Goal: Task Accomplishment & Management: Manage account settings

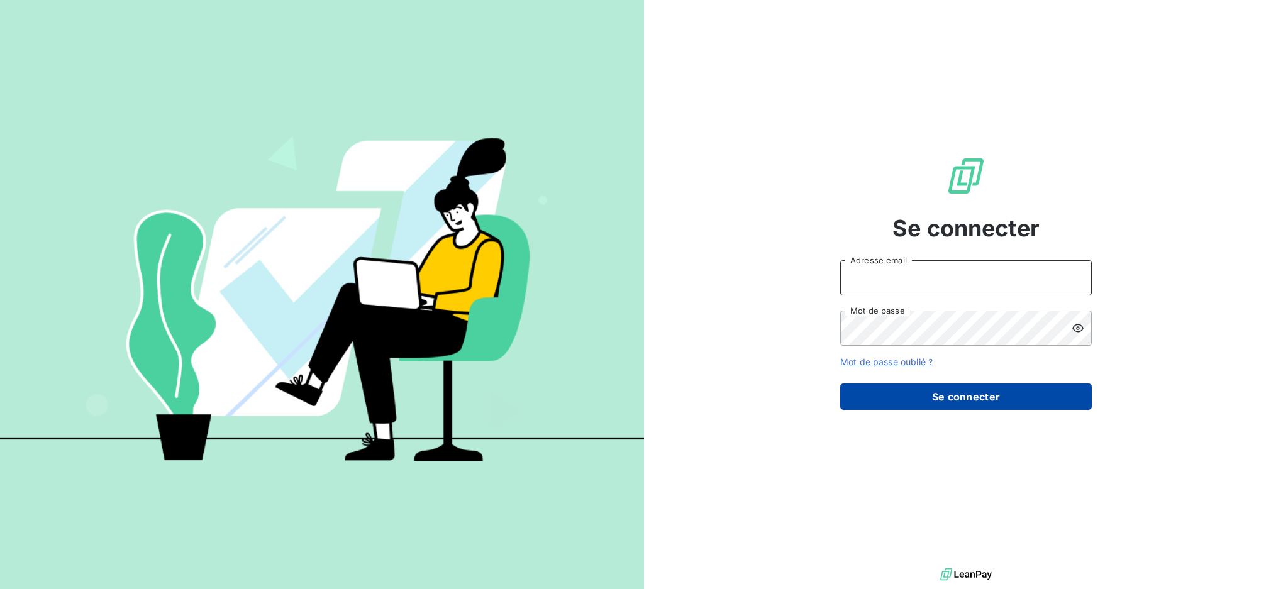
type input "[EMAIL_ADDRESS][DOMAIN_NAME]"
click at [994, 399] on button "Se connecter" at bounding box center [966, 397] width 252 height 26
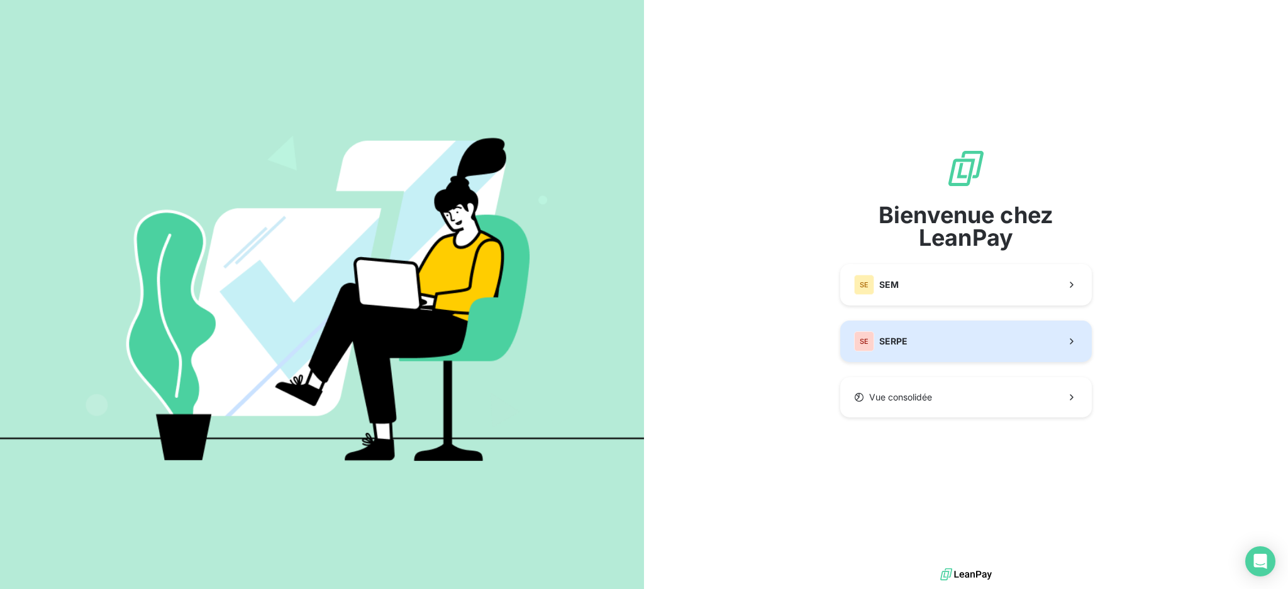
click at [962, 345] on button "SE SERPE" at bounding box center [966, 342] width 252 height 42
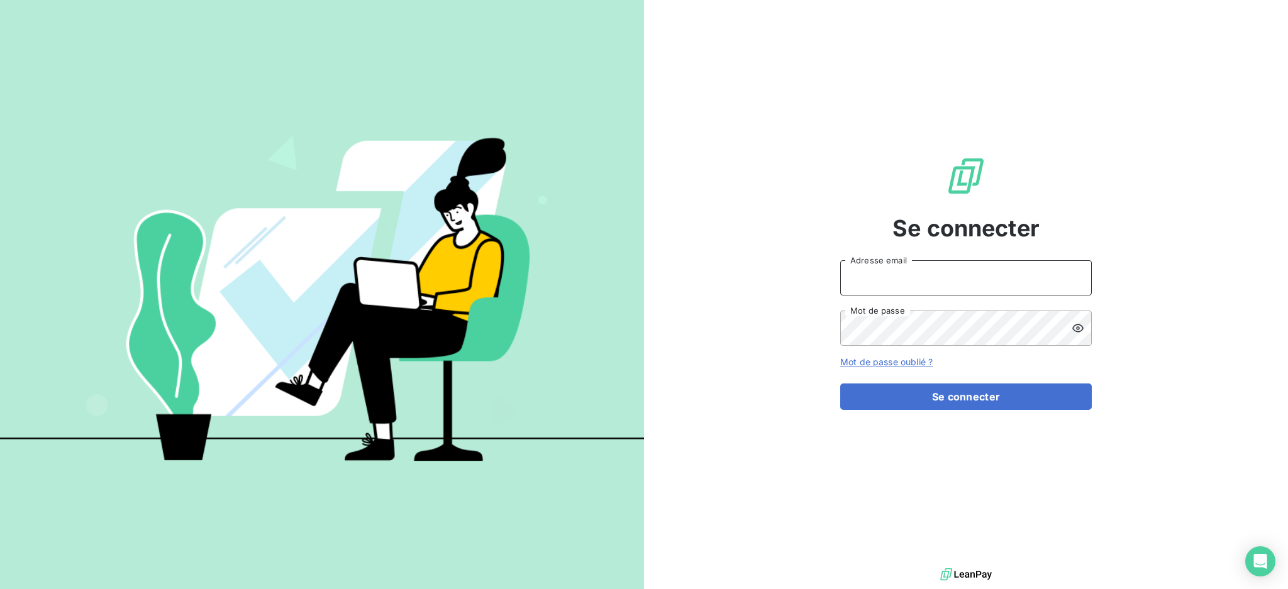
type input "[EMAIL_ADDRESS][DOMAIN_NAME]"
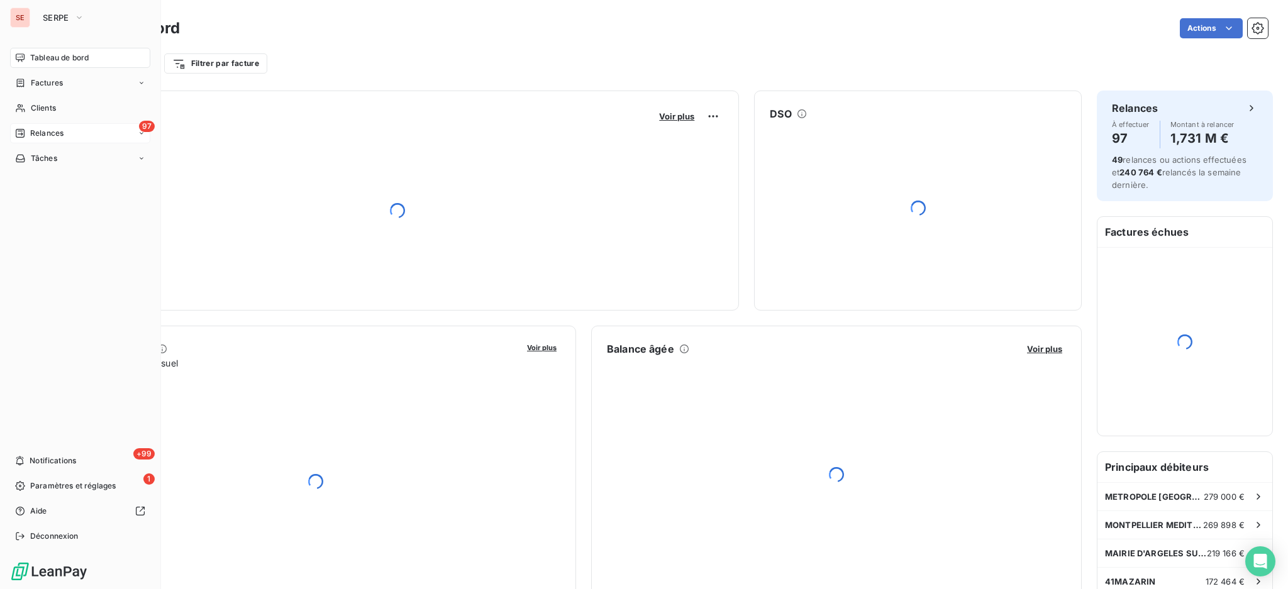
click at [43, 136] on span "Relances" at bounding box center [46, 133] width 33 height 11
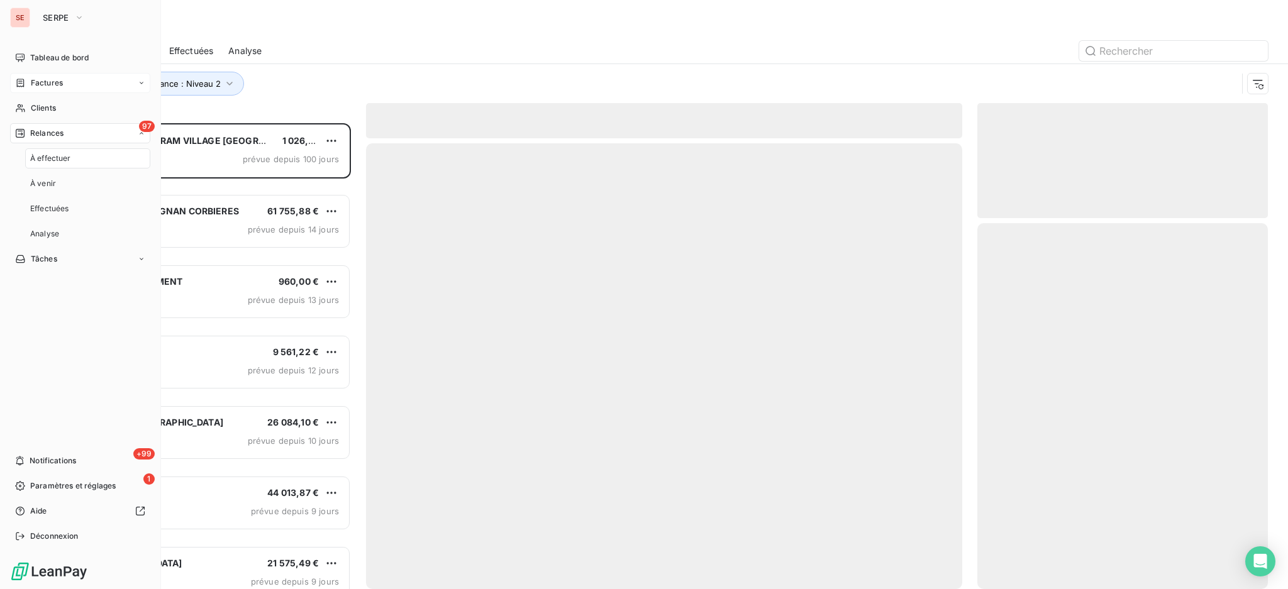
scroll to position [453, 277]
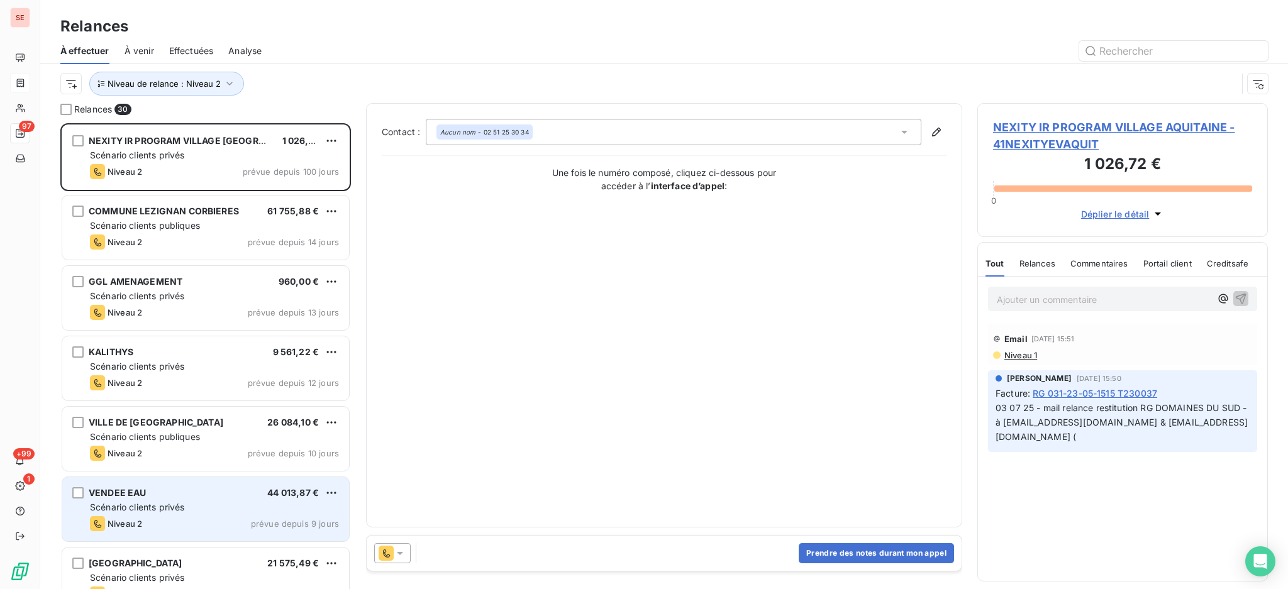
click at [184, 508] on span "Scénario clients privés" at bounding box center [137, 507] width 94 height 11
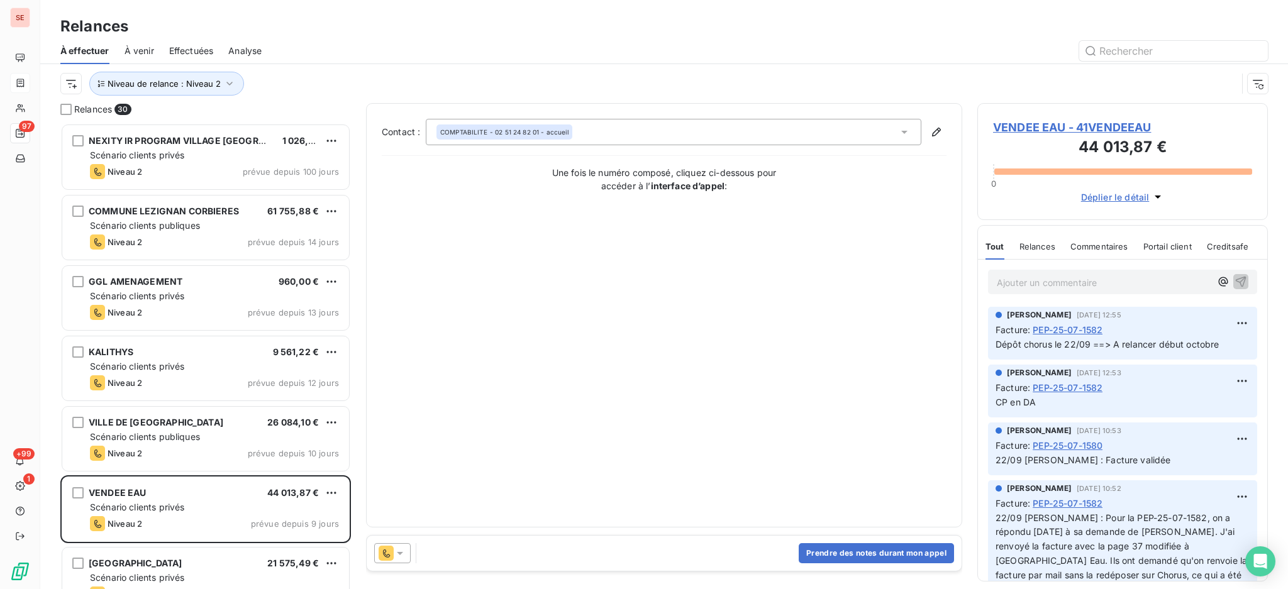
click at [1101, 125] on span "VENDEE EAU - 41VENDEEAU" at bounding box center [1122, 127] width 259 height 17
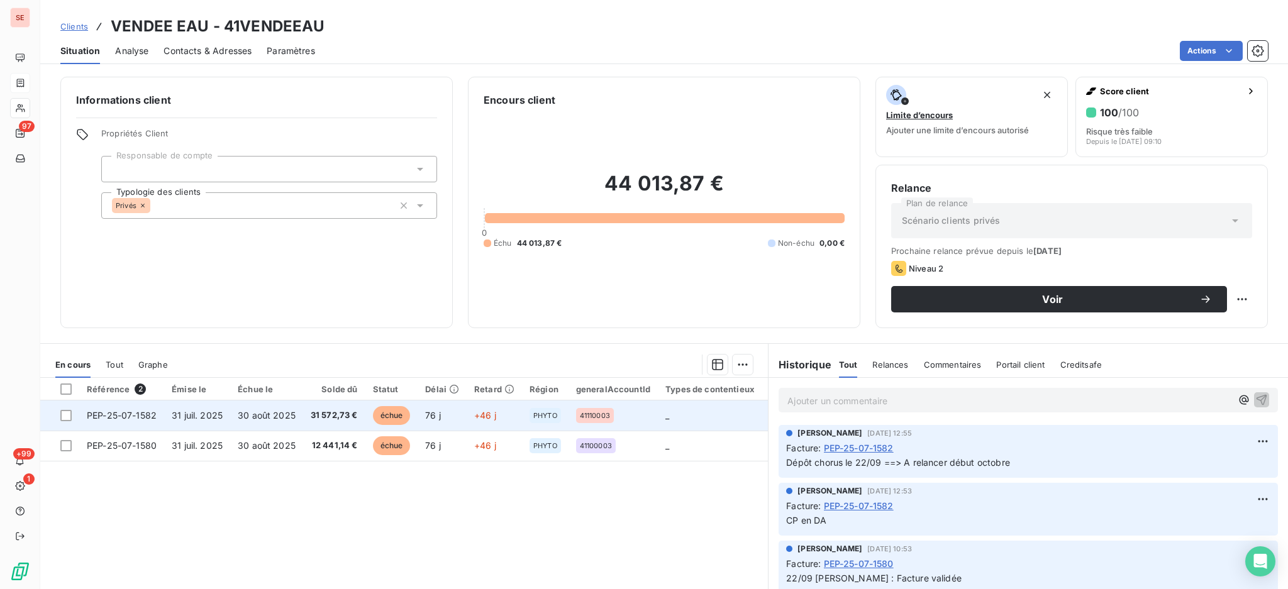
click at [319, 415] on span "31 572,73 €" at bounding box center [334, 415] width 47 height 13
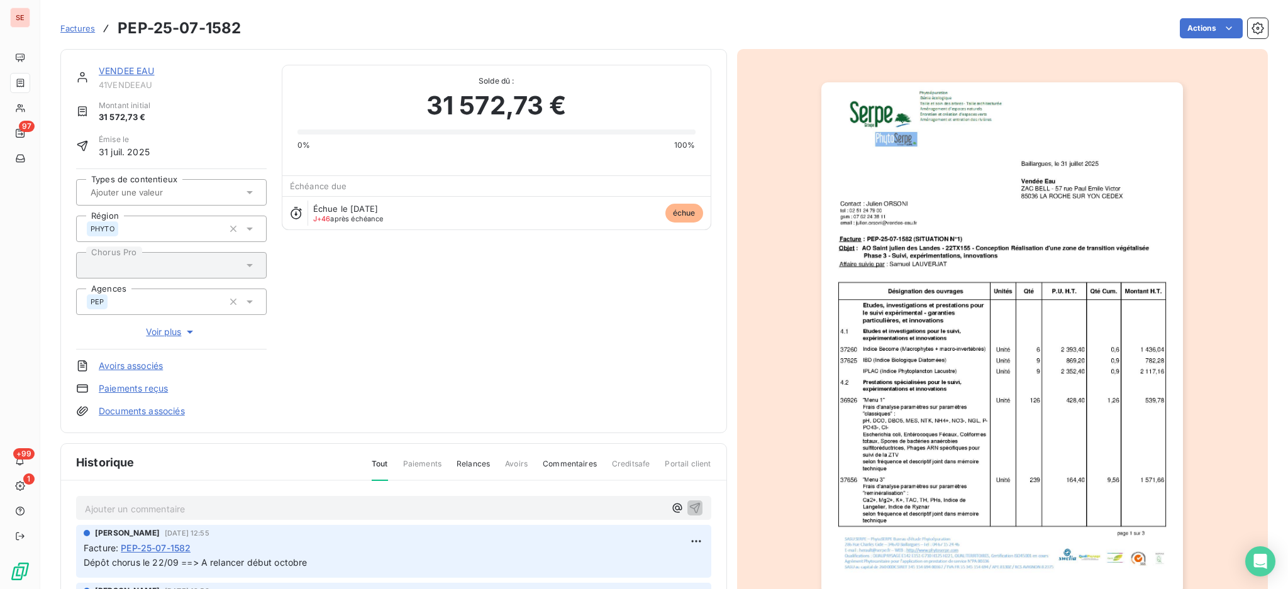
drag, startPoint x: 328, startPoint y: 519, endPoint x: 335, endPoint y: 512, distance: 9.8
click at [328, 518] on div "Ajouter un commentaire ﻿" at bounding box center [393, 508] width 635 height 25
click at [337, 506] on p "Ajouter un commentaire ﻿" at bounding box center [375, 509] width 580 height 16
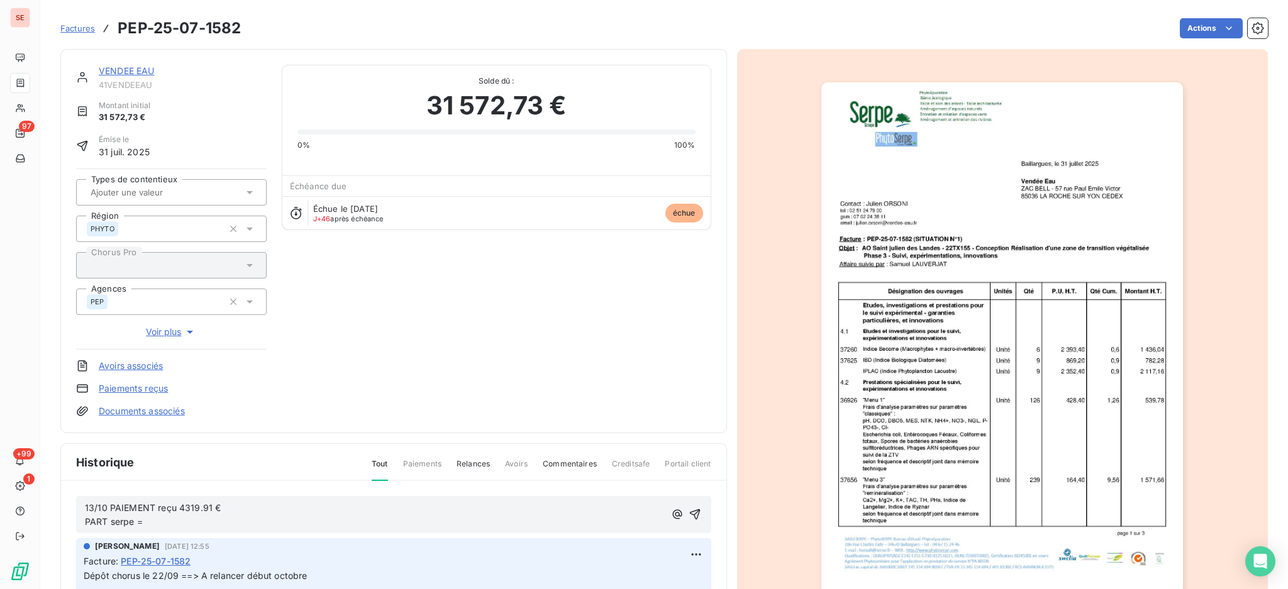
click at [202, 521] on p "13/10 PAIEMENT reçu 4319.91 € PART serpe =" at bounding box center [375, 515] width 580 height 29
click at [675, 542] on html "SE 97 +99 1 Factures PEP-25-07-1582 Actions VENDEE EAU 41VENDEEAU Montant initi…" at bounding box center [644, 294] width 1288 height 589
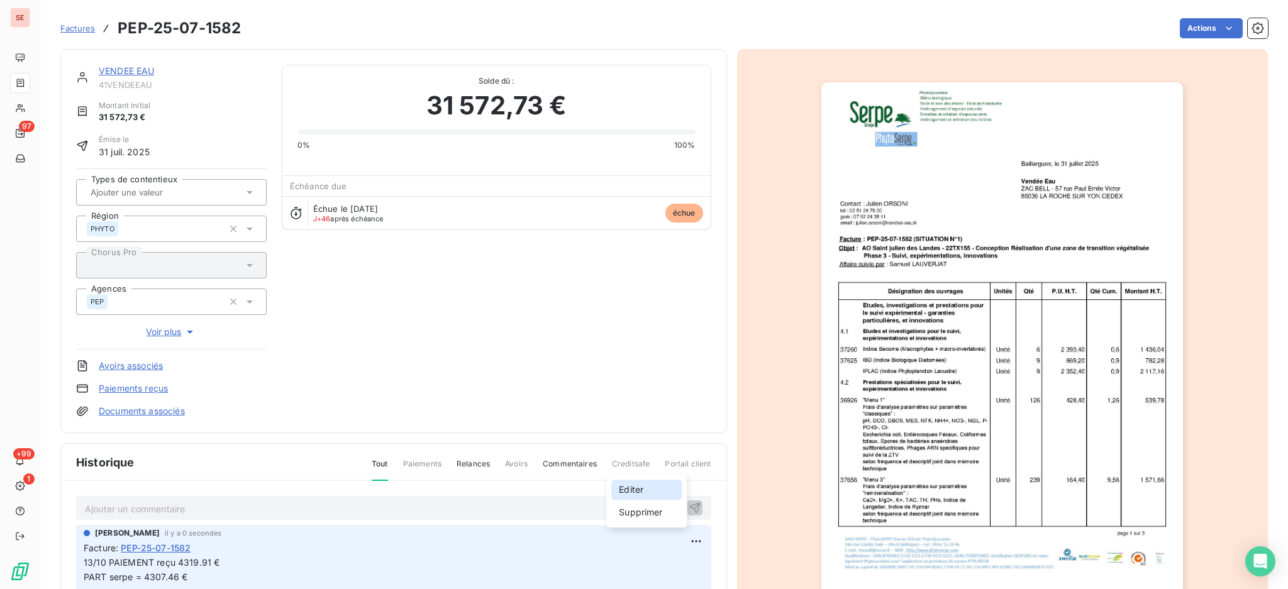
click at [630, 482] on div "Editer" at bounding box center [646, 490] width 70 height 20
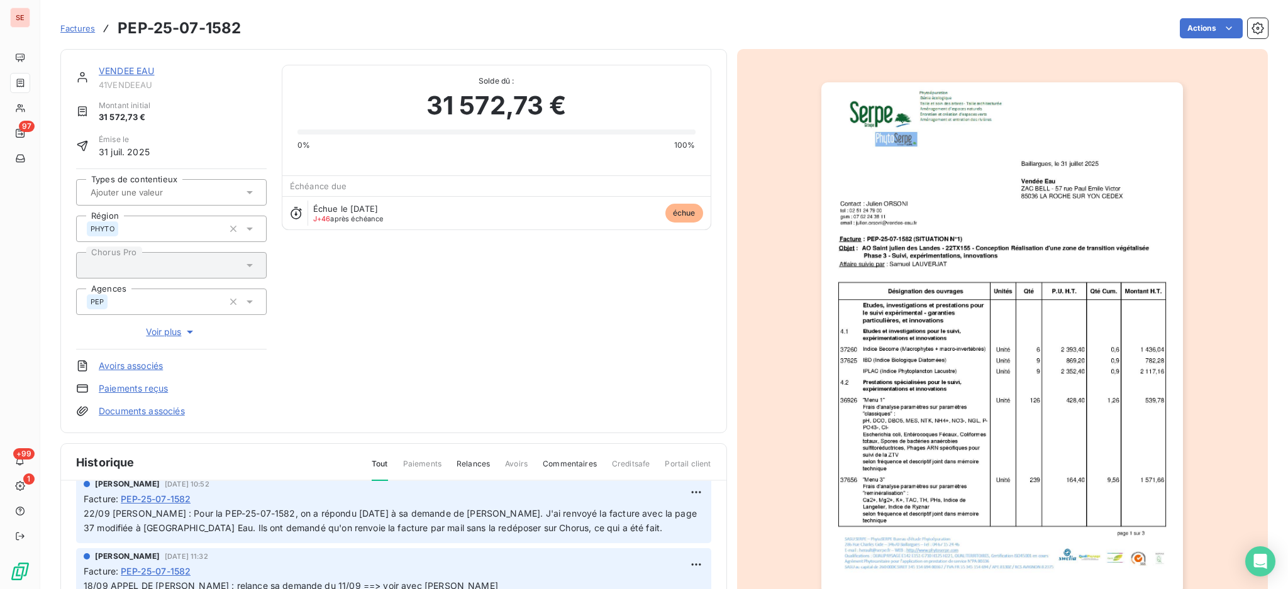
scroll to position [84, 0]
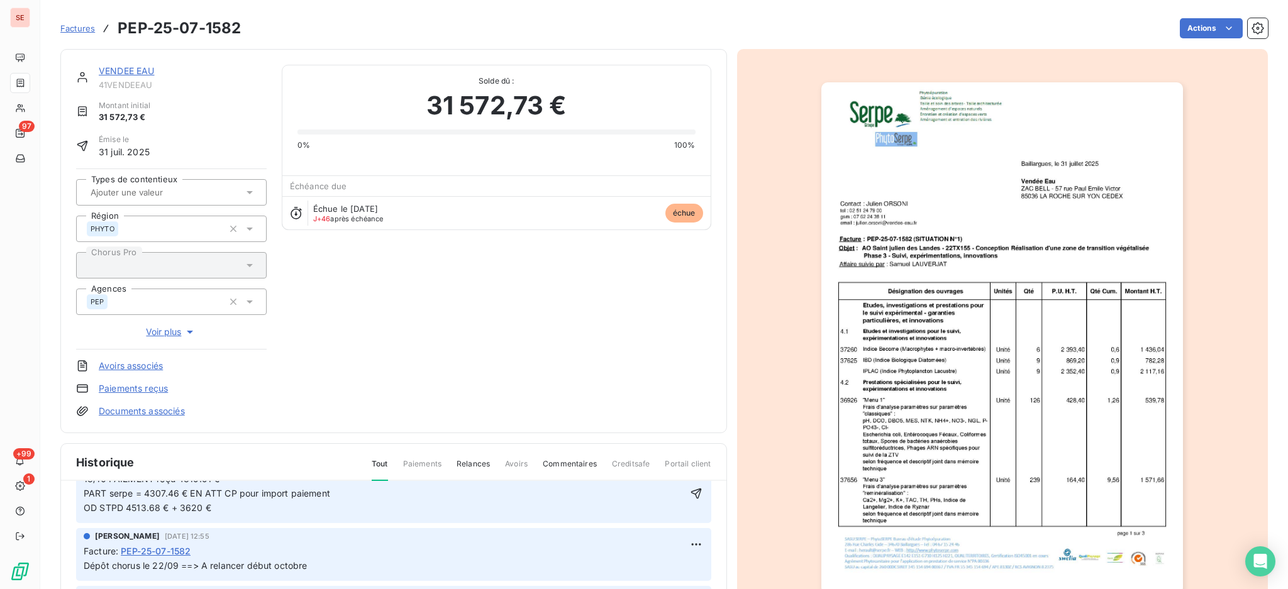
click at [88, 504] on span "13/10 PAIEMENT reçu 4319.91 € PART serpe = 4307.46 € EN ATT CP pour import paie…" at bounding box center [207, 494] width 247 height 40
click at [134, 506] on span "13/10 PAIEMENT reçu 4319.91 € PART serpe = 4307.46 € EN ATT CP pour import paie…" at bounding box center [207, 494] width 247 height 40
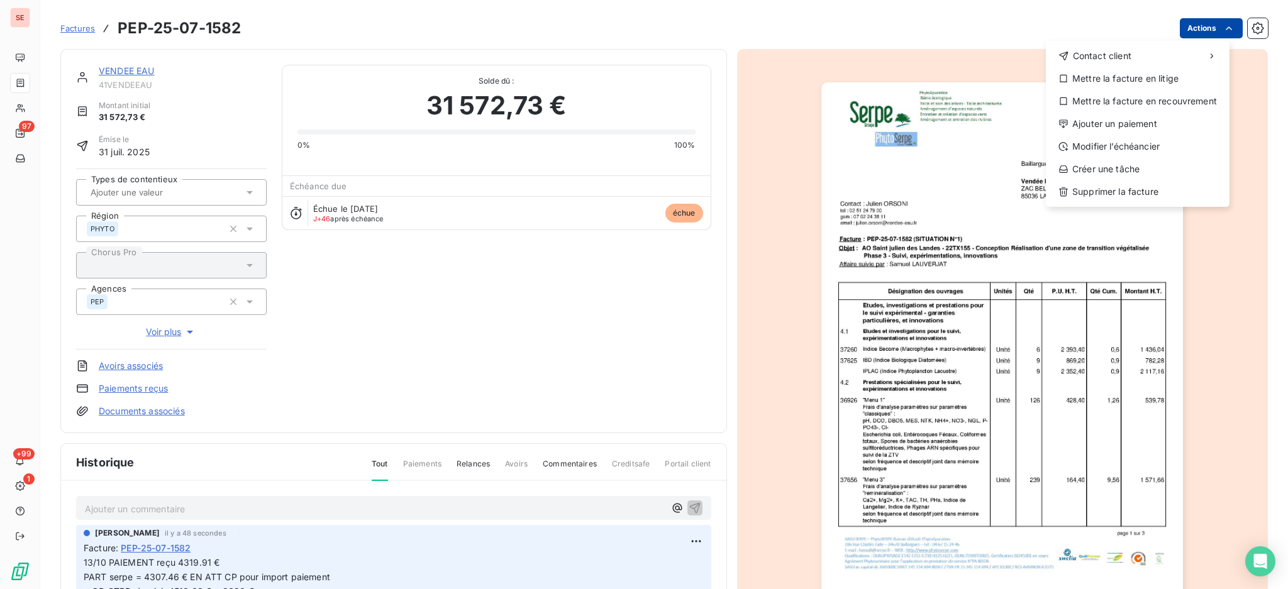
click at [1198, 21] on html "SE 97 +99 1 Factures PEP-25-07-1582 Actions Contact client Mettre la facture en…" at bounding box center [644, 294] width 1288 height 589
click at [1146, 124] on div "Ajouter un paiement" at bounding box center [1138, 124] width 174 height 20
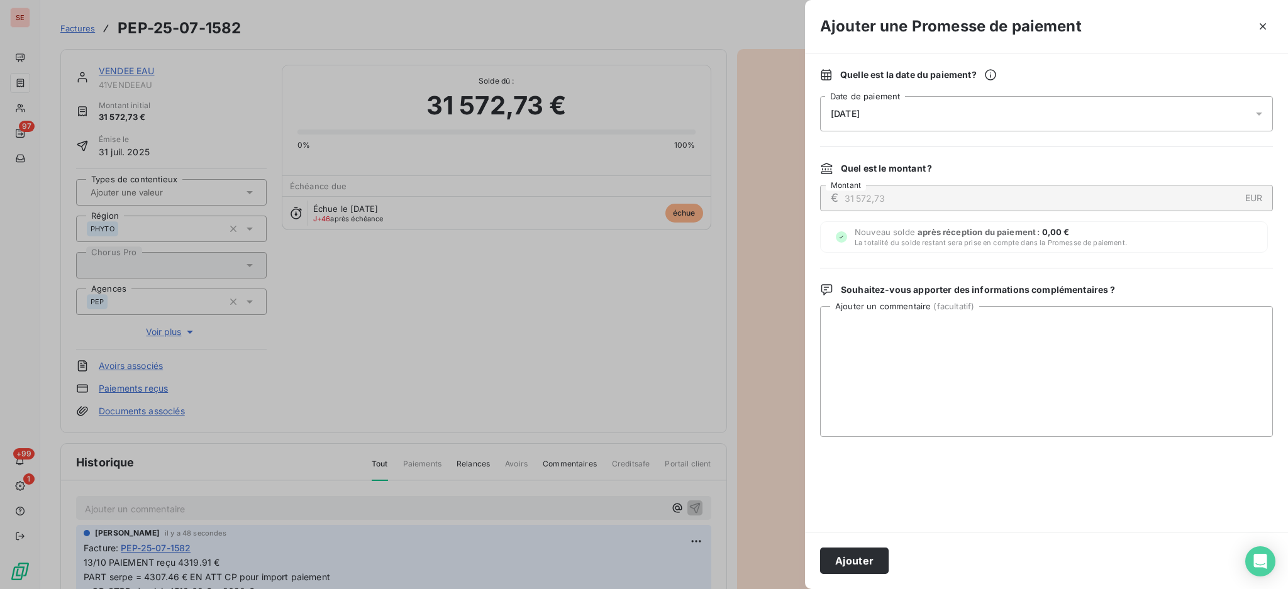
click at [1255, 116] on icon at bounding box center [1259, 114] width 13 height 13
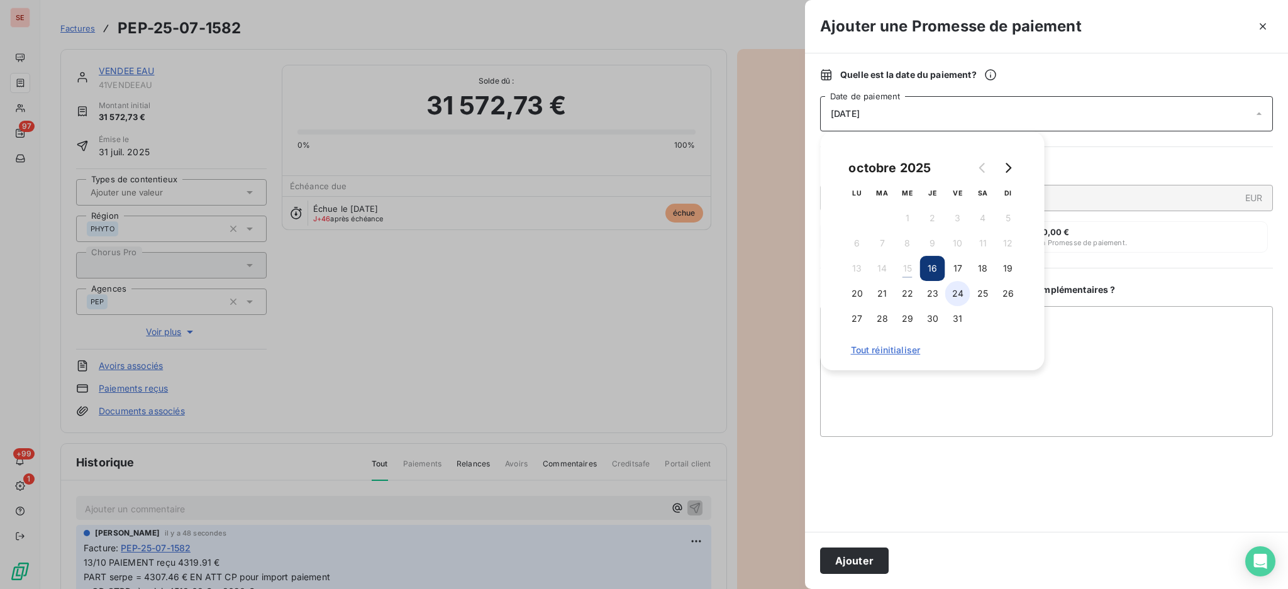
click at [955, 291] on button "24" at bounding box center [957, 293] width 25 height 25
click at [867, 562] on button "Ajouter" at bounding box center [854, 561] width 69 height 26
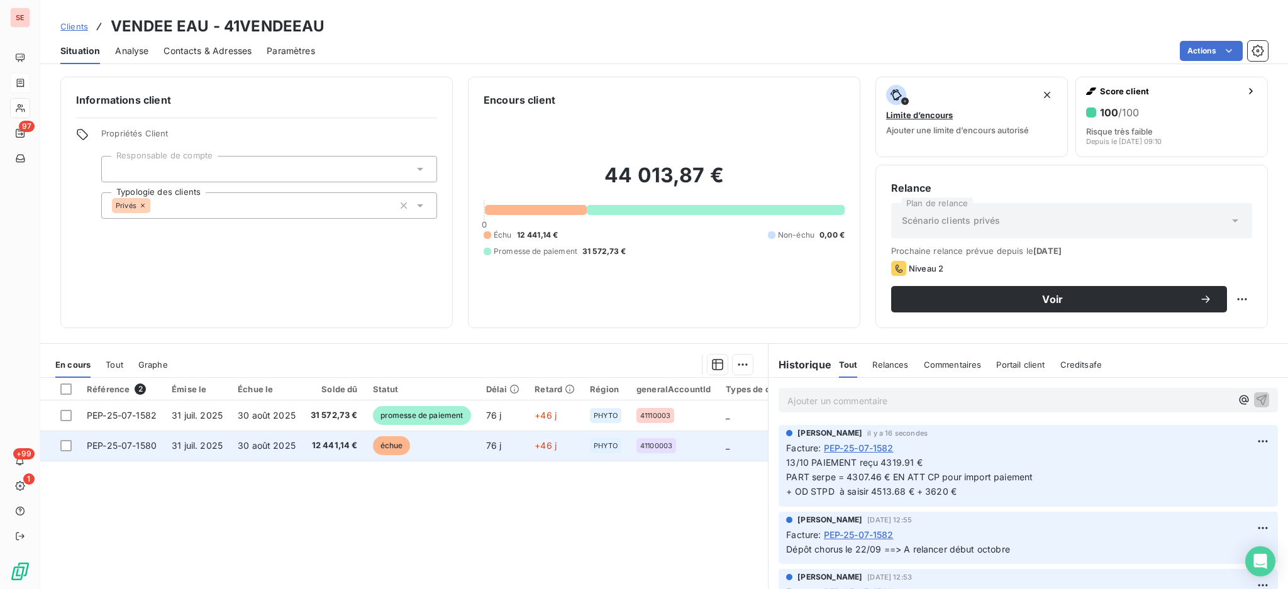
click at [330, 443] on span "12 441,14 €" at bounding box center [334, 446] width 47 height 13
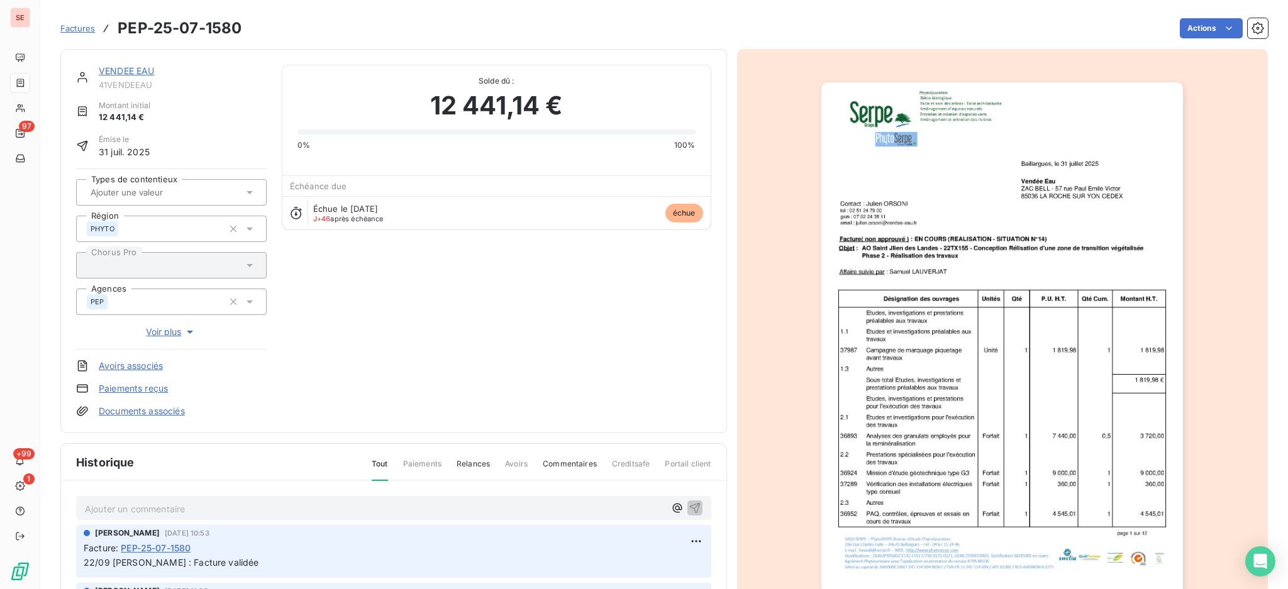
scroll to position [84, 0]
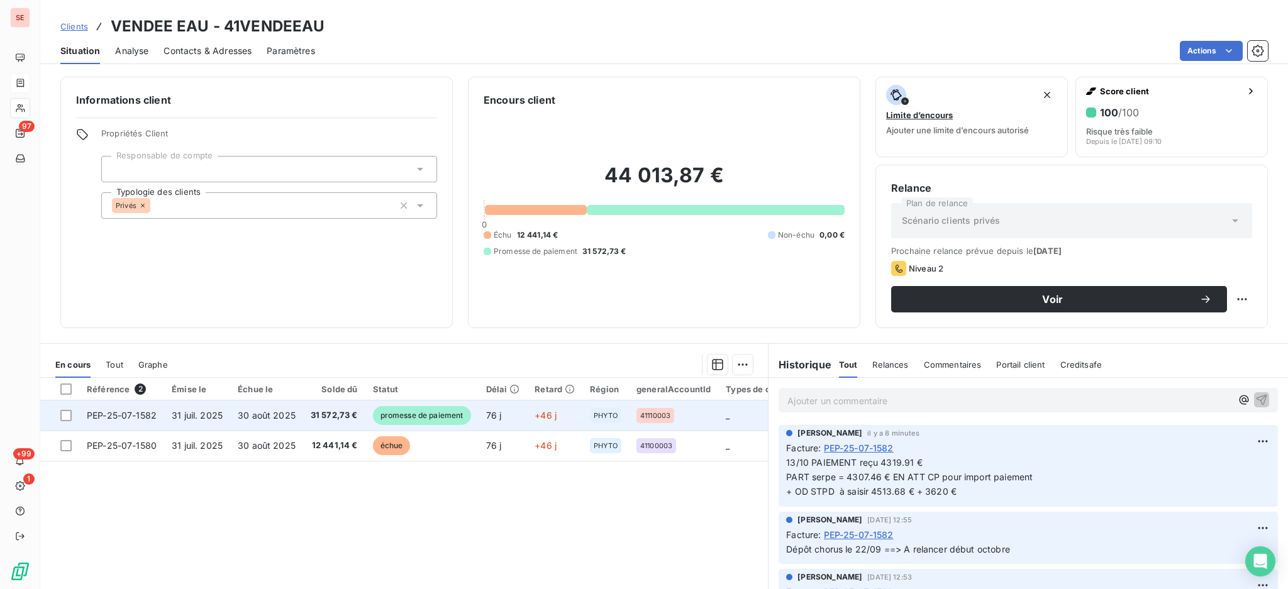
click at [273, 421] on td "30 août 2025" at bounding box center [266, 416] width 73 height 30
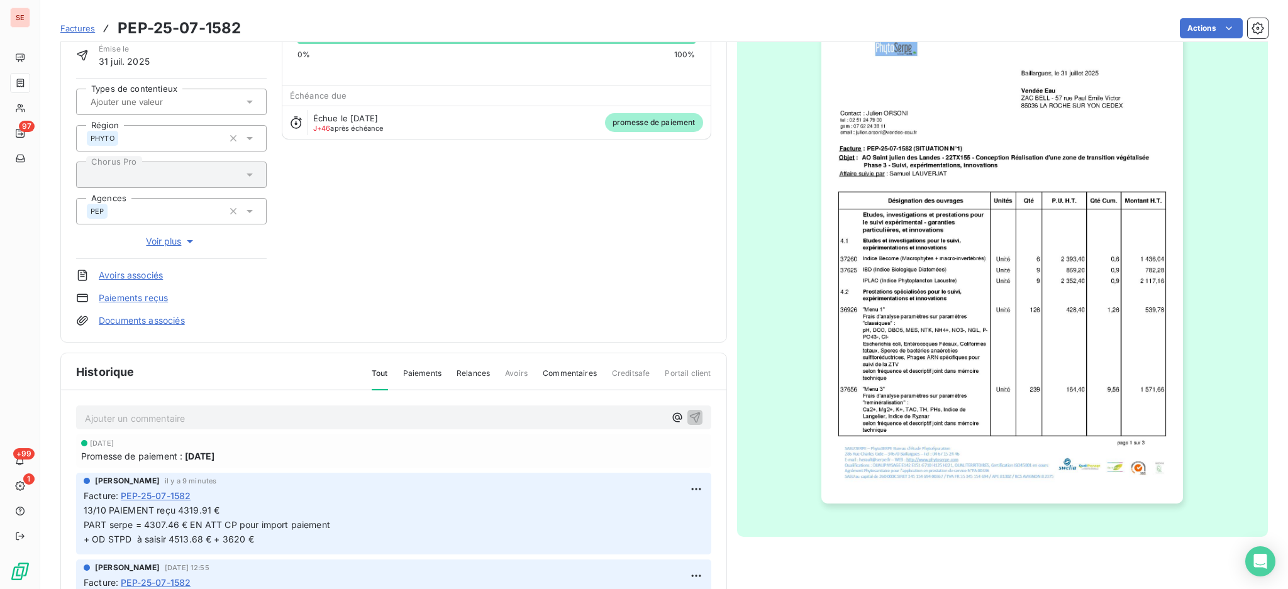
scroll to position [167, 0]
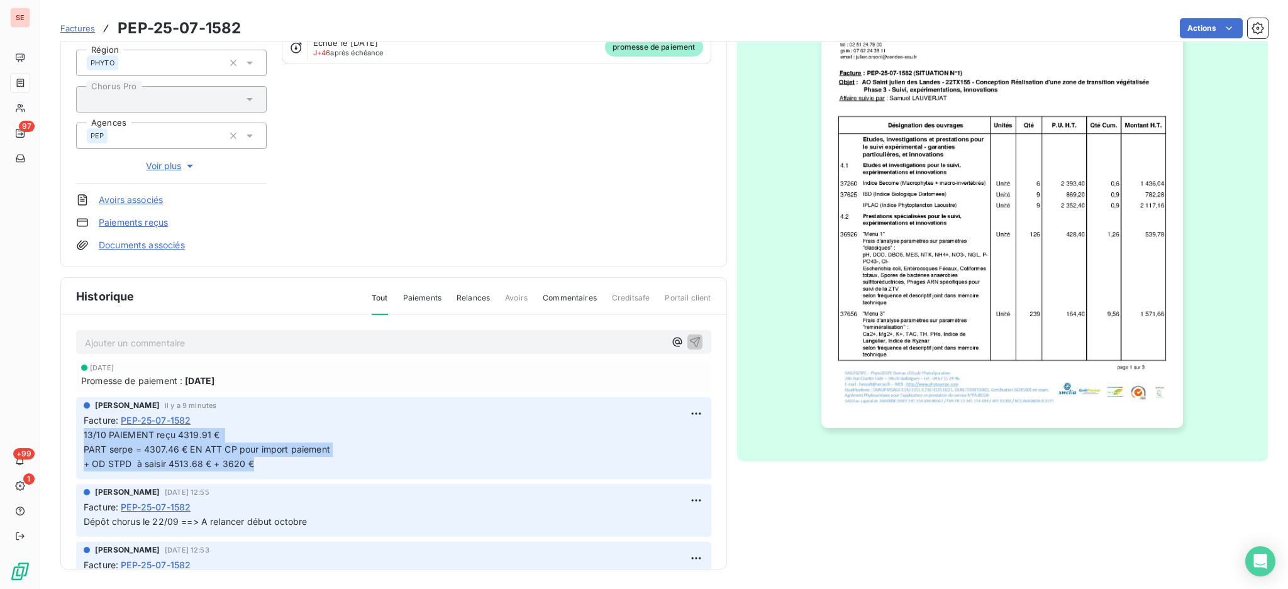
drag, startPoint x: 219, startPoint y: 454, endPoint x: 67, endPoint y: 431, distance: 153.3
click at [67, 431] on div "Ajouter un commentaire ﻿ [DATE] Promesse de paiement : [DATE] [PERSON_NAME] il …" at bounding box center [393, 460] width 665 height 291
copy span "13/10 PAIEMENT reçu 4319.91 € PART serpe = 4307.46 € EN ATT CP pour import paie…"
click at [81, 30] on span "Factures" at bounding box center [77, 28] width 35 height 10
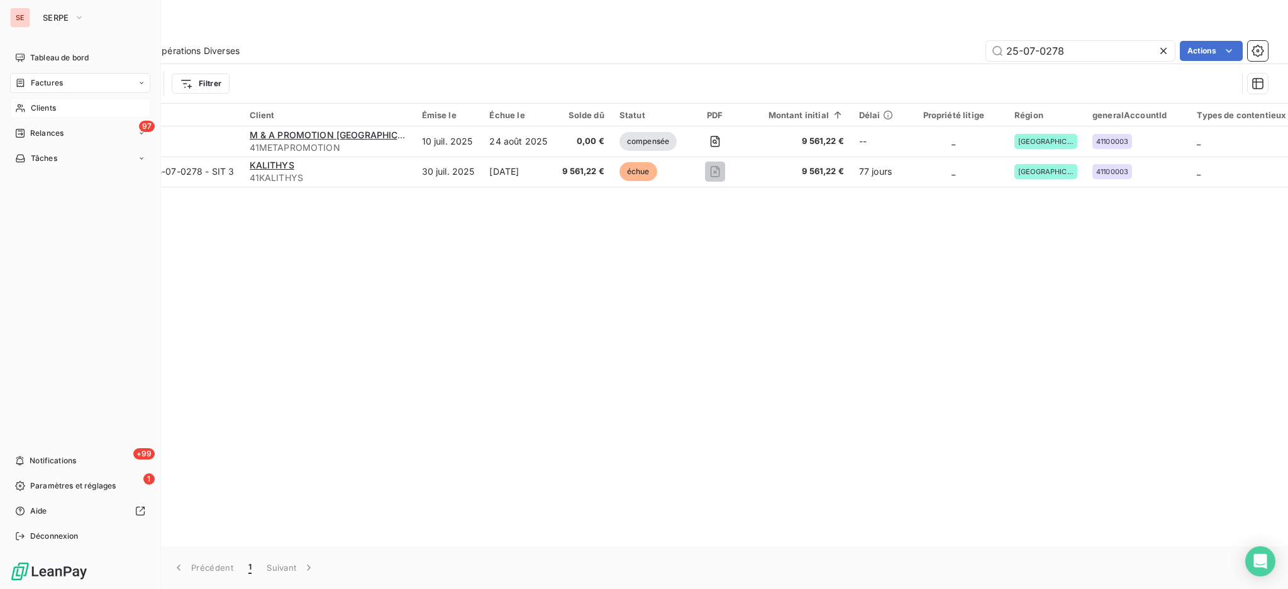
click at [37, 103] on span "Clients" at bounding box center [43, 108] width 25 height 11
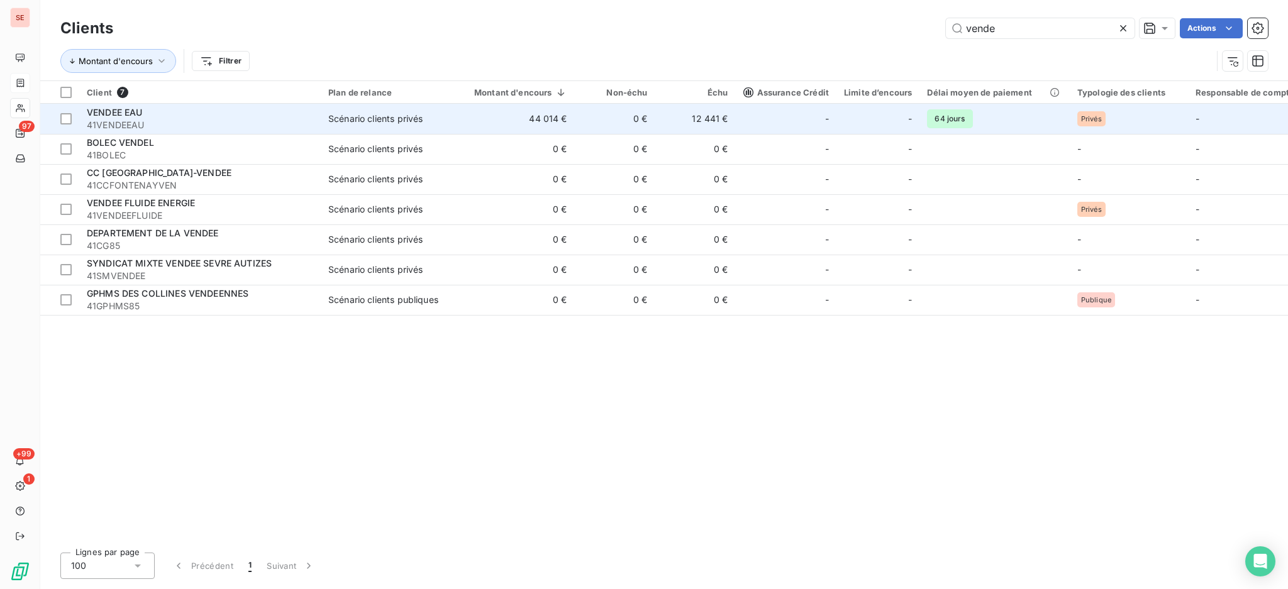
type input "vende"
click at [247, 116] on div "VENDEE EAU" at bounding box center [200, 112] width 226 height 13
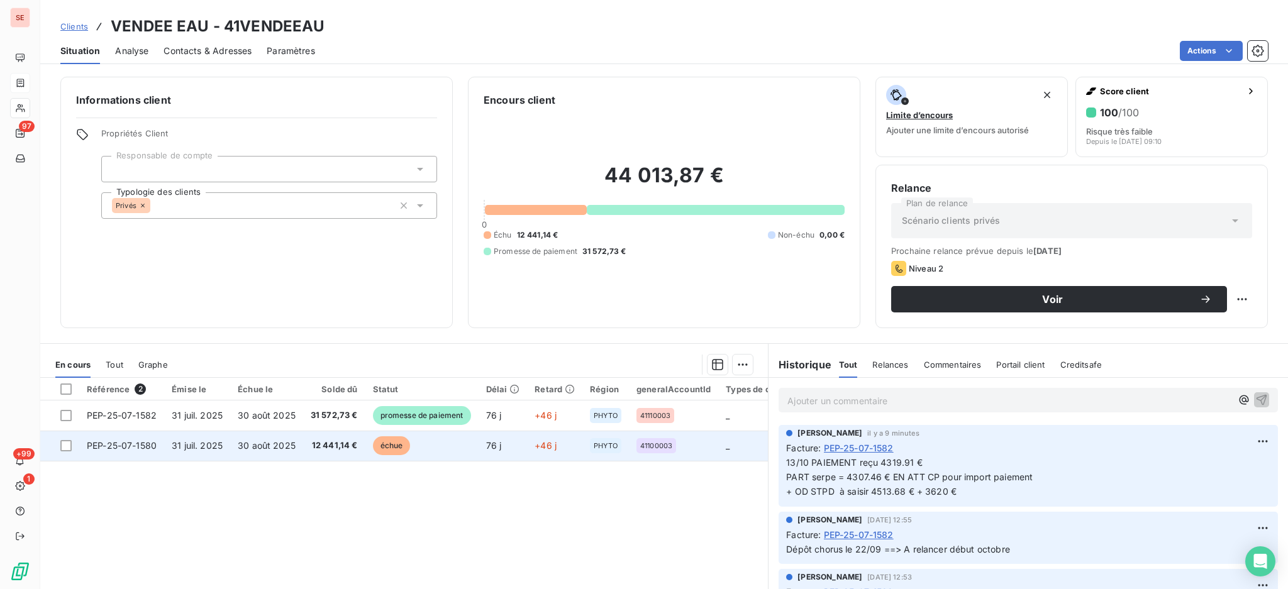
click at [314, 448] on span "12 441,14 €" at bounding box center [334, 446] width 47 height 13
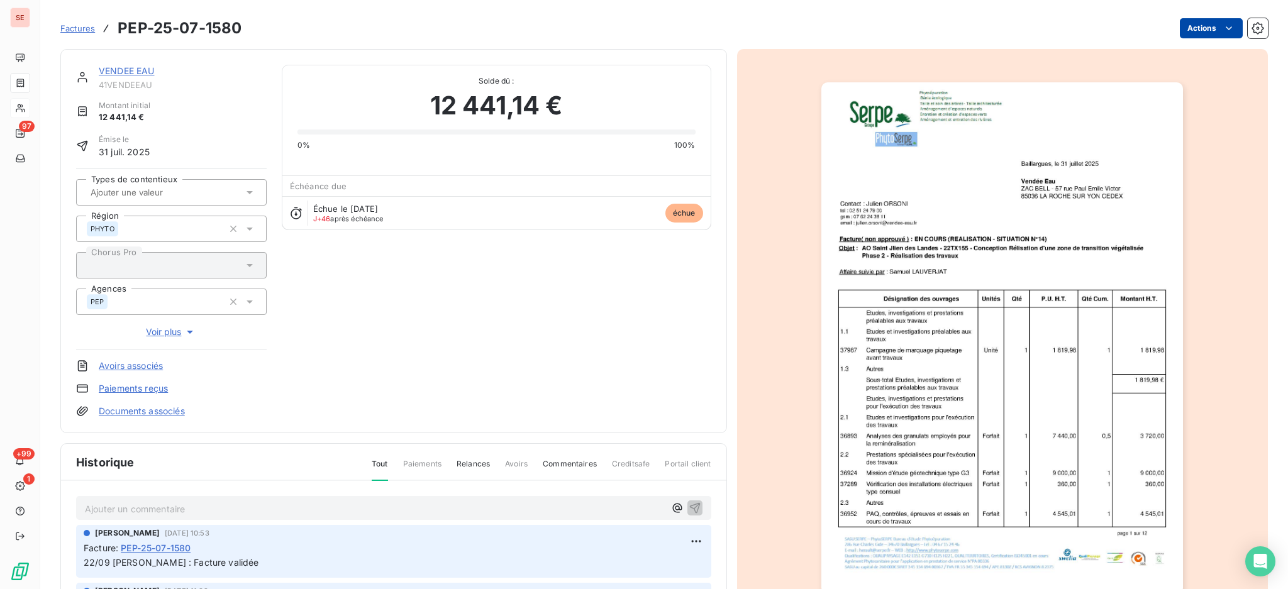
click at [1185, 30] on html "SE 97 +99 1 Factures PEP-25-07-1580 Actions VENDEE EAU 41VENDEEAU Montant initi…" at bounding box center [644, 294] width 1288 height 589
click at [117, 69] on html "SE 97 +99 1 Factures PEP-25-07-1580 Actions VENDEE EAU 41VENDEEAU Montant initi…" at bounding box center [644, 294] width 1288 height 589
click at [141, 69] on link "VENDEE EAU" at bounding box center [127, 70] width 56 height 11
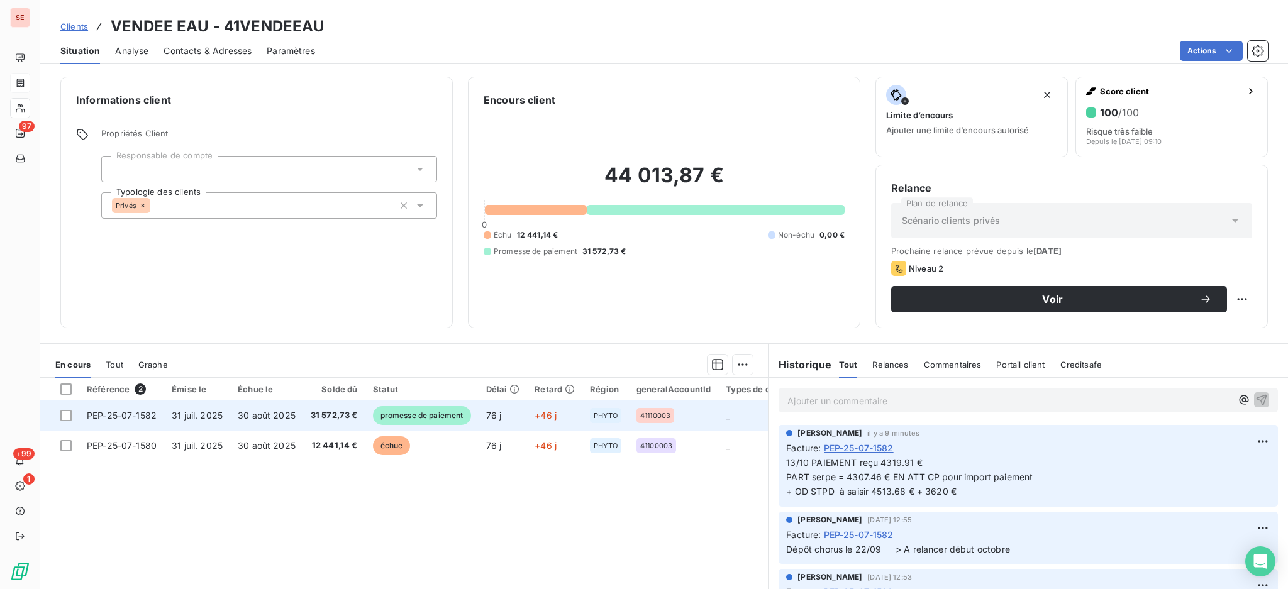
click at [314, 416] on span "31 572,73 €" at bounding box center [334, 415] width 47 height 13
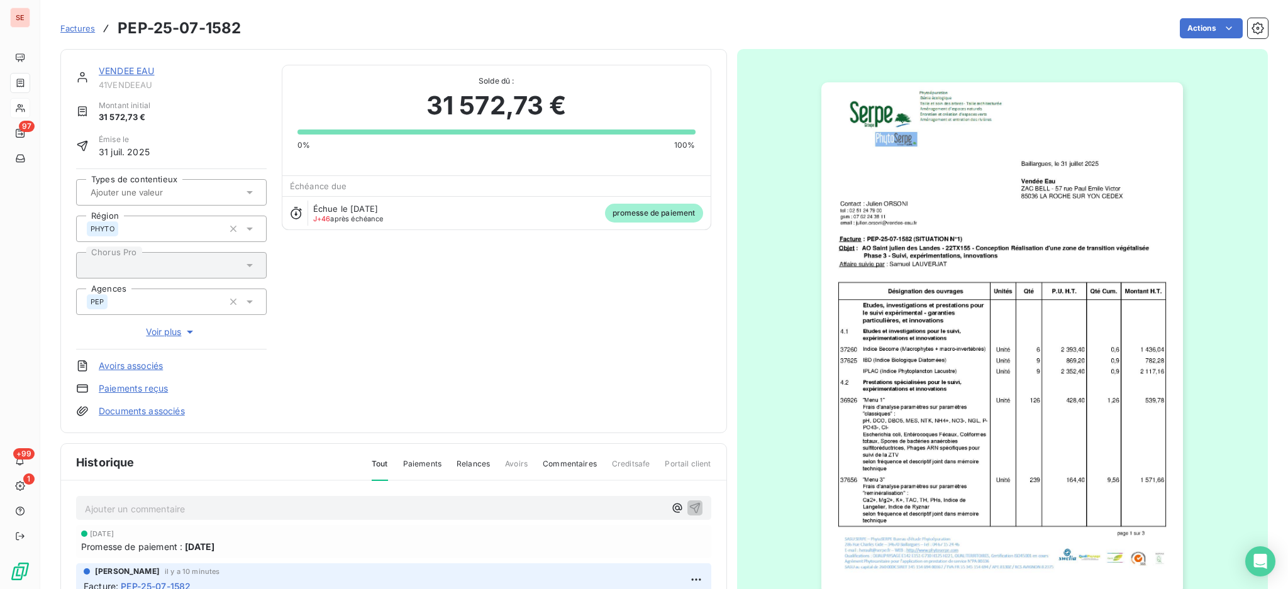
click at [114, 68] on link "VENDEE EAU" at bounding box center [127, 70] width 56 height 11
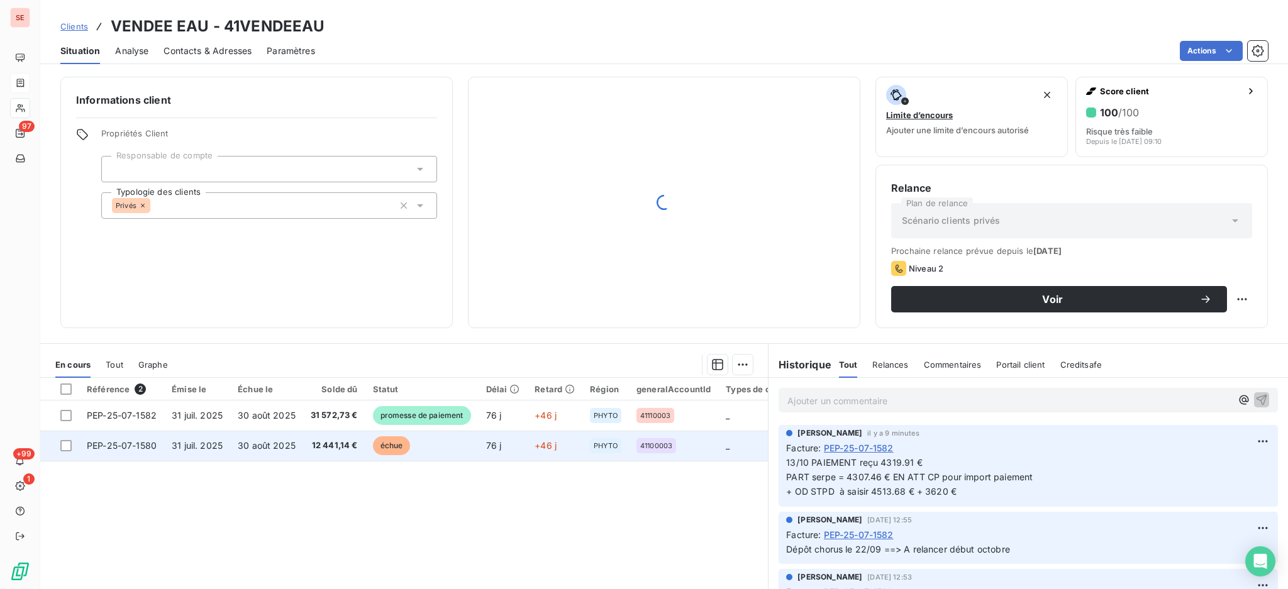
click at [245, 451] on span "30 août 2025" at bounding box center [267, 445] width 58 height 11
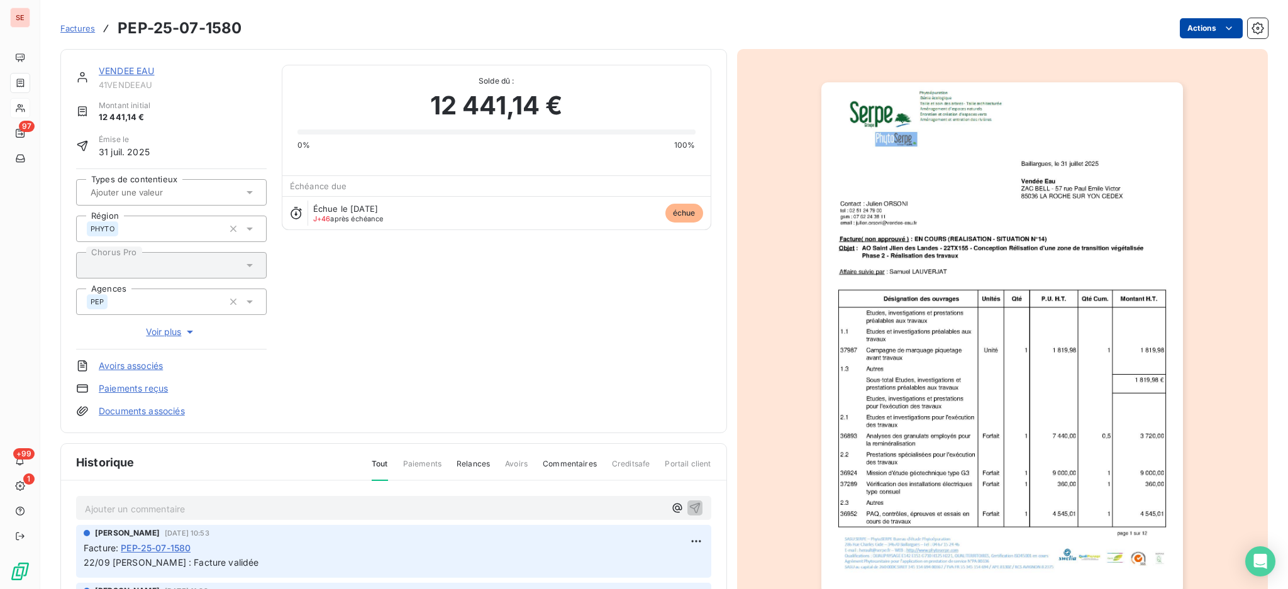
click at [1195, 25] on html "SE 97 +99 1 Factures PEP-25-07-1580 Actions VENDEE EAU 41VENDEEAU Montant initi…" at bounding box center [644, 294] width 1288 height 589
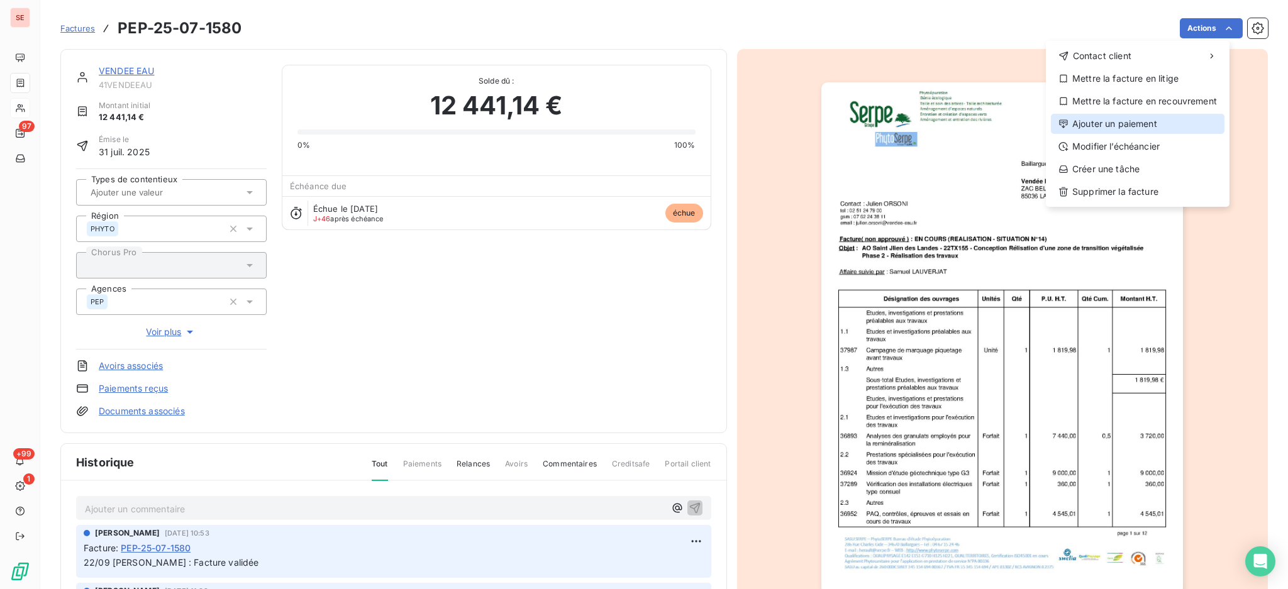
click at [1149, 127] on div "Ajouter un paiement" at bounding box center [1138, 124] width 174 height 20
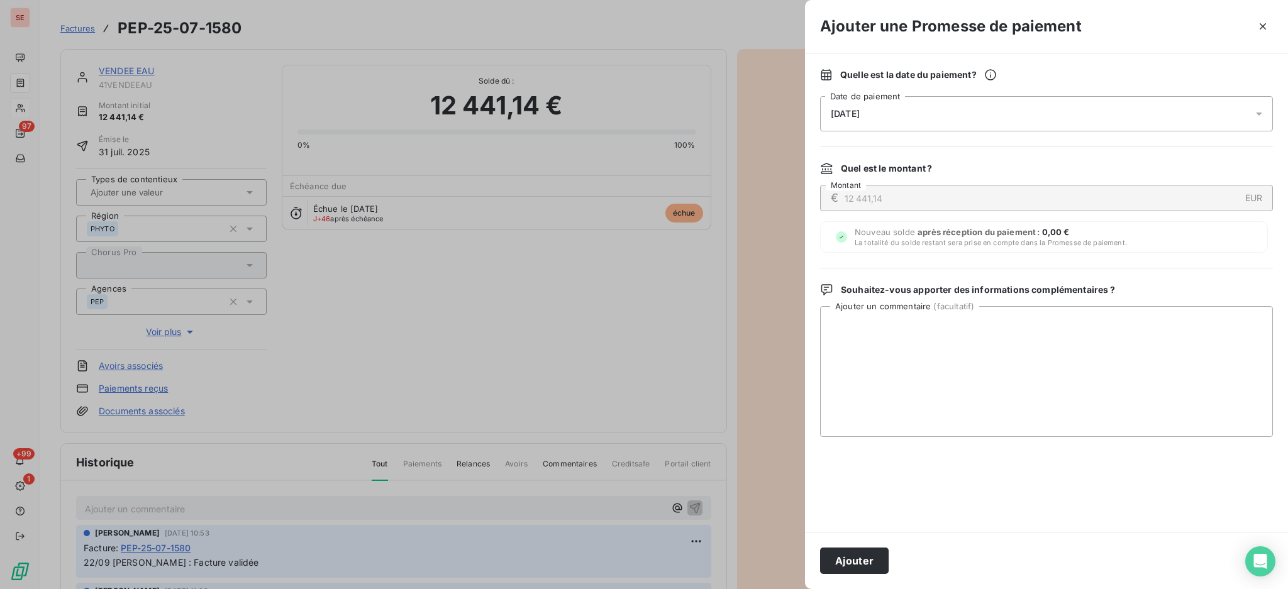
click at [1255, 114] on icon at bounding box center [1259, 114] width 13 height 13
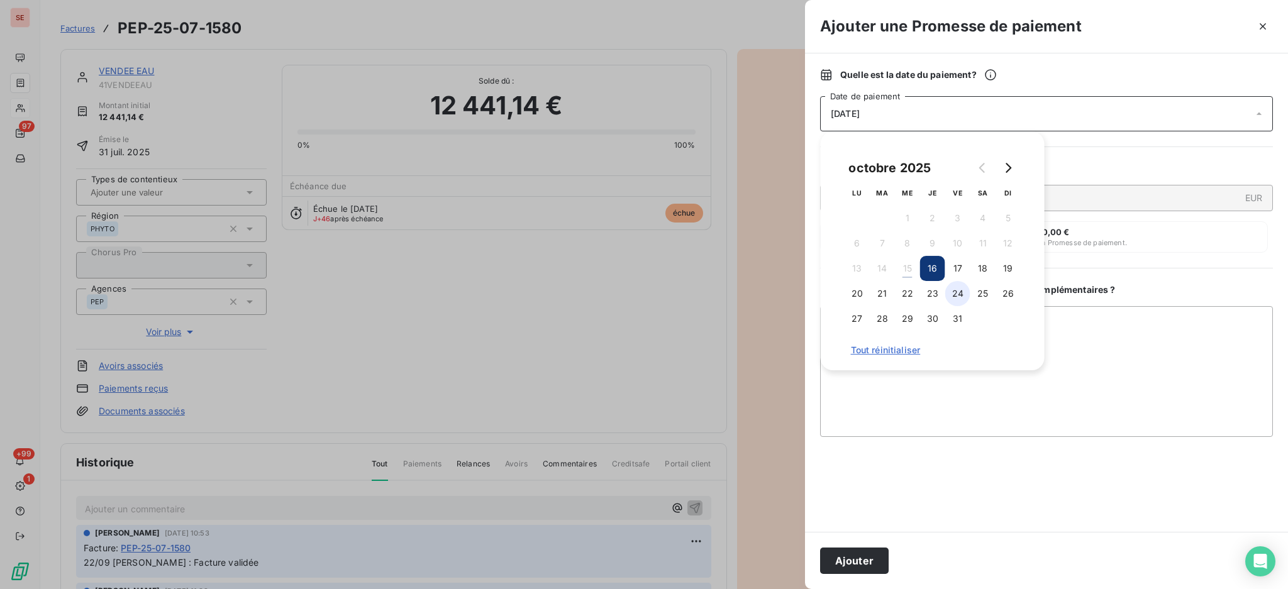
click at [965, 292] on button "24" at bounding box center [957, 293] width 25 height 25
click at [1096, 350] on textarea "Ajouter un commentaire ( facultatif )" at bounding box center [1046, 371] width 453 height 131
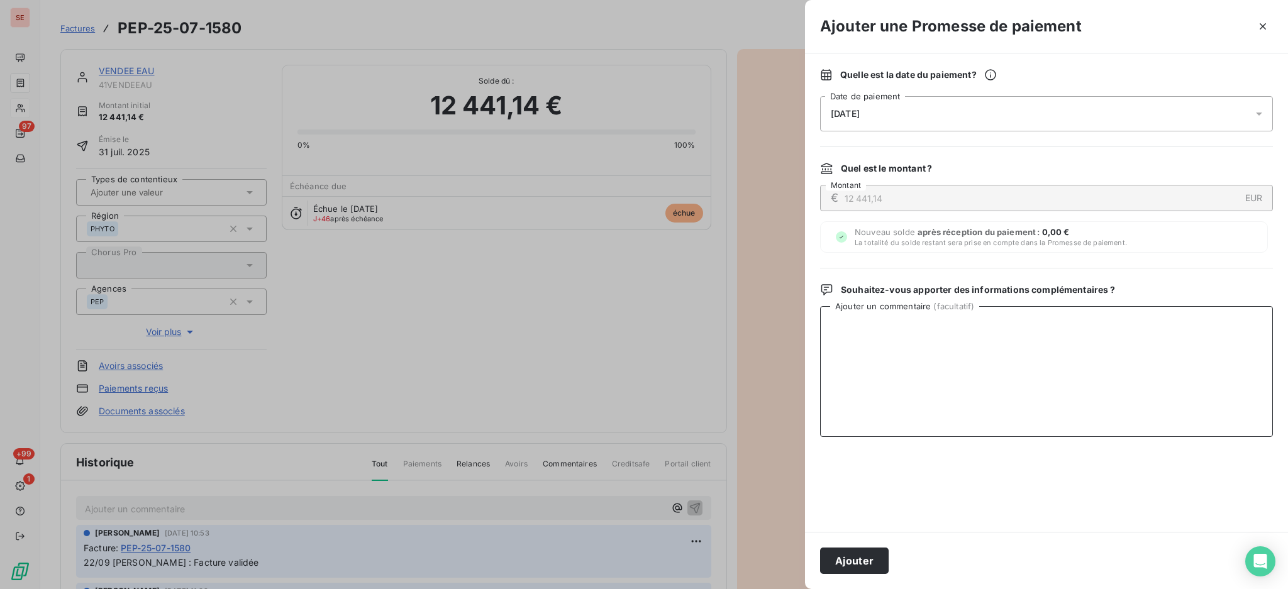
paste textarea "13/10 PAIEMENT reçu 4319.91 € PART serpe = 4307.46 € EN ATT CP pour import paie…"
type textarea "13/10 PAIEMENT reçu 4319.91 € PART serpe = 4307.46 € EN ATT CP pour import paie…"
click at [837, 559] on button "Ajouter" at bounding box center [854, 561] width 69 height 26
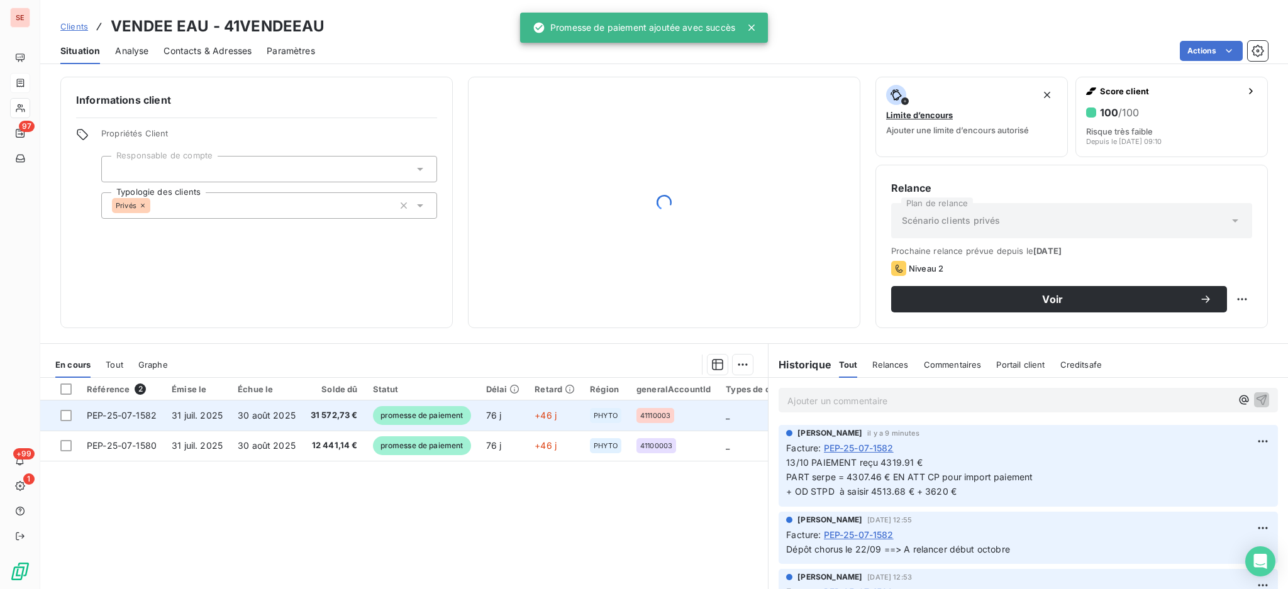
click at [308, 413] on td "31 572,73 €" at bounding box center [334, 416] width 62 height 30
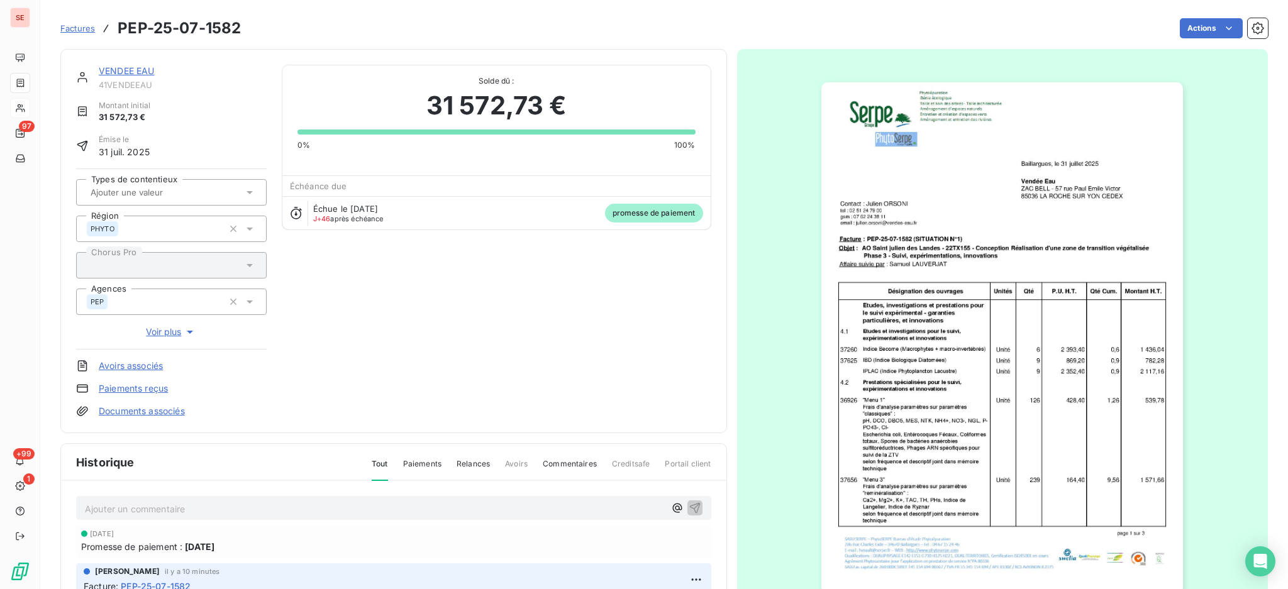
click at [162, 391] on link "Paiements reçus" at bounding box center [133, 388] width 69 height 13
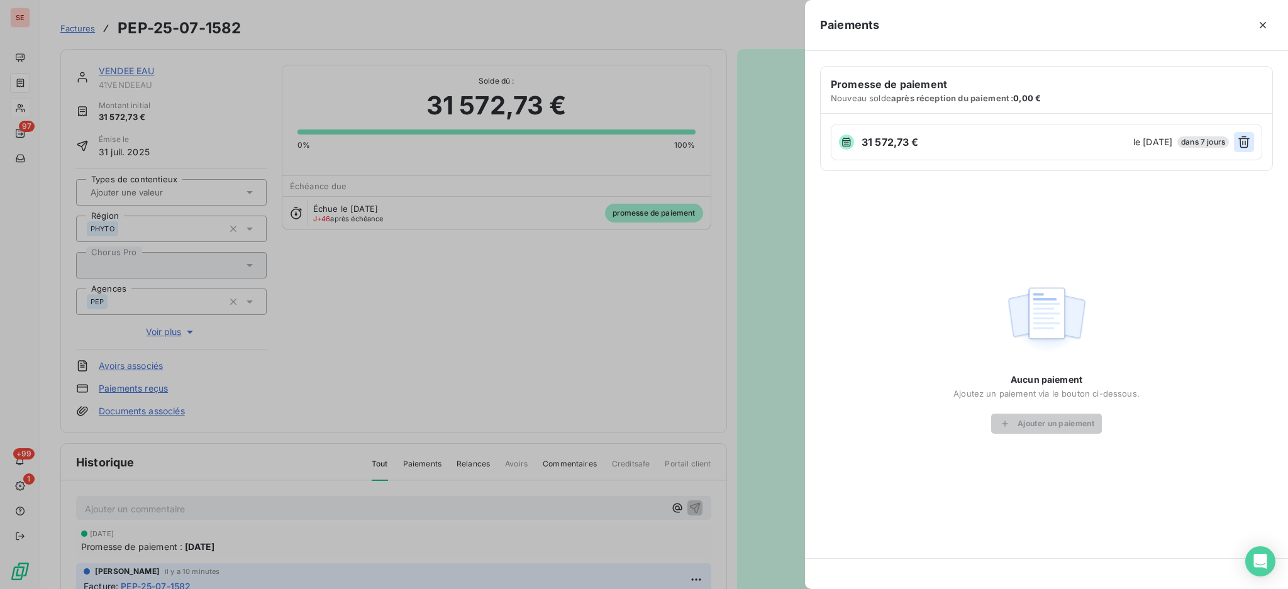
click at [1242, 142] on icon "button" at bounding box center [1243, 142] width 11 height 12
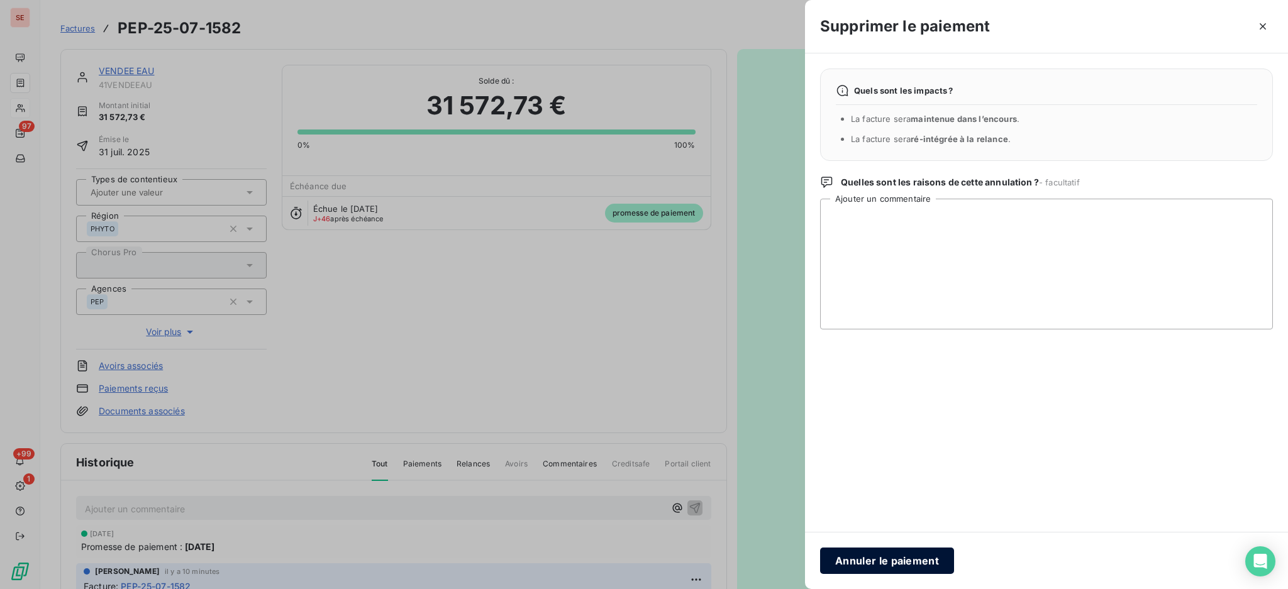
click at [896, 557] on button "Annuler le paiement" at bounding box center [887, 561] width 134 height 26
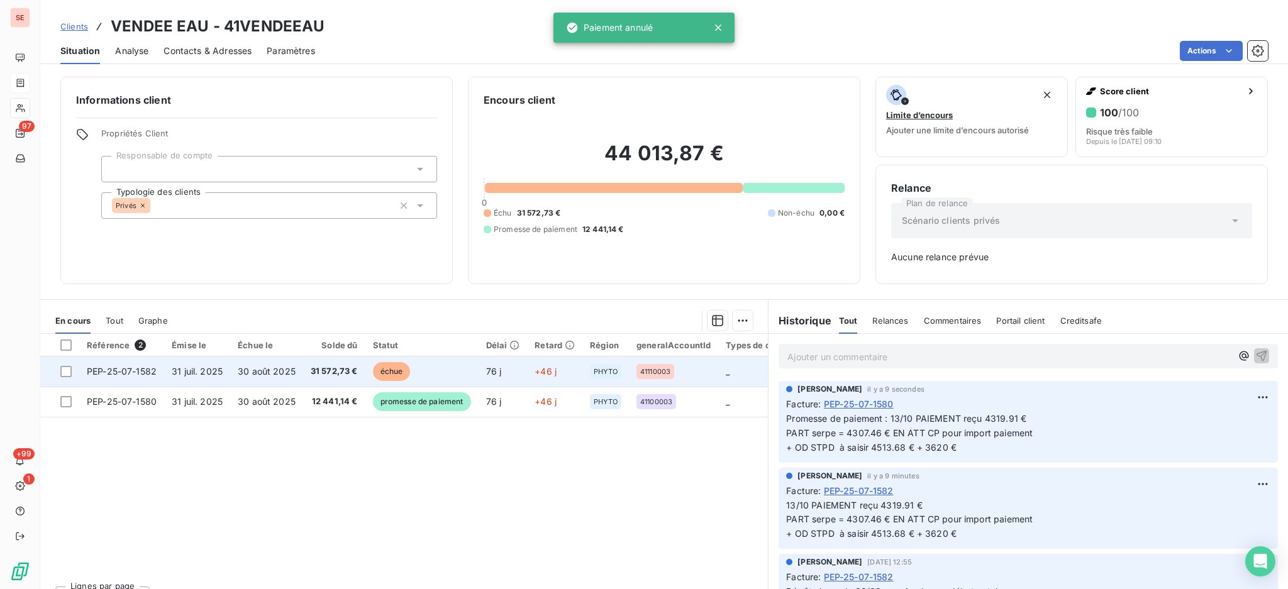
click at [200, 375] on span "31 juil. 2025" at bounding box center [197, 371] width 51 height 11
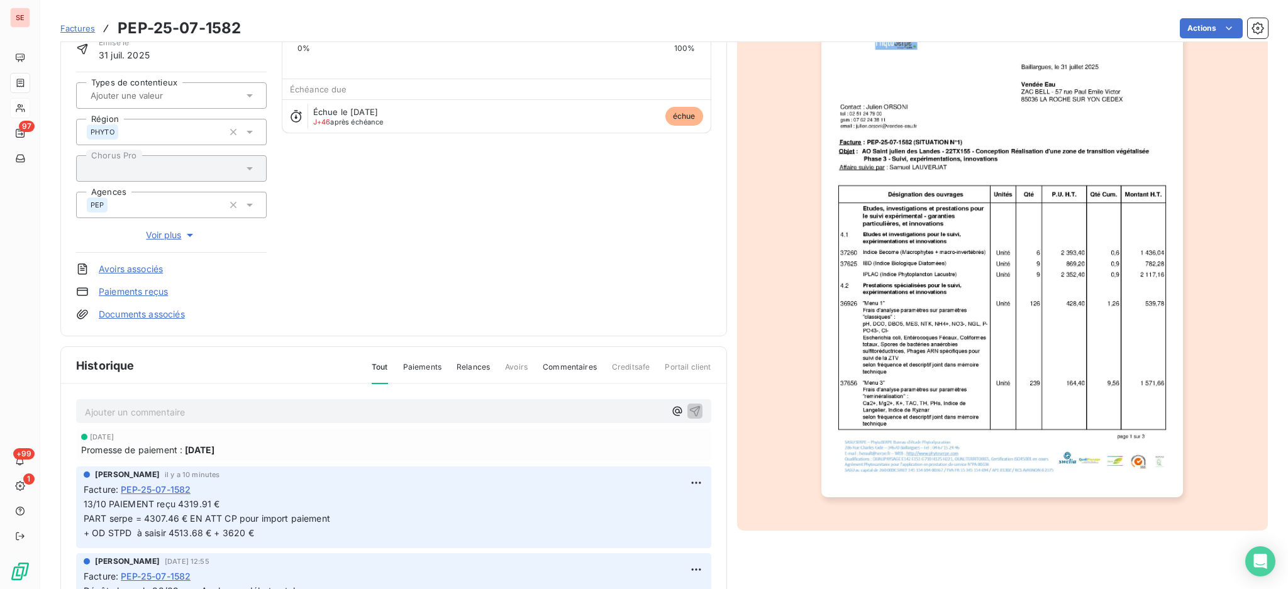
scroll to position [167, 0]
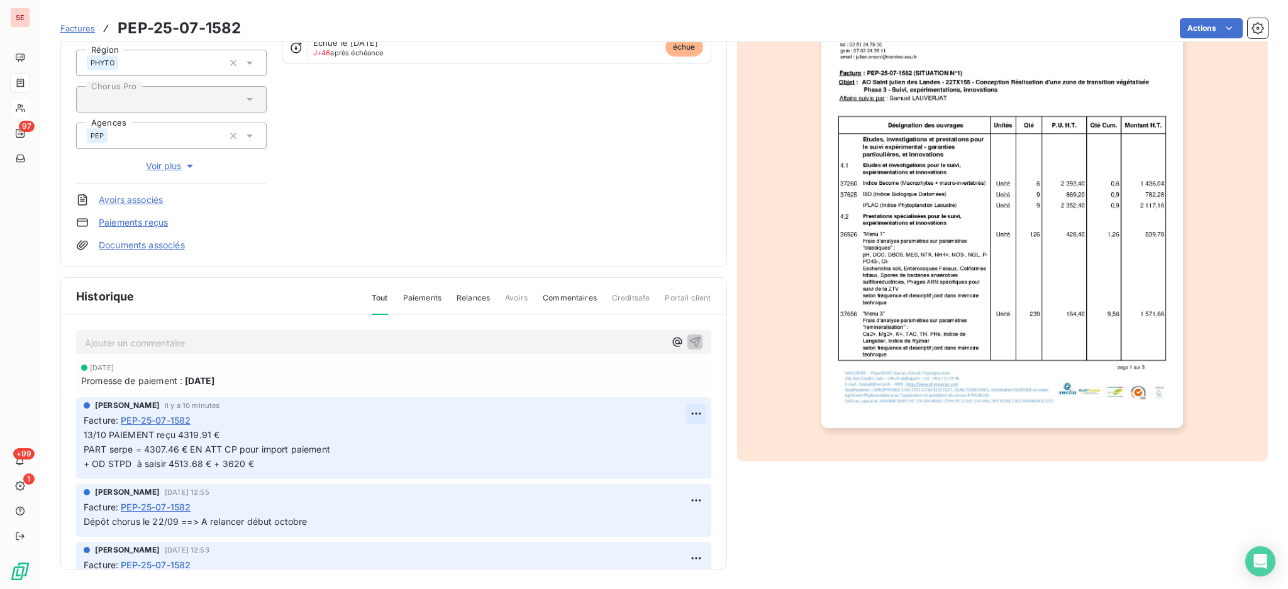
click at [672, 408] on html "SE 97 +99 1 Factures PEP-25-07-1582 Actions VENDEE EAU 41VENDEEAU Montant initi…" at bounding box center [644, 294] width 1288 height 589
click at [647, 464] on div "Supprimer" at bounding box center [646, 463] width 70 height 20
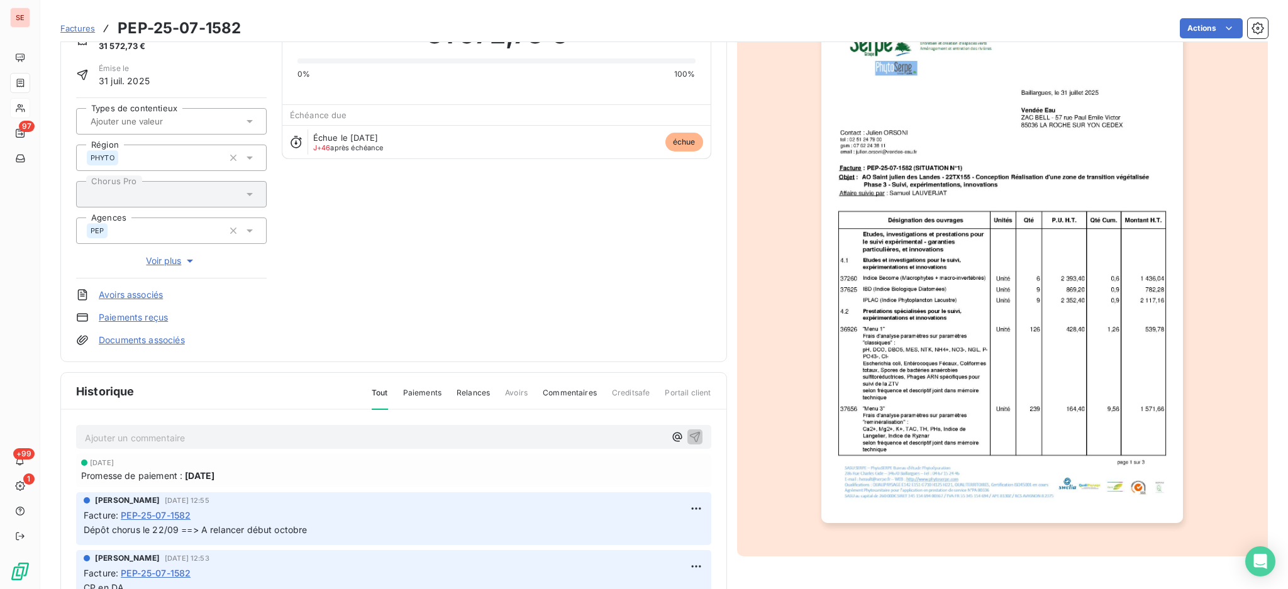
scroll to position [0, 0]
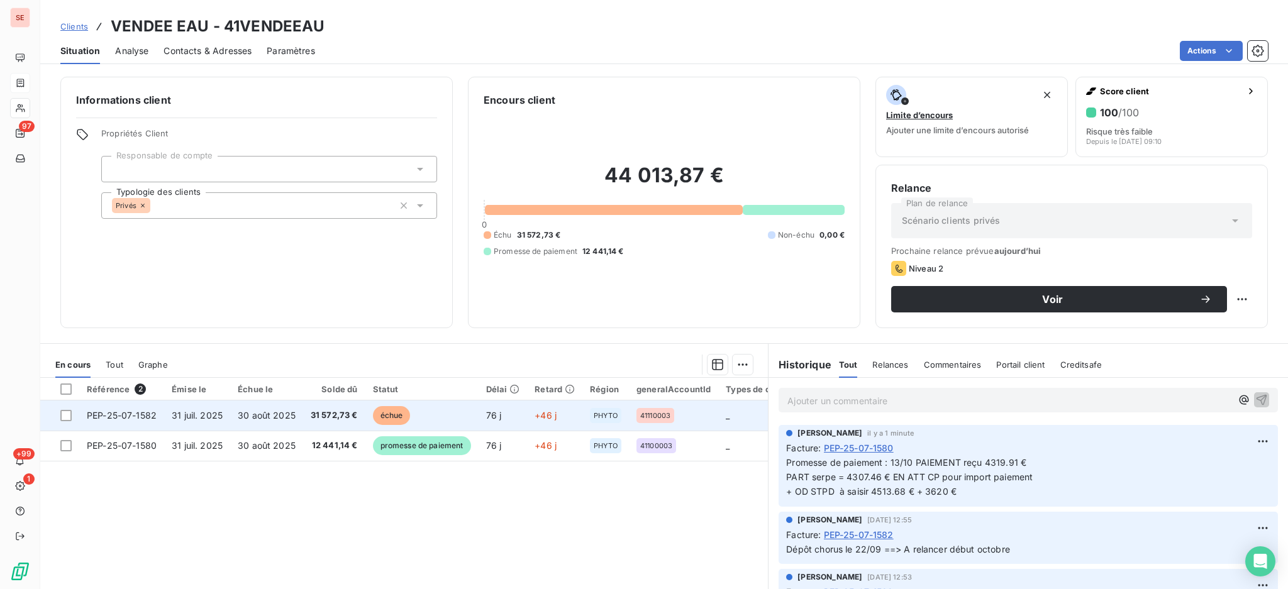
click at [249, 418] on span "30 août 2025" at bounding box center [267, 415] width 58 height 11
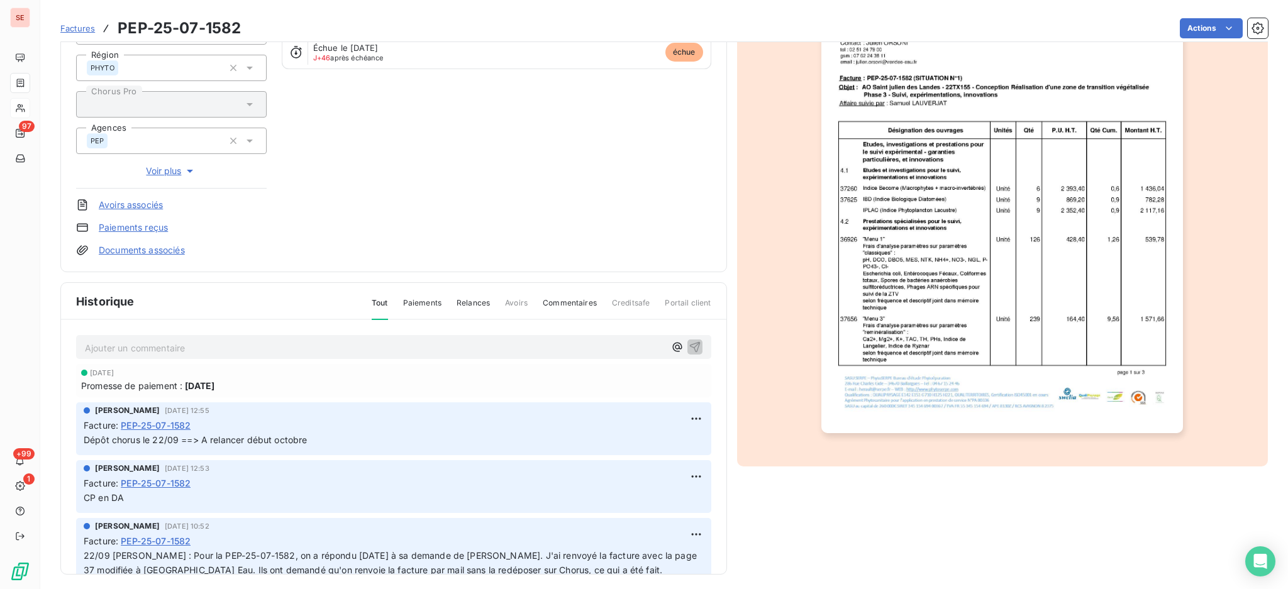
scroll to position [167, 0]
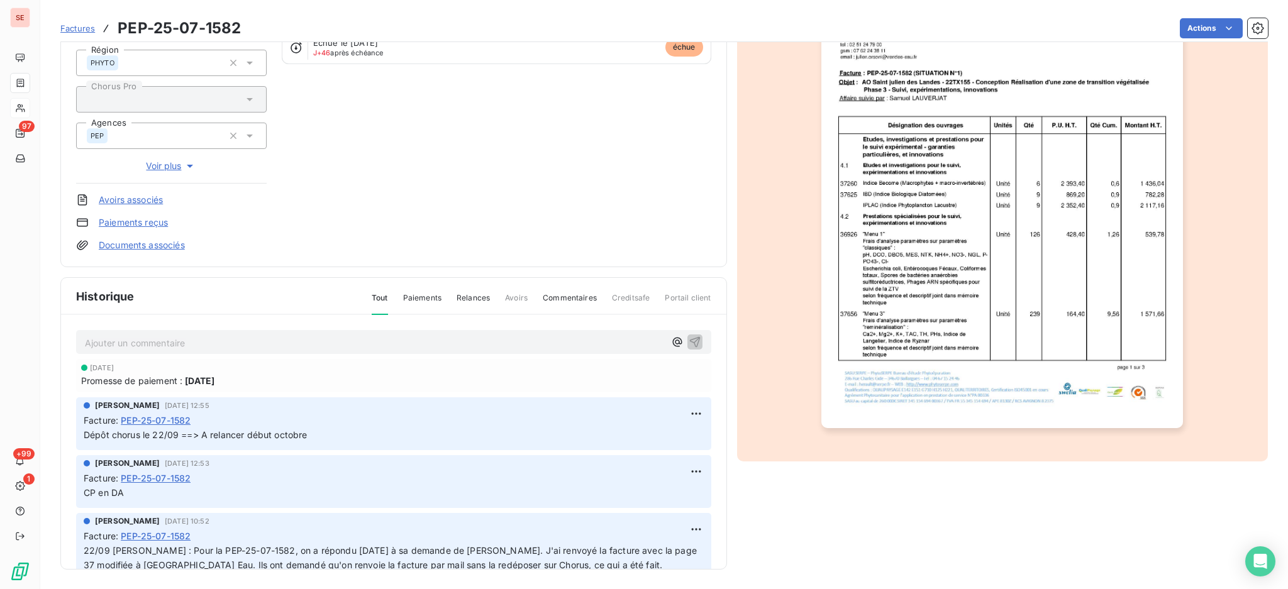
click at [145, 249] on link "Documents associés" at bounding box center [142, 245] width 86 height 13
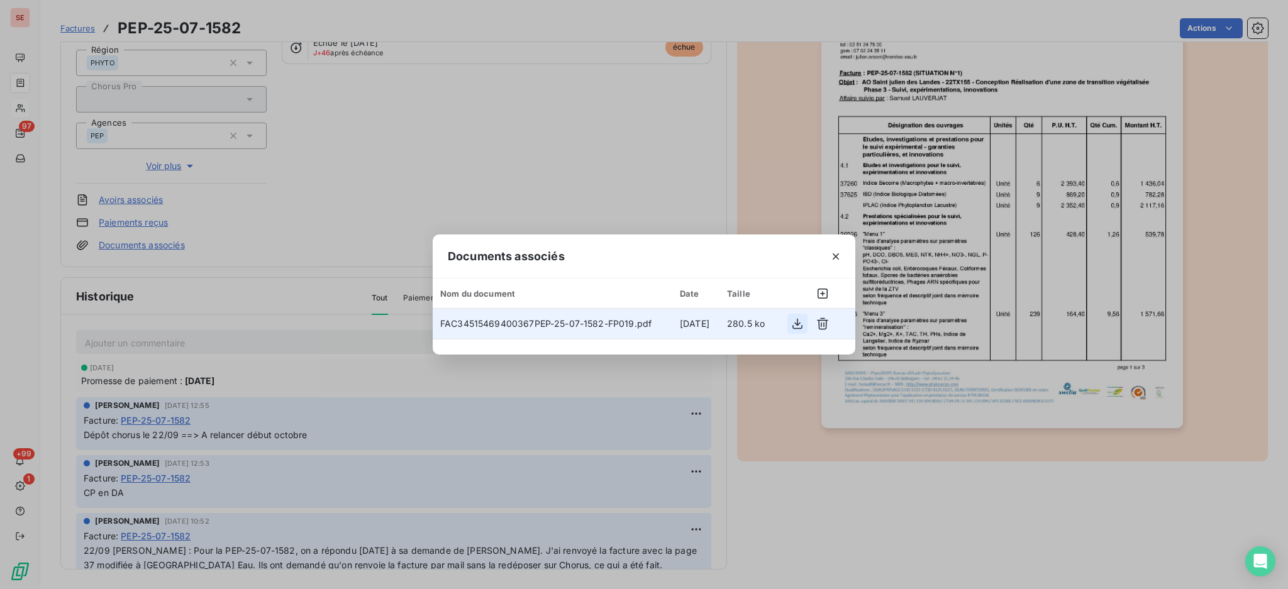
click at [801, 326] on icon "button" at bounding box center [797, 324] width 10 height 11
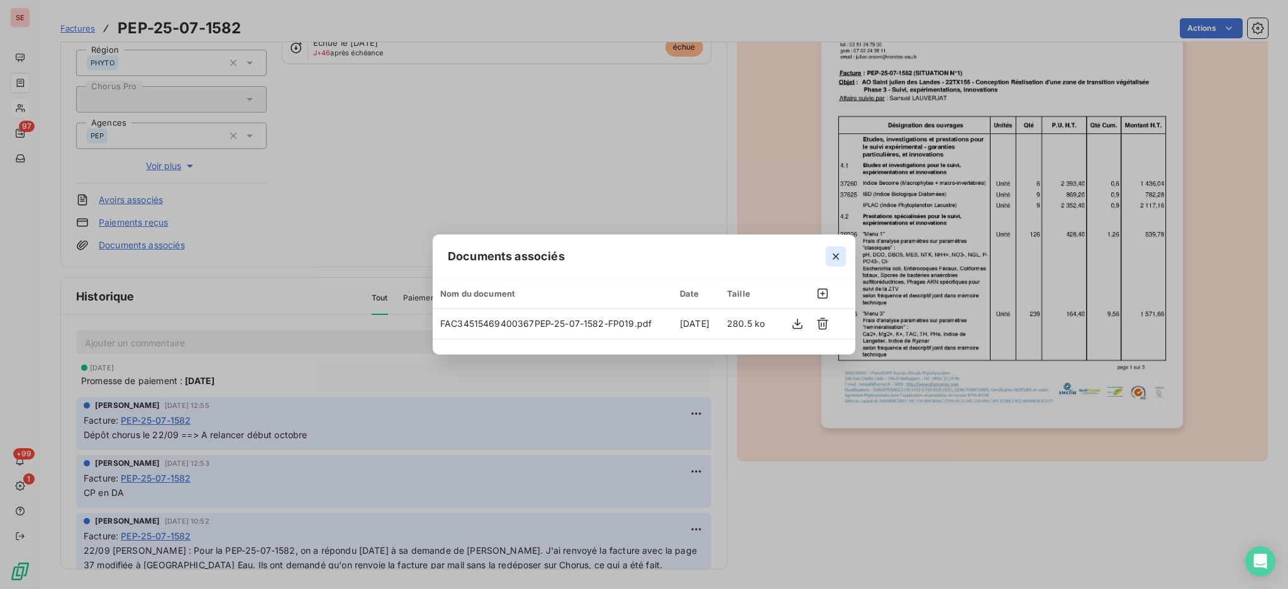
click at [838, 251] on icon "button" at bounding box center [836, 256] width 13 height 13
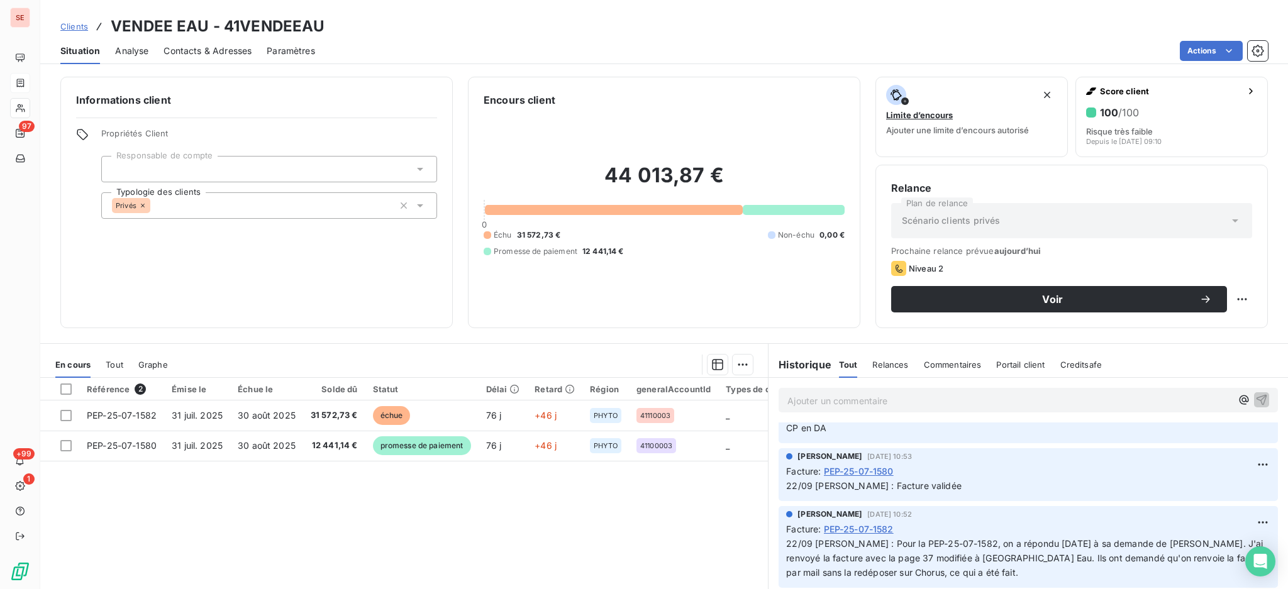
scroll to position [252, 0]
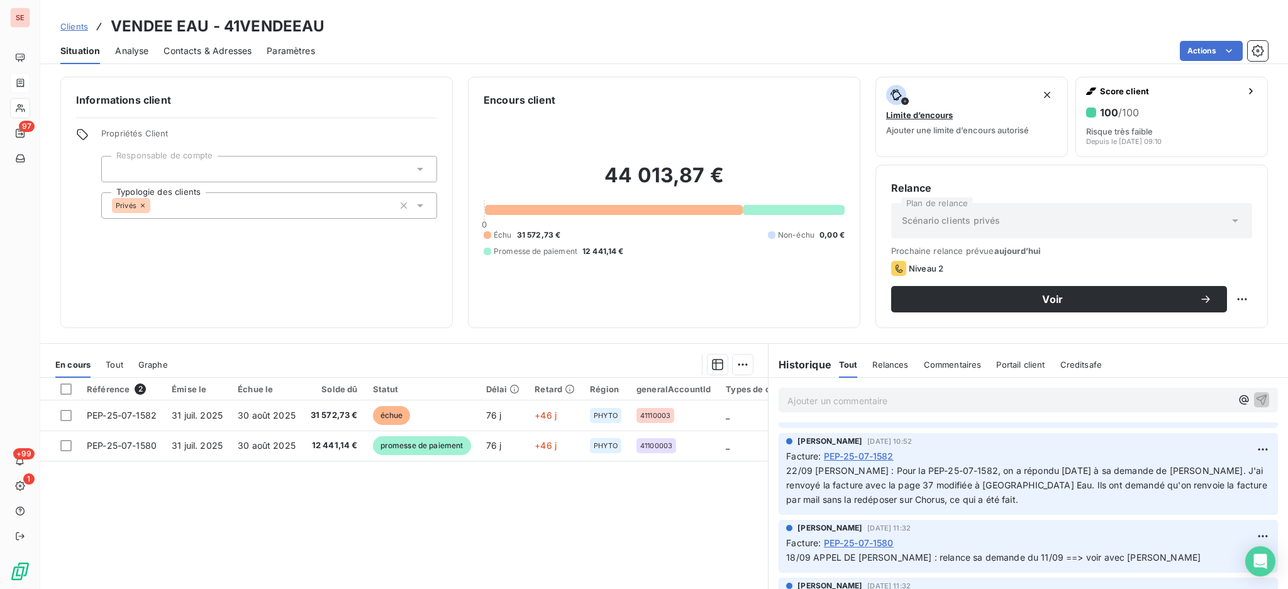
click at [698, 508] on div "Référence 2 Émise le Échue le Solde dû Statut Délai Retard Région generalAccoun…" at bounding box center [404, 499] width 728 height 242
click at [236, 48] on span "Contacts & Adresses" at bounding box center [208, 51] width 88 height 13
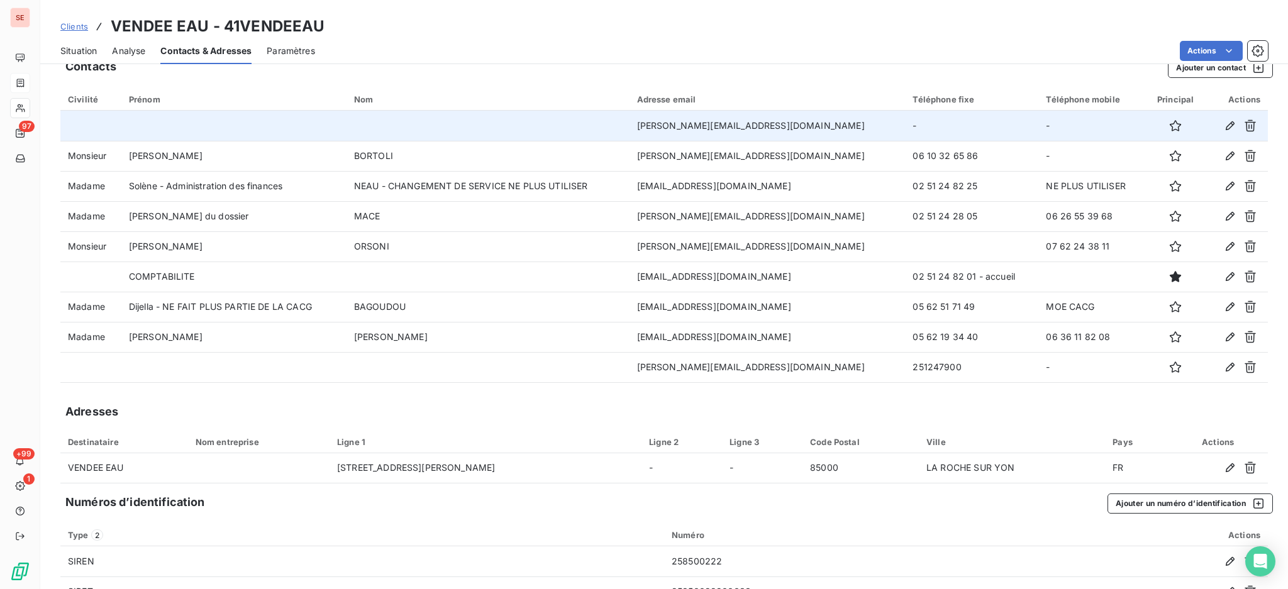
scroll to position [0, 0]
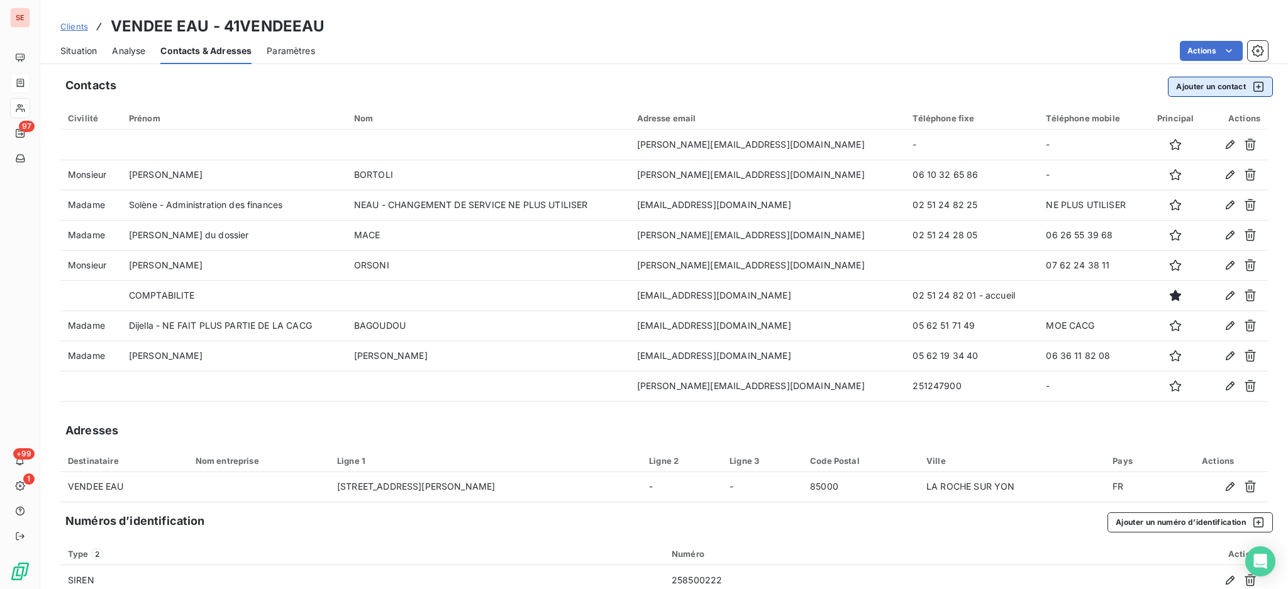
click at [1168, 86] on button "Ajouter un contact" at bounding box center [1220, 87] width 105 height 20
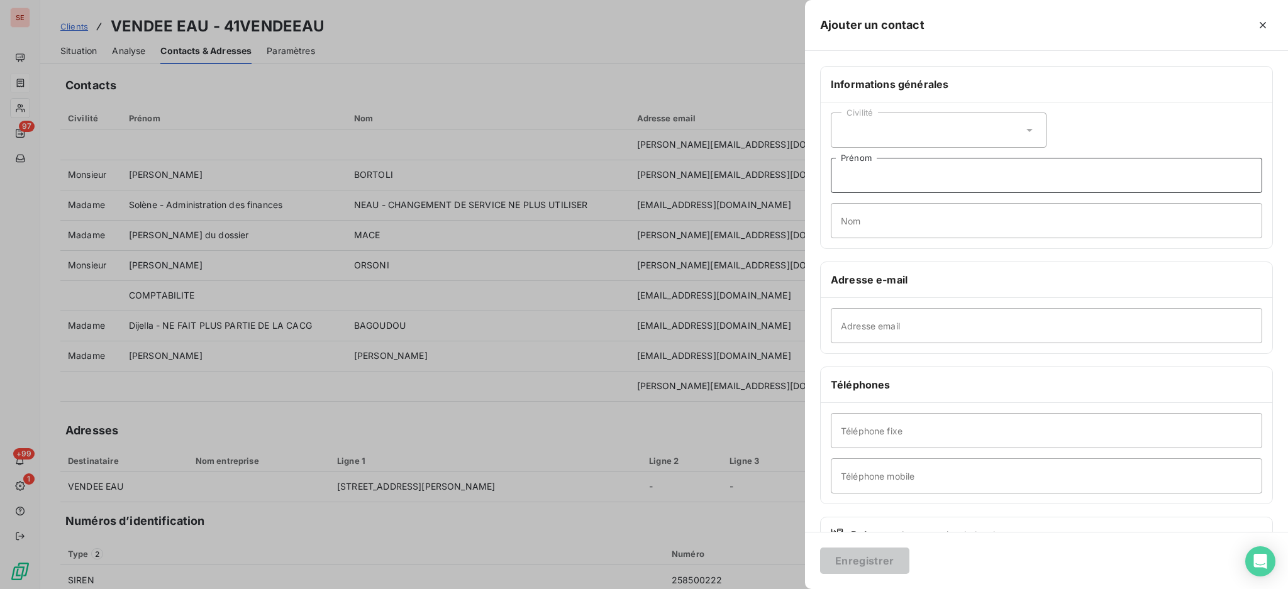
click at [977, 187] on input "Prénom" at bounding box center [1046, 175] width 431 height 35
click at [883, 222] on input "Nom" at bounding box center [1046, 220] width 431 height 35
type input "r"
type input "REY-BLANGY"
click at [948, 443] on input "Téléphone fixe" at bounding box center [1046, 430] width 431 height 35
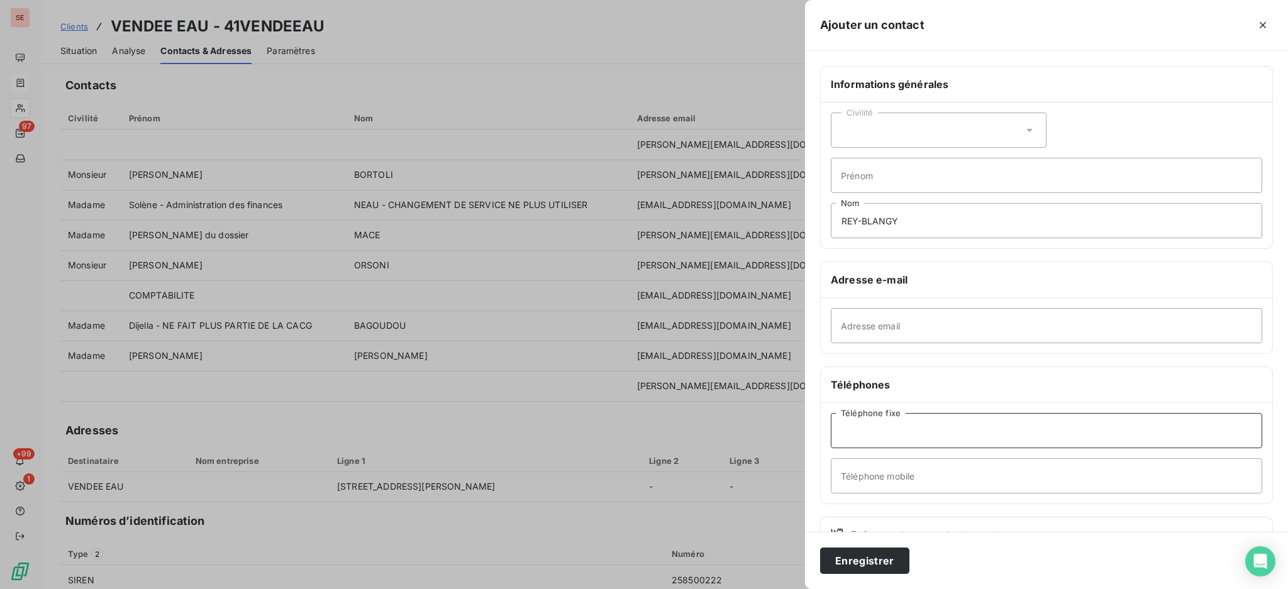
paste input "02 55 36 20 38 -"
type input "02 55 36 20 38"
click at [1041, 333] on input "Adresse email" at bounding box center [1046, 325] width 431 height 35
paste input "[PERSON_NAME] <[PERSON_NAME][EMAIL_ADDRESS][DOMAIN_NAME]>"
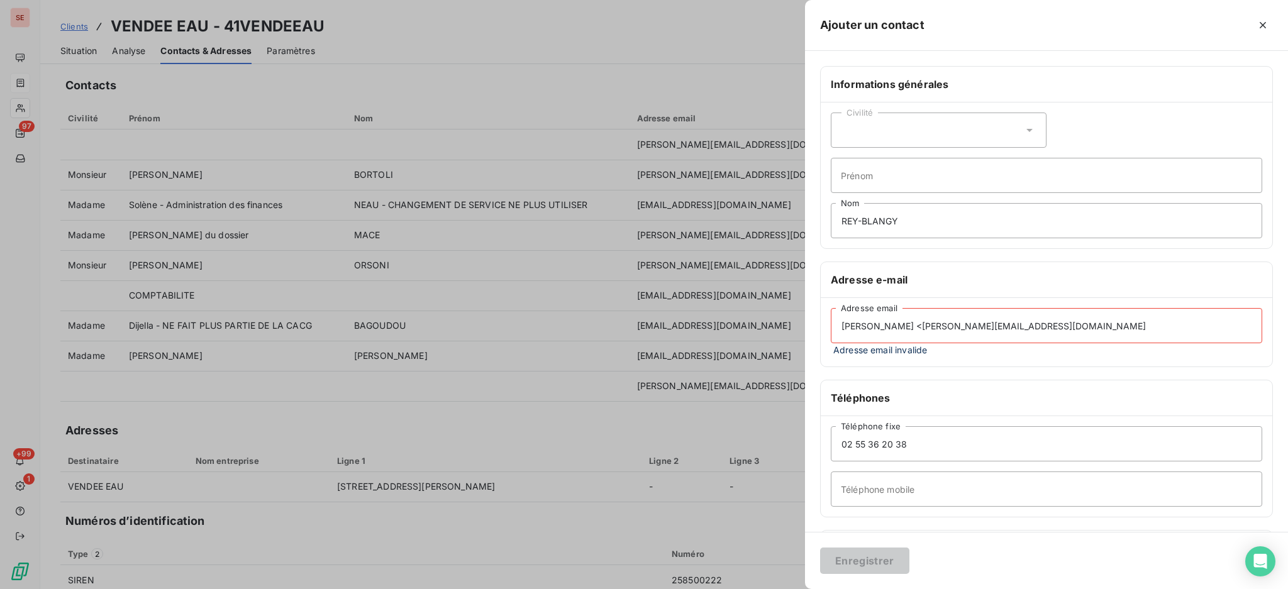
drag, startPoint x: 939, startPoint y: 328, endPoint x: 801, endPoint y: 318, distance: 138.7
click at [801, 589] on div "Ajouter un contact Informations générales Civilité Prénom REY-BLANGY Nom Adress…" at bounding box center [644, 589] width 1288 height 0
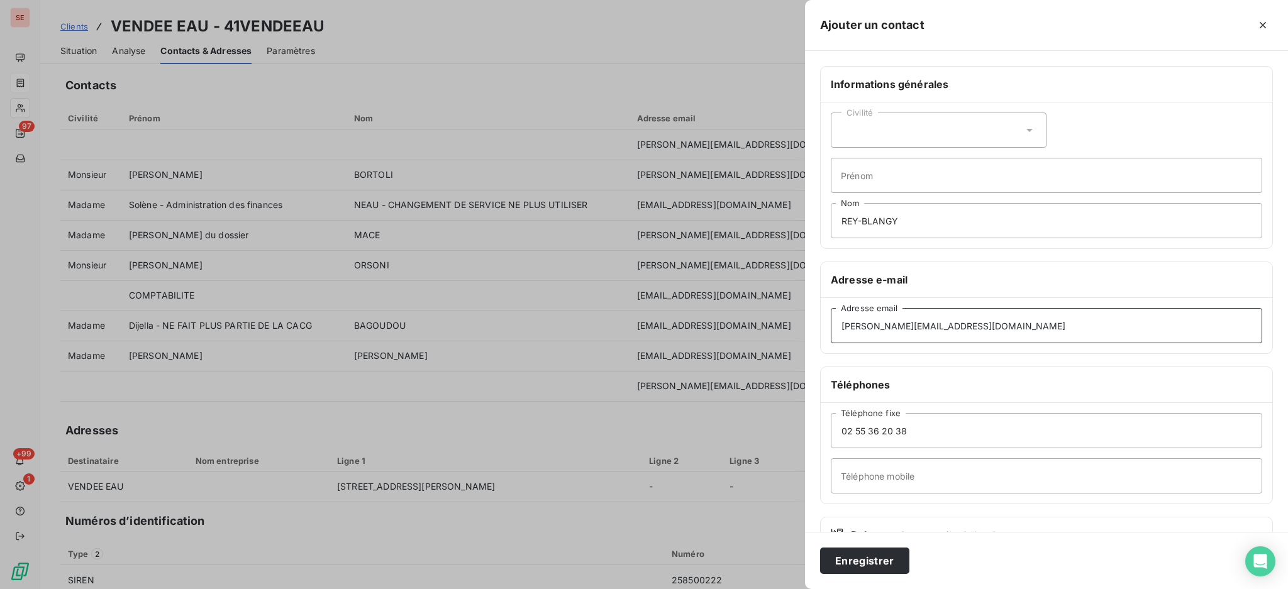
type input "[PERSON_NAME][EMAIL_ADDRESS][DOMAIN_NAME]"
click at [926, 174] on input "Prénom" at bounding box center [1046, 175] width 431 height 35
type input "[PERSON_NAME]"
click at [1025, 130] on icon at bounding box center [1029, 130] width 13 height 13
click at [941, 164] on li "Madame" at bounding box center [939, 161] width 216 height 23
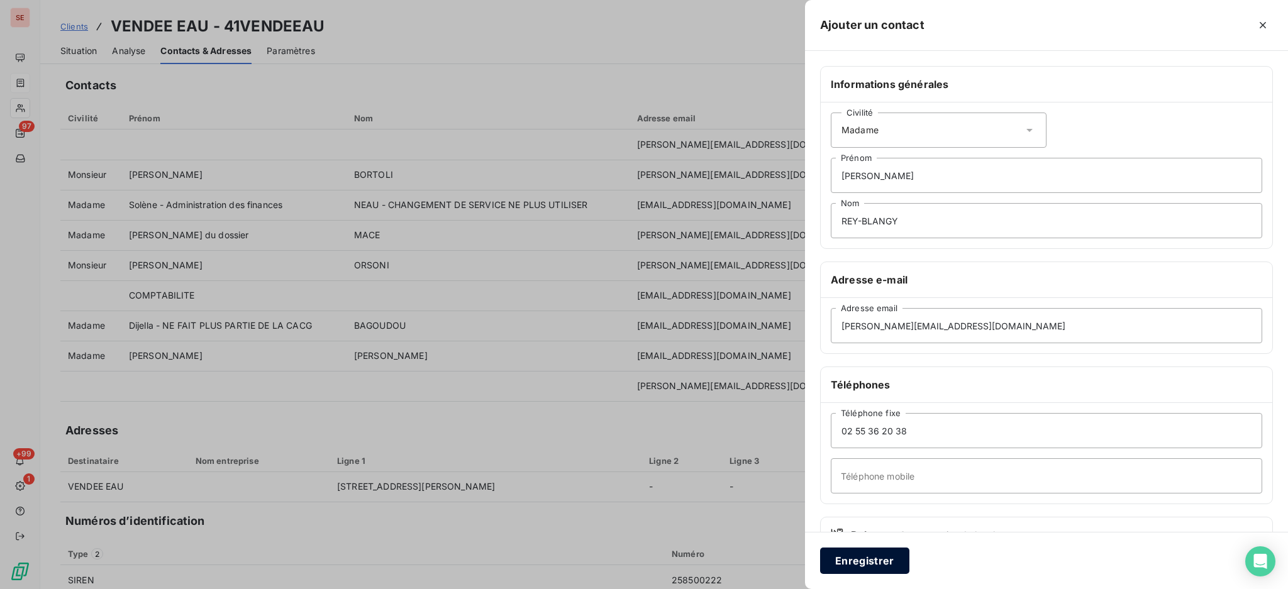
click at [867, 570] on button "Enregistrer" at bounding box center [864, 561] width 89 height 26
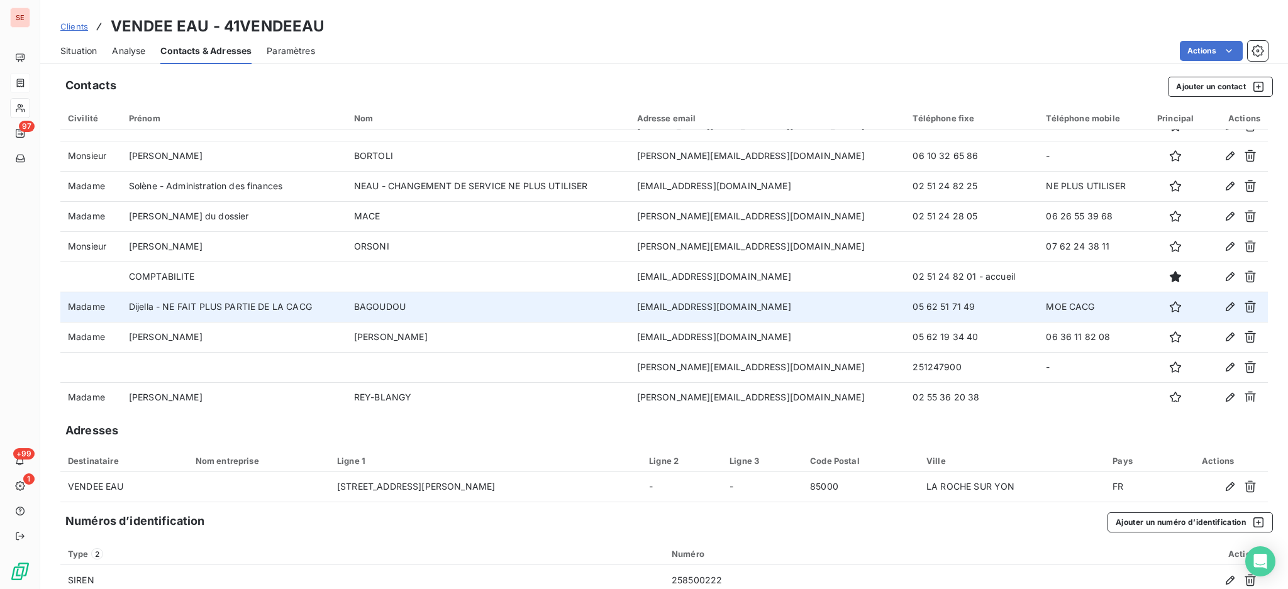
scroll to position [29, 0]
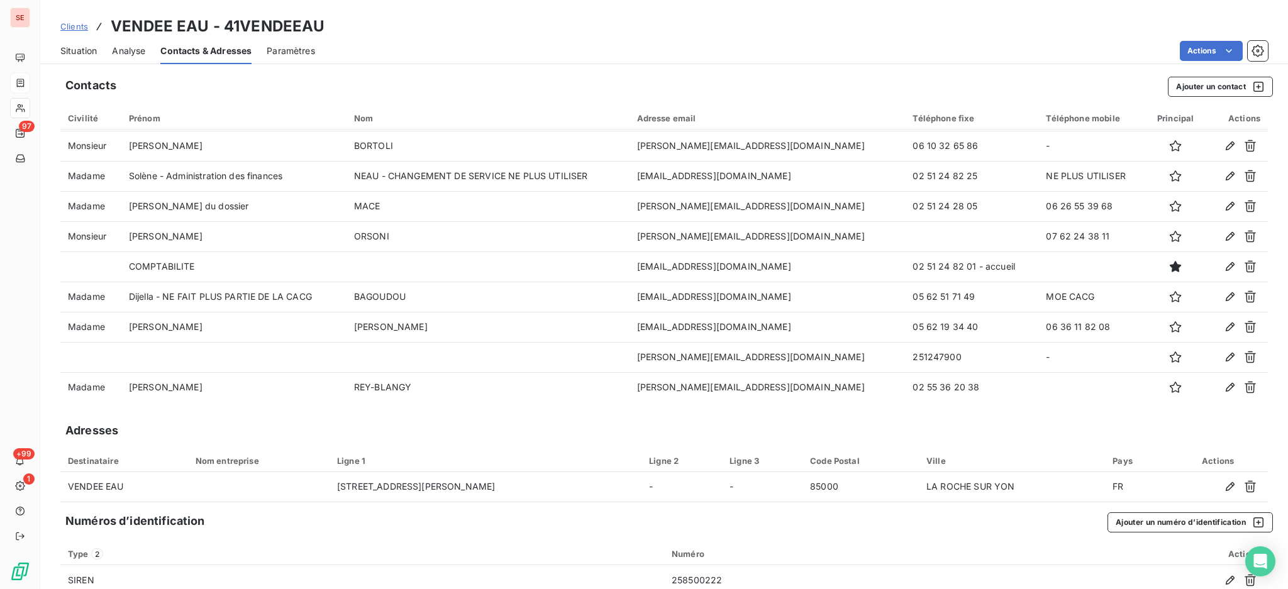
click at [89, 49] on span "Situation" at bounding box center [78, 51] width 36 height 13
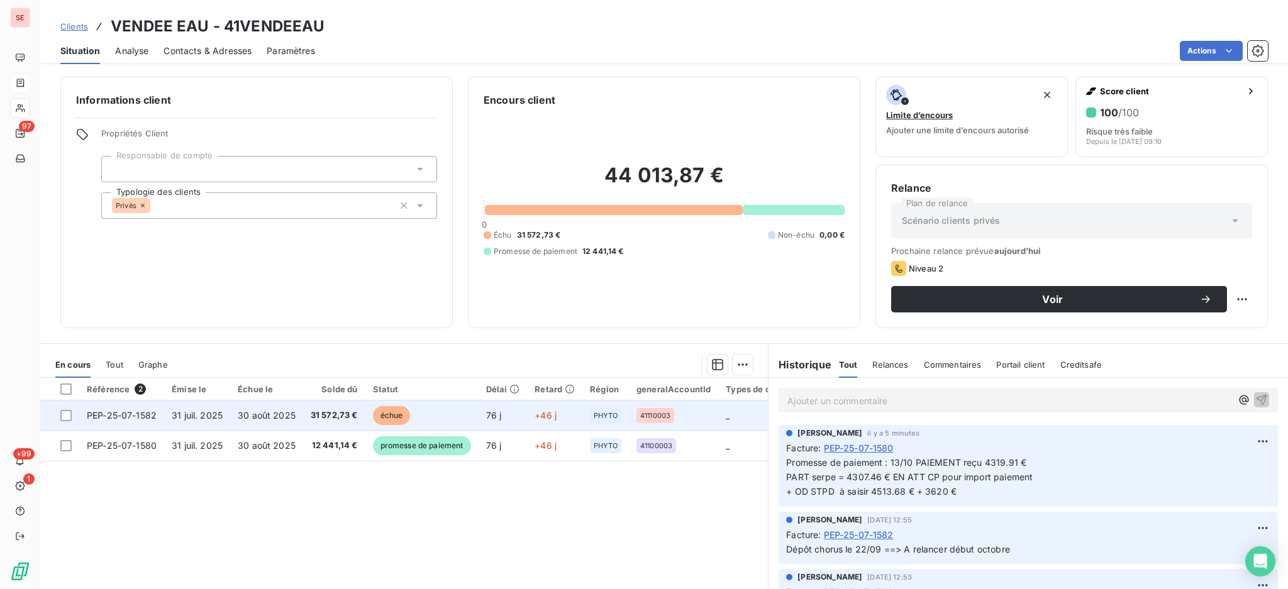
click at [311, 413] on span "31 572,73 €" at bounding box center [334, 415] width 47 height 13
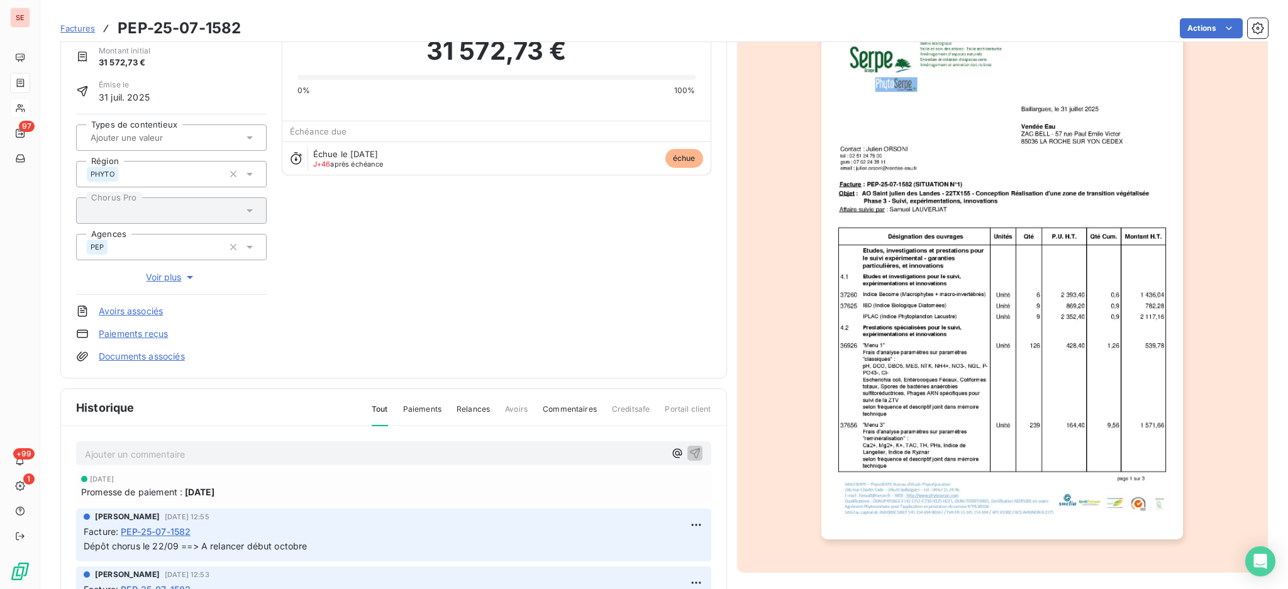
scroll to position [167, 0]
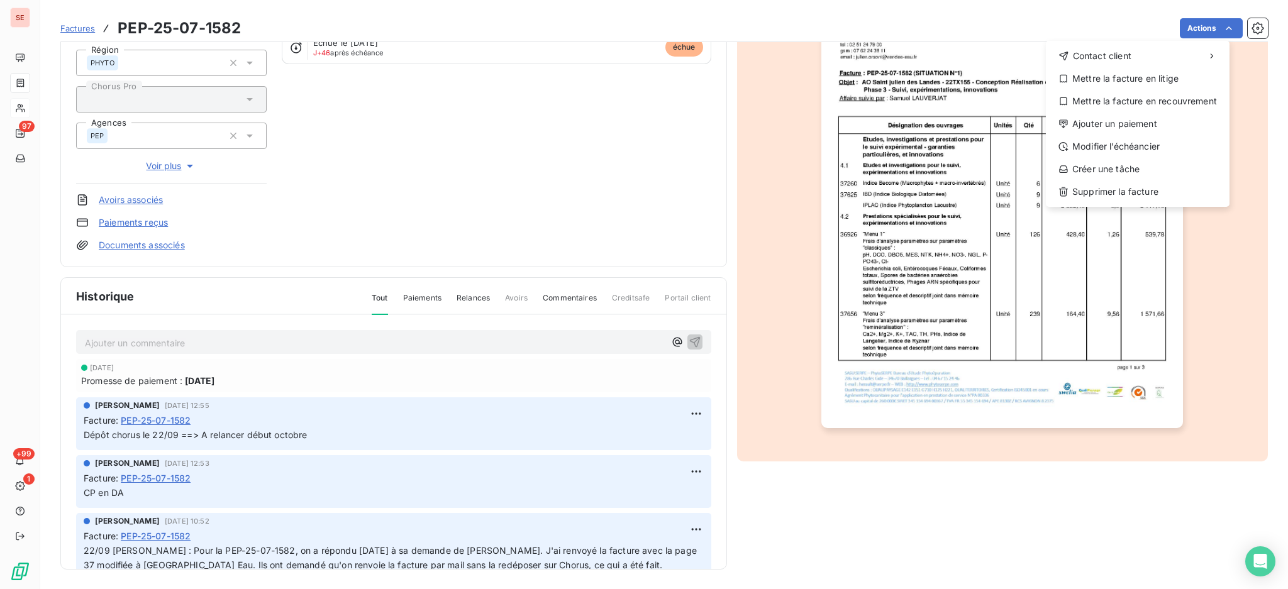
click at [540, 210] on html "SE 97 +99 1 Factures PEP-25-07-1582 Actions Contact client Mettre la facture en…" at bounding box center [644, 294] width 1288 height 589
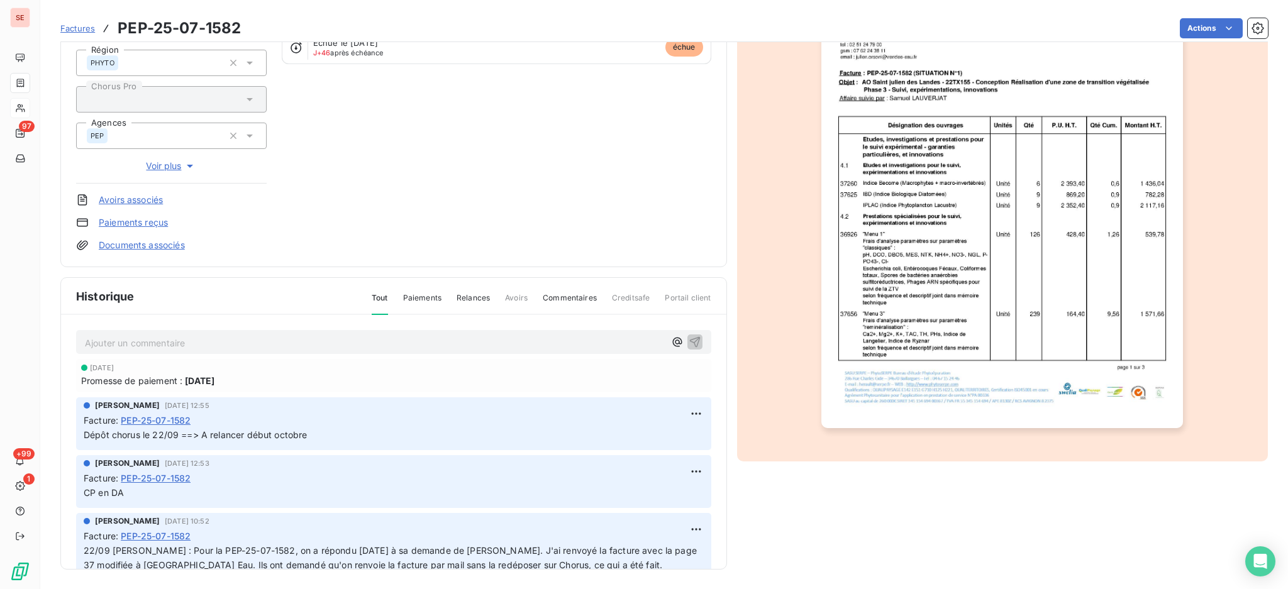
scroll to position [0, 0]
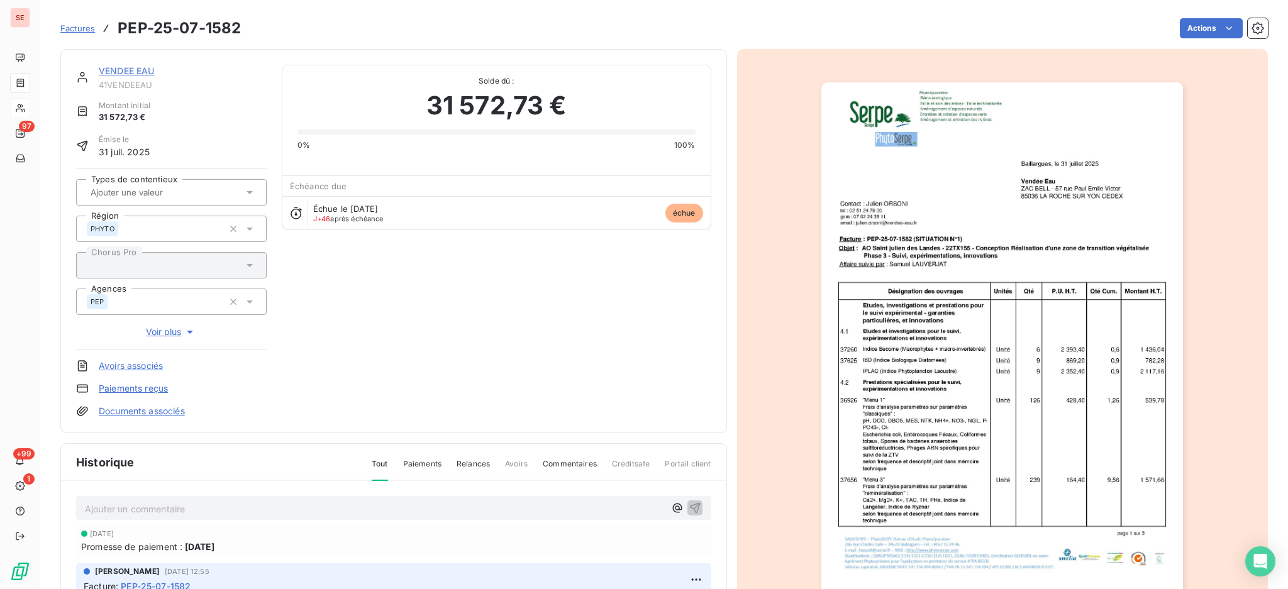
click at [148, 76] on link "VENDEE EAU" at bounding box center [127, 70] width 56 height 11
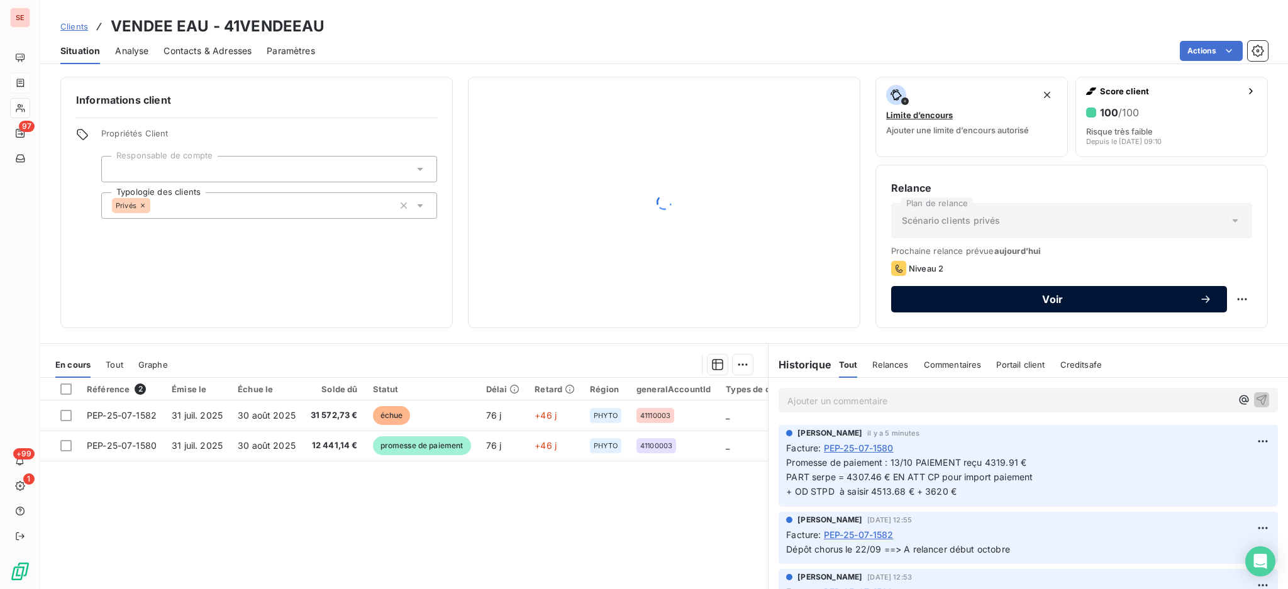
click at [984, 308] on button "Voir" at bounding box center [1059, 299] width 336 height 26
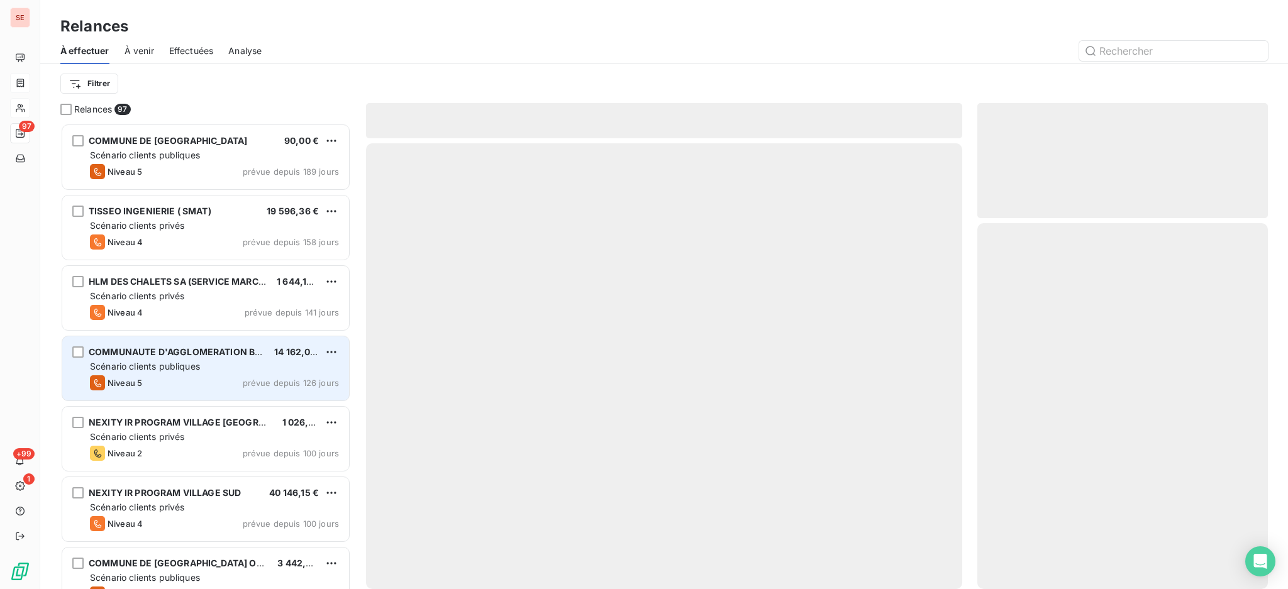
scroll to position [454, 277]
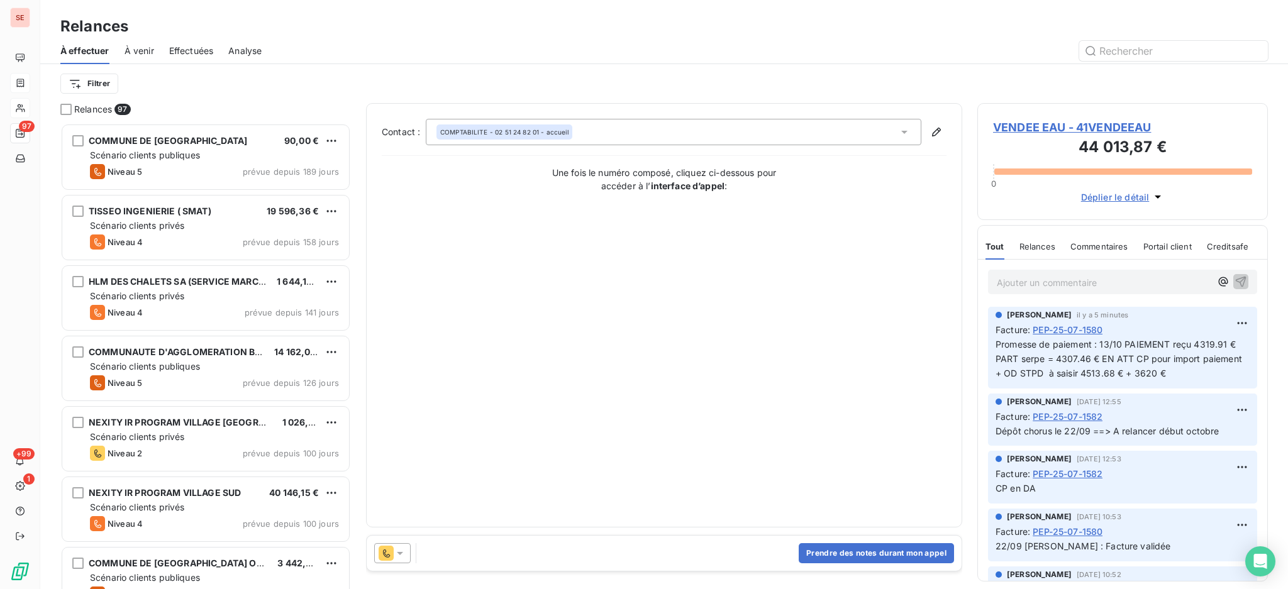
click at [399, 549] on icon at bounding box center [400, 553] width 13 height 13
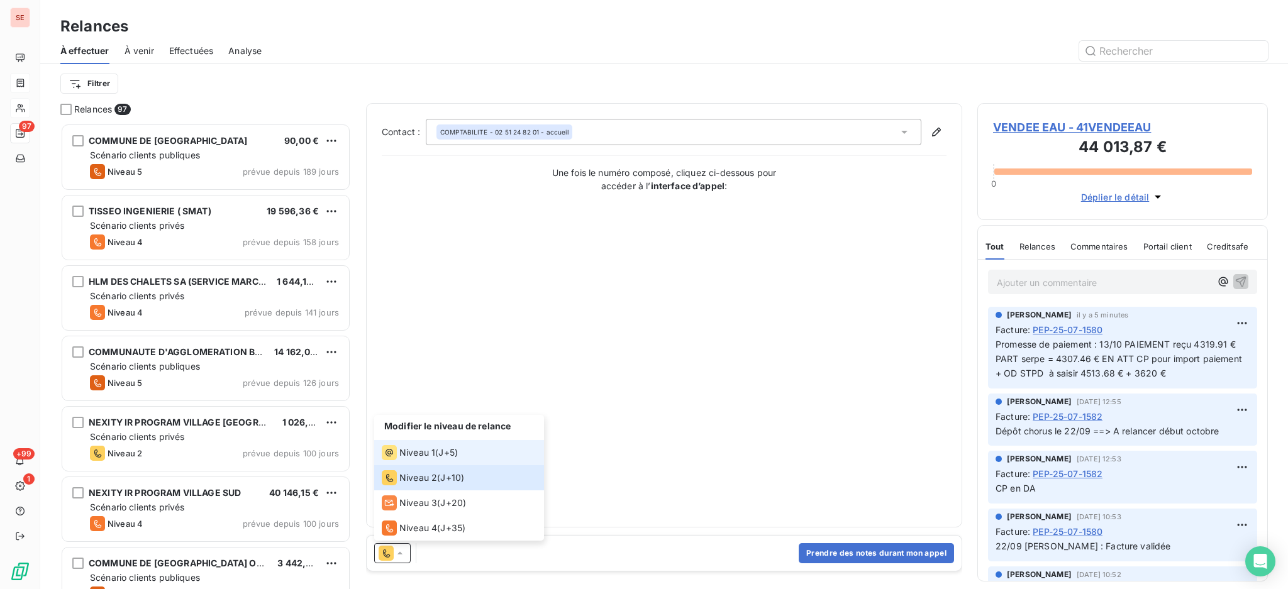
click at [409, 457] on span "Niveau 1" at bounding box center [417, 453] width 36 height 13
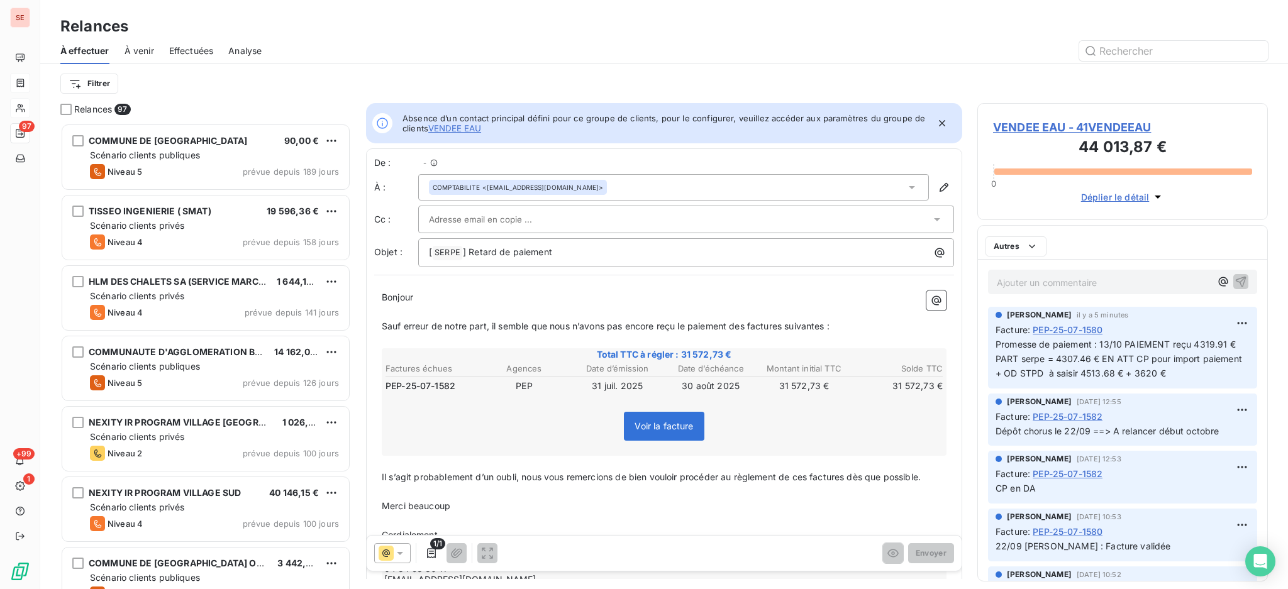
scroll to position [14, 13]
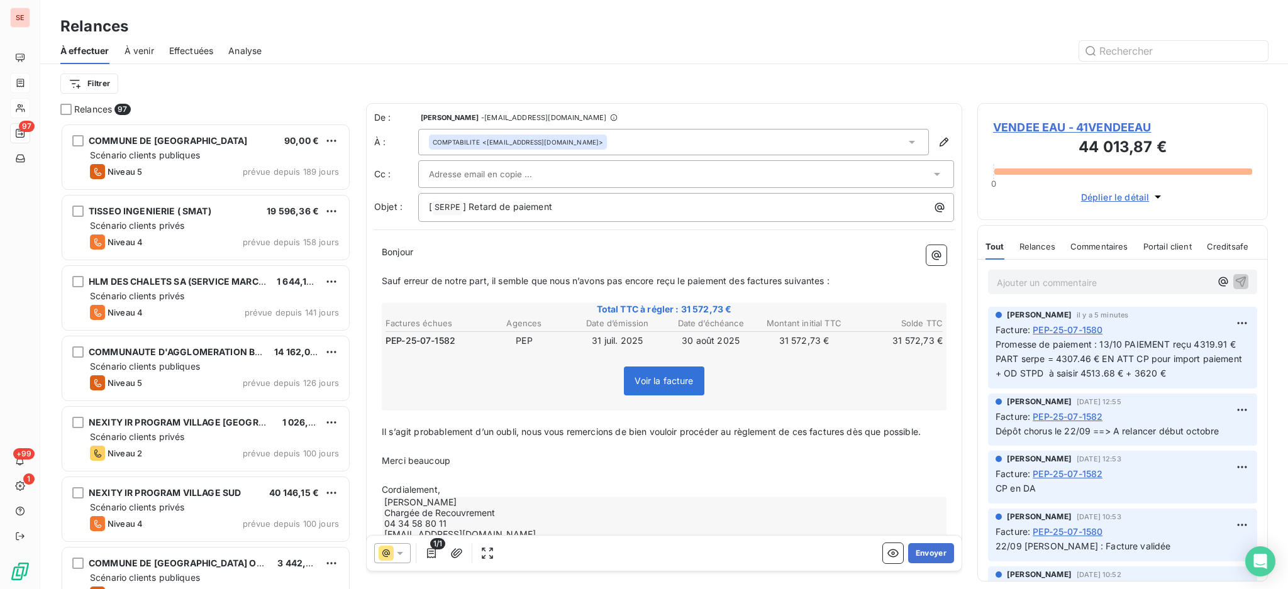
click at [667, 181] on div at bounding box center [680, 174] width 502 height 19
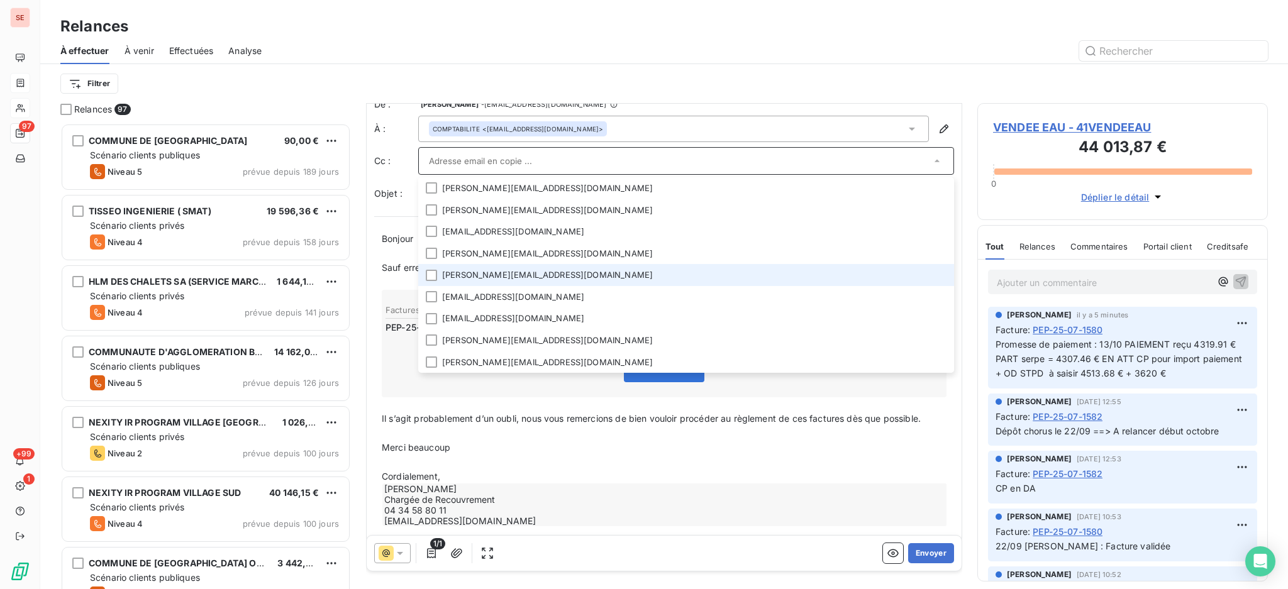
scroll to position [27, 0]
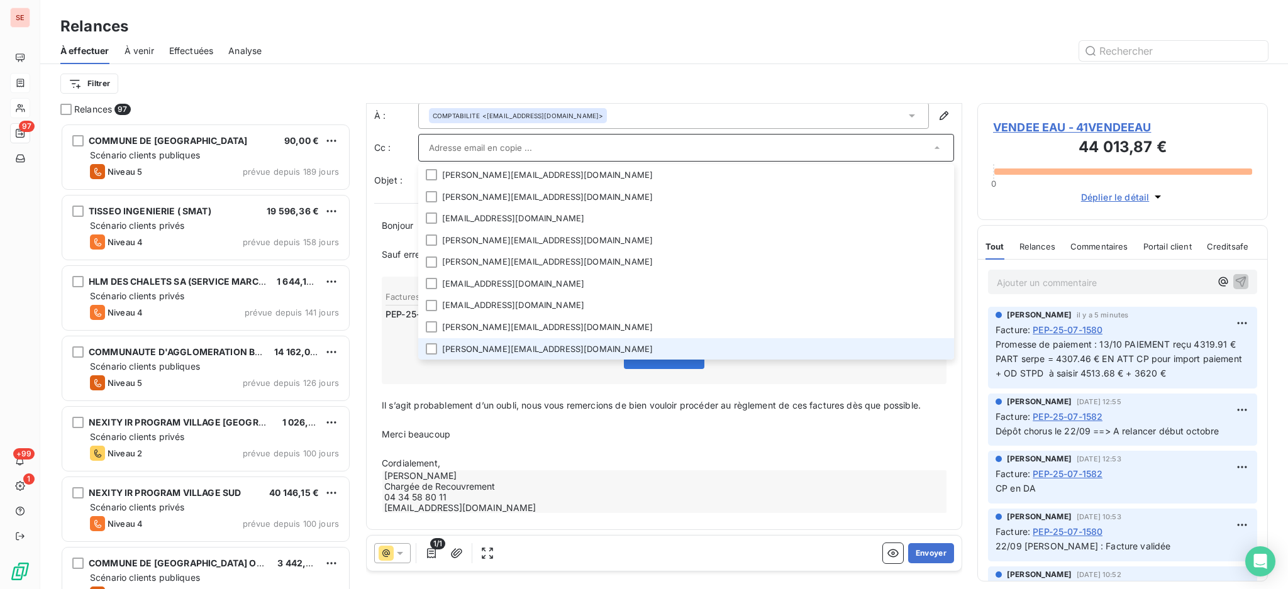
click at [540, 346] on li "[PERSON_NAME][EMAIL_ADDRESS][DOMAIN_NAME]" at bounding box center [686, 349] width 536 height 22
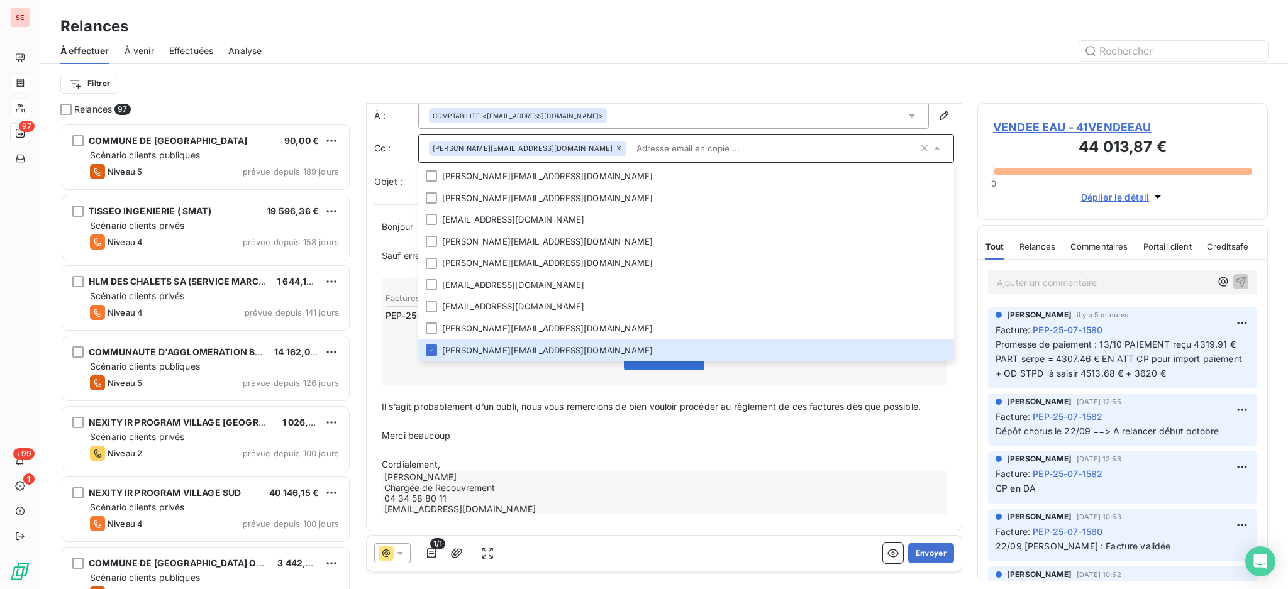
click at [831, 142] on input "text" at bounding box center [774, 148] width 287 height 19
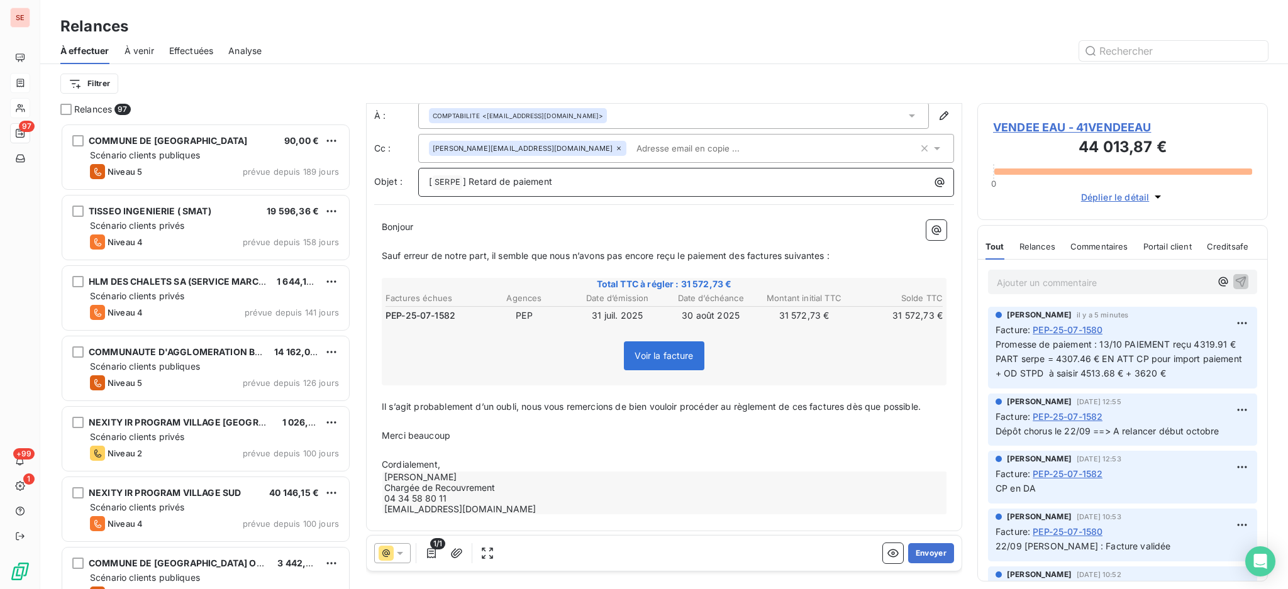
click at [636, 184] on p "[ SERPE ﻿ ] Retard de paiement" at bounding box center [689, 182] width 521 height 15
click at [479, 461] on p "Cordialement," at bounding box center [664, 465] width 565 height 14
click at [917, 553] on button "Envoyer" at bounding box center [931, 553] width 46 height 20
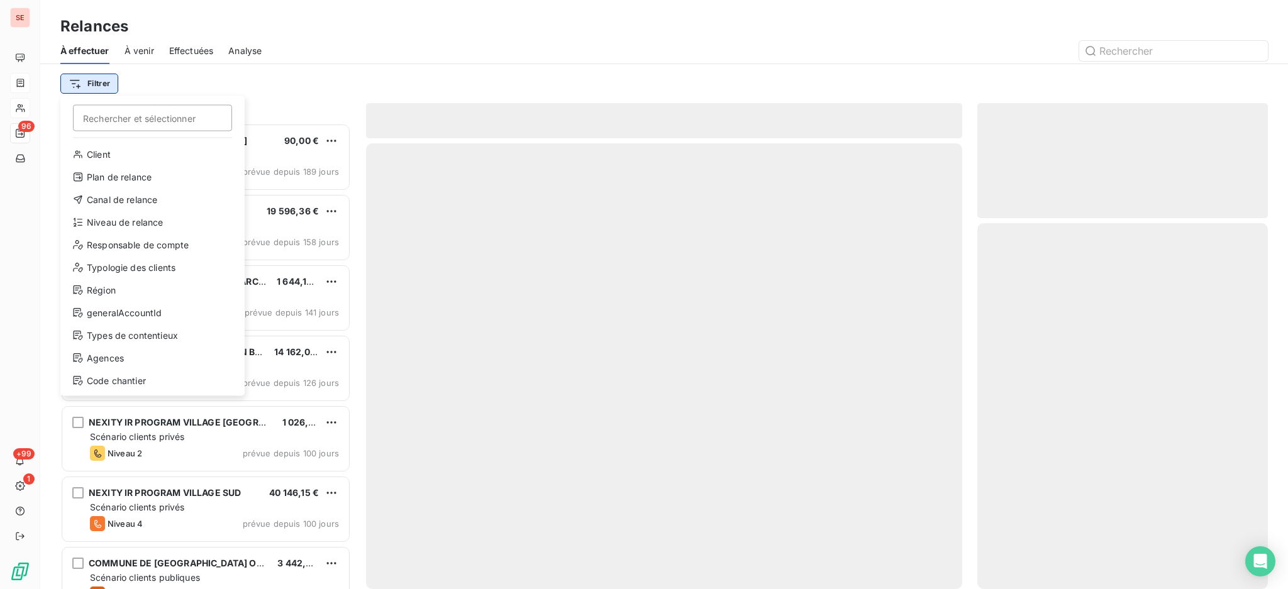
click at [87, 81] on html "SE 96 +99 1 Relances À effectuer À venir Effectuées Analyse Filtrer Rechercher …" at bounding box center [644, 294] width 1288 height 589
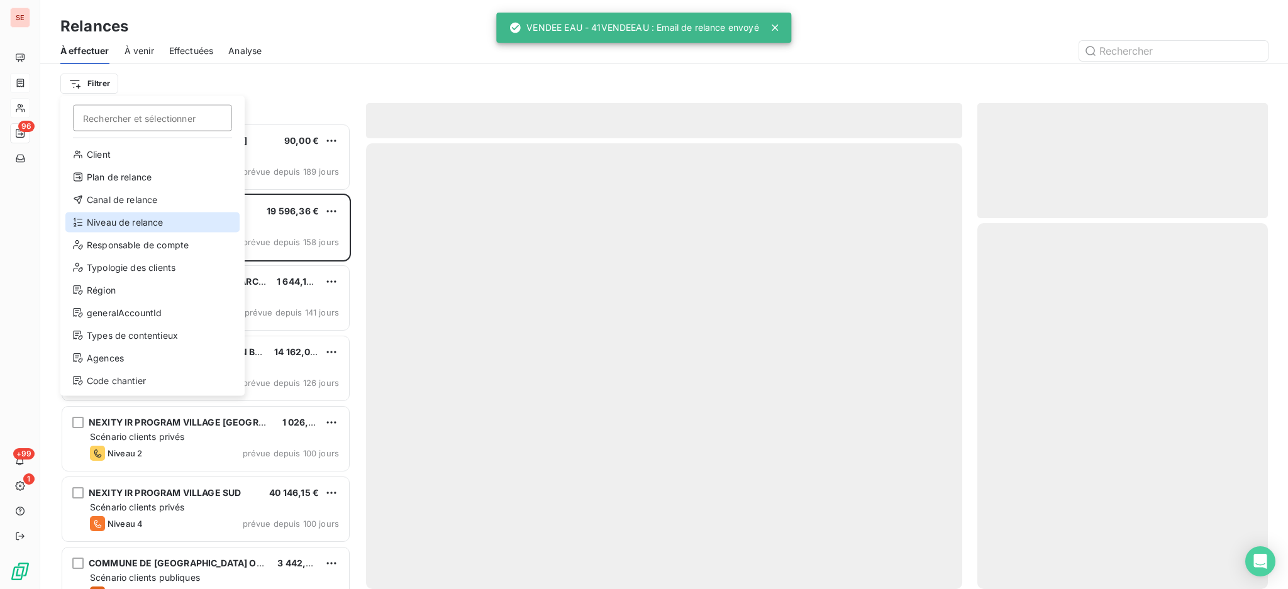
click at [101, 221] on div "Niveau de relance" at bounding box center [152, 223] width 174 height 20
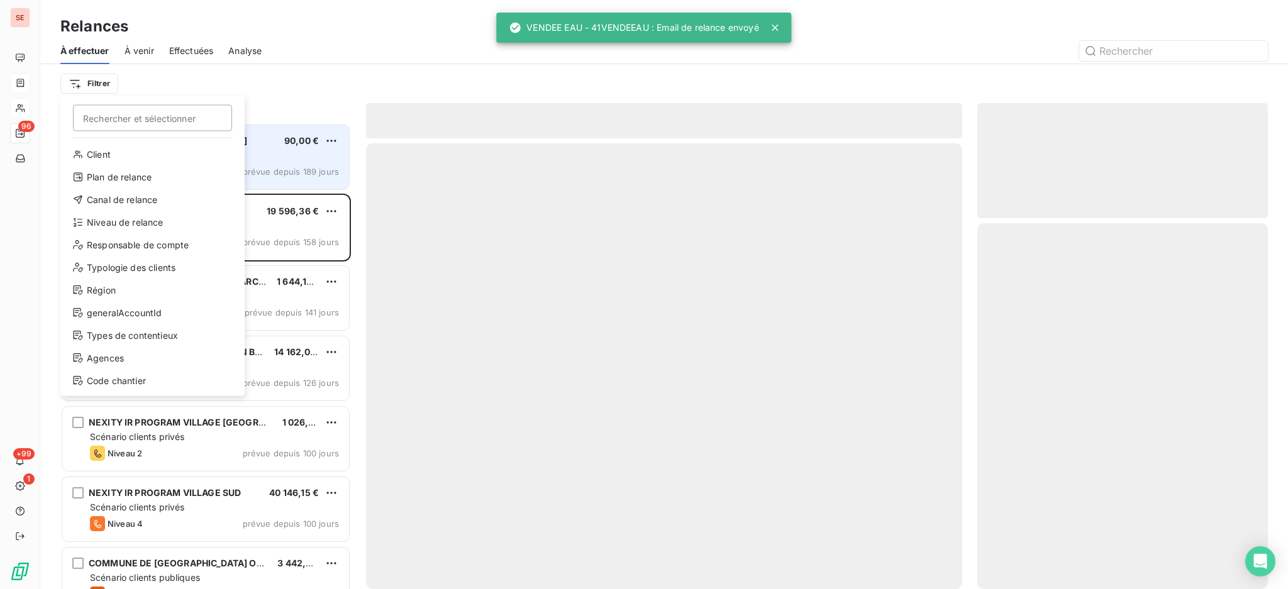
scroll to position [13, 13]
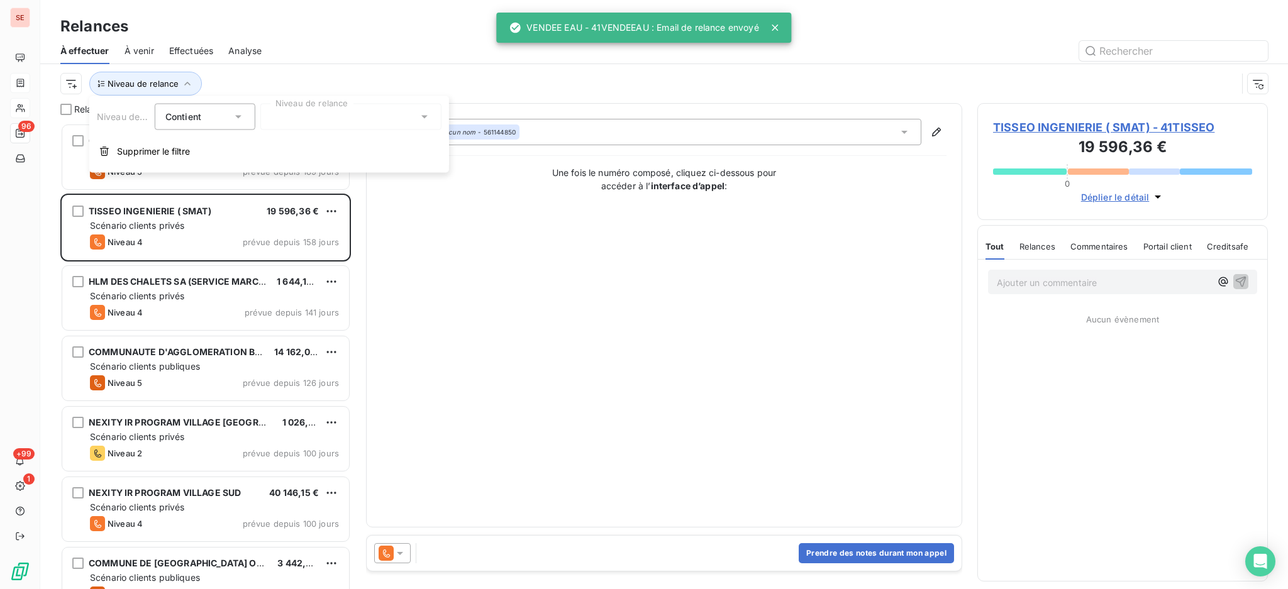
click at [419, 119] on icon at bounding box center [424, 117] width 13 height 13
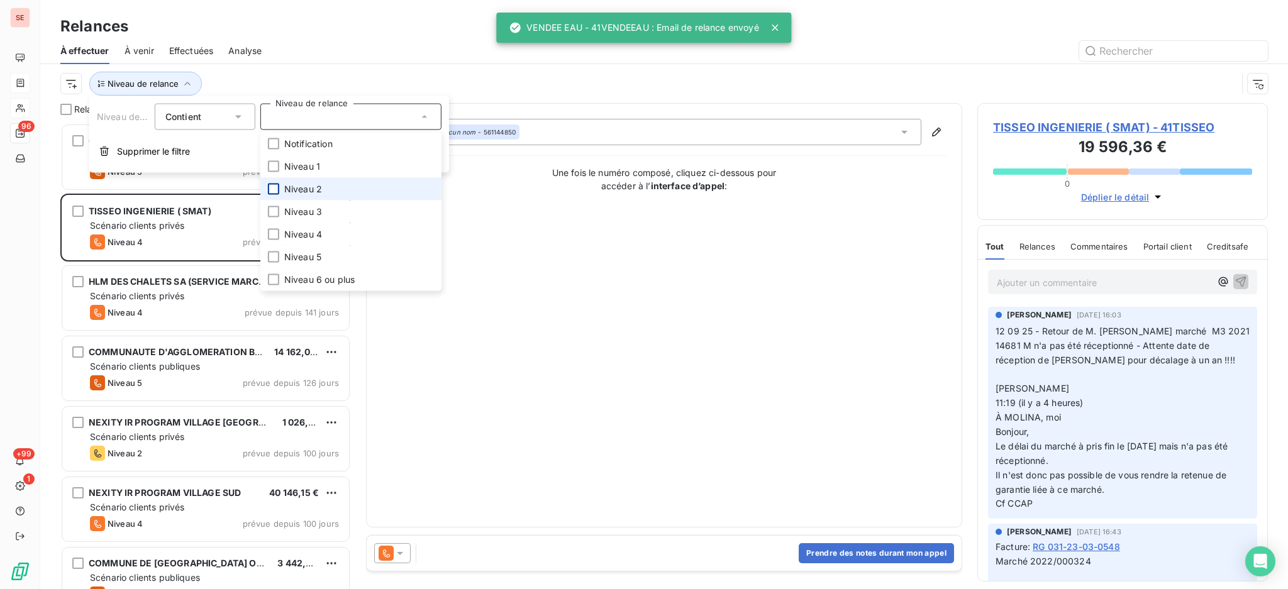
click at [275, 187] on div at bounding box center [273, 189] width 11 height 11
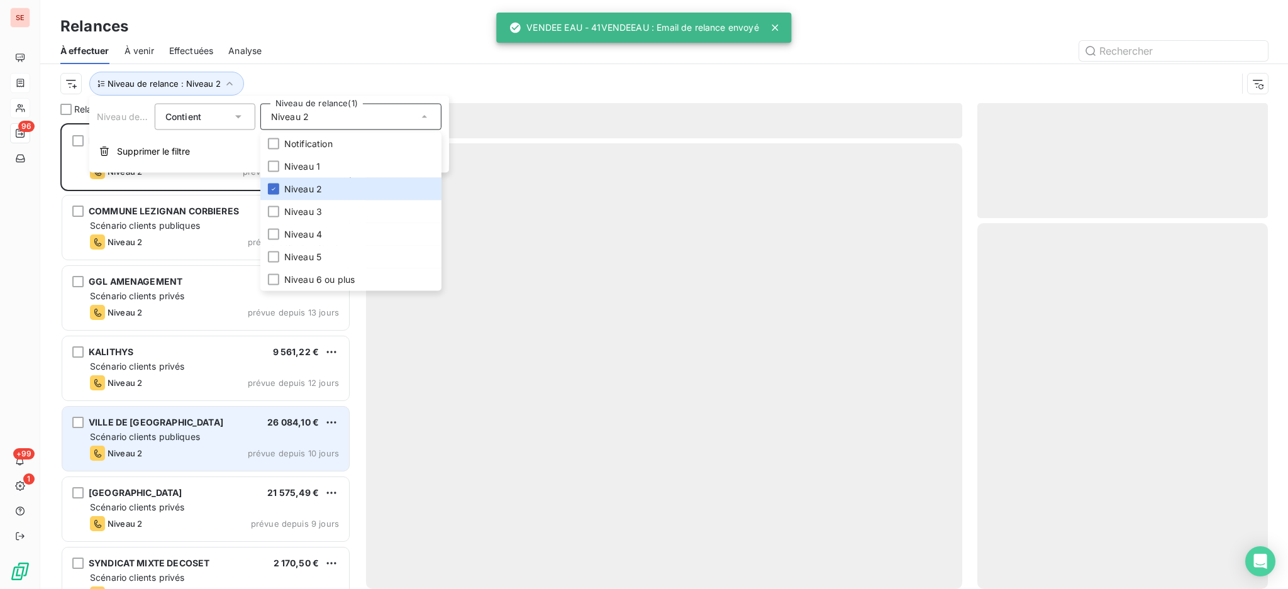
scroll to position [453, 277]
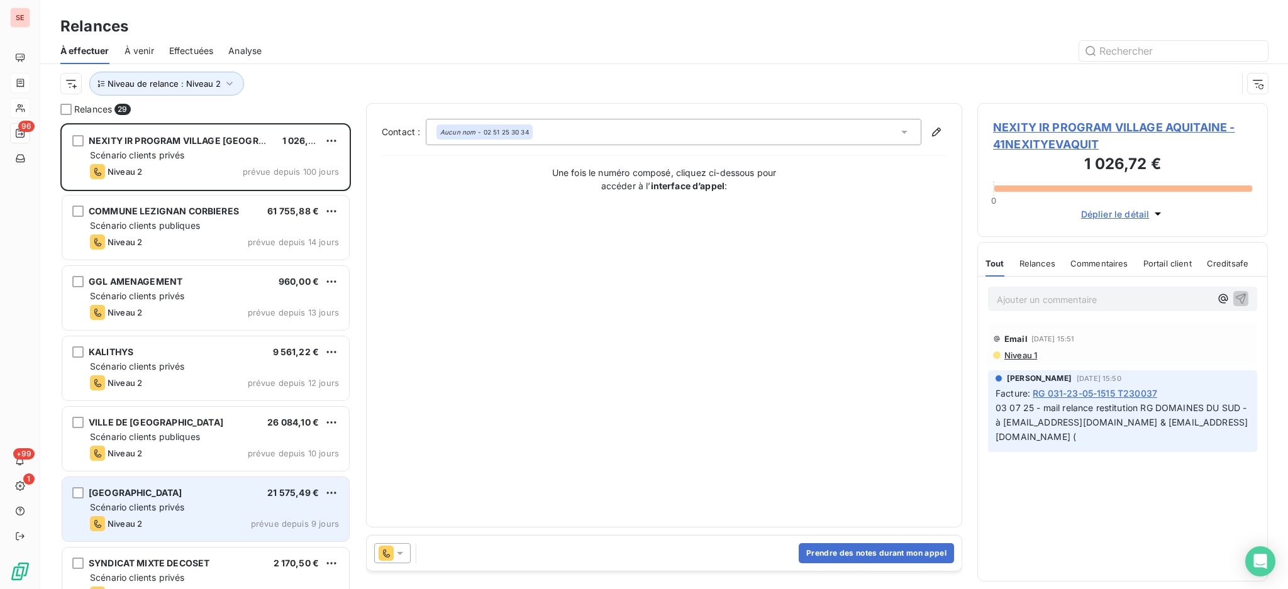
click at [170, 513] on span "Scénario clients privés" at bounding box center [137, 507] width 94 height 11
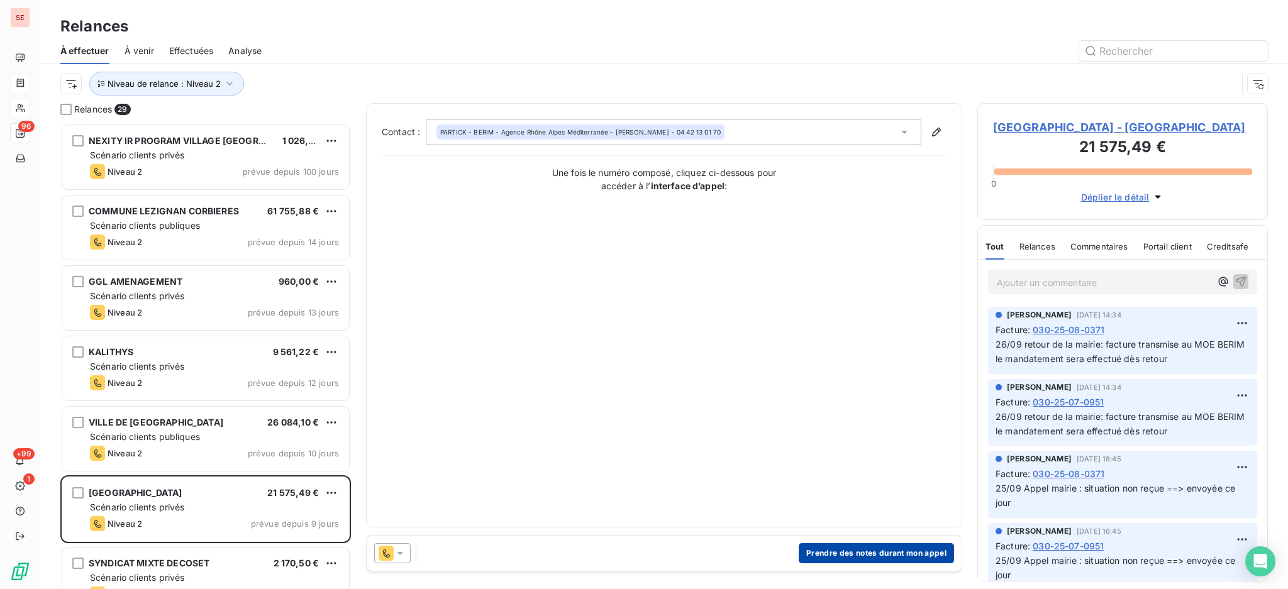
click at [901, 557] on button "Prendre des notes durant mon appel" at bounding box center [876, 553] width 155 height 20
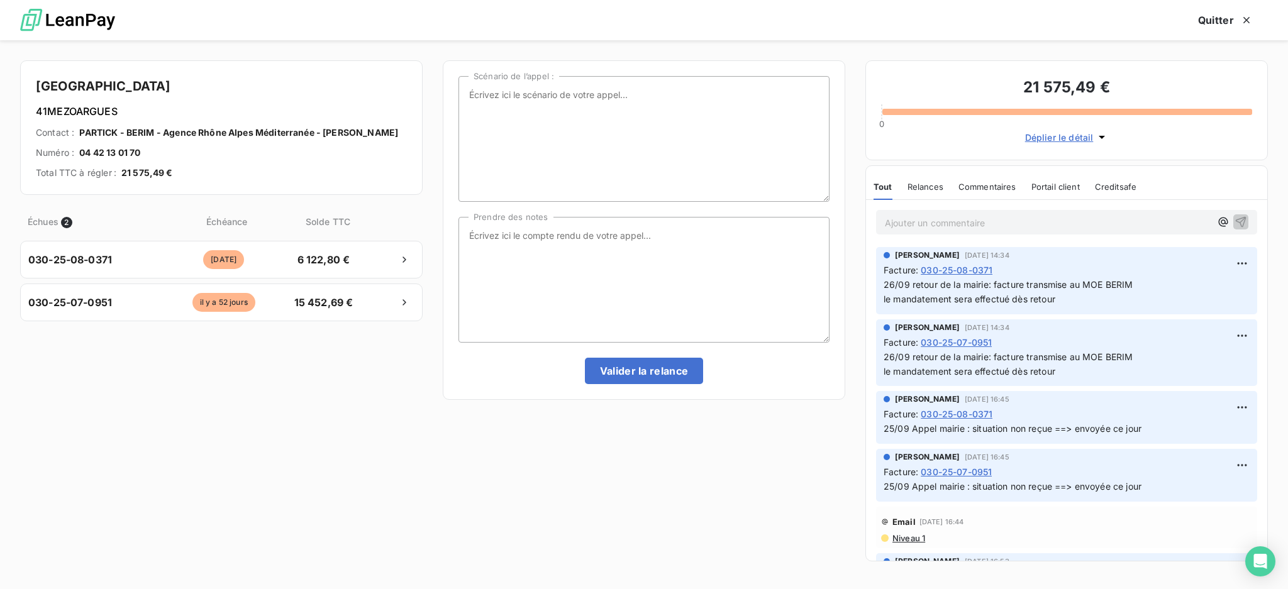
click at [306, 409] on div "Échues 2 Échéance Solde TTC 030-25-08-0371 [DATE] 6 122,80 € 030-25-07-0951 [DA…" at bounding box center [221, 386] width 403 height 367
click at [1208, 20] on button "Quitter" at bounding box center [1225, 20] width 85 height 26
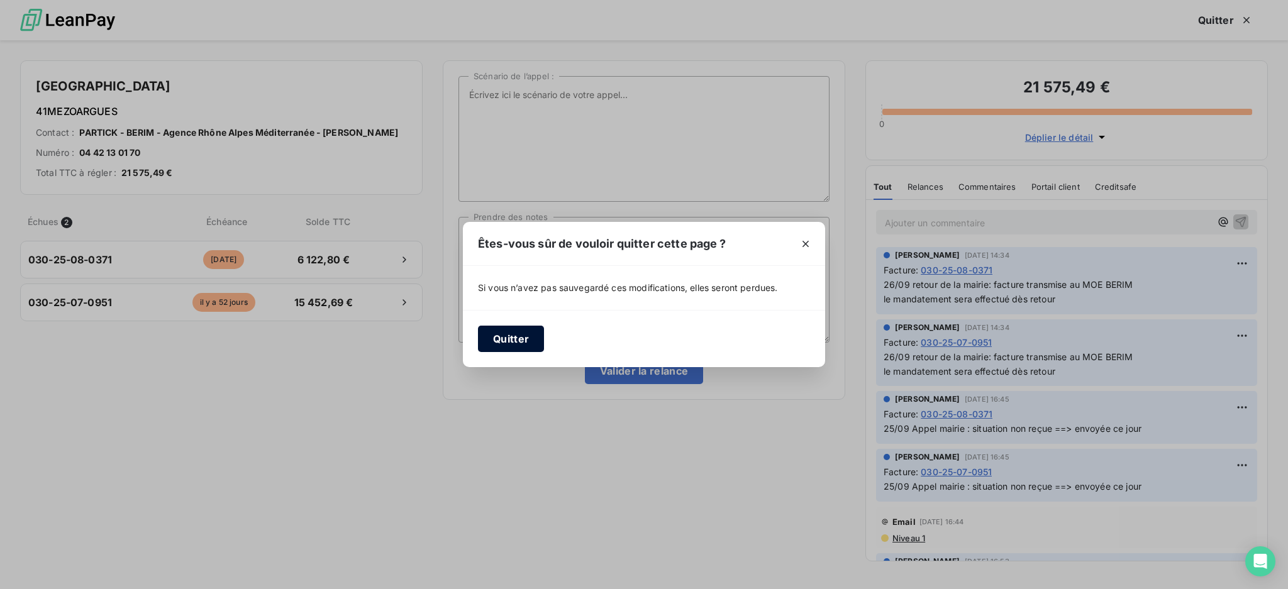
click at [495, 337] on button "Quitter" at bounding box center [511, 339] width 66 height 26
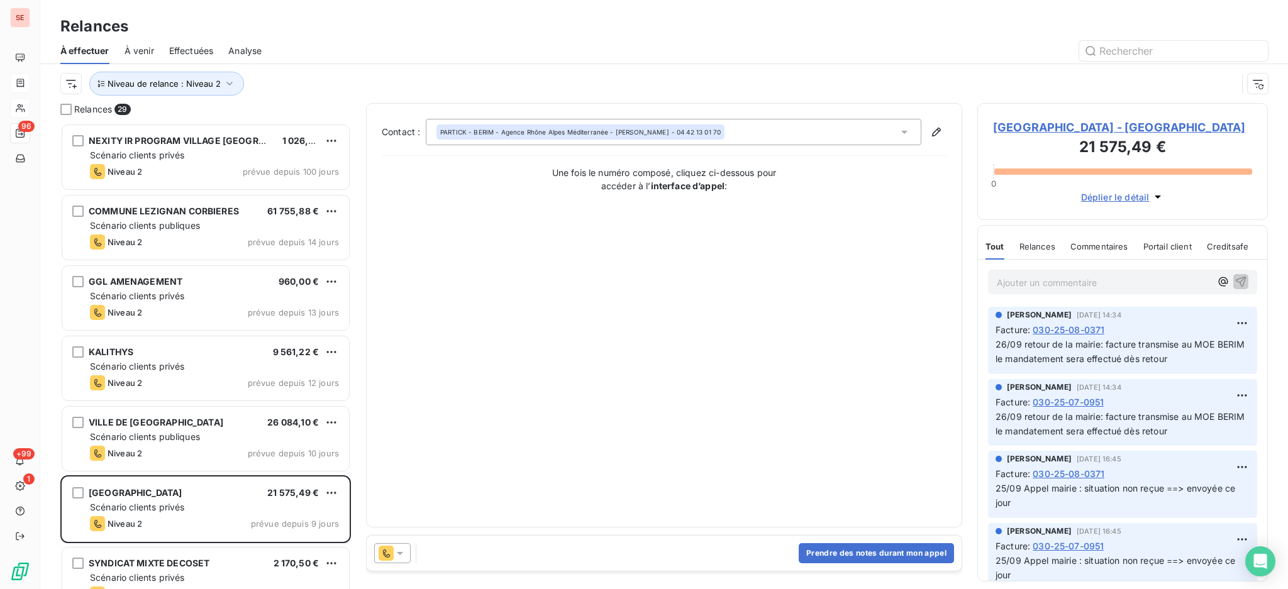
click at [1165, 128] on span "[GEOGRAPHIC_DATA] - [GEOGRAPHIC_DATA]" at bounding box center [1122, 127] width 259 height 17
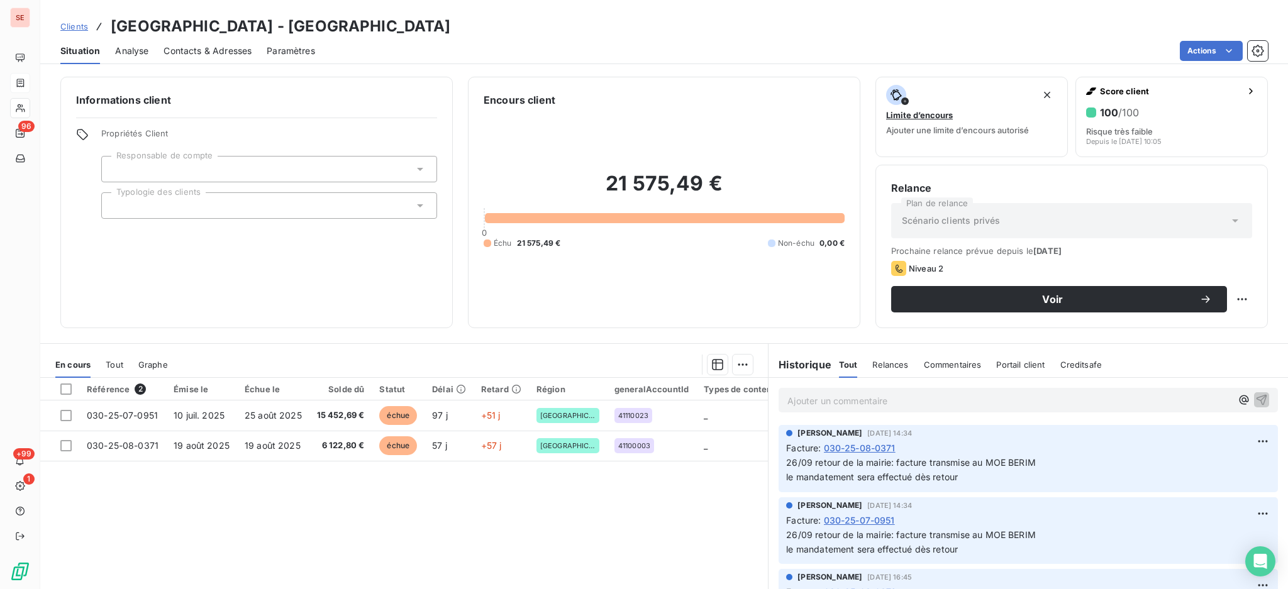
click at [229, 50] on span "Contacts & Adresses" at bounding box center [208, 51] width 88 height 13
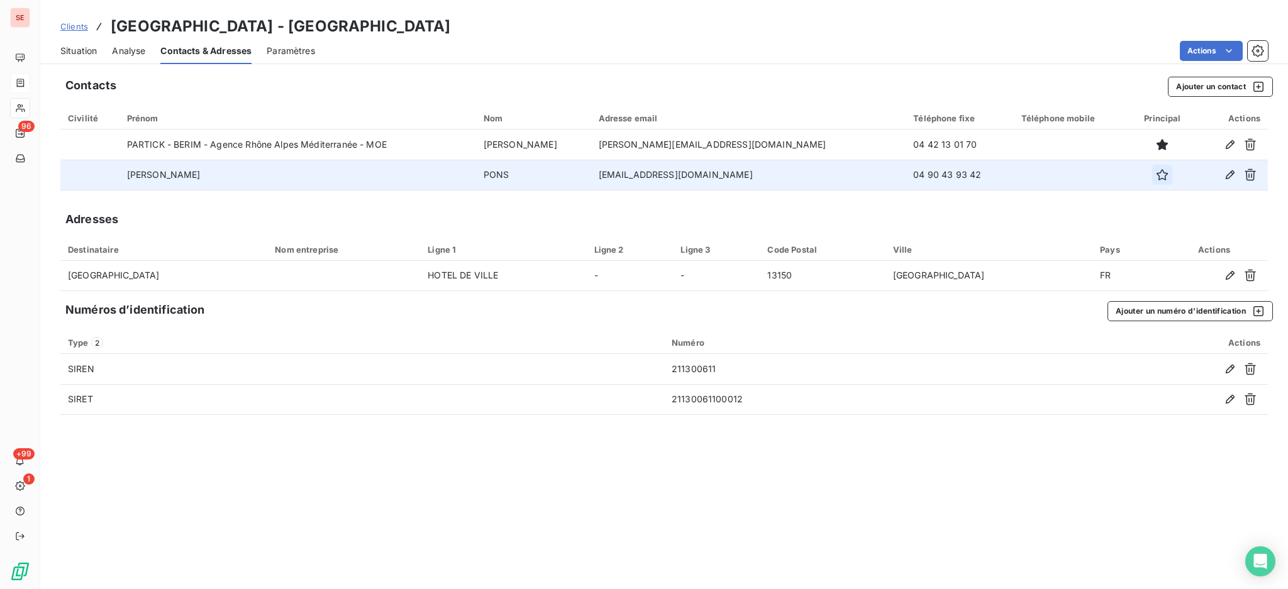
click at [1156, 172] on icon "button" at bounding box center [1162, 175] width 13 height 13
click at [84, 50] on span "Situation" at bounding box center [78, 51] width 36 height 13
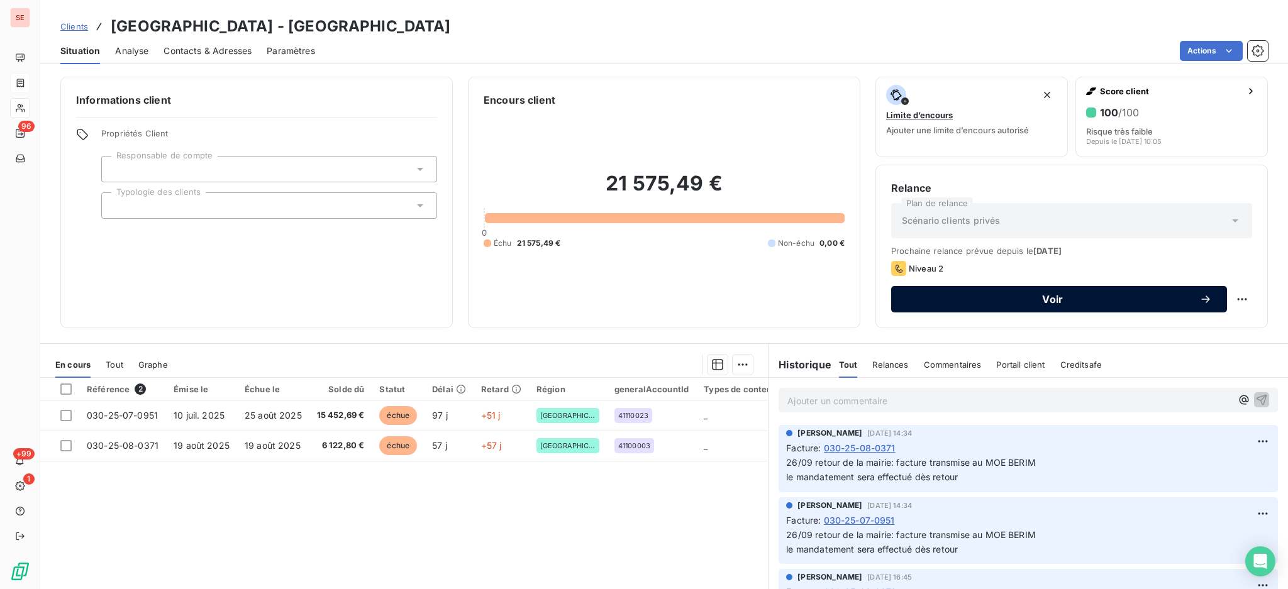
click at [1014, 301] on span "Voir" at bounding box center [1052, 299] width 293 height 10
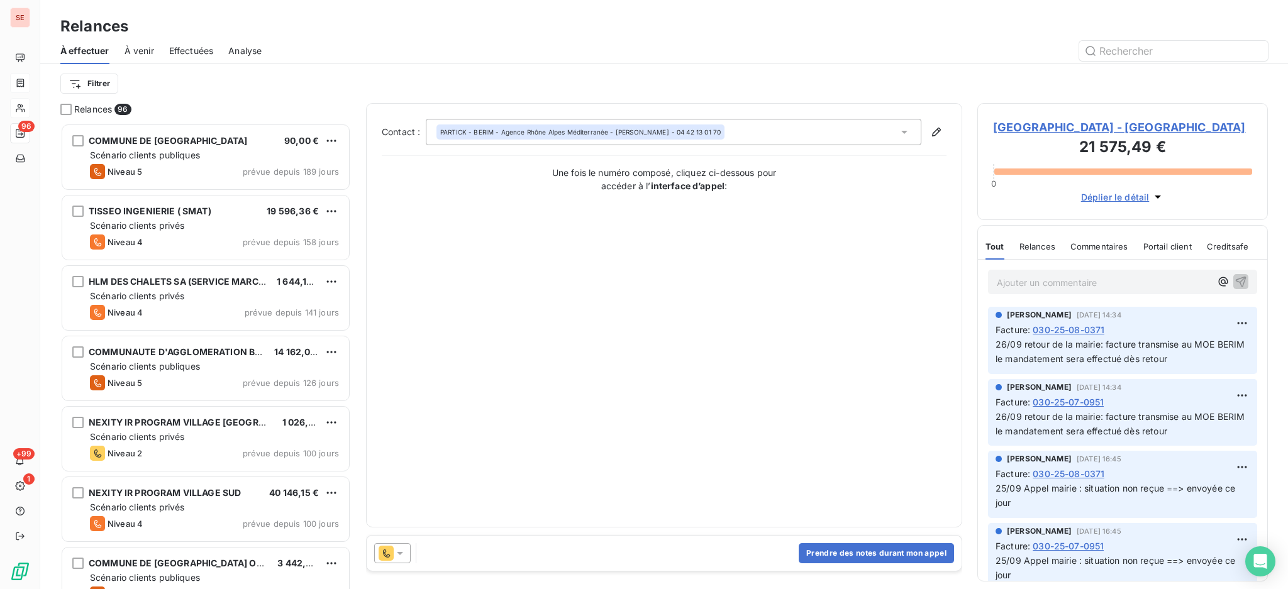
scroll to position [454, 277]
click at [880, 552] on button "Prendre des notes durant mon appel" at bounding box center [876, 553] width 155 height 20
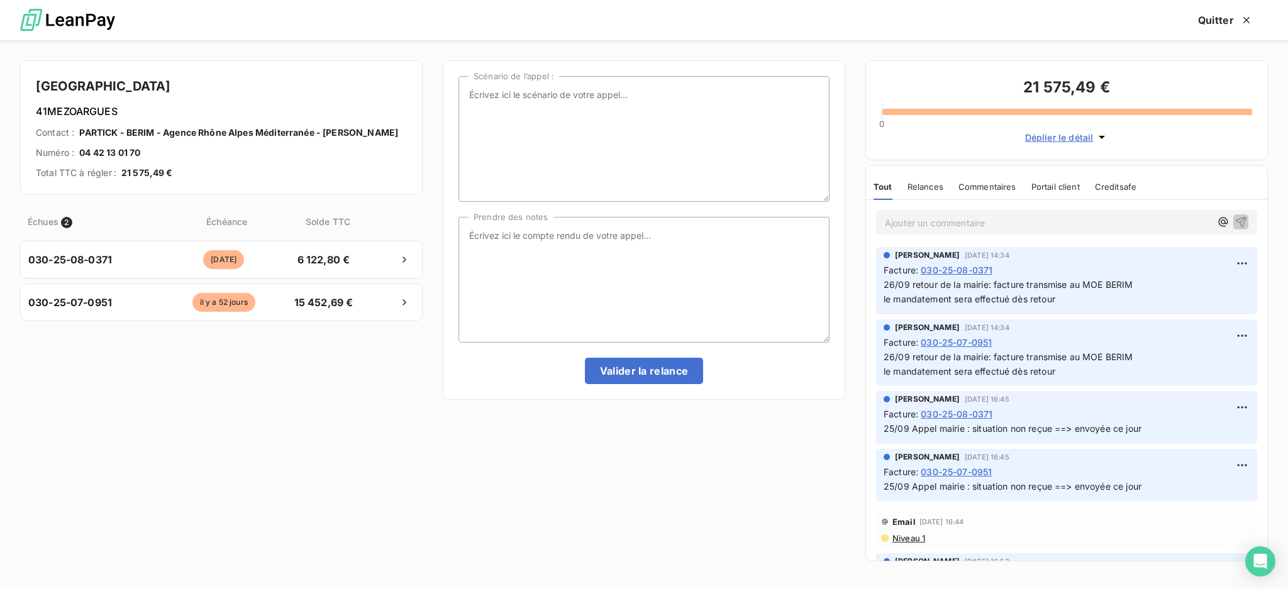
drag, startPoint x: 364, startPoint y: 486, endPoint x: 414, endPoint y: 442, distance: 67.3
click at [364, 484] on div "Échues 2 Échéance Solde TTC 030-25-08-0371 [DATE] 6 122,80 € 030-25-07-0951 [DA…" at bounding box center [221, 386] width 403 height 367
click at [1229, 19] on button "Quitter" at bounding box center [1225, 20] width 85 height 26
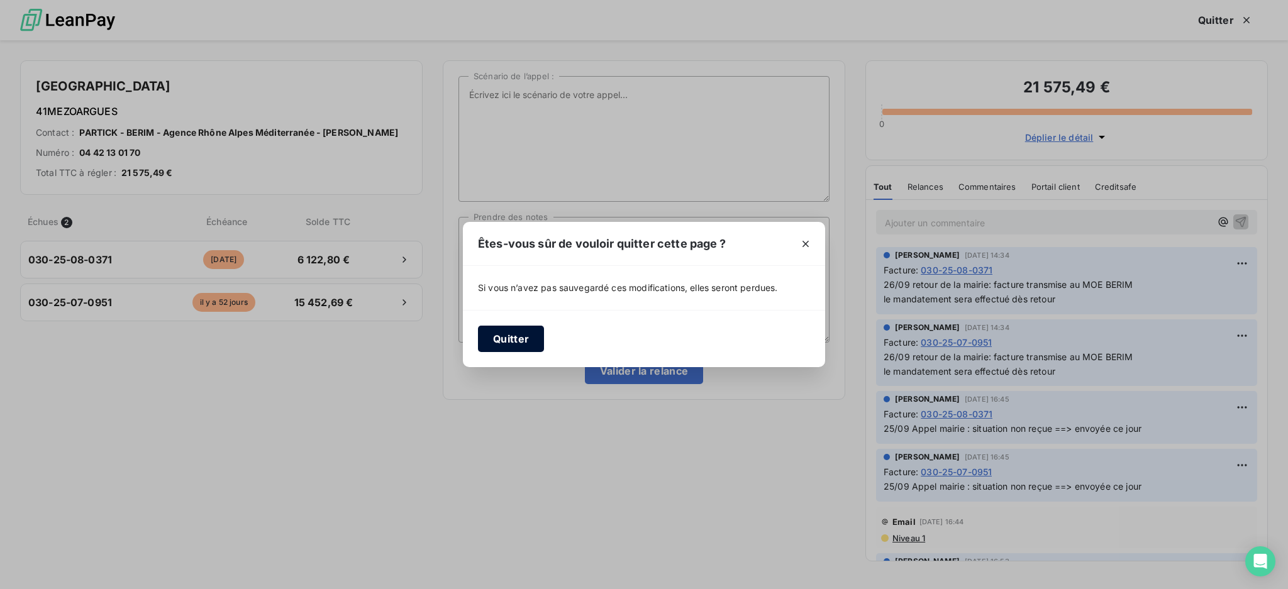
click at [512, 336] on button "Quitter" at bounding box center [511, 339] width 66 height 26
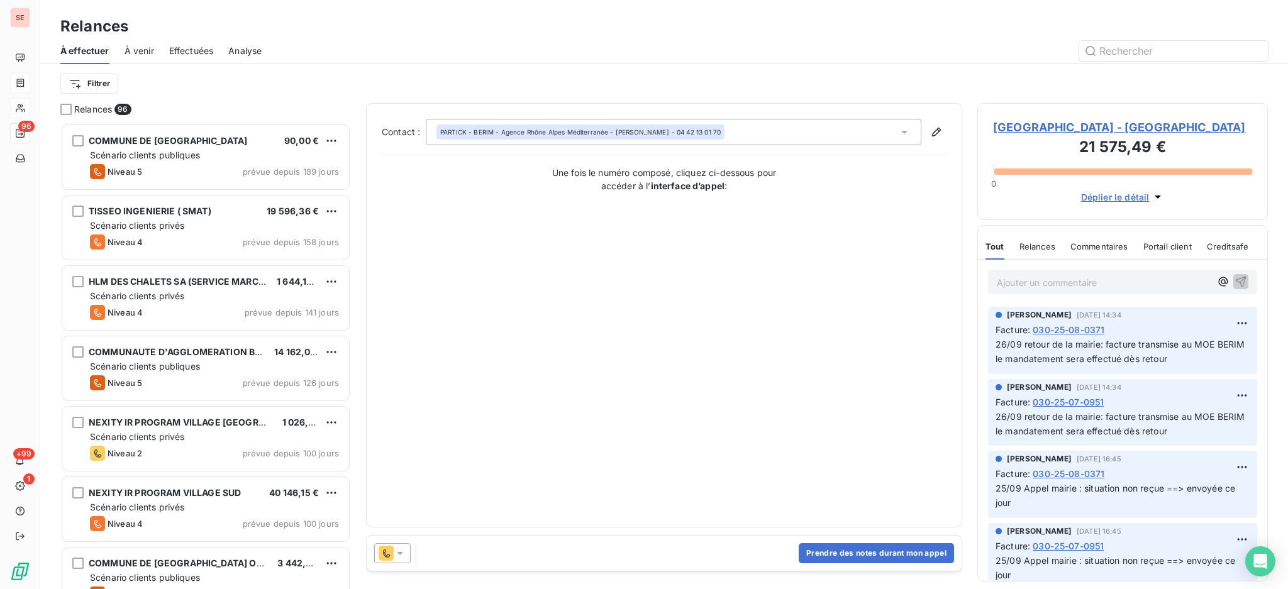
click at [906, 130] on icon at bounding box center [904, 132] width 13 height 13
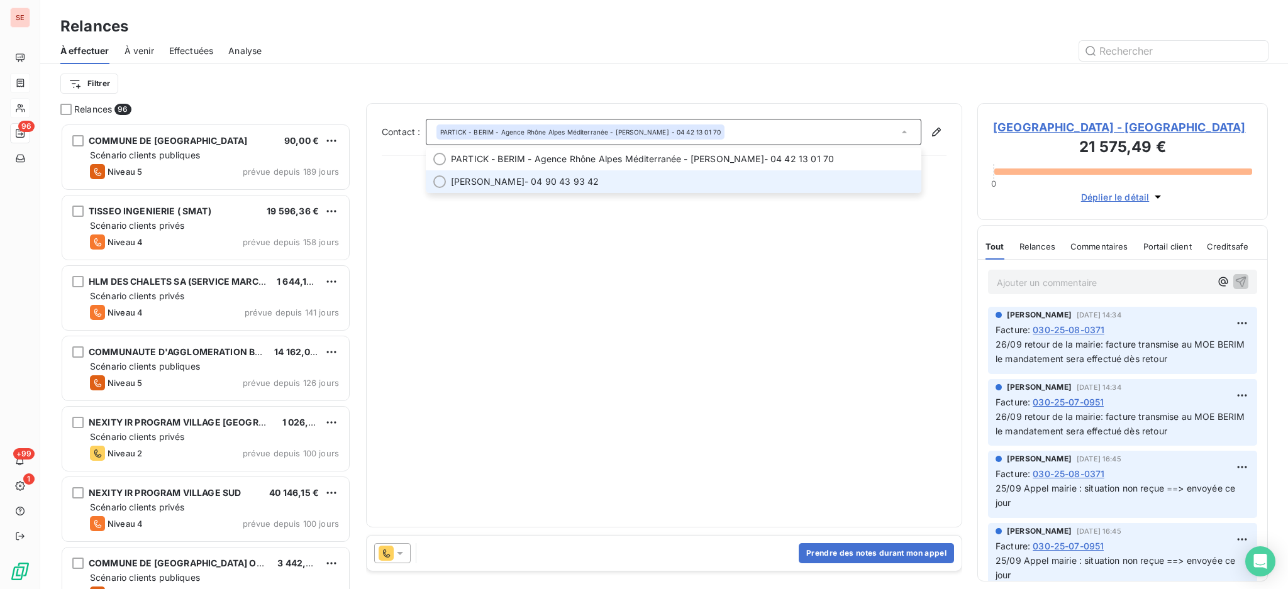
click at [630, 175] on span "[PERSON_NAME] - 04 90 43 93 42" at bounding box center [682, 181] width 463 height 13
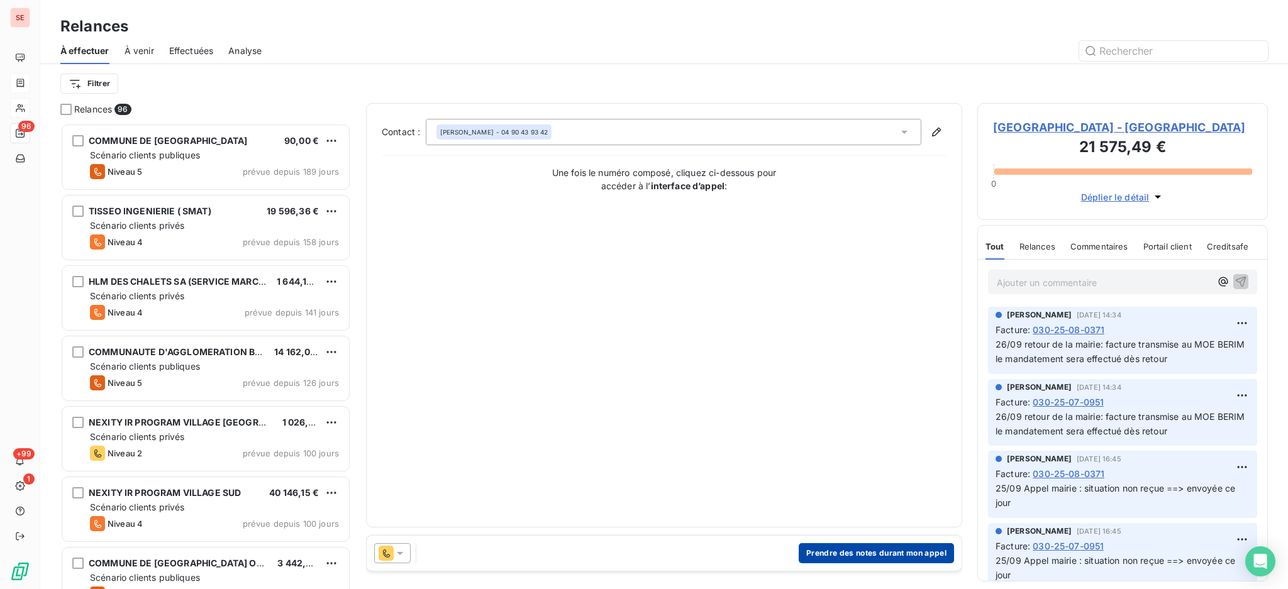
click at [842, 556] on button "Prendre des notes durant mon appel" at bounding box center [876, 553] width 155 height 20
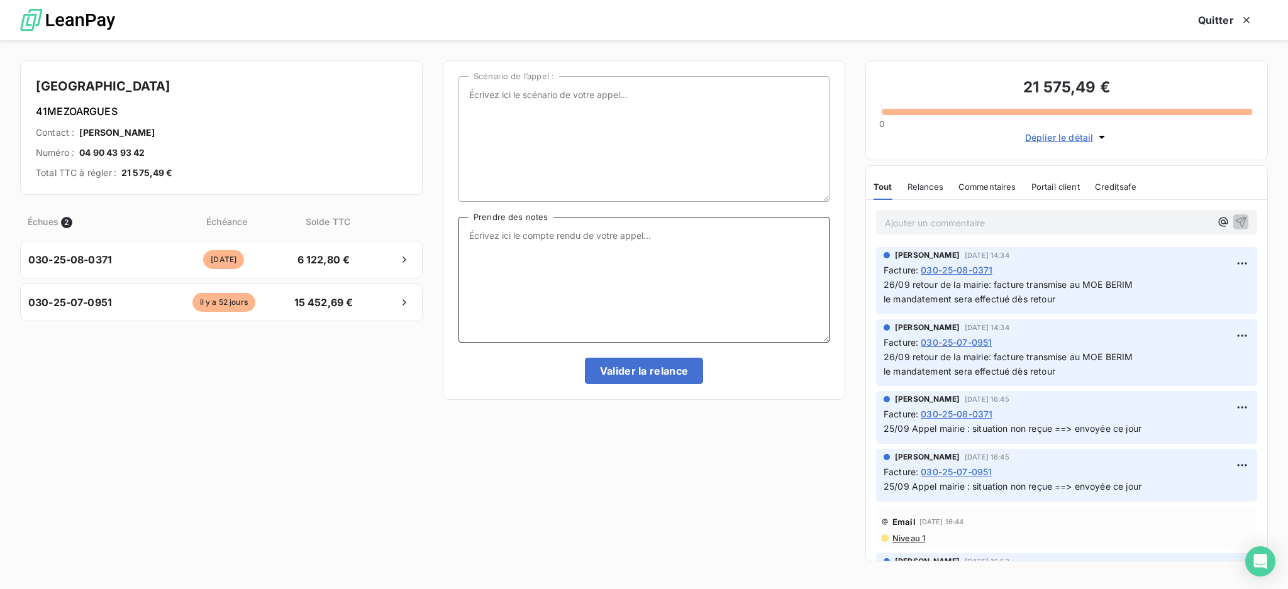
click at [513, 238] on textarea "Prendre des notes" at bounding box center [643, 280] width 371 height 126
click at [533, 222] on textarea "Appel compta les factures" at bounding box center [643, 280] width 371 height 126
click at [535, 260] on textarea "Appel compta les factures" at bounding box center [643, 280] width 371 height 126
click at [507, 275] on textarea "Appel compta Les factures sont revenues du MOE en début de semaine" at bounding box center [643, 280] width 371 height 126
click at [470, 269] on textarea "Appel compta Les factures sont revenues du MOE en début de semaine elle essaie …" at bounding box center [643, 280] width 371 height 126
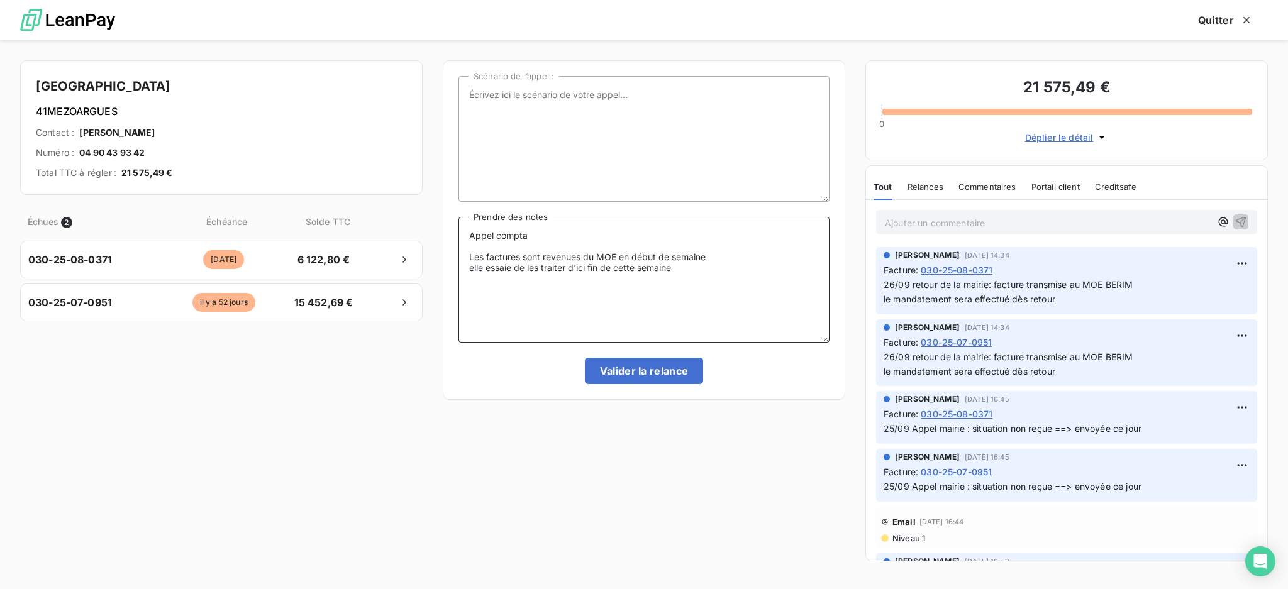
drag, startPoint x: 569, startPoint y: 268, endPoint x: 542, endPoint y: 264, distance: 27.3
click at [542, 264] on textarea "Appel compta Les factures sont revenues du MOE en début de semaine elle essaie …" at bounding box center [643, 280] width 371 height 126
click at [719, 270] on textarea "Appel compta Les factures sont revenues du MOE en début de semaine elle essaie …" at bounding box center [643, 280] width 371 height 126
click at [597, 291] on textarea "Appel compta Les factures sont revenues du MOE en début de semaine elle essaie …" at bounding box center [643, 280] width 371 height 126
click at [596, 283] on textarea "Appel compta Les factures sont revenues du MOE en début de semaine elle essaie …" at bounding box center [643, 280] width 371 height 126
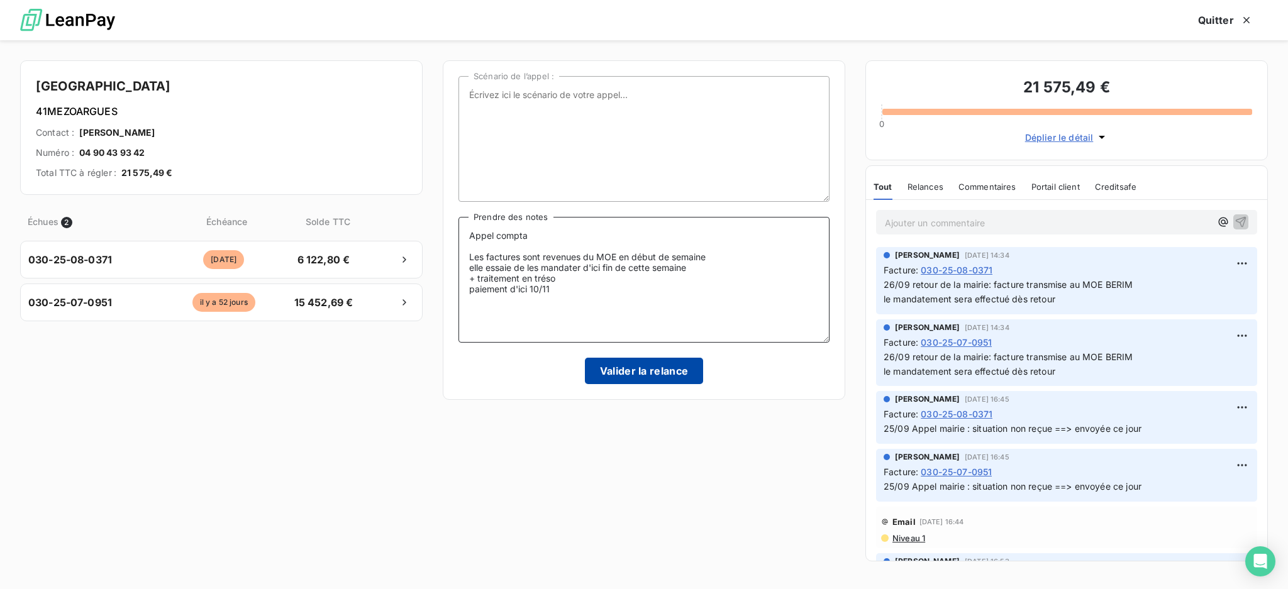
type textarea "Appel compta Les factures sont revenues du MOE en début de semaine elle essaie …"
click at [636, 375] on button "Valider la relance" at bounding box center [644, 371] width 119 height 26
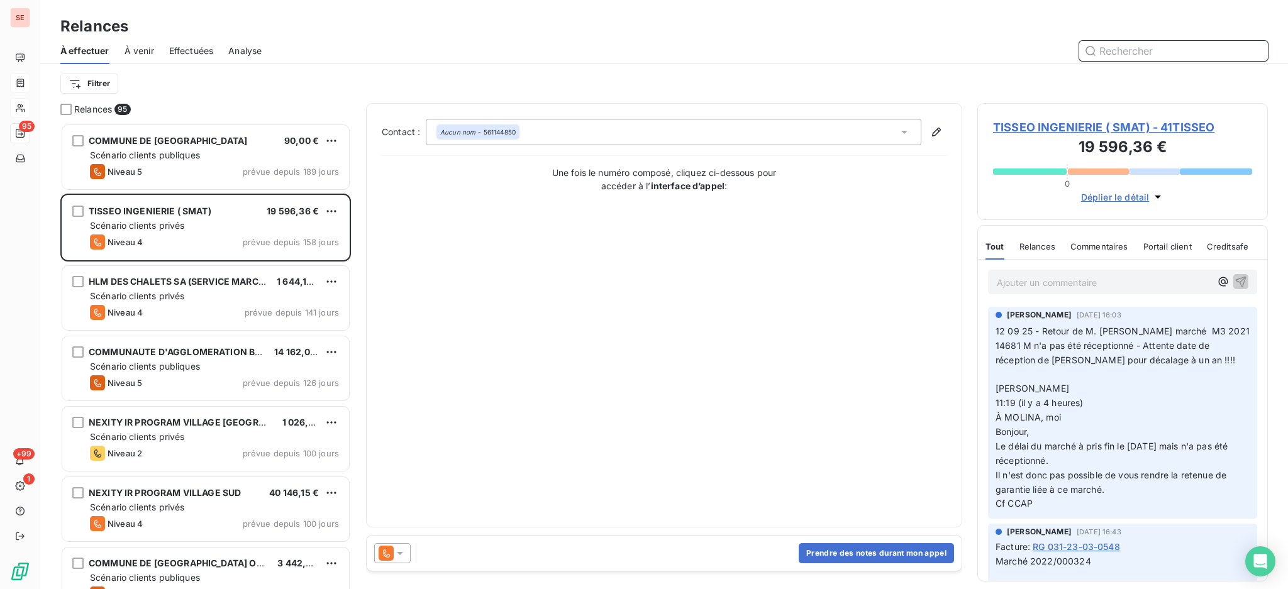
click at [182, 47] on span "Effectuées" at bounding box center [191, 51] width 45 height 13
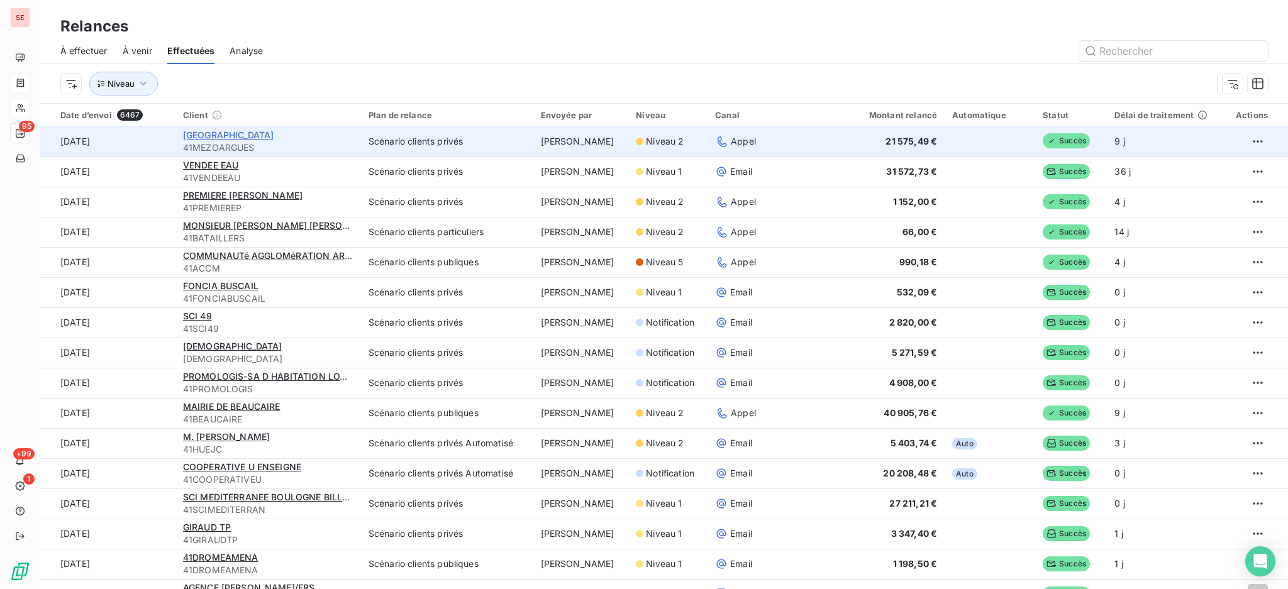
click at [230, 131] on span "[GEOGRAPHIC_DATA]" at bounding box center [228, 135] width 91 height 11
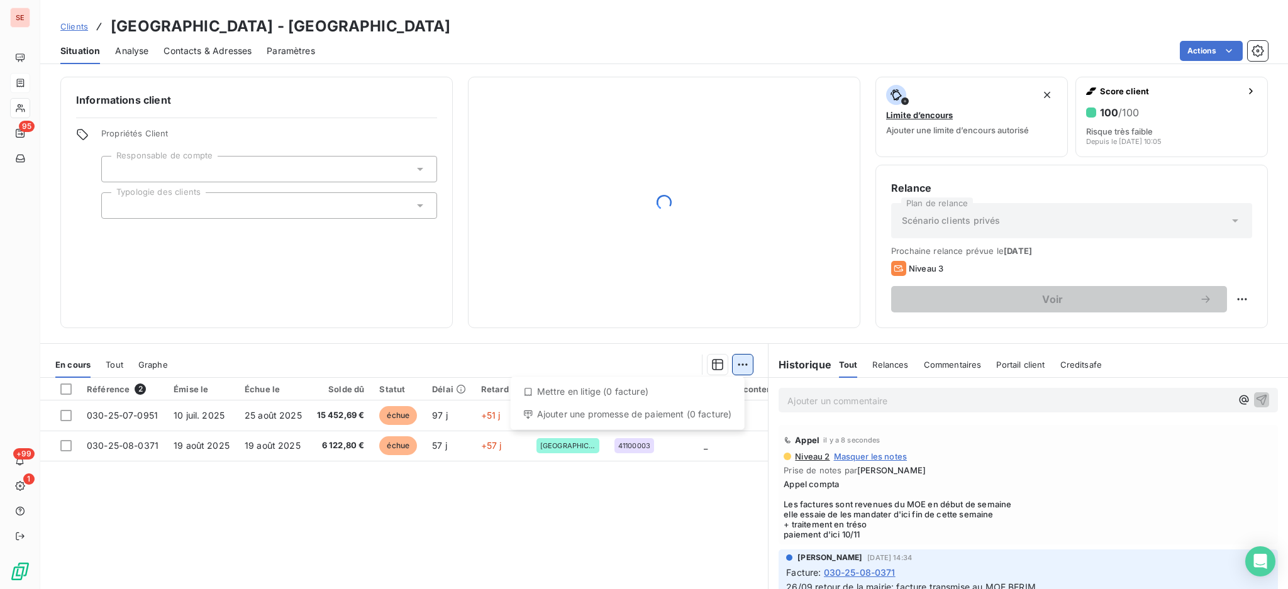
click at [736, 365] on html "SE 95 +99 1 Clients MAIRIE DE [GEOGRAPHIC_DATA] - 41MEZOARGUES Situation Analys…" at bounding box center [644, 294] width 1288 height 589
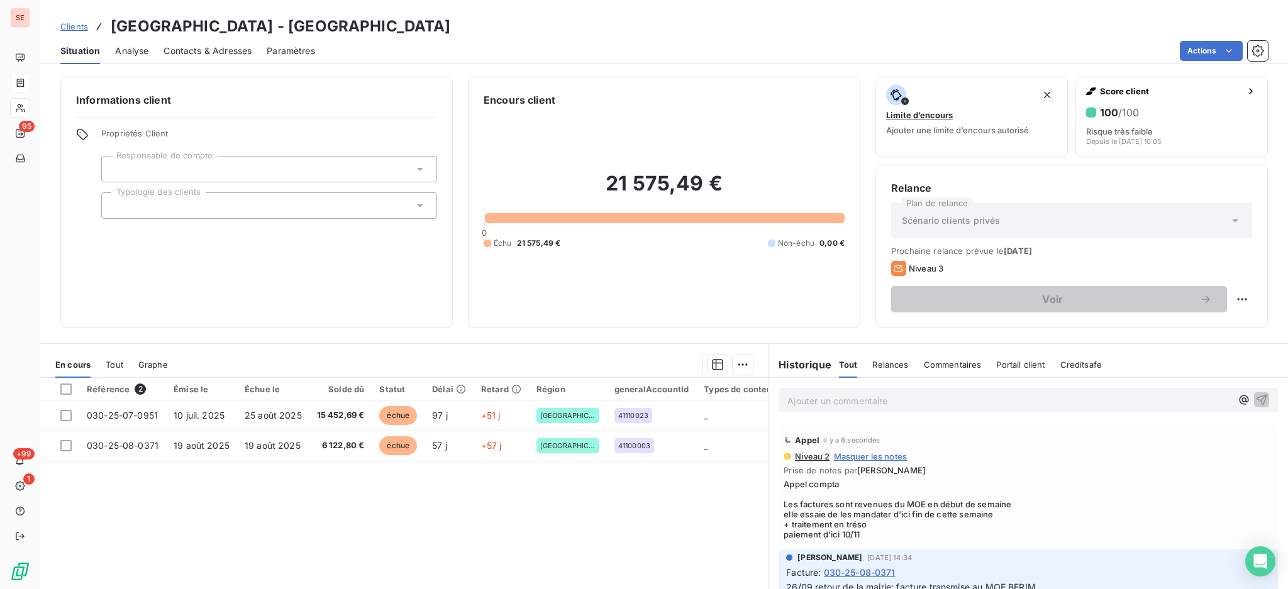
click at [65, 391] on html "SE 95 +99 1 Clients MAIRIE DE [GEOGRAPHIC_DATA] - 41MEZOARGUES Situation Analys…" at bounding box center [644, 294] width 1288 height 589
click at [65, 391] on div at bounding box center [65, 389] width 11 height 11
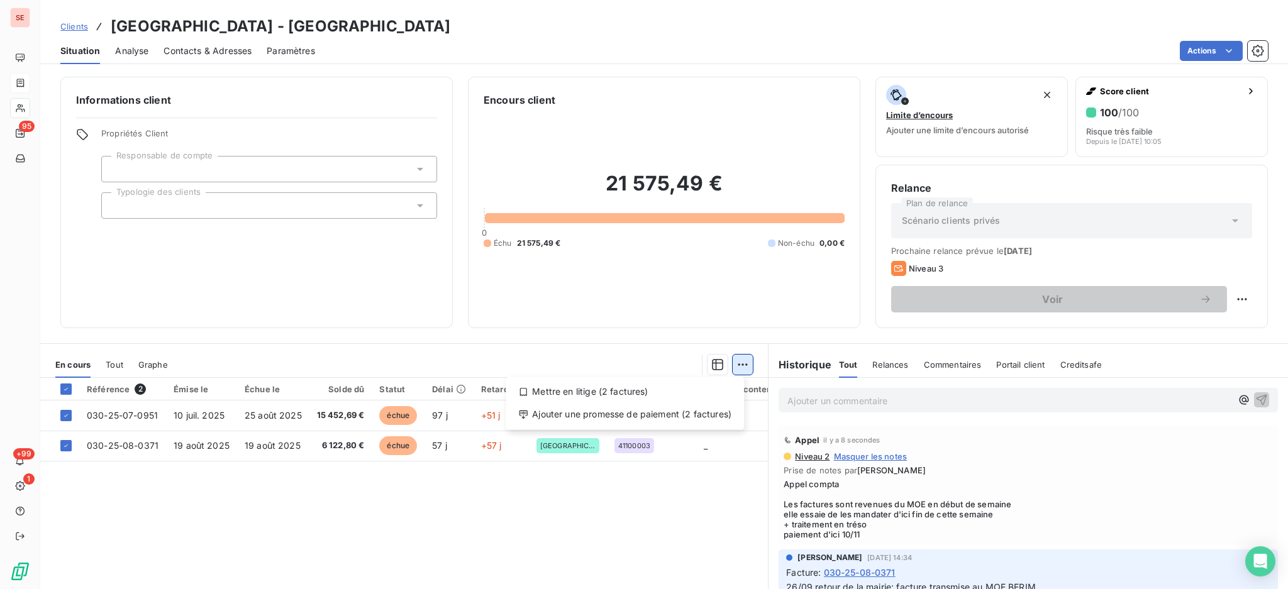
click at [738, 366] on html "SE 95 +99 1 Clients MAIRIE DE [GEOGRAPHIC_DATA] - 41MEZOARGUES Situation Analys…" at bounding box center [644, 294] width 1288 height 589
click at [672, 410] on div "Ajouter une promesse de paiement (2 factures)" at bounding box center [625, 414] width 228 height 20
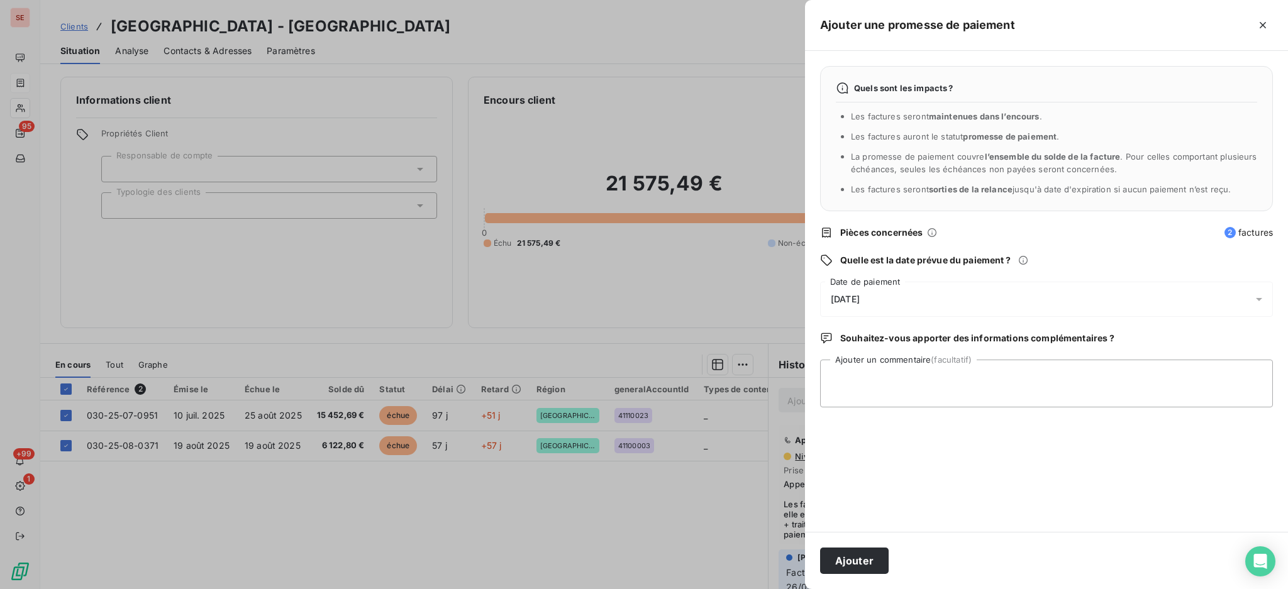
click at [1260, 291] on div at bounding box center [1263, 299] width 20 height 35
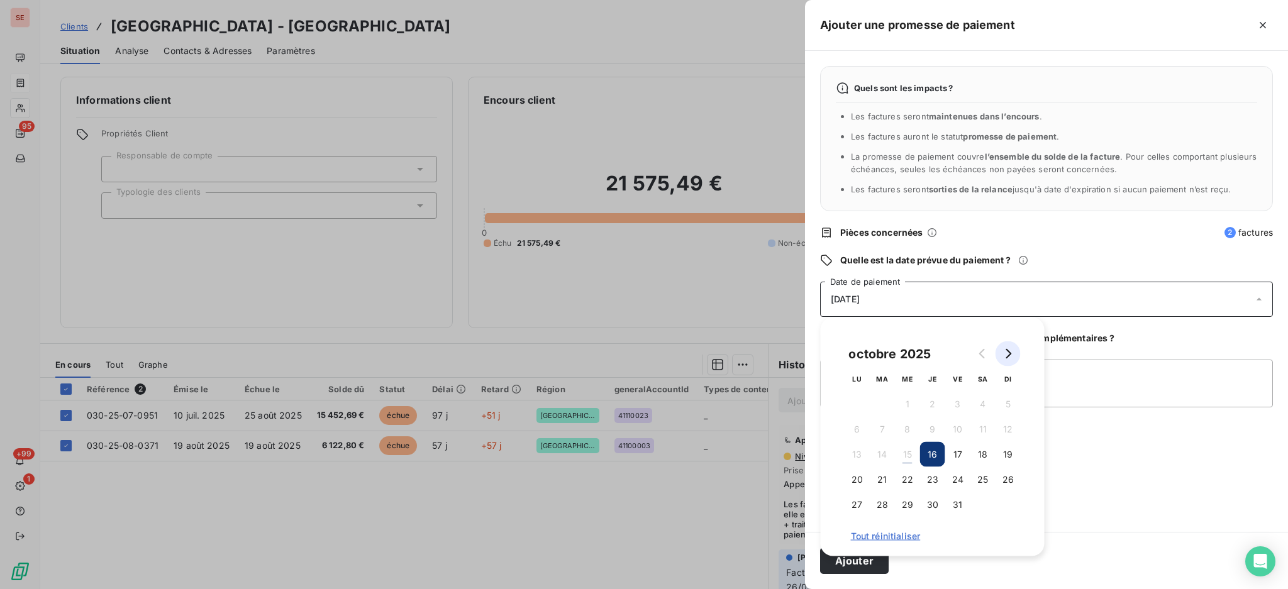
click at [1011, 357] on icon "Go to next month" at bounding box center [1008, 354] width 10 height 10
click at [962, 424] on button "7" at bounding box center [957, 429] width 25 height 25
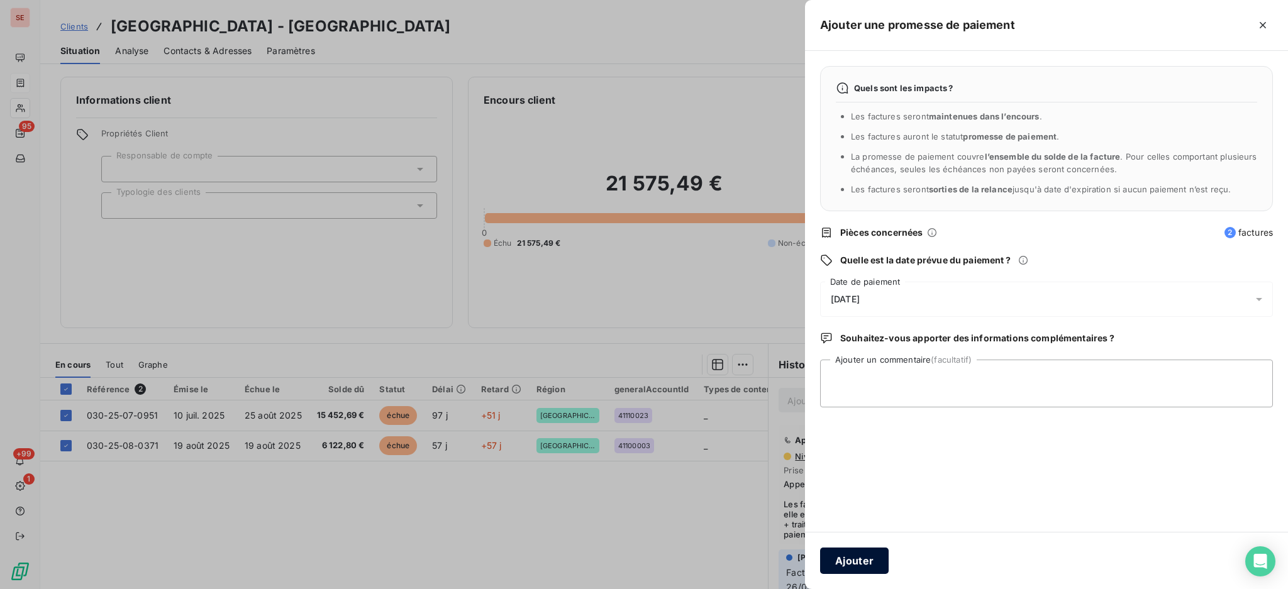
click at [867, 567] on button "Ajouter" at bounding box center [854, 561] width 69 height 26
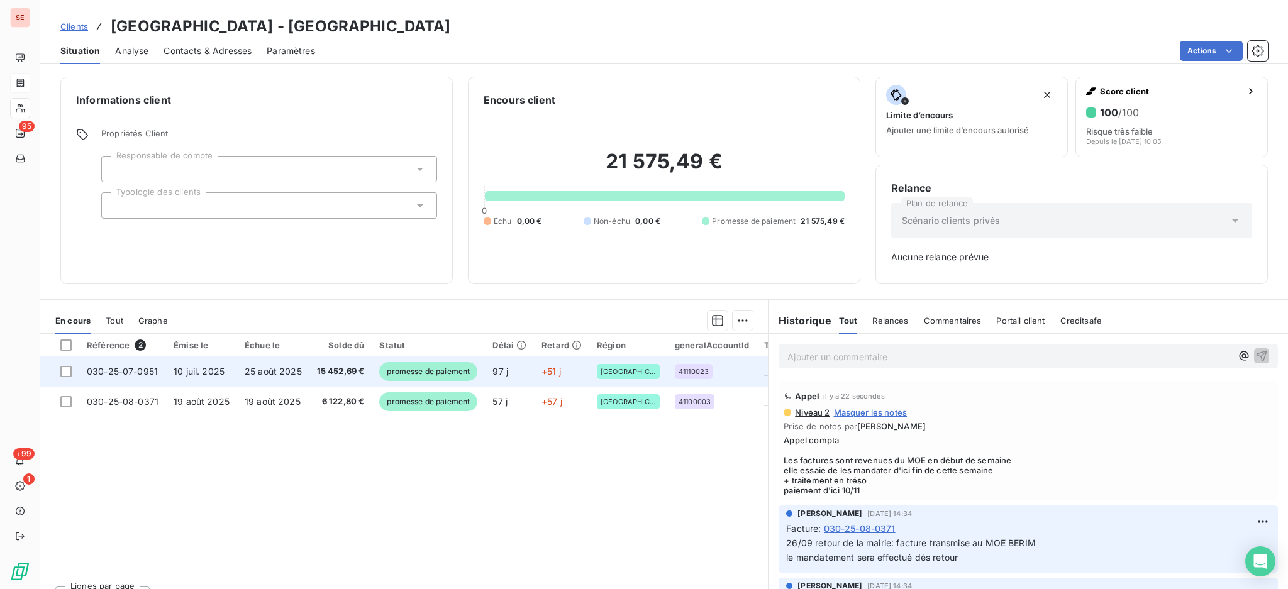
click at [317, 369] on span "15 452,69 €" at bounding box center [341, 371] width 48 height 13
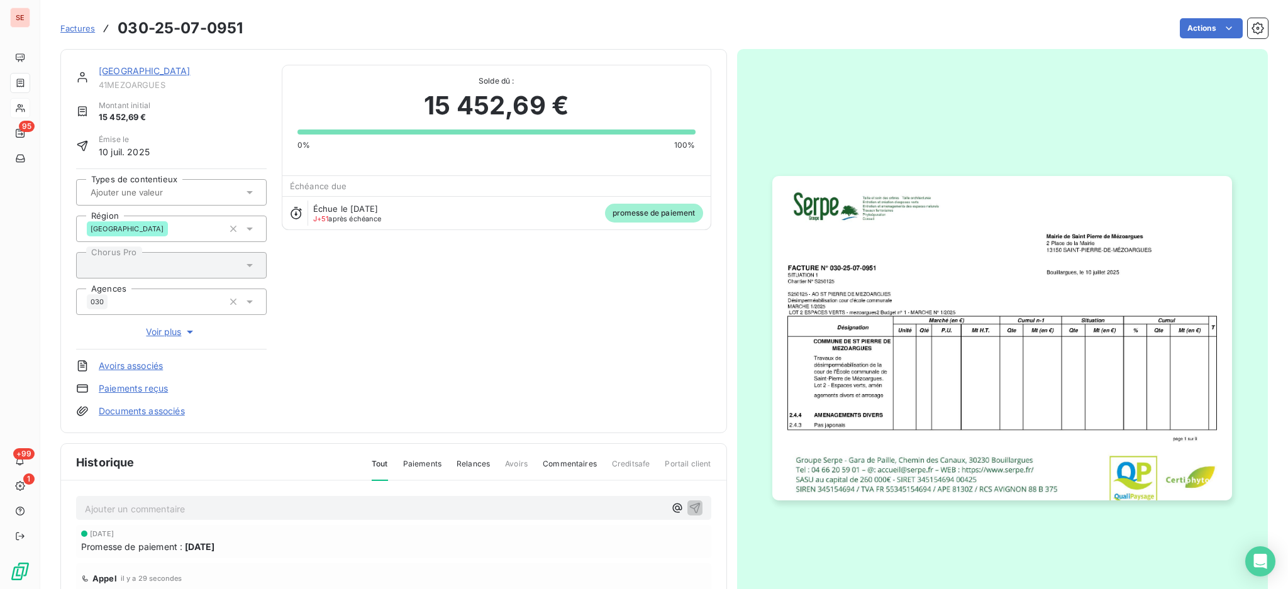
click at [308, 509] on p "Ajouter un commentaire ﻿" at bounding box center [375, 509] width 580 height 16
drag, startPoint x: 361, startPoint y: 506, endPoint x: 99, endPoint y: 498, distance: 262.4
click at [99, 500] on div "mandatement d'ici fin de semaine + délai traitement trésorerie" at bounding box center [375, 508] width 580 height 16
click at [81, 503] on div "mandatement d'ici fin de semaine + délai traitement trésorerie" at bounding box center [393, 507] width 635 height 23
click at [87, 511] on span "mandatement d'ici fin de semaine + délai traitement trésorerie" at bounding box center [215, 508] width 261 height 11
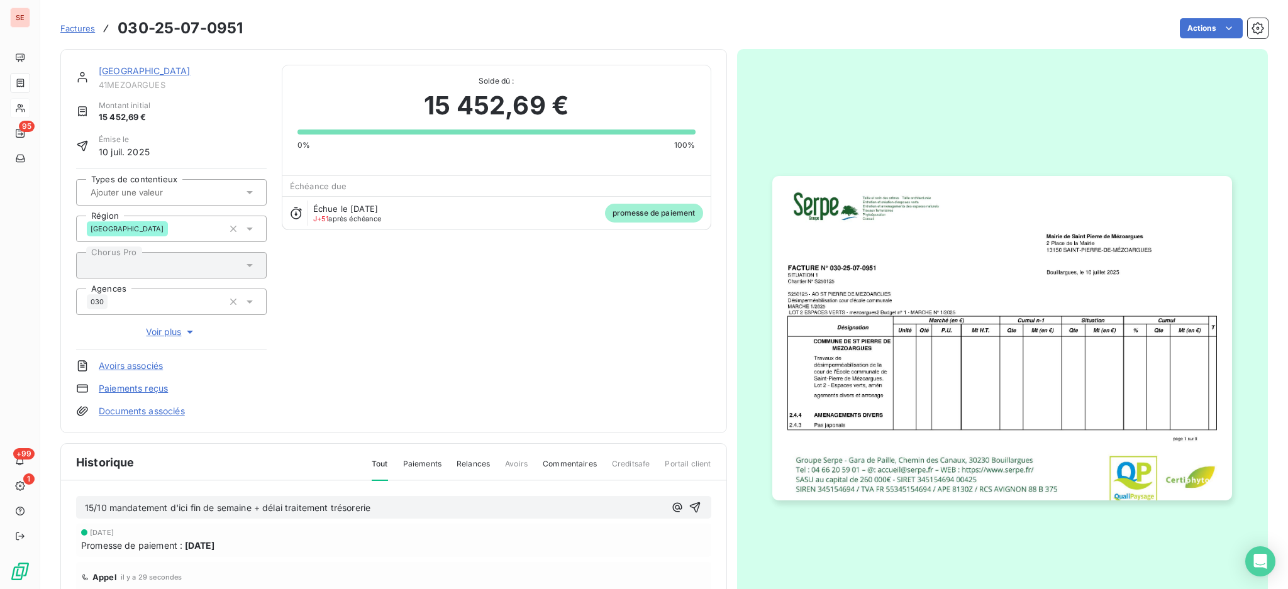
drag, startPoint x: 389, startPoint y: 509, endPoint x: 52, endPoint y: 503, distance: 337.2
click at [52, 503] on section "Factures 030-25-07-0951 Actions [GEOGRAPHIC_DATA] 41MEZOARGUES Montant initial …" at bounding box center [664, 294] width 1248 height 589
copy span "15/10 mandatement d'ici fin de semaine + délai traitement trésorerie"
click at [689, 506] on icon "button" at bounding box center [695, 507] width 13 height 13
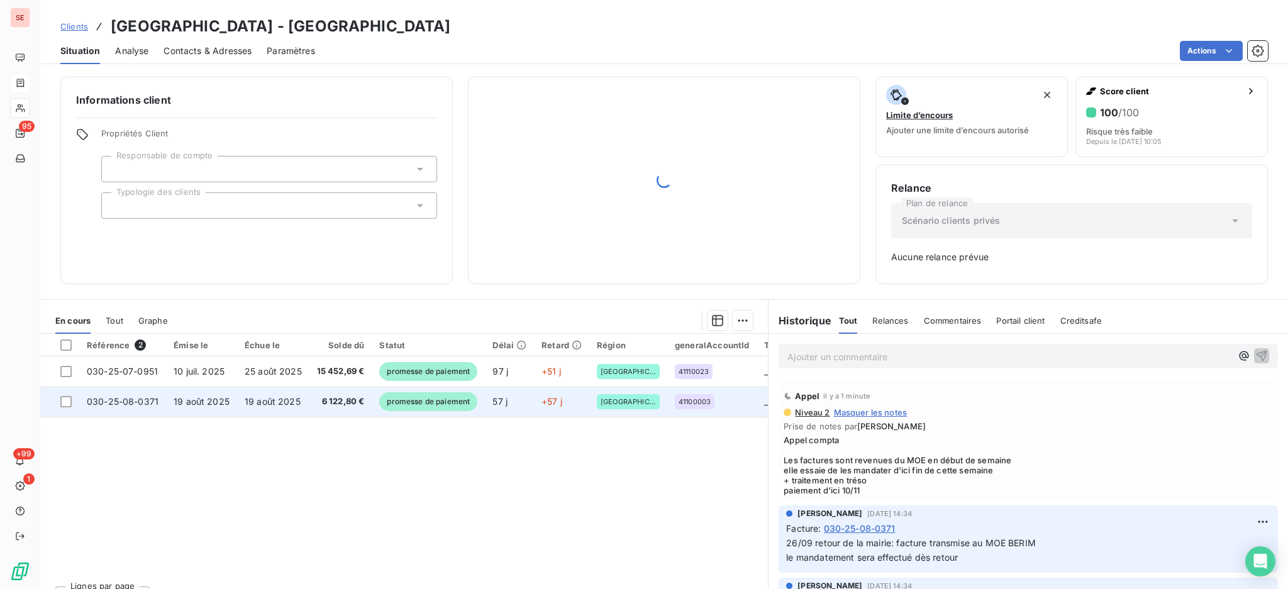
click at [313, 404] on td "6 122,80 €" at bounding box center [340, 402] width 63 height 30
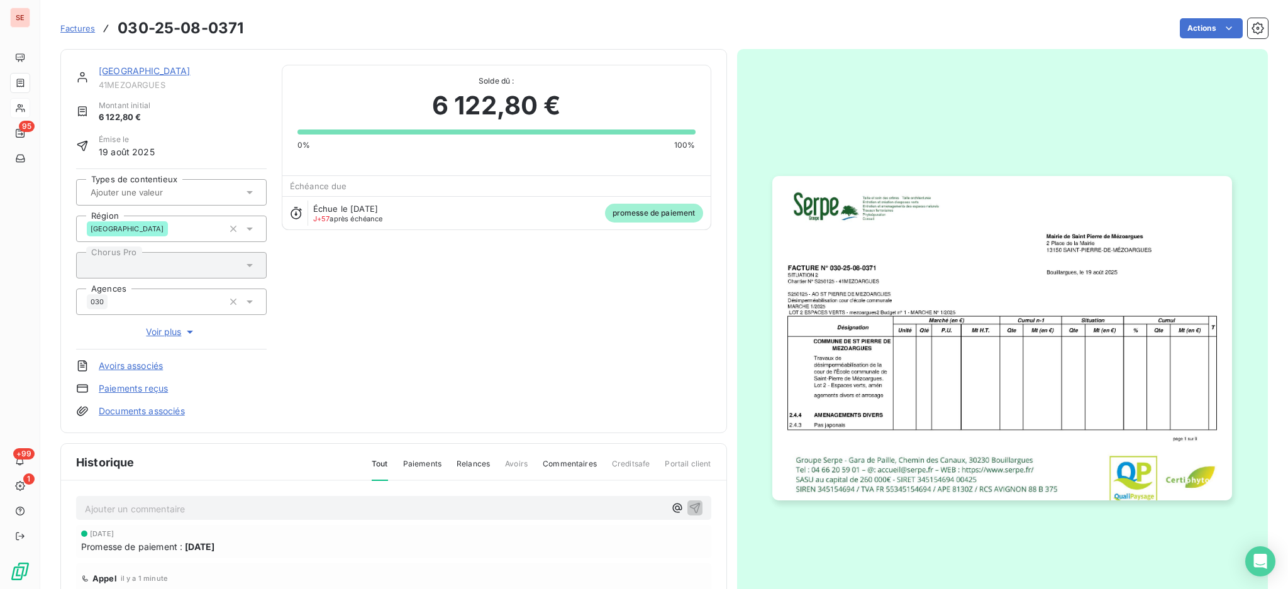
click at [246, 511] on p "Ajouter un commentaire ﻿" at bounding box center [375, 509] width 580 height 16
click at [689, 506] on icon "button" at bounding box center [695, 507] width 13 height 13
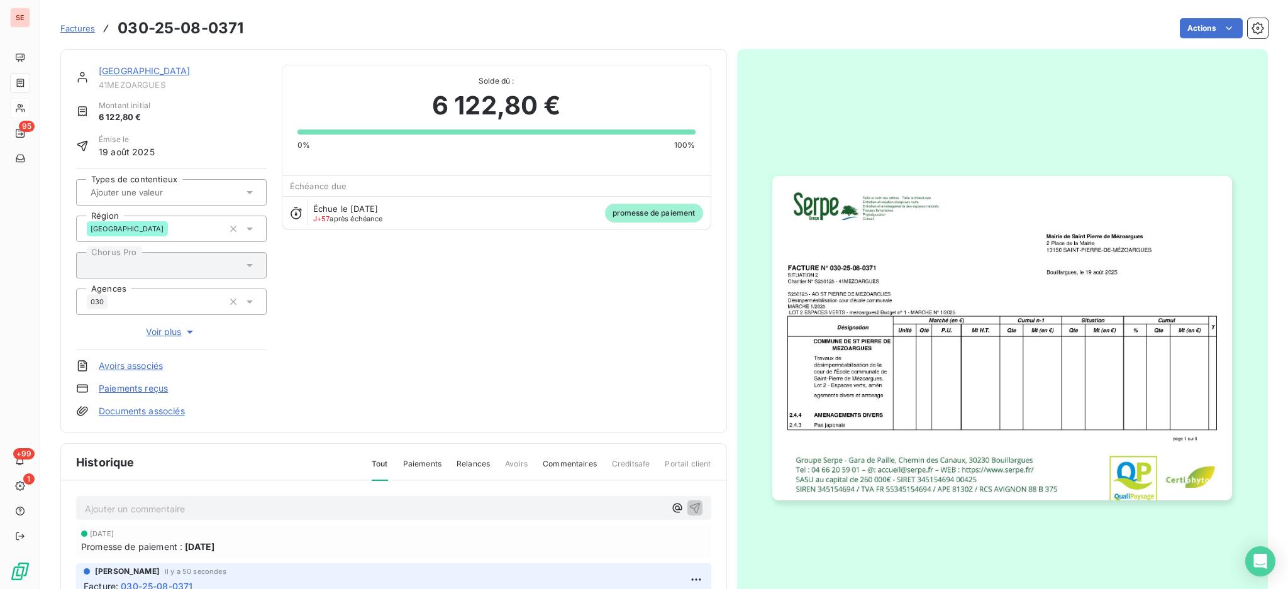
click at [138, 413] on link "Documents associés" at bounding box center [142, 411] width 86 height 13
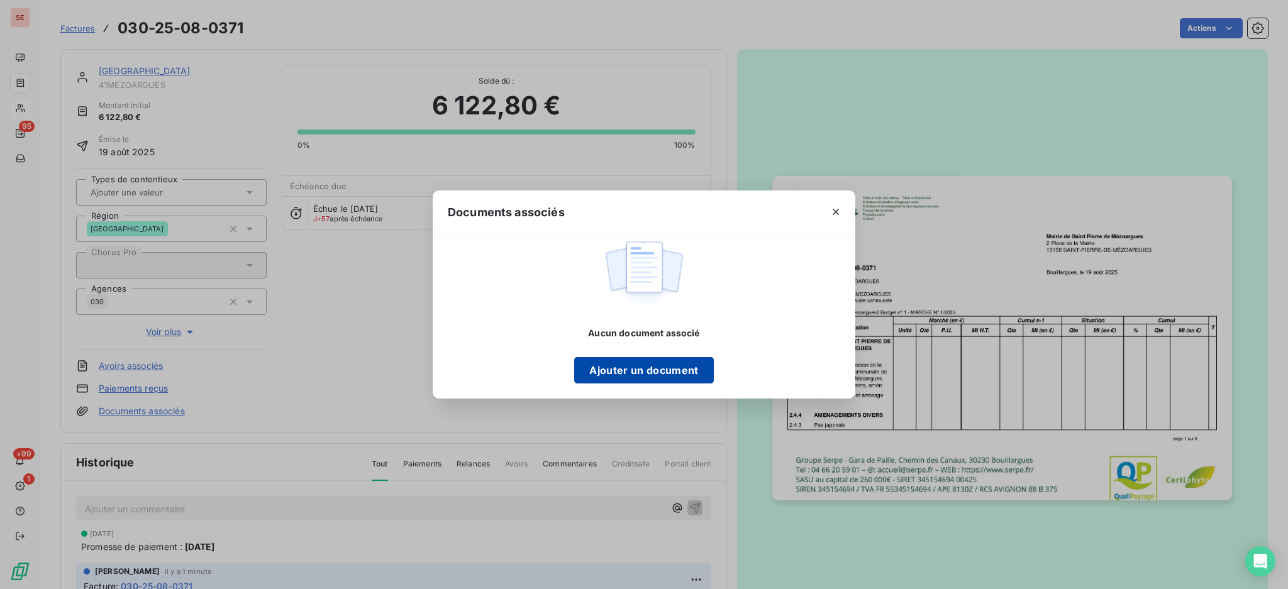
click at [628, 376] on button "Ajouter un document" at bounding box center [643, 370] width 139 height 26
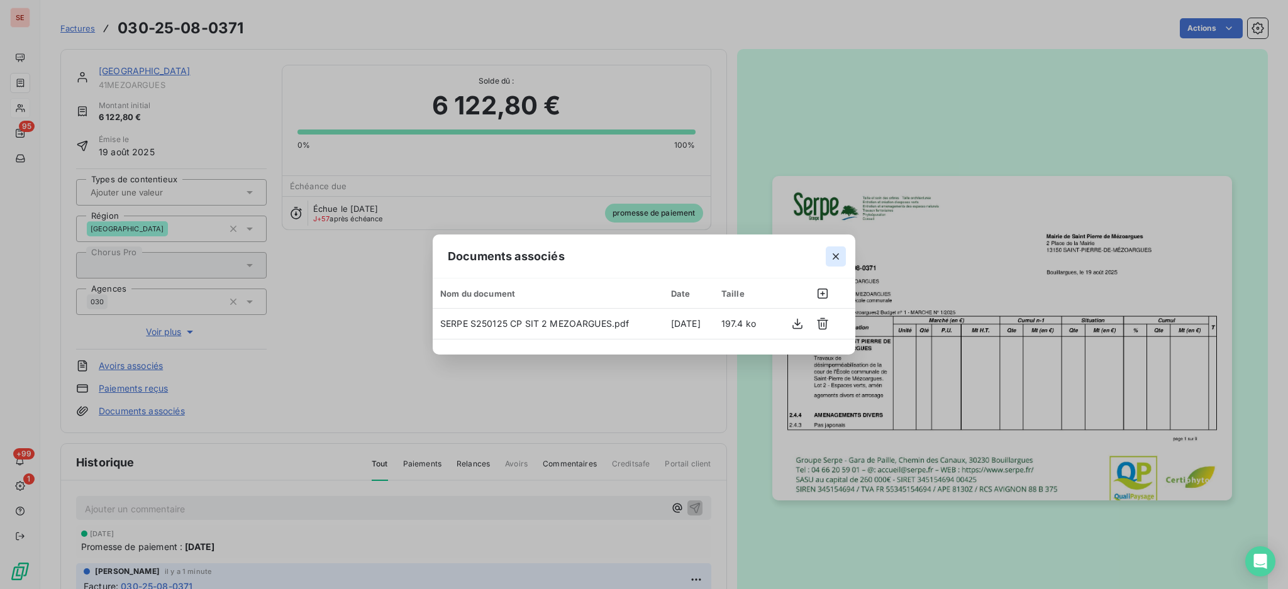
click at [831, 254] on icon "button" at bounding box center [836, 256] width 13 height 13
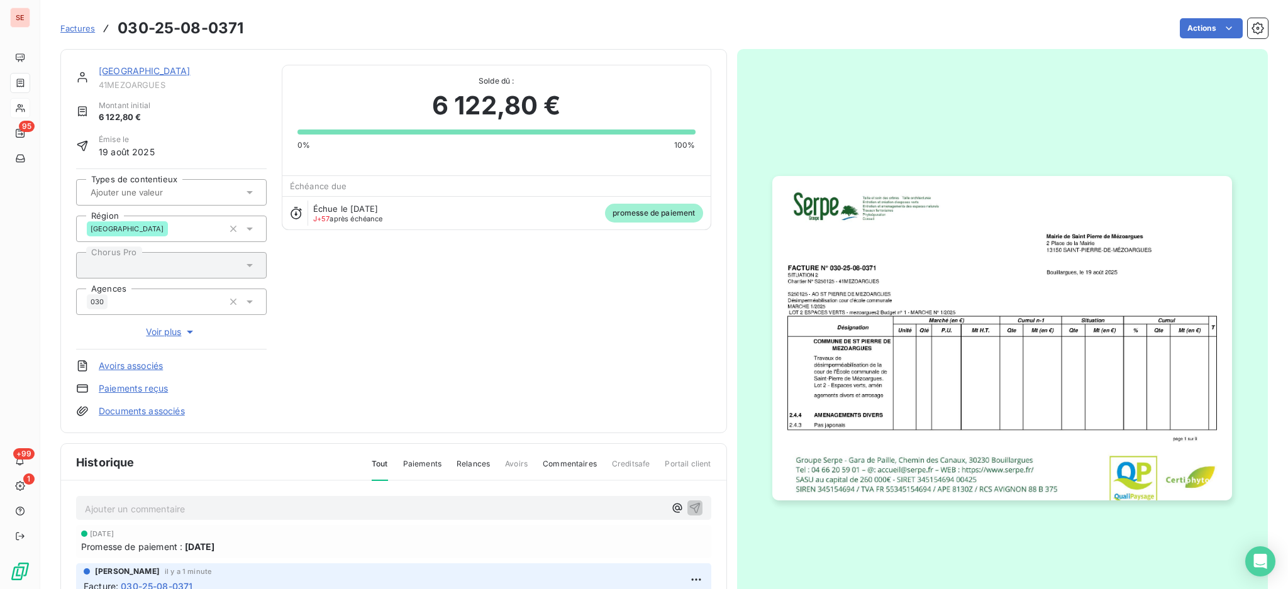
click at [232, 501] on p "Ajouter un commentaire ﻿" at bounding box center [375, 509] width 580 height 16
click at [689, 508] on icon "button" at bounding box center [695, 507] width 13 height 13
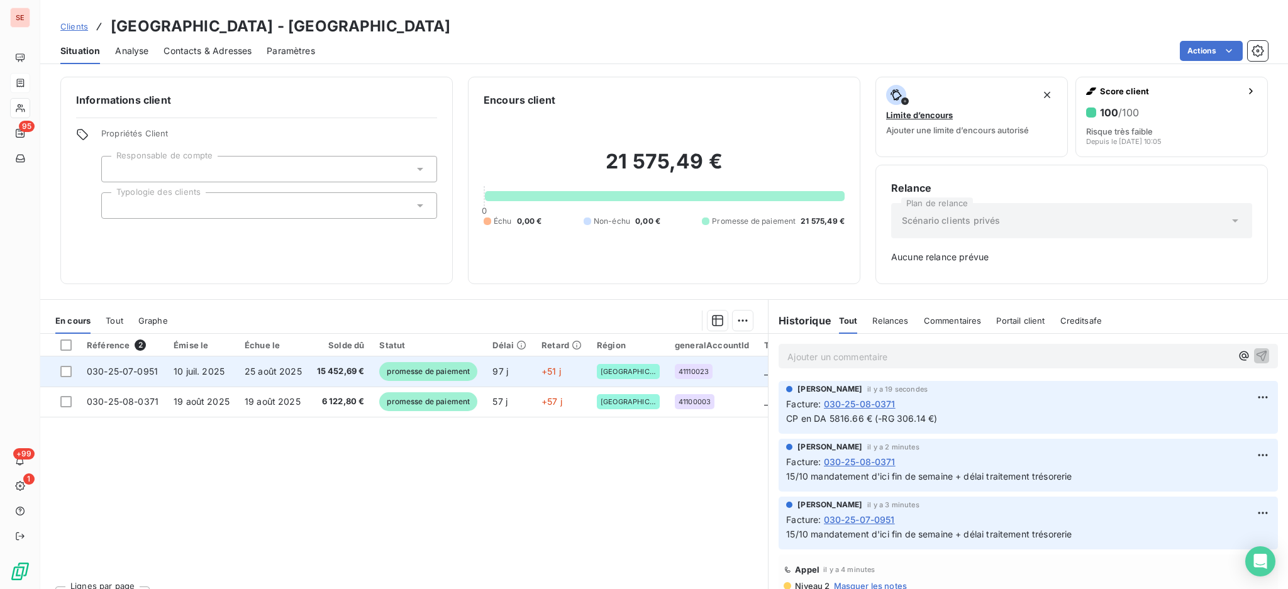
click at [290, 366] on span "25 août 2025" at bounding box center [273, 371] width 57 height 11
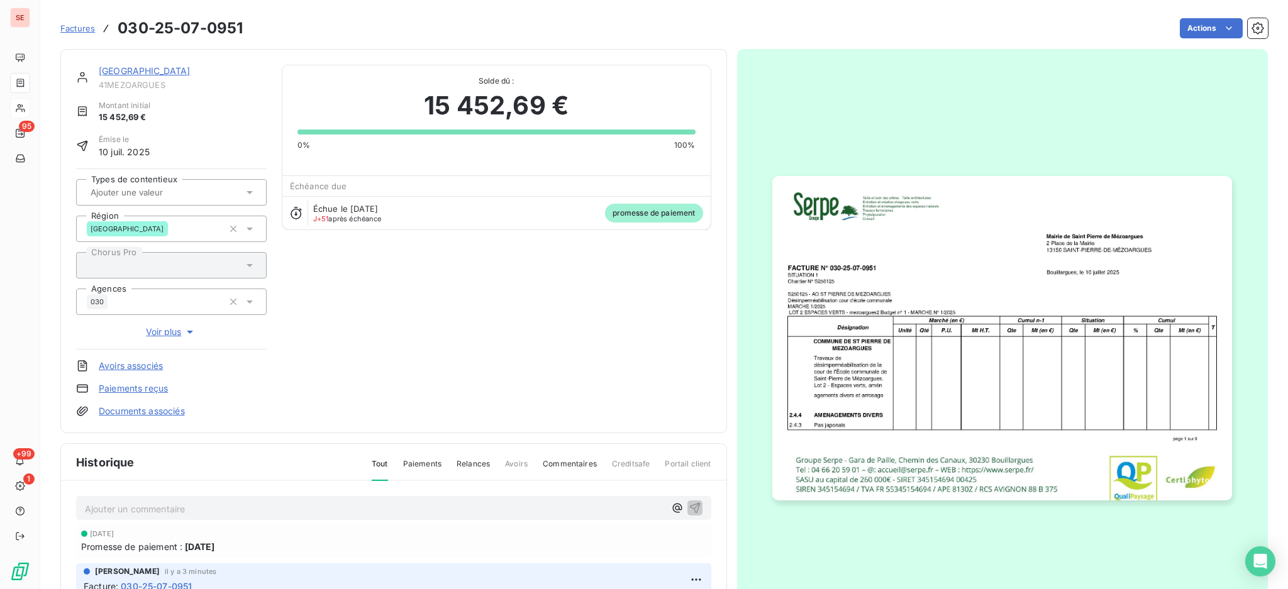
click at [156, 406] on link "Documents associés" at bounding box center [142, 411] width 86 height 13
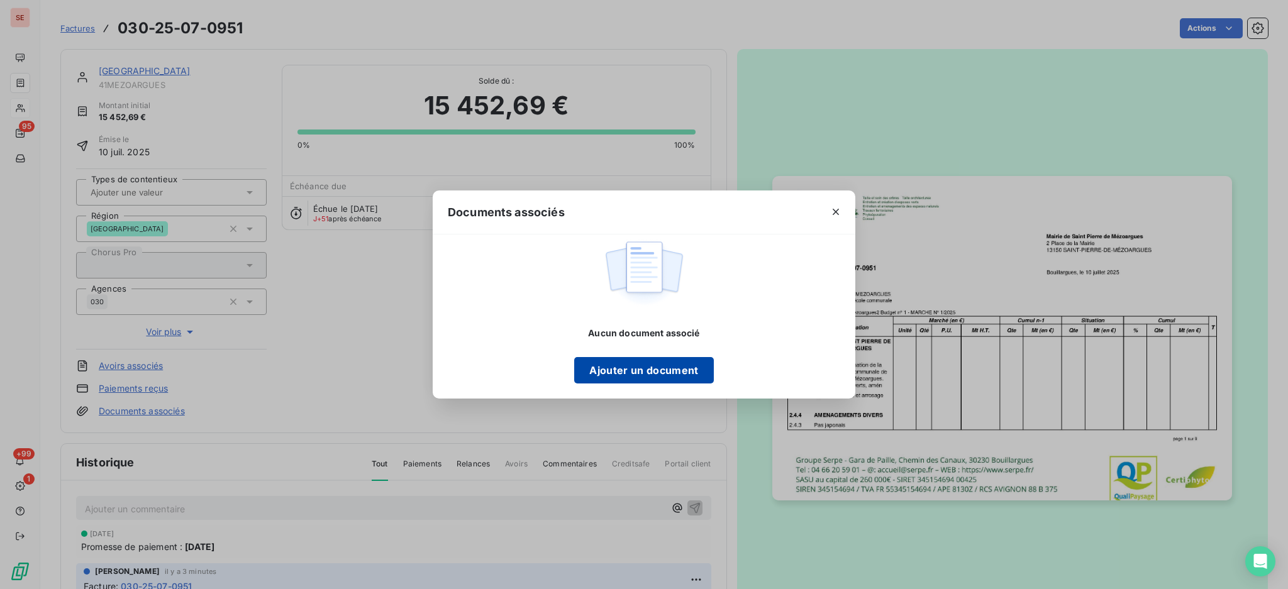
click at [601, 362] on button "Ajouter un document" at bounding box center [643, 370] width 139 height 26
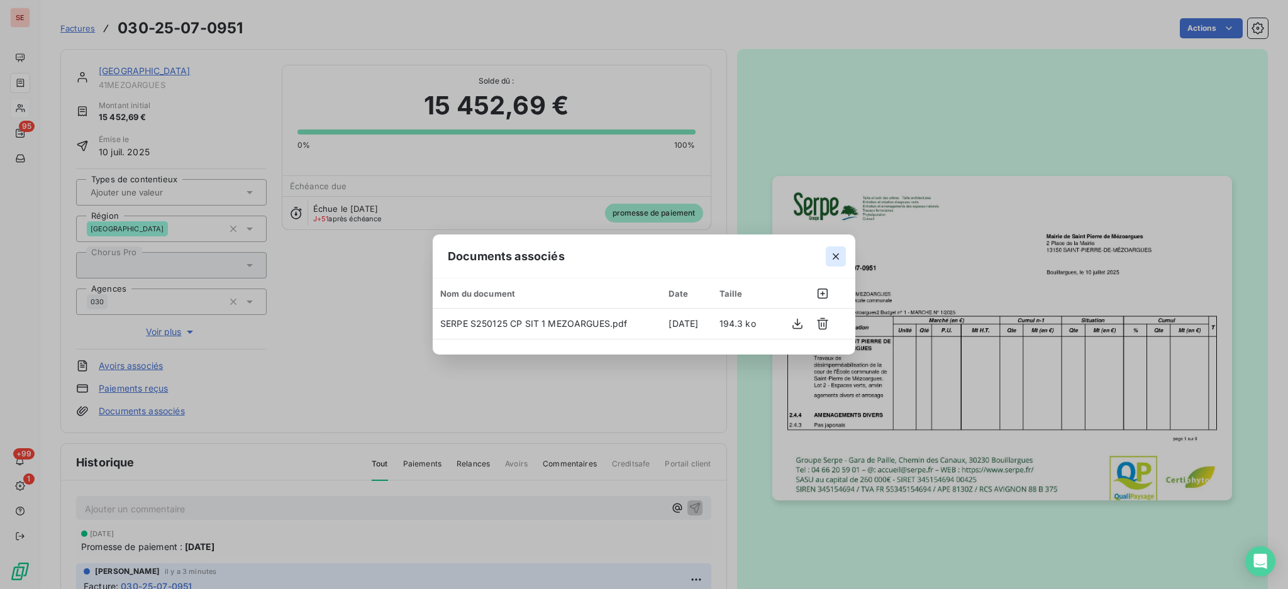
click at [831, 253] on icon "button" at bounding box center [836, 256] width 13 height 13
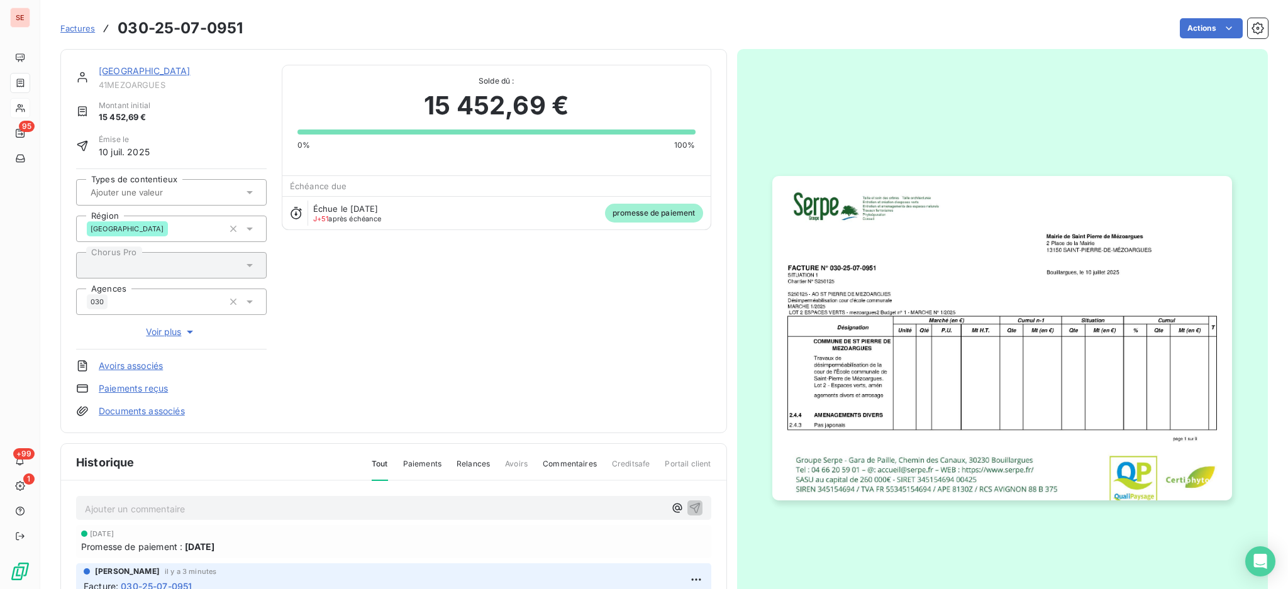
click at [286, 510] on p "Ajouter un commentaire ﻿" at bounding box center [375, 509] width 580 height 16
click at [234, 513] on p "CP en DA 14680.04 € (-RG 7" at bounding box center [375, 508] width 580 height 14
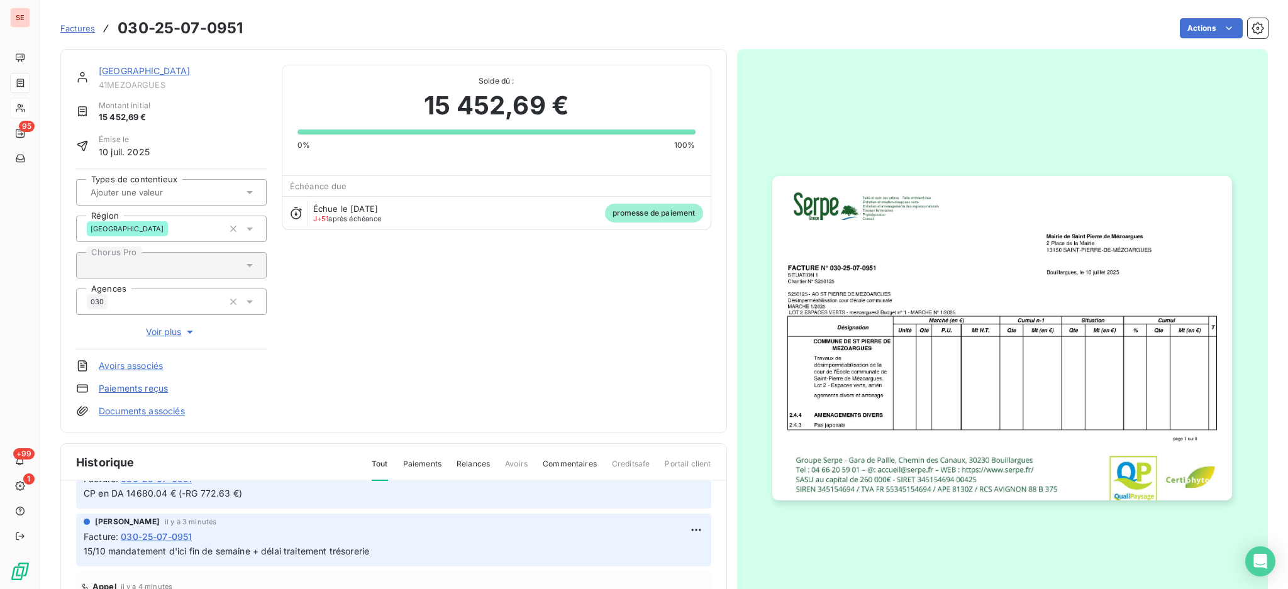
scroll to position [84, 0]
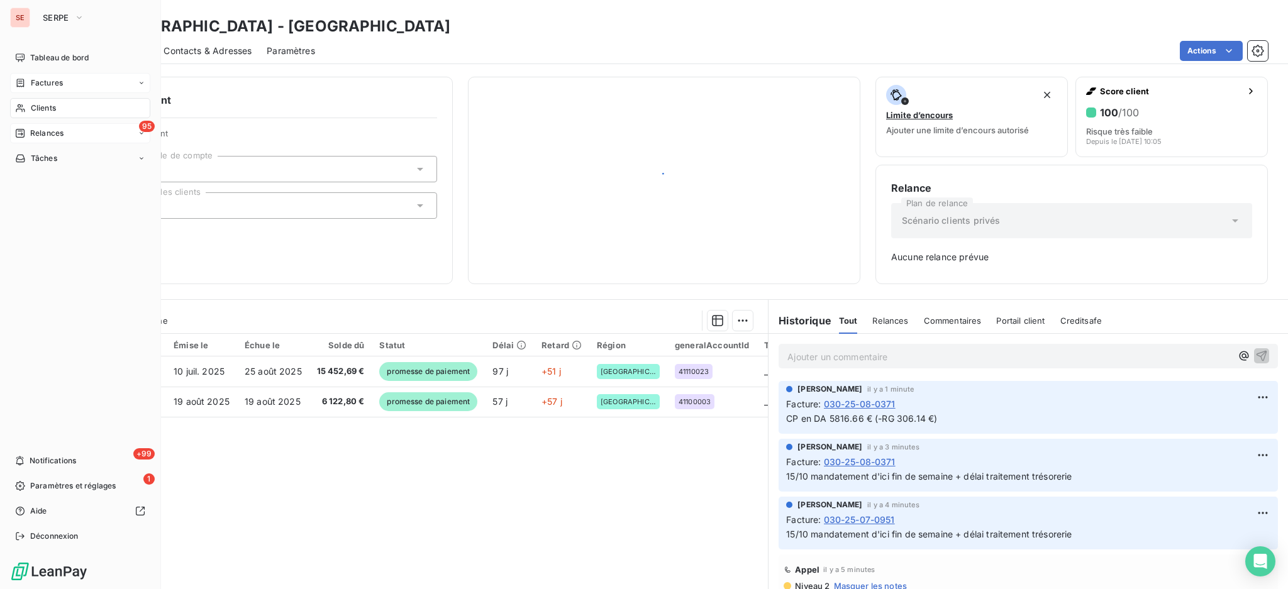
click at [53, 133] on span "Relances" at bounding box center [46, 133] width 33 height 11
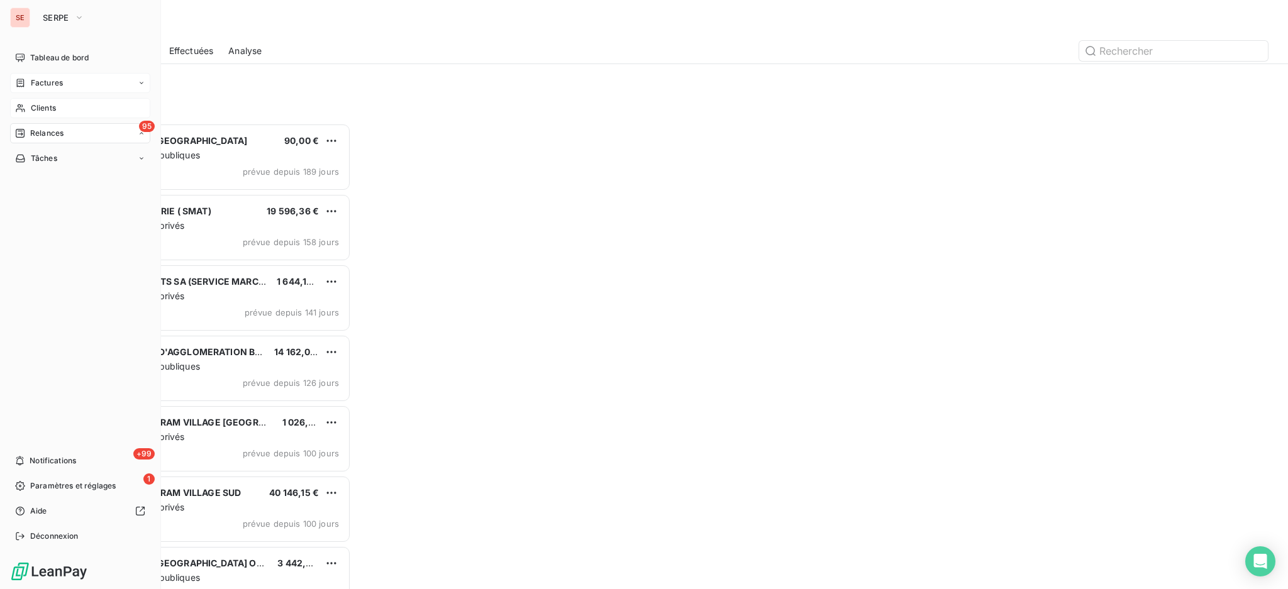
scroll to position [454, 277]
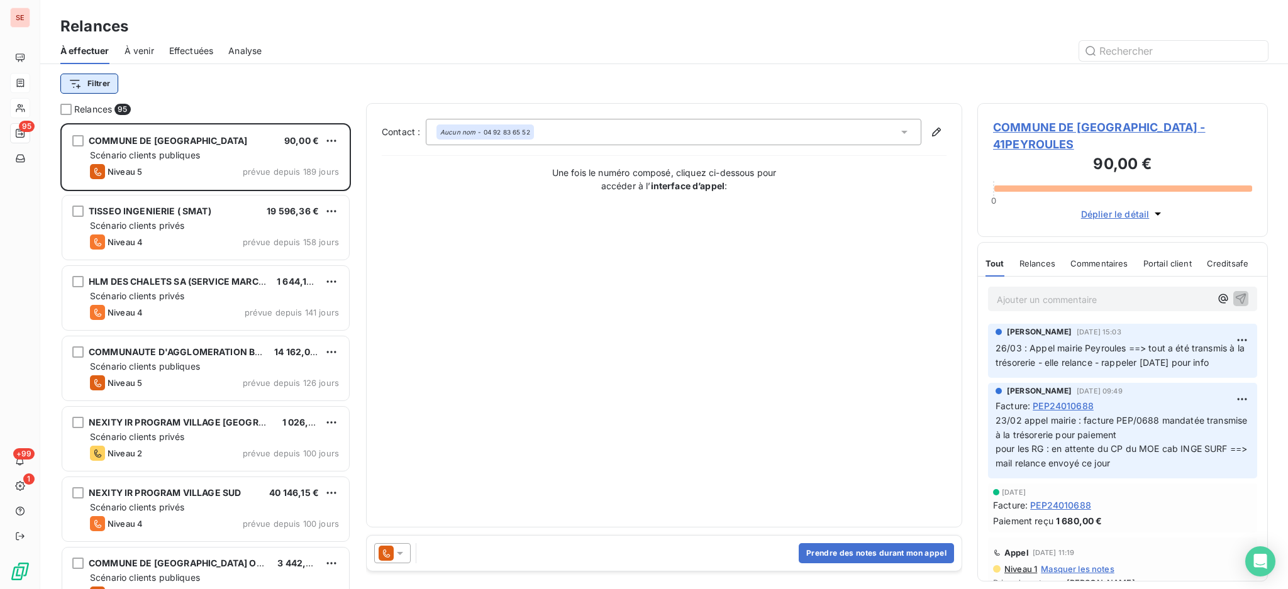
click at [74, 84] on html "SE 95 +99 1 Relances À effectuer À venir Effectuées Analyse Filtrer Relances 95…" at bounding box center [644, 294] width 1288 height 589
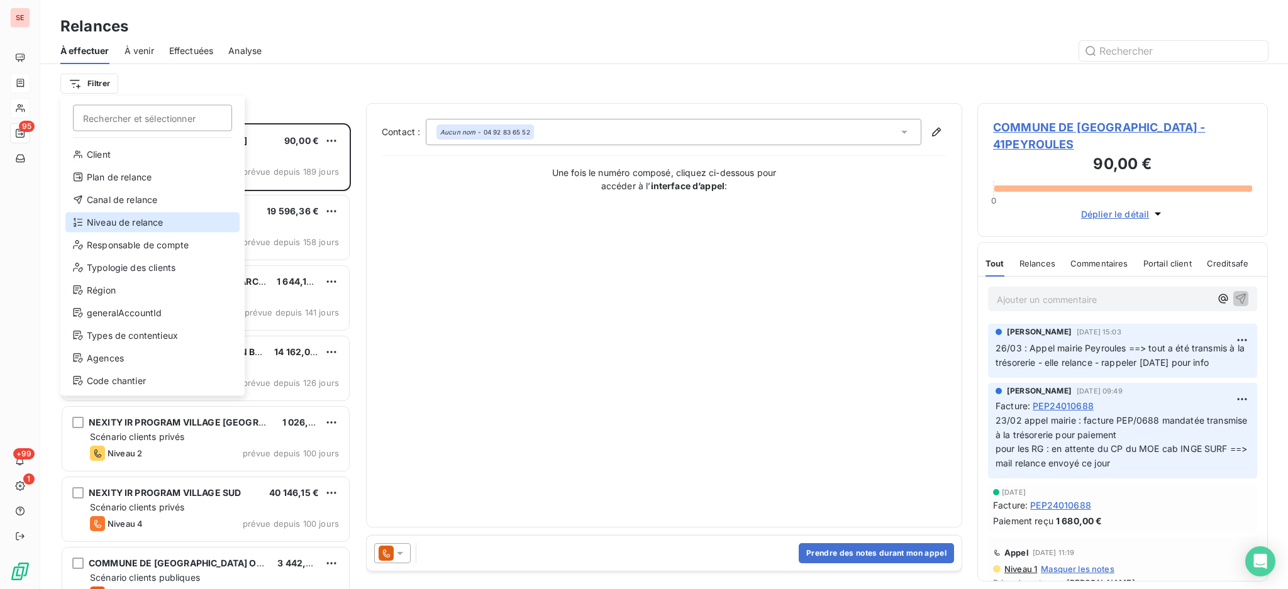
click at [106, 219] on div "Niveau de relance" at bounding box center [152, 223] width 174 height 20
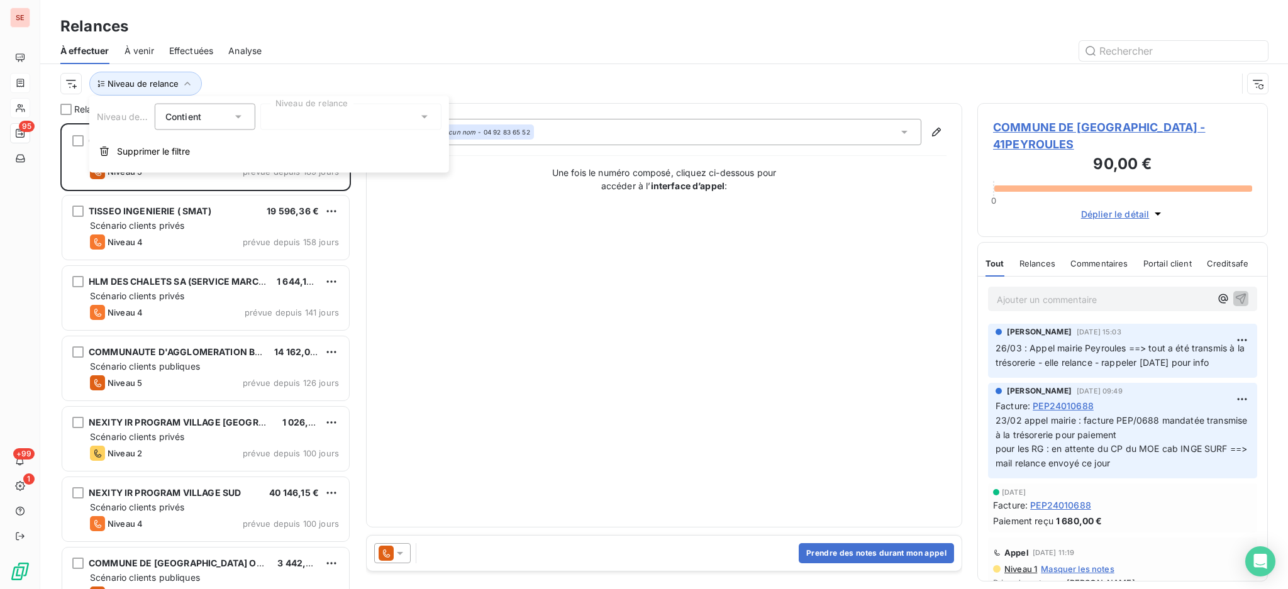
drag, startPoint x: 420, startPoint y: 114, endPoint x: 414, endPoint y: 119, distance: 7.6
click at [420, 113] on icon at bounding box center [424, 117] width 13 height 13
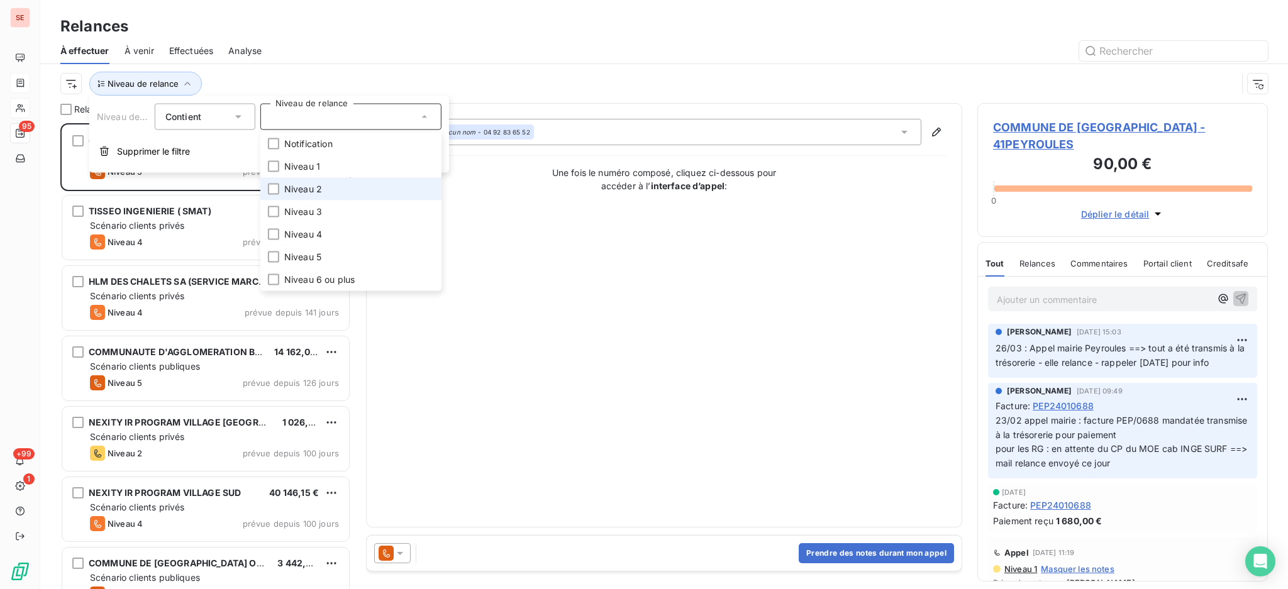
click at [319, 196] on li "Niveau 2" at bounding box center [350, 189] width 181 height 23
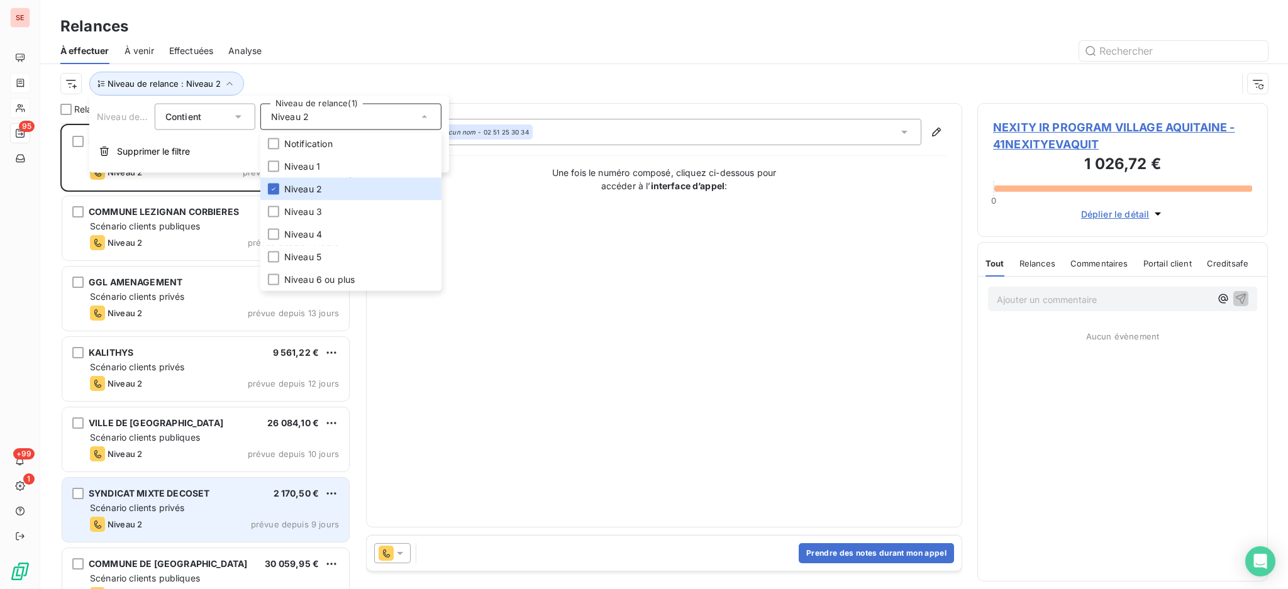
scroll to position [84, 0]
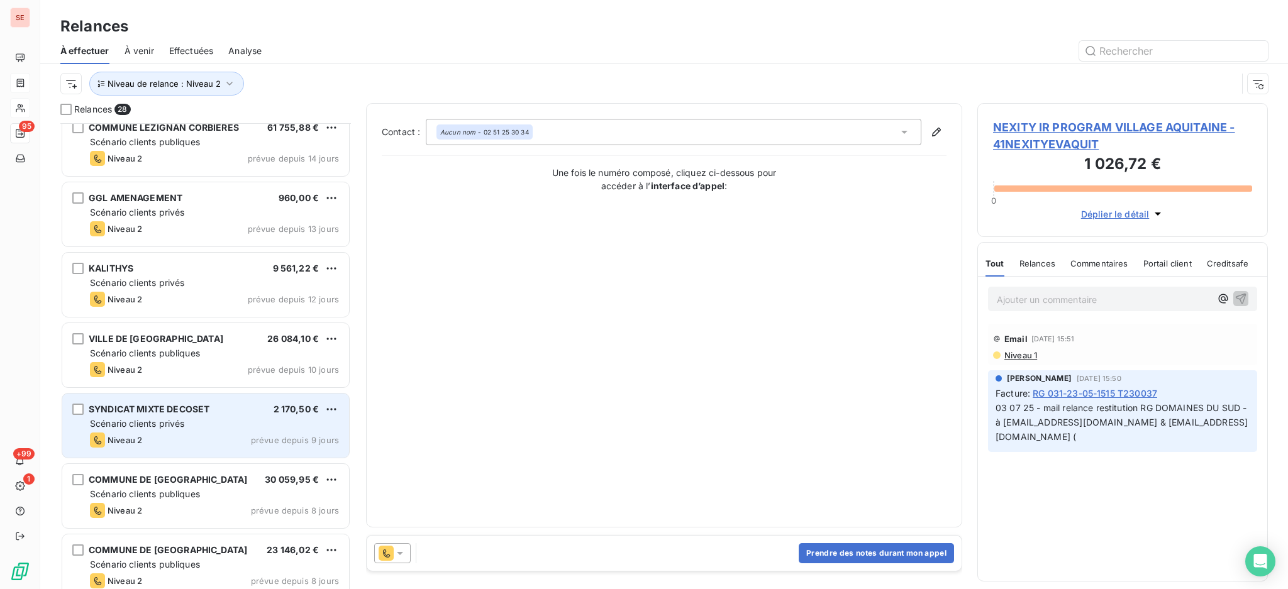
click at [194, 433] on div "Niveau 2 prévue depuis 9 jours" at bounding box center [214, 440] width 249 height 15
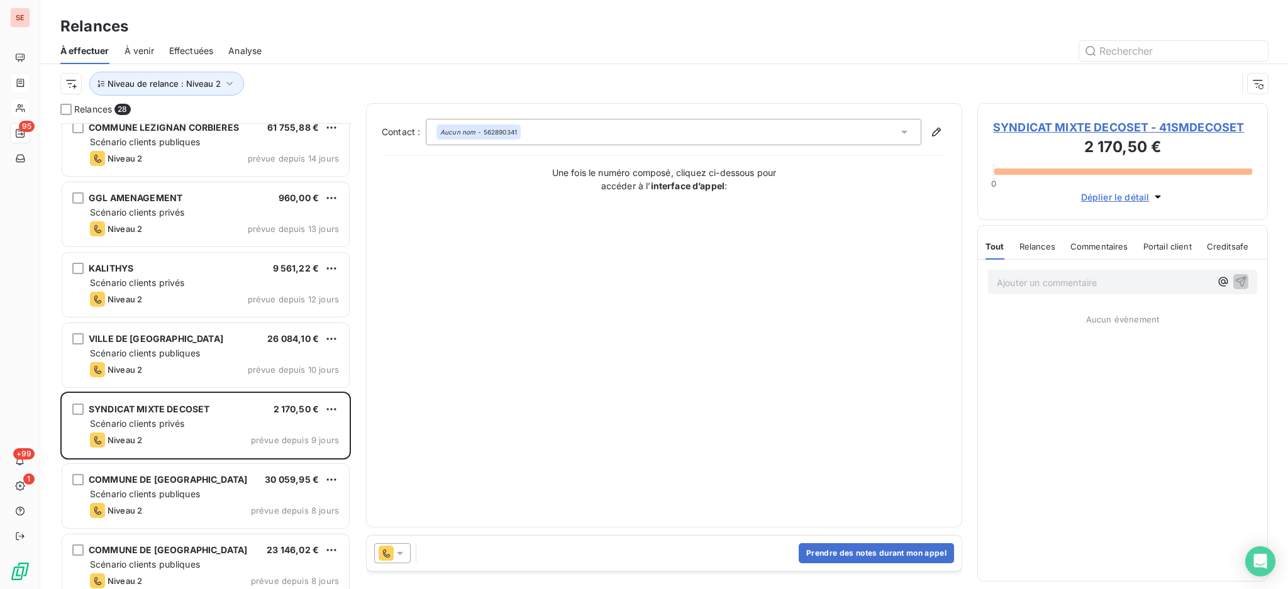
click at [1124, 126] on span "SYNDICAT MIXTE DECOSET - 41SMDECOSET" at bounding box center [1122, 127] width 259 height 17
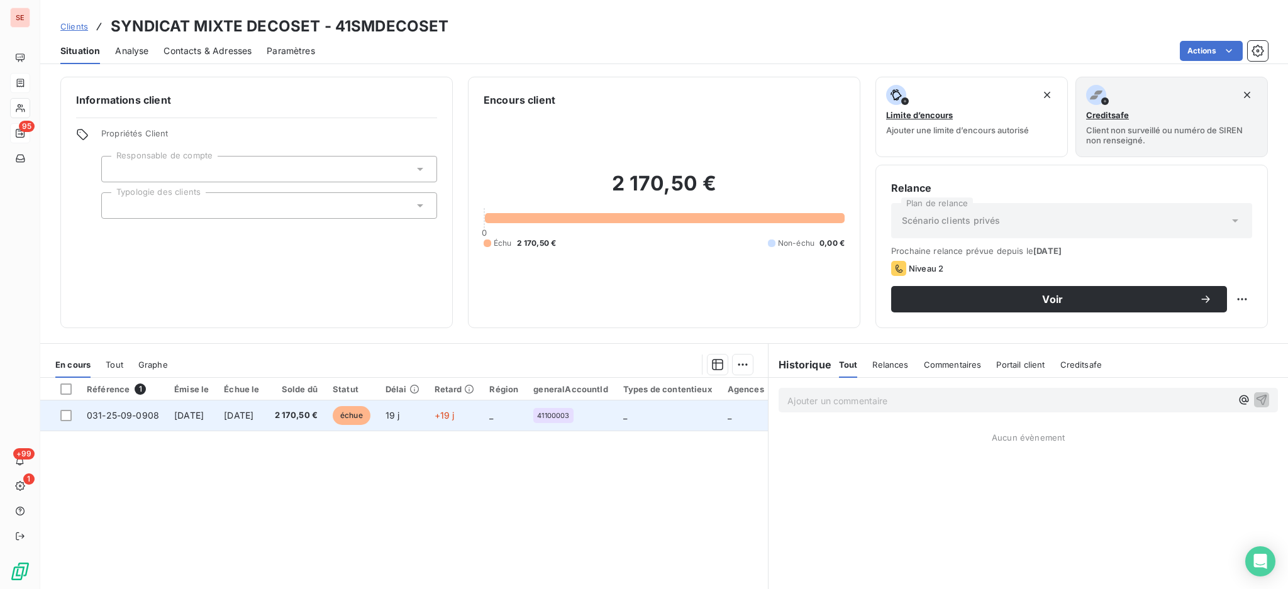
click at [253, 418] on span "[DATE]" at bounding box center [239, 415] width 30 height 11
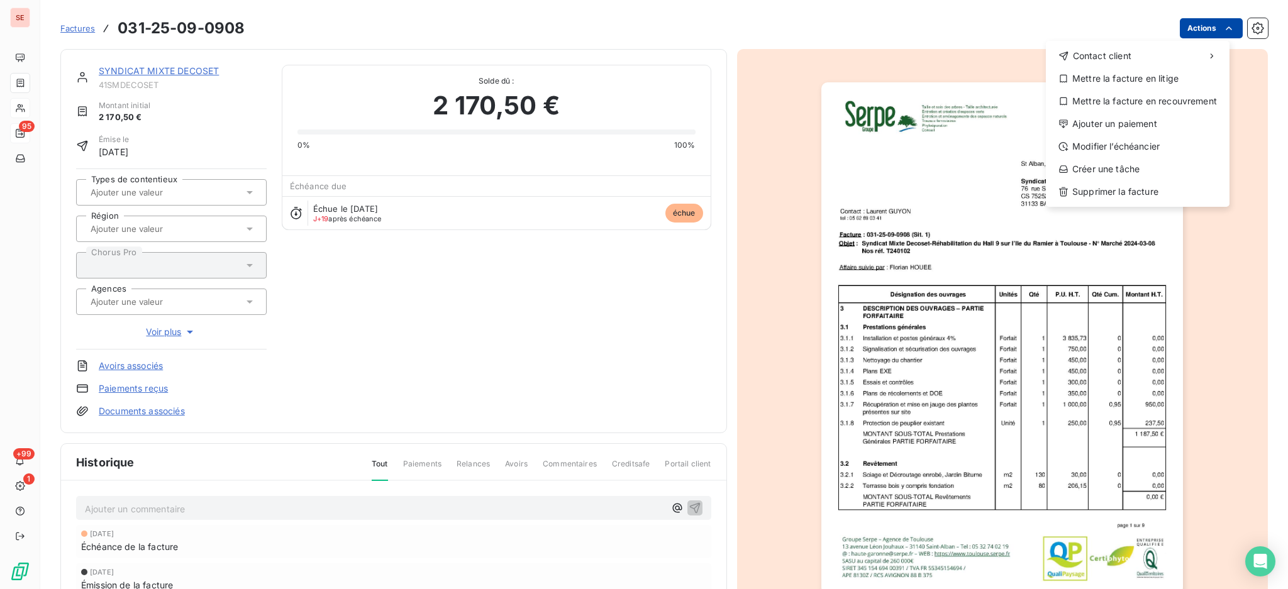
click at [1184, 26] on html "SE 95 +99 1 Factures [PHONE_NUMBER] Actions Contact client Mettre la facture en…" at bounding box center [644, 294] width 1288 height 589
click at [1128, 143] on div "Modifier l’échéancier" at bounding box center [1138, 146] width 174 height 20
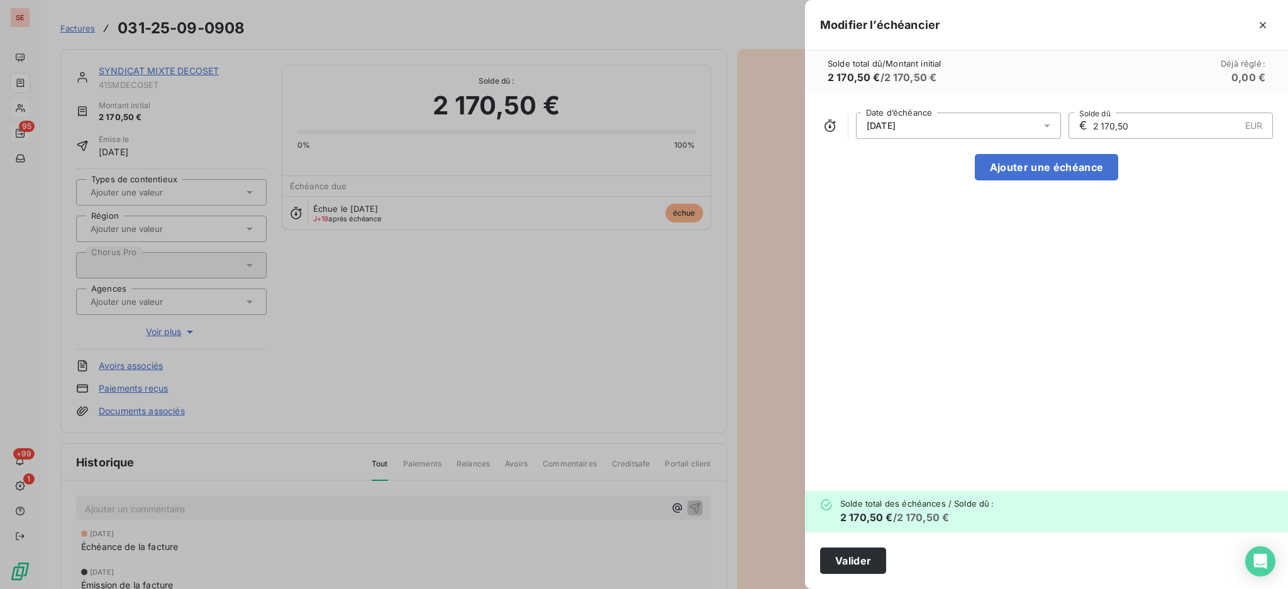
click at [1048, 125] on icon at bounding box center [1047, 126] width 6 height 3
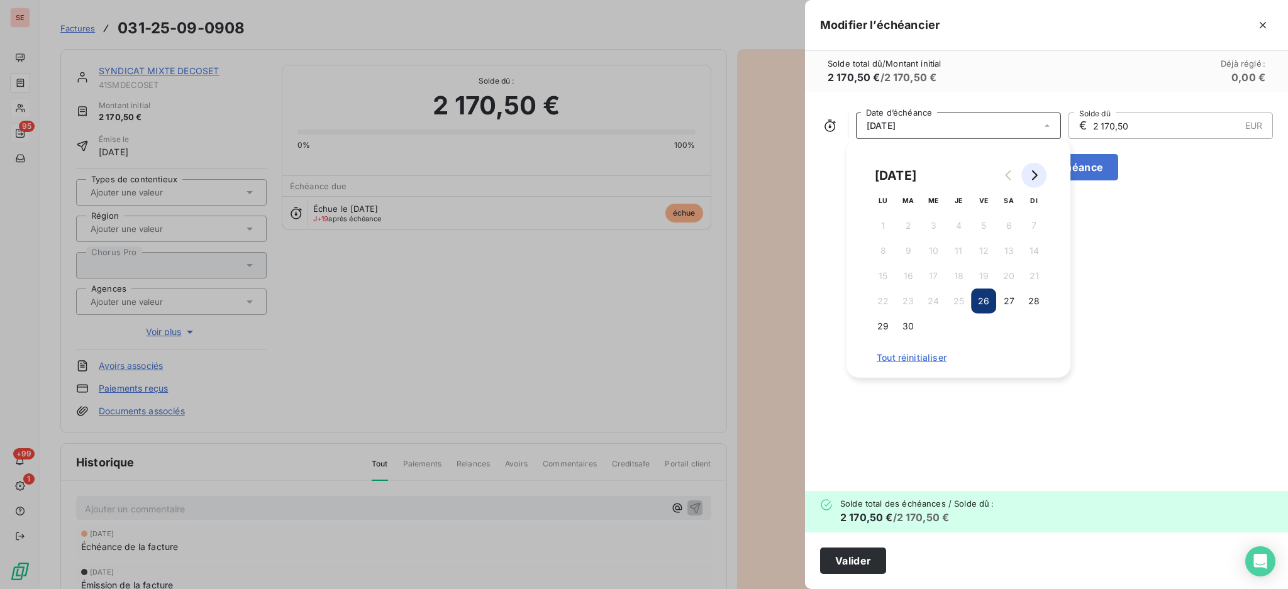
click at [1035, 166] on button "Go to next month" at bounding box center [1033, 175] width 25 height 25
click at [1036, 297] on button "26" at bounding box center [1033, 301] width 25 height 25
click at [854, 558] on button "Valider" at bounding box center [853, 561] width 66 height 26
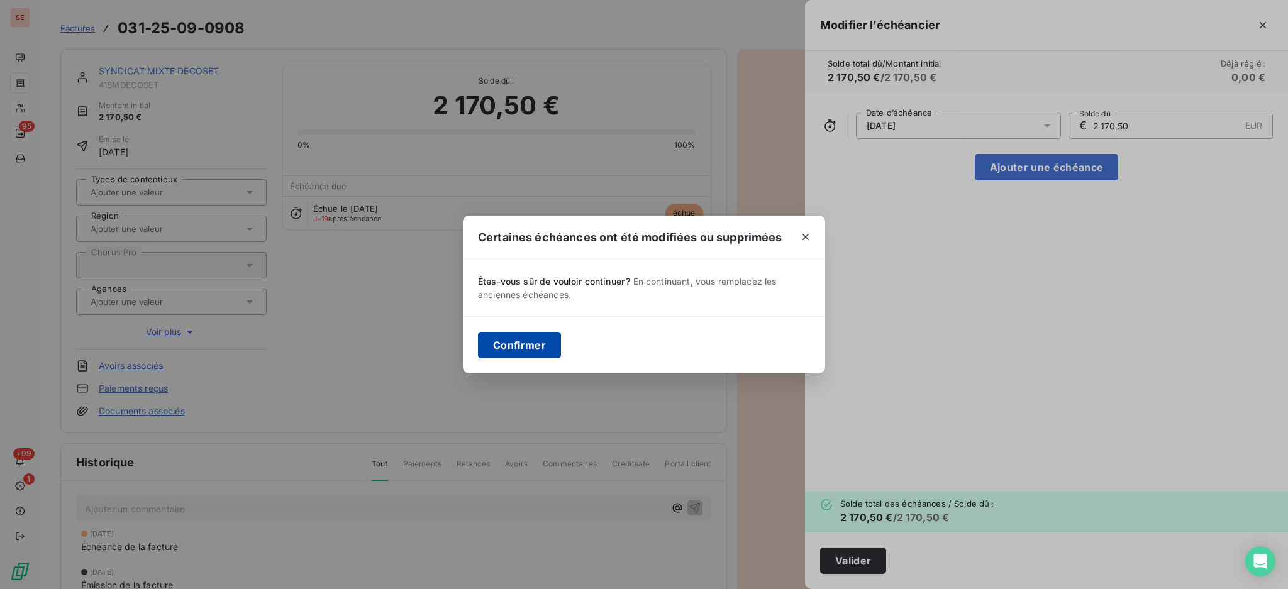
click at [525, 338] on button "Confirmer" at bounding box center [519, 345] width 83 height 26
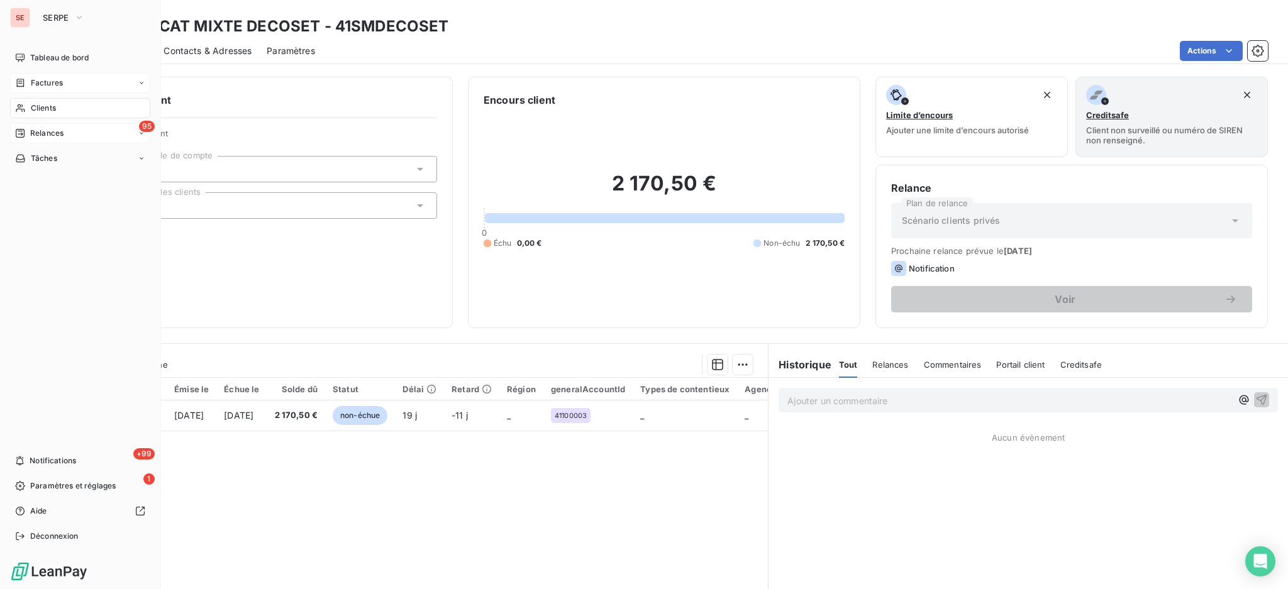
click at [43, 131] on span "Relances" at bounding box center [46, 133] width 33 height 11
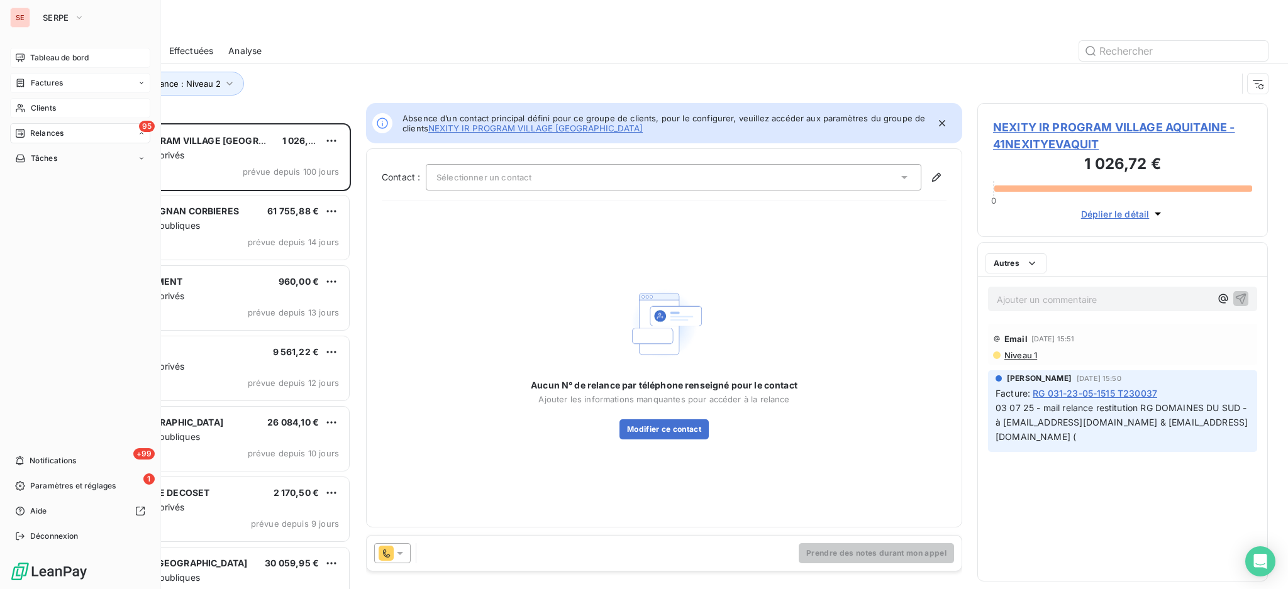
scroll to position [453, 277]
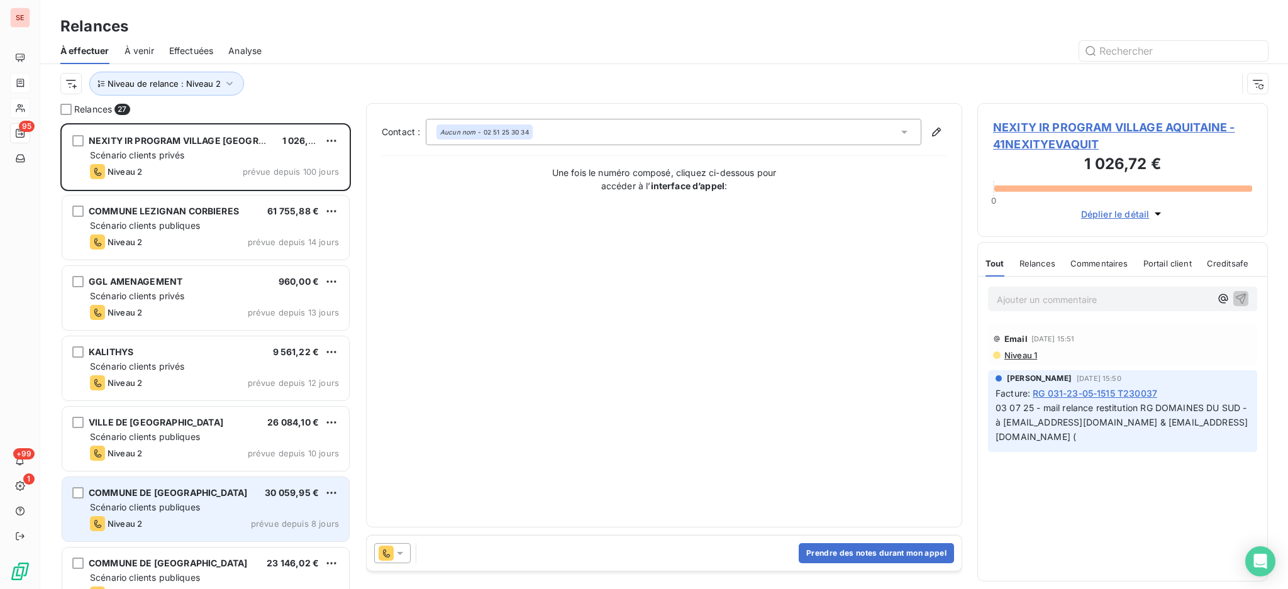
click at [181, 503] on span "Scénario clients publiques" at bounding box center [145, 507] width 110 height 11
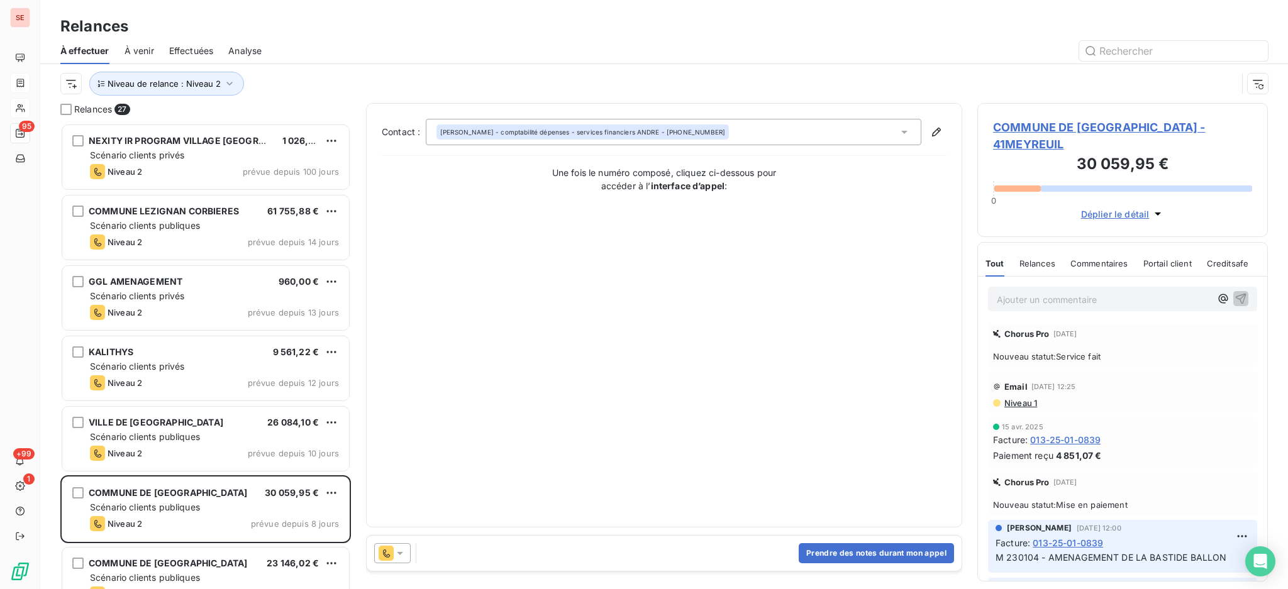
click at [1068, 127] on span "COMMUNE DE [GEOGRAPHIC_DATA] - 41MEYREUIL" at bounding box center [1122, 136] width 259 height 34
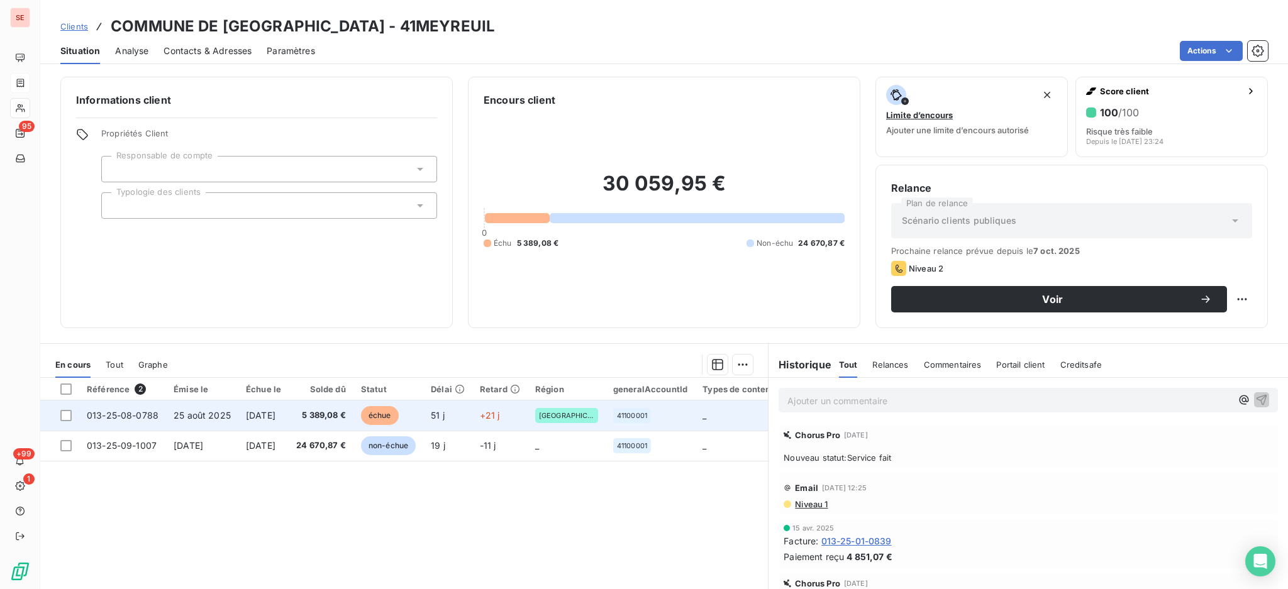
click at [275, 420] on span "[DATE]" at bounding box center [261, 415] width 30 height 11
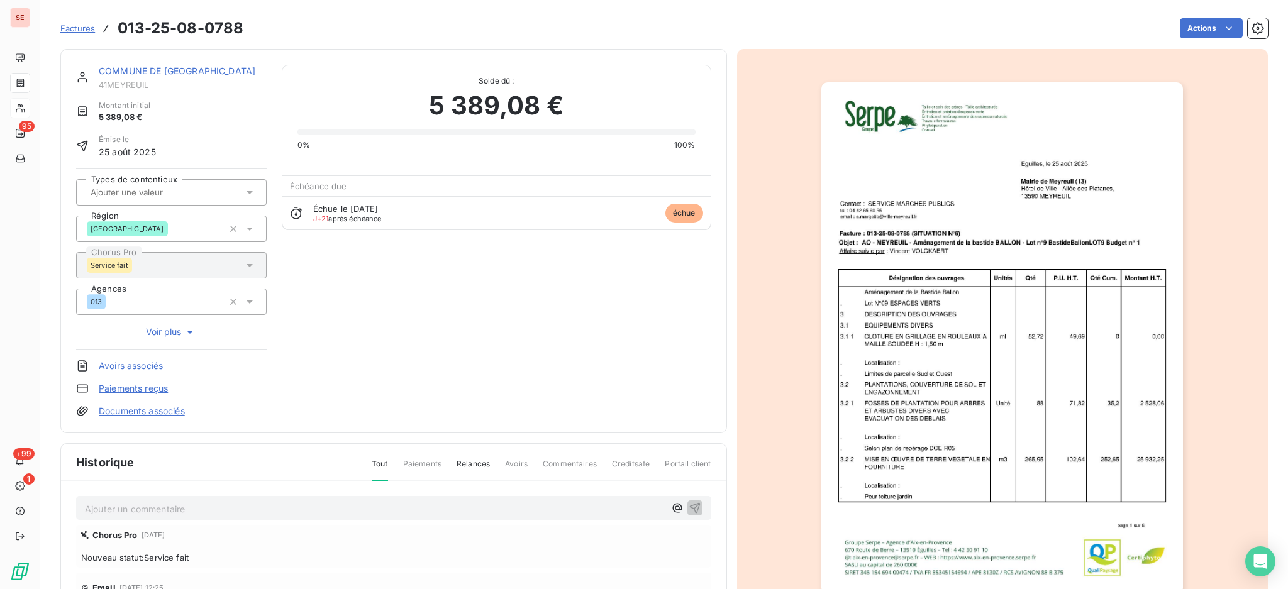
click at [197, 71] on link "COMMUNE DE [GEOGRAPHIC_DATA]" at bounding box center [177, 70] width 157 height 11
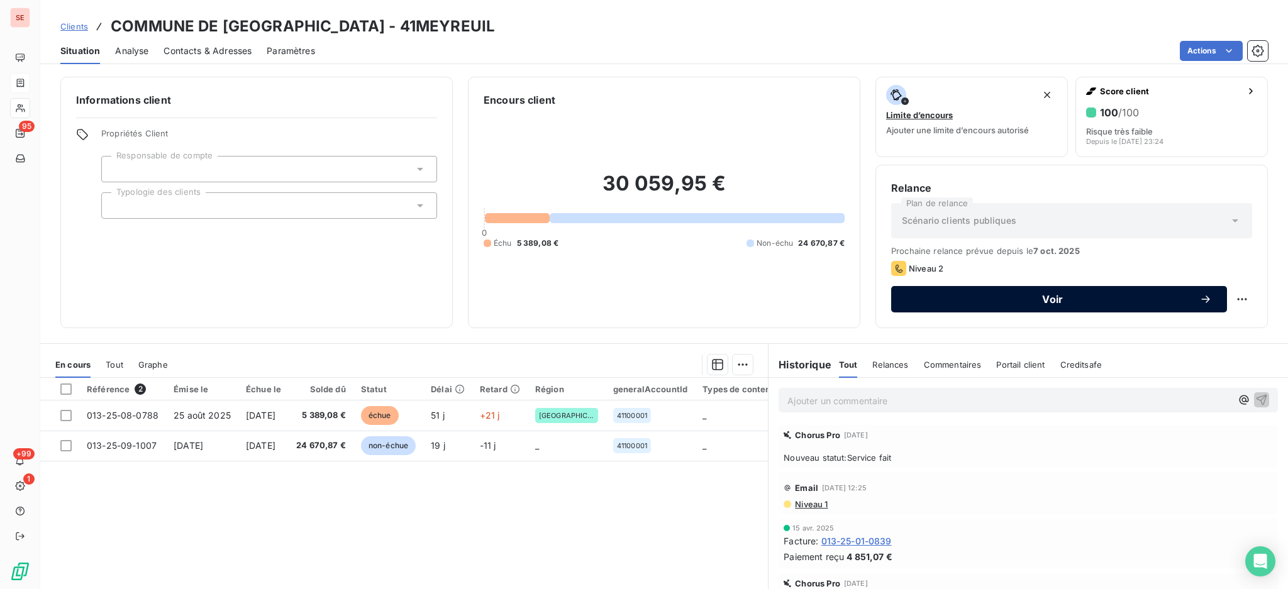
click at [992, 295] on span "Voir" at bounding box center [1052, 299] width 293 height 10
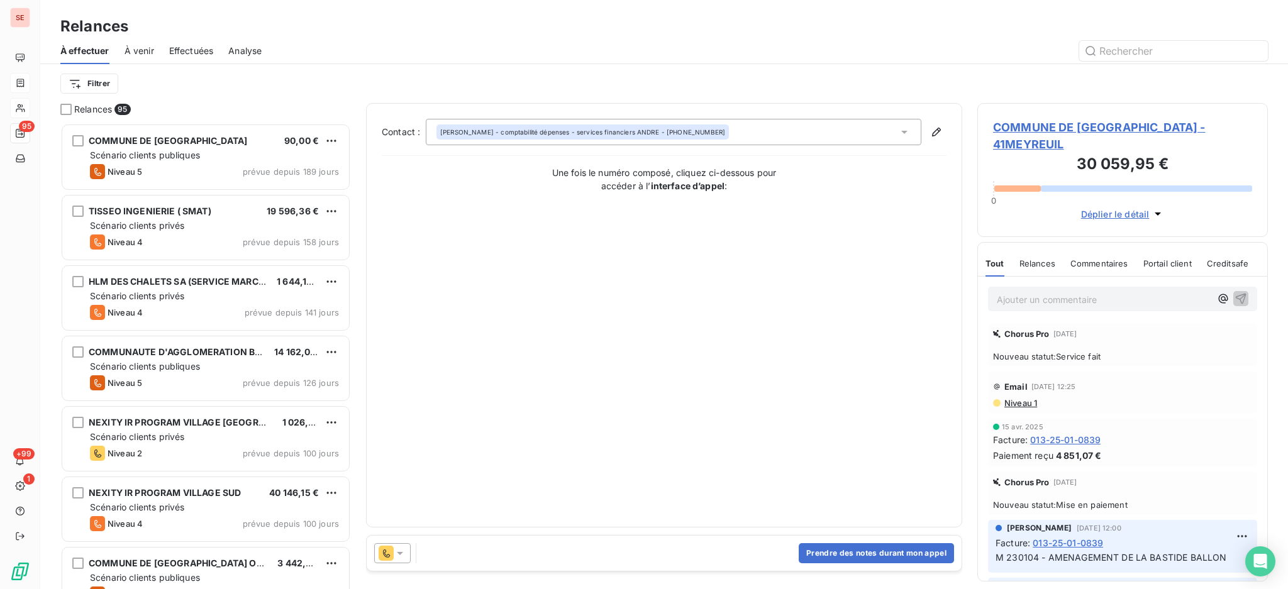
scroll to position [454, 277]
click at [901, 128] on icon at bounding box center [904, 132] width 13 height 13
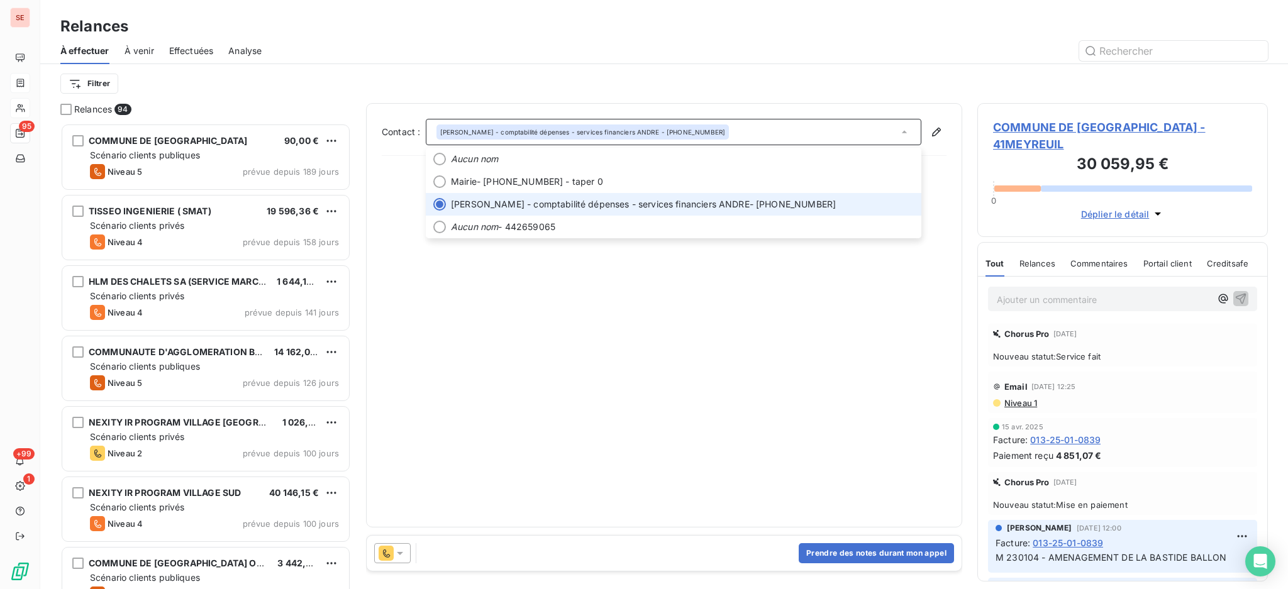
click at [901, 128] on icon at bounding box center [904, 132] width 13 height 13
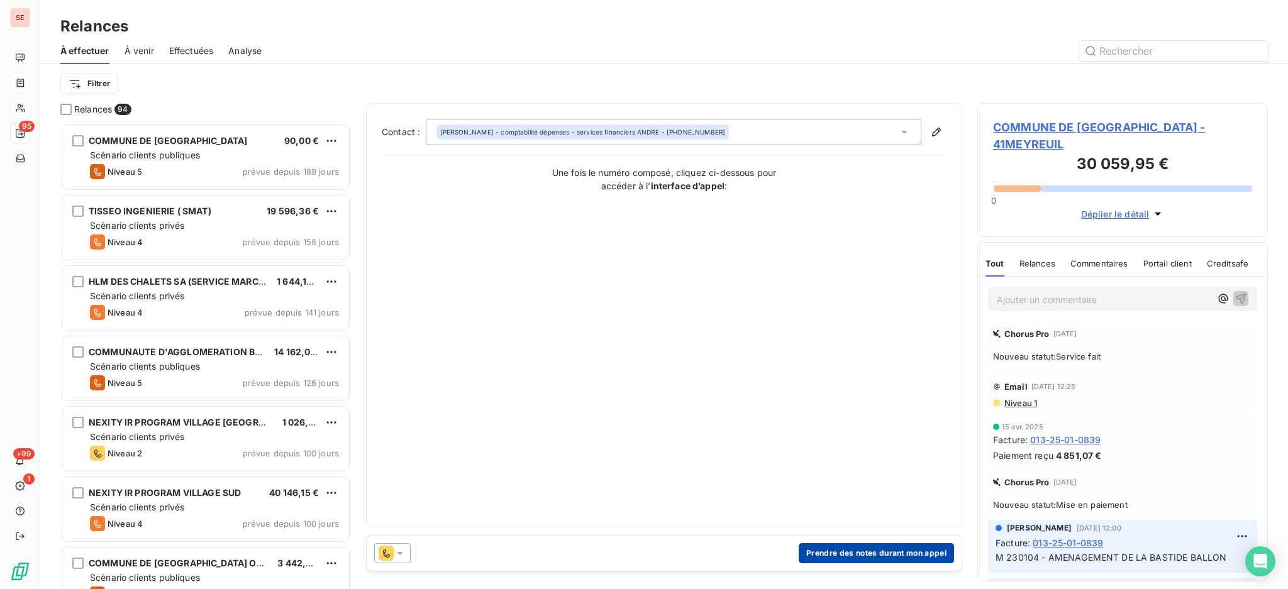
click at [892, 552] on button "Prendre des notes durant mon appel" at bounding box center [876, 553] width 155 height 20
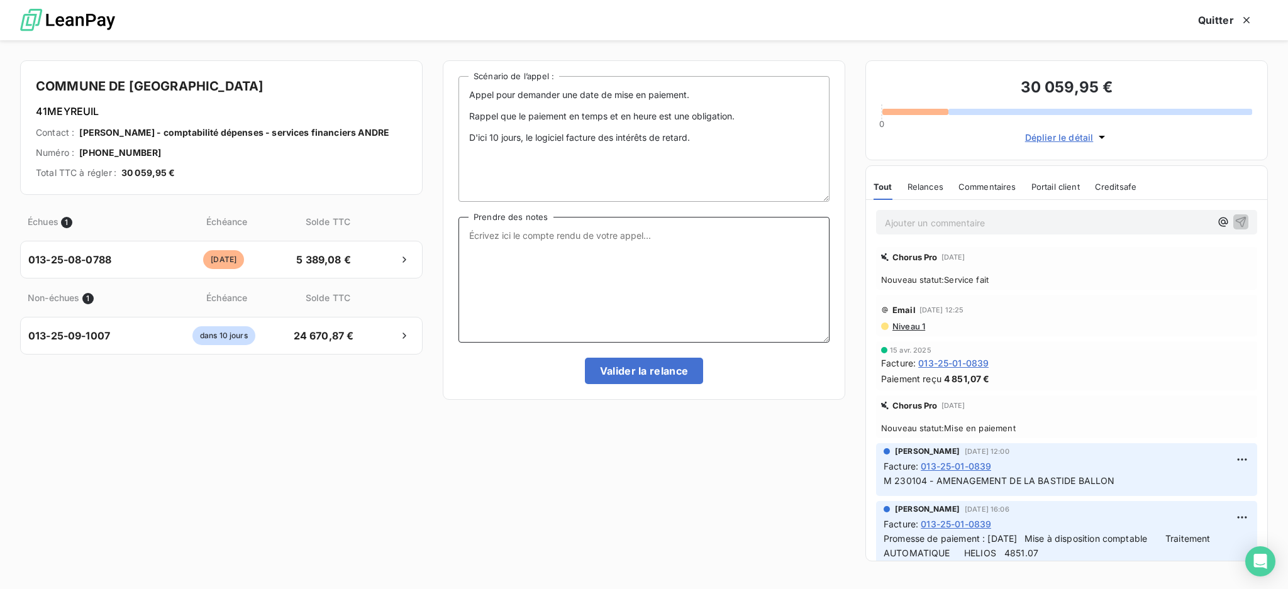
click at [626, 233] on textarea "Prendre des notes" at bounding box center [643, 280] width 371 height 126
click at [608, 235] on textarea "Prendre des notes" at bounding box center [643, 280] width 371 height 126
click at [718, 547] on div "Appel pour demander une date de mise en paiement. Rappel que le paiement en tem…" at bounding box center [644, 314] width 403 height 509
click at [1219, 21] on button "Quitter" at bounding box center [1225, 20] width 85 height 26
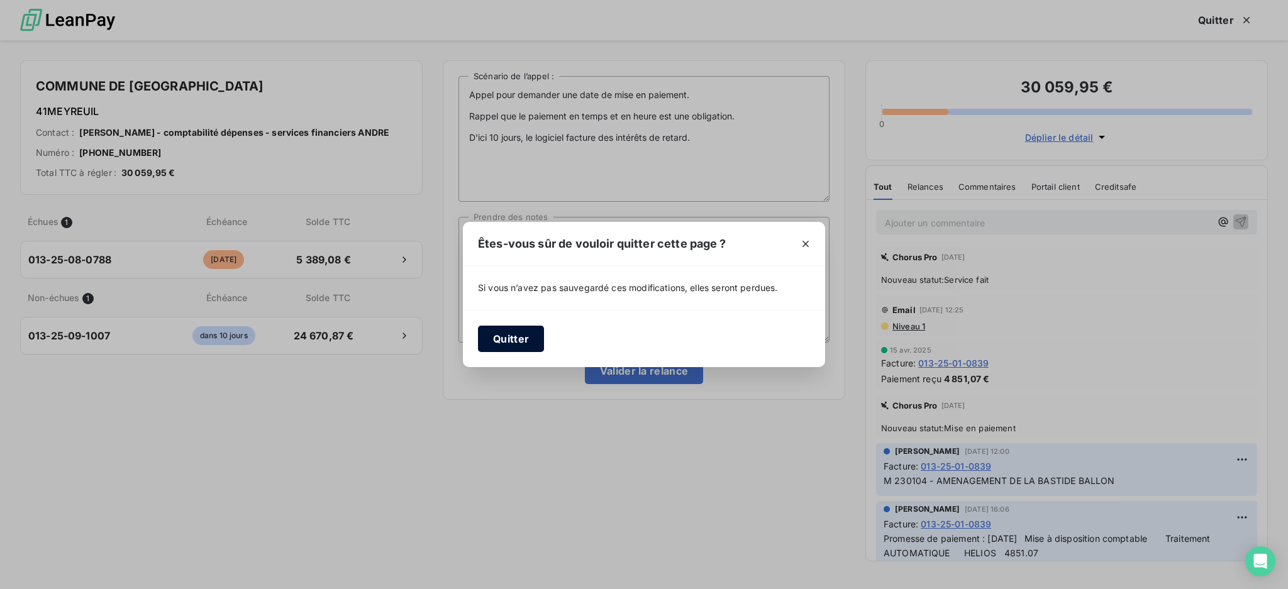
click at [503, 341] on button "Quitter" at bounding box center [511, 339] width 66 height 26
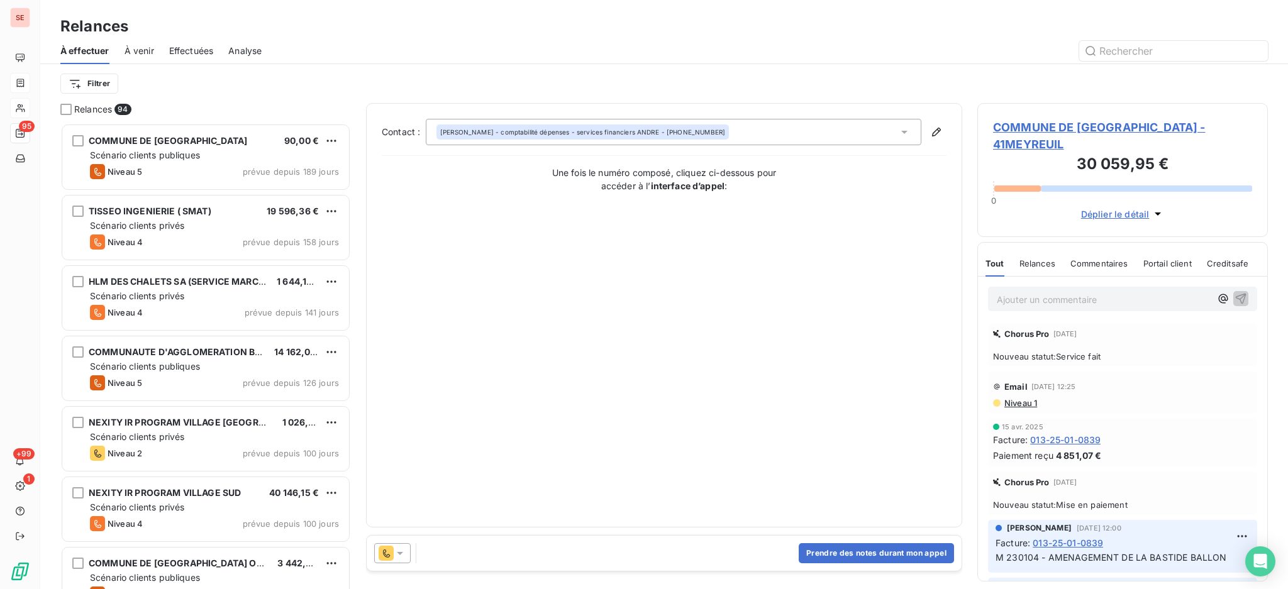
click at [1160, 129] on span "COMMUNE DE [GEOGRAPHIC_DATA] - 41MEYREUIL" at bounding box center [1122, 136] width 259 height 34
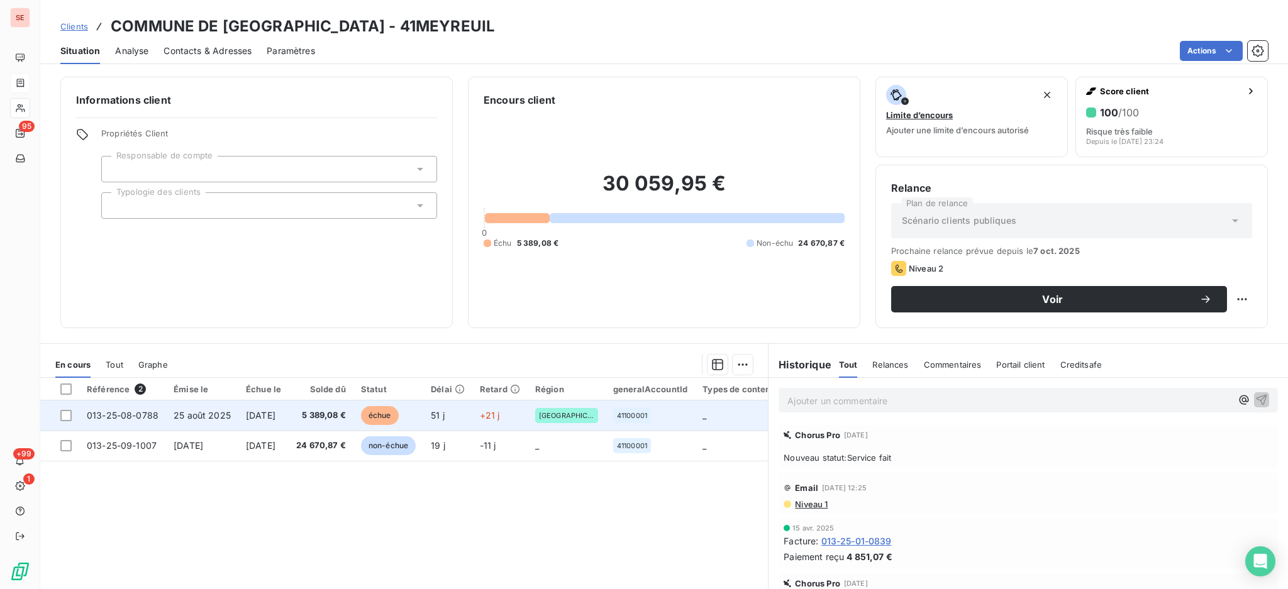
click at [328, 411] on span "5 389,08 €" at bounding box center [321, 415] width 50 height 13
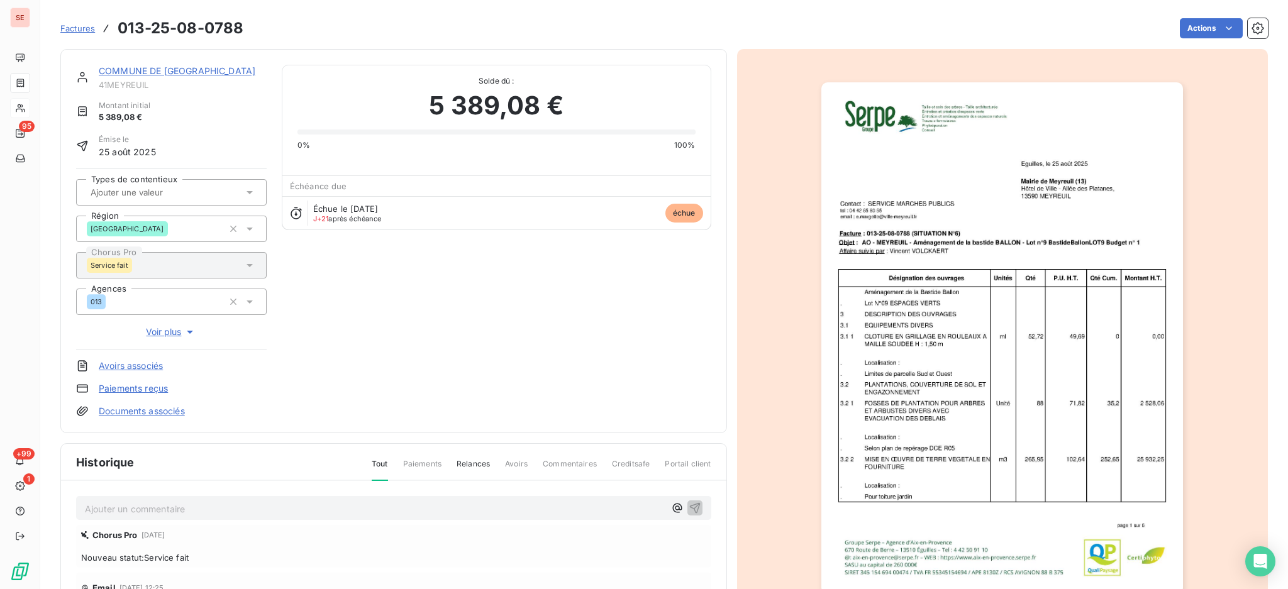
click at [174, 513] on p "Ajouter un commentaire ﻿" at bounding box center [375, 509] width 580 height 16
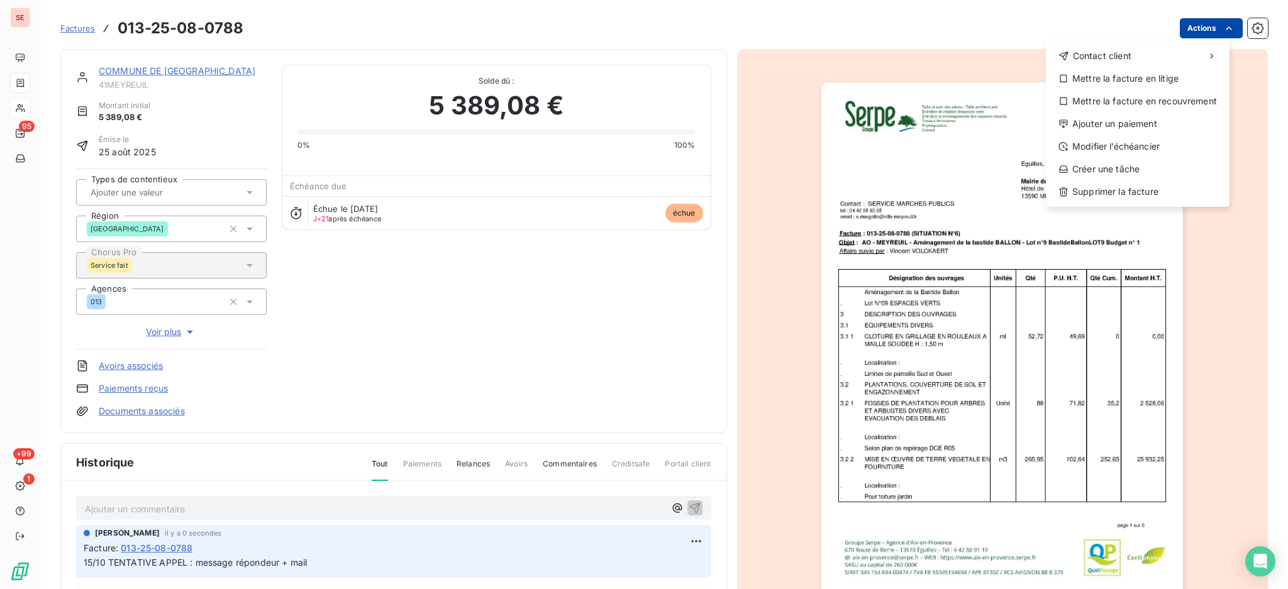
click at [1196, 30] on html "SE 95 +99 1 Factures [PHONE_NUMBER] Actions Contact client Mettre la facture en…" at bounding box center [644, 294] width 1288 height 589
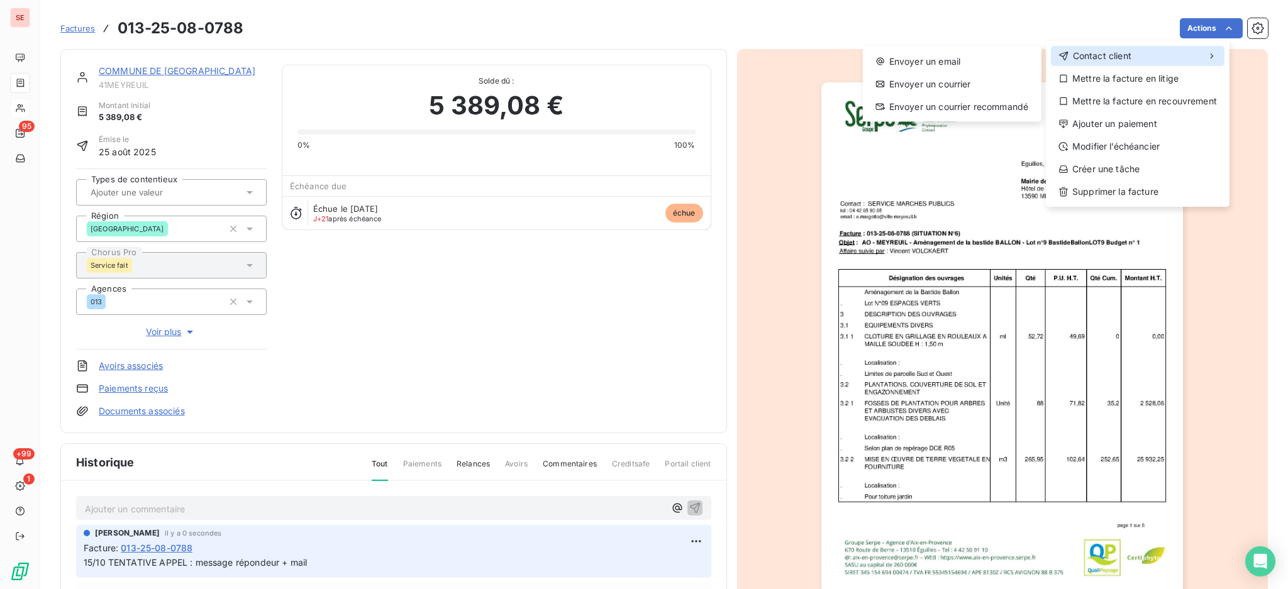
click at [1133, 51] on div "Contact client" at bounding box center [1138, 56] width 174 height 20
click at [947, 58] on div "Envoyer un email" at bounding box center [952, 62] width 169 height 20
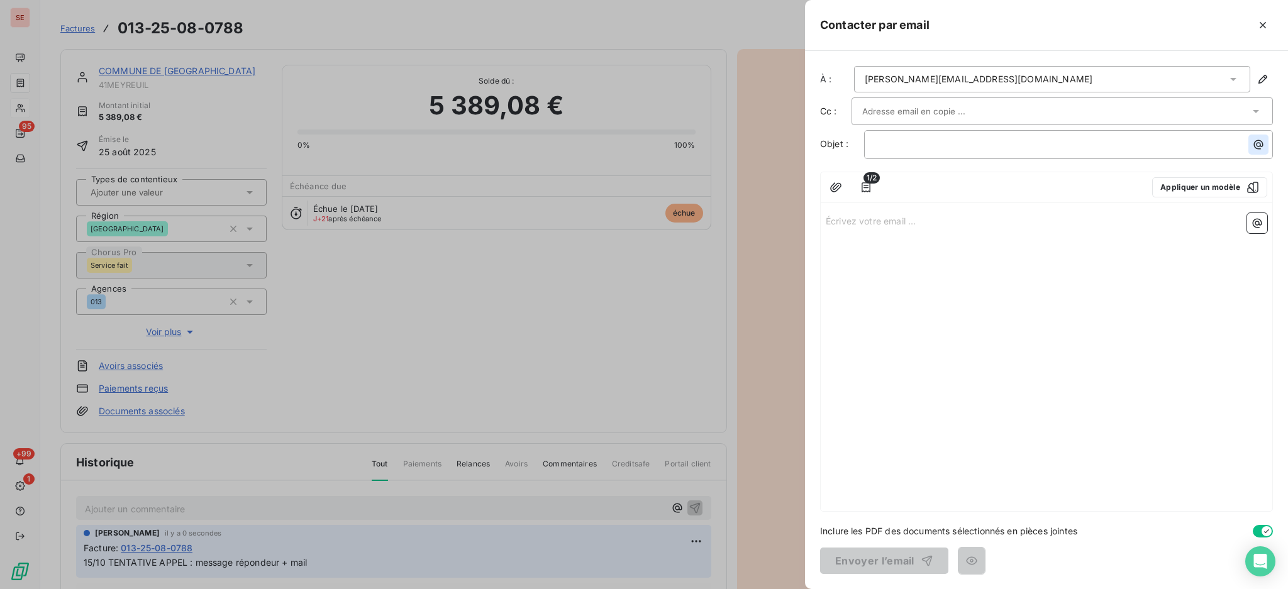
click at [1259, 147] on icon "button" at bounding box center [1258, 144] width 9 height 9
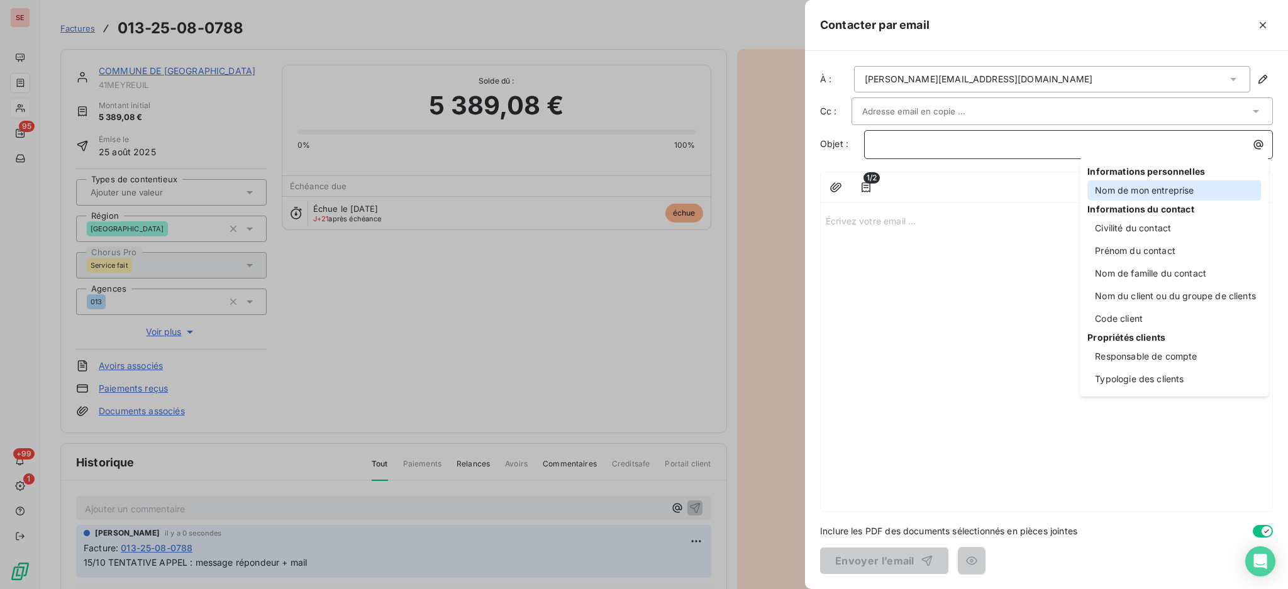
click at [1151, 189] on div "Nom de mon entreprise" at bounding box center [1174, 191] width 174 height 20
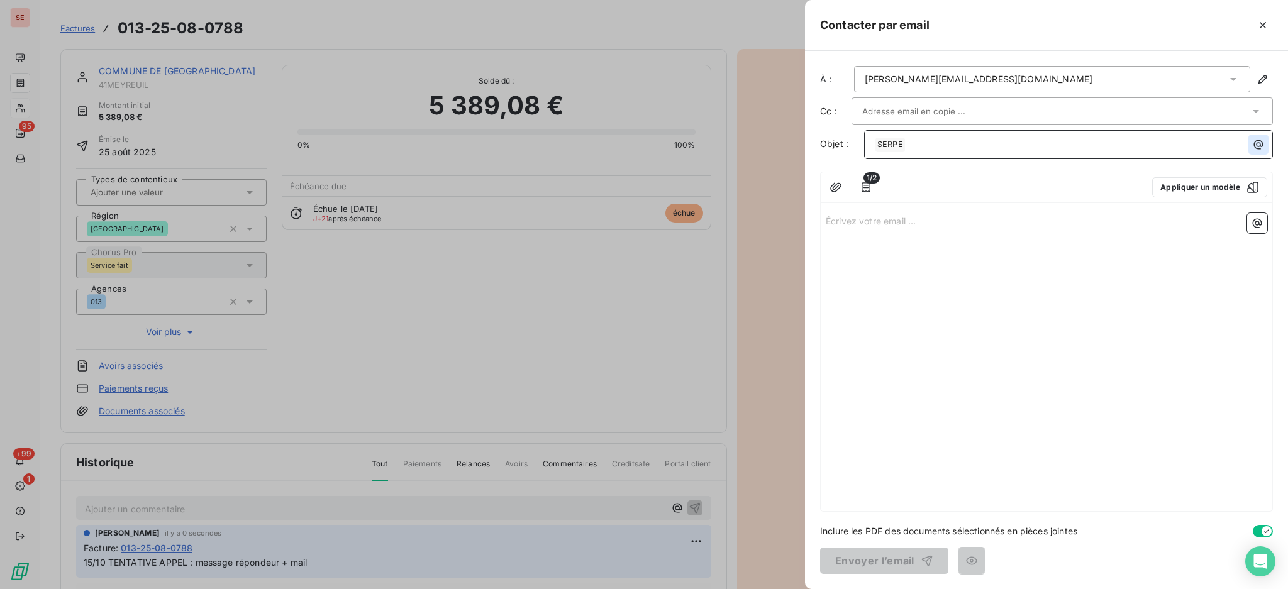
click at [1262, 140] on icon "button" at bounding box center [1258, 144] width 13 height 13
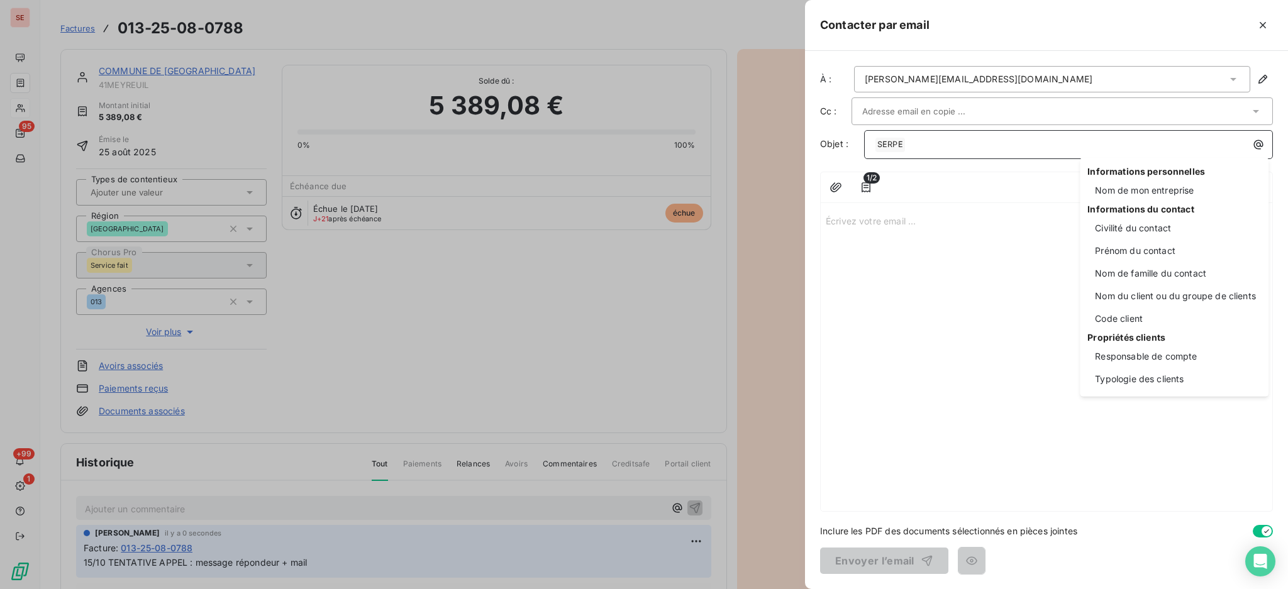
click at [1152, 330] on div "Informations personnelles Nom de mon entreprise Informations du contact Civilit…" at bounding box center [1174, 277] width 189 height 239
click at [1152, 318] on div "Code client" at bounding box center [1174, 319] width 174 height 20
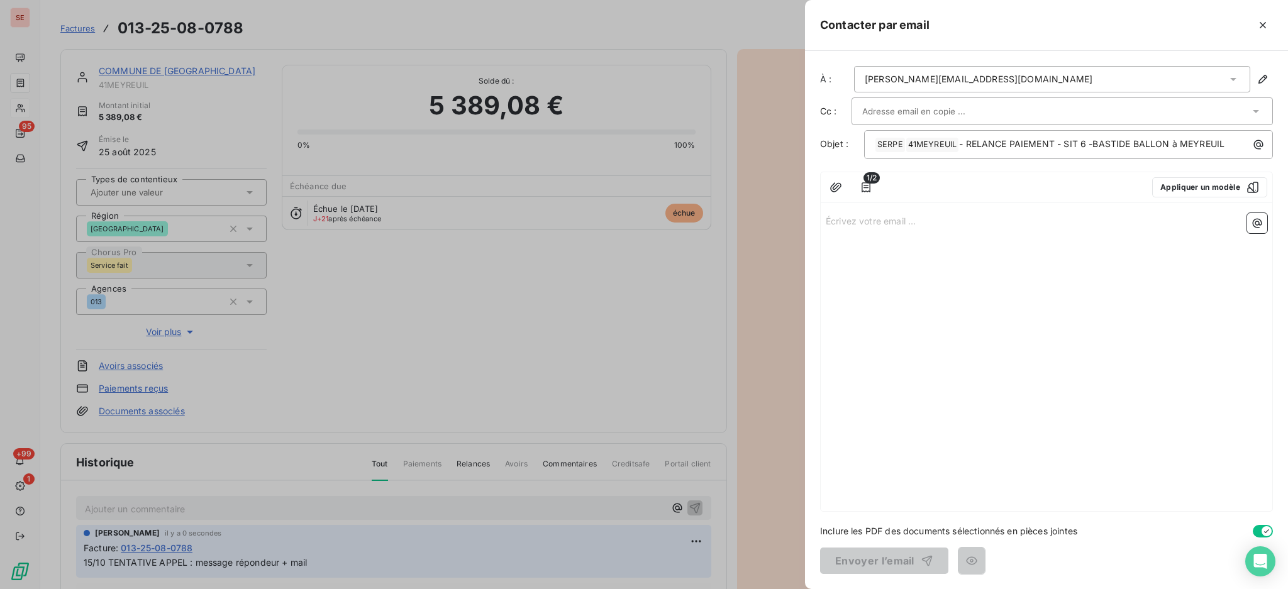
click at [888, 216] on p "Écrivez votre email ... ﻿" at bounding box center [1047, 220] width 442 height 14
click at [870, 222] on p "Écrivez votre email ... ﻿" at bounding box center [1047, 220] width 442 height 14
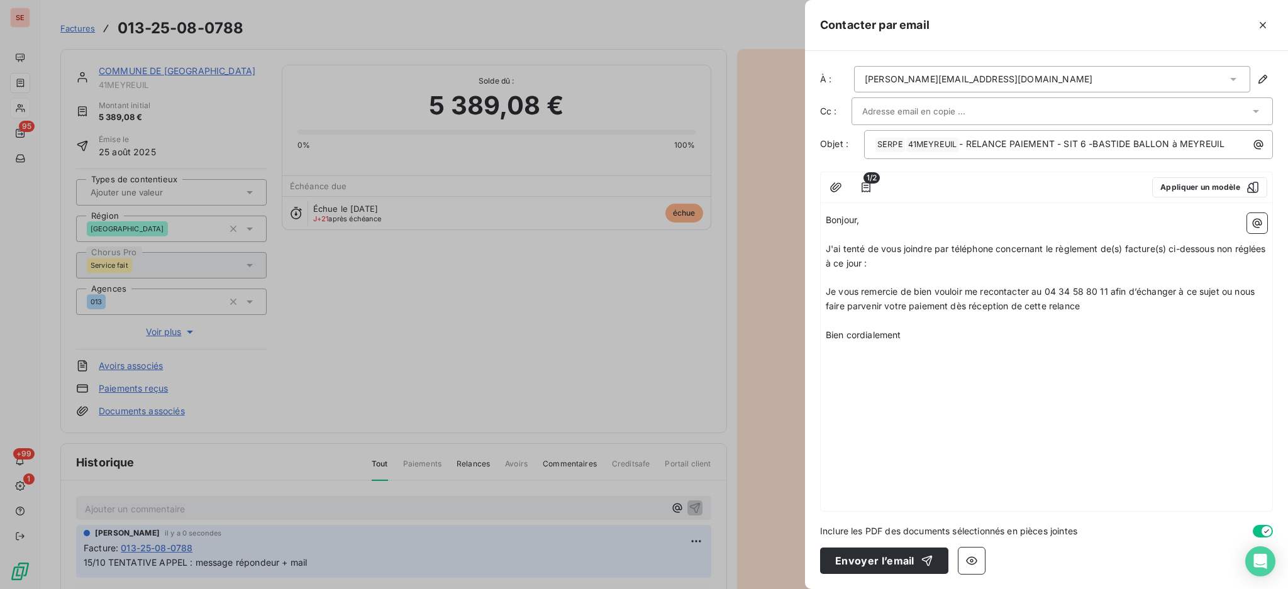
click at [900, 267] on span "J'ai tenté de vous joindre par téléphone concernant le règlement de(s) facture(…" at bounding box center [1047, 255] width 443 height 25
click at [917, 269] on p "J'ai tenté de vous joindre par téléphone concernant le règlement de(s) facture(…" at bounding box center [1047, 256] width 442 height 29
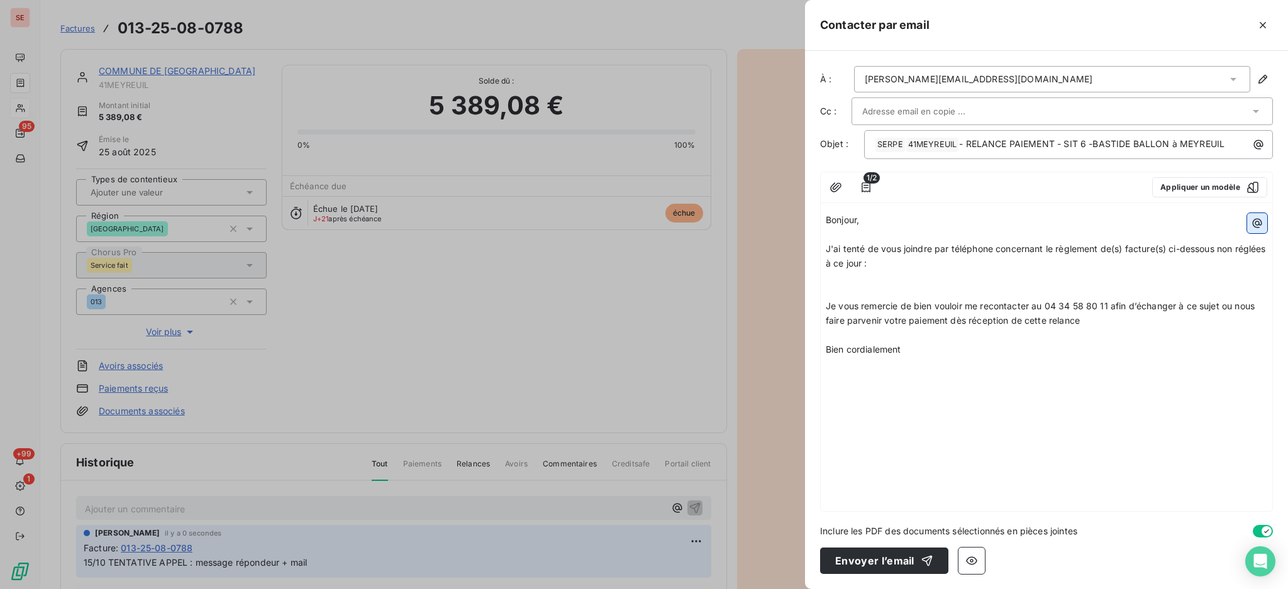
click at [1257, 222] on icon "button" at bounding box center [1257, 223] width 13 height 13
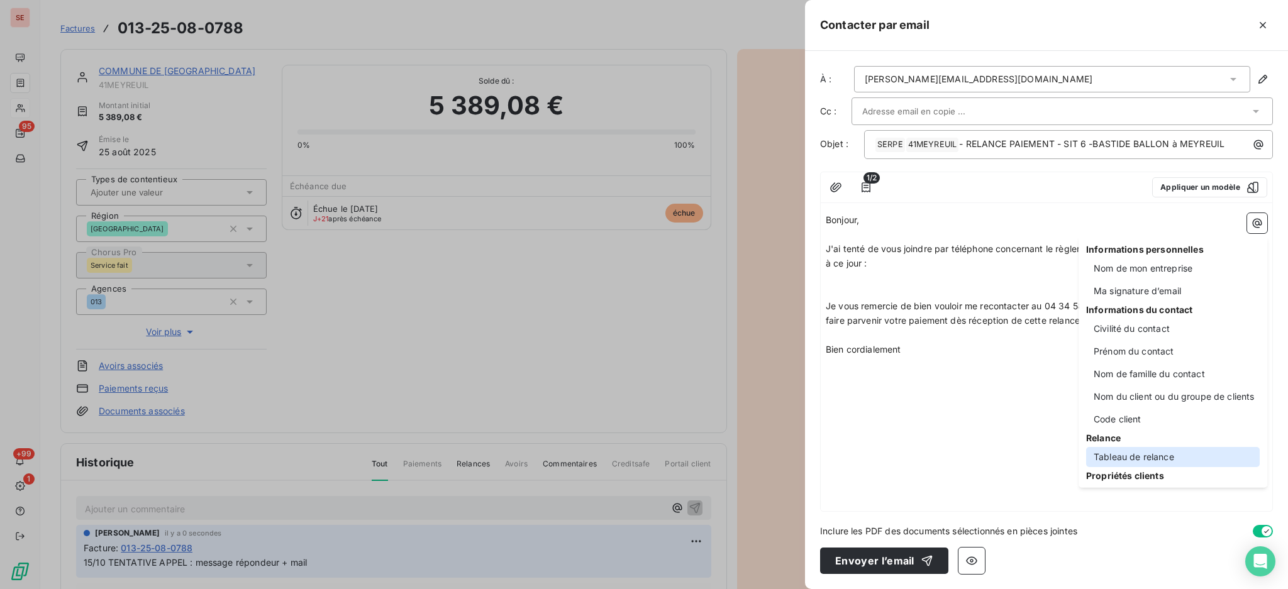
click at [1131, 458] on div "Tableau de relance" at bounding box center [1173, 457] width 174 height 20
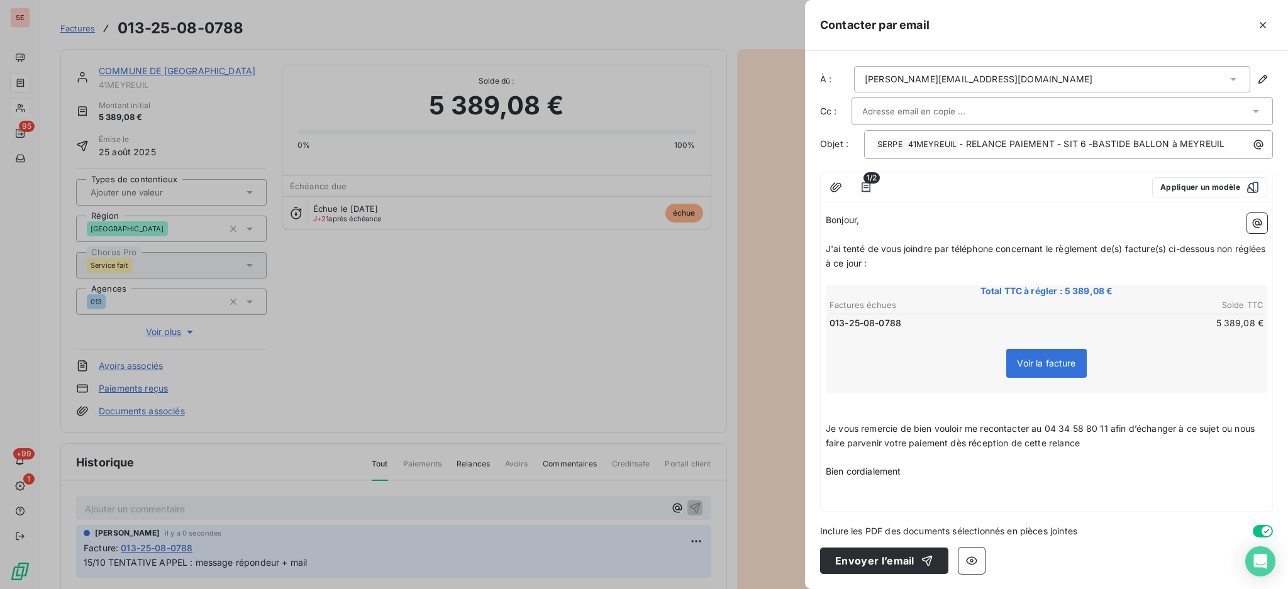
click at [877, 483] on p "﻿" at bounding box center [1047, 486] width 442 height 14
click at [1257, 219] on icon "button" at bounding box center [1257, 223] width 13 height 13
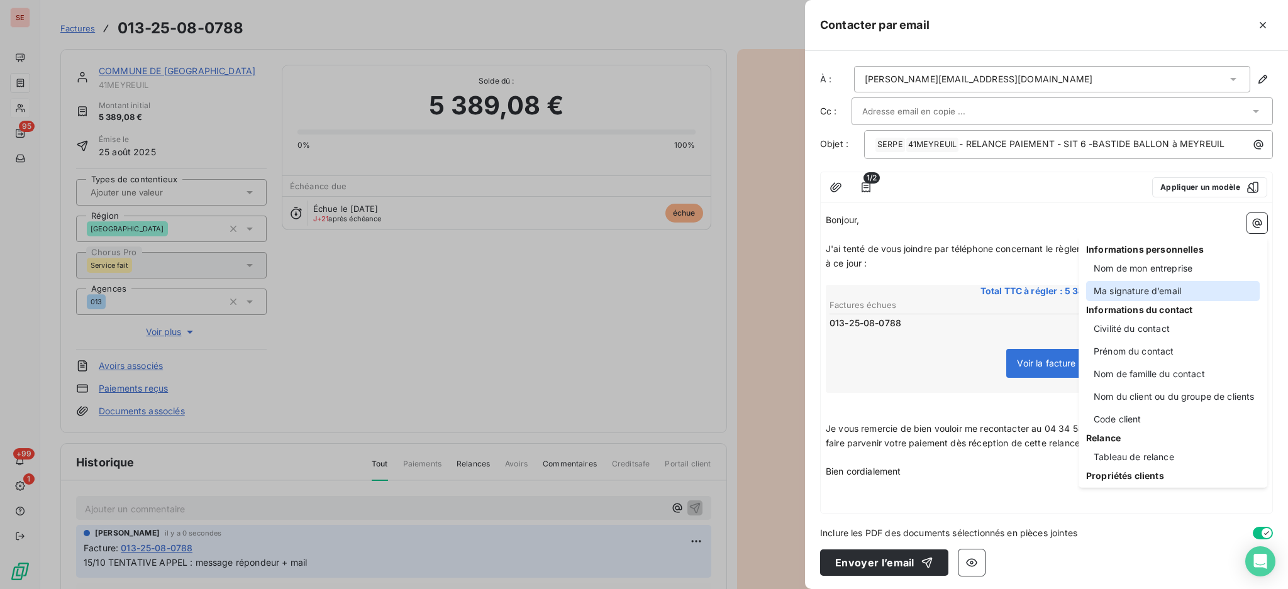
click at [1117, 292] on div "Ma signature d’email" at bounding box center [1173, 291] width 174 height 20
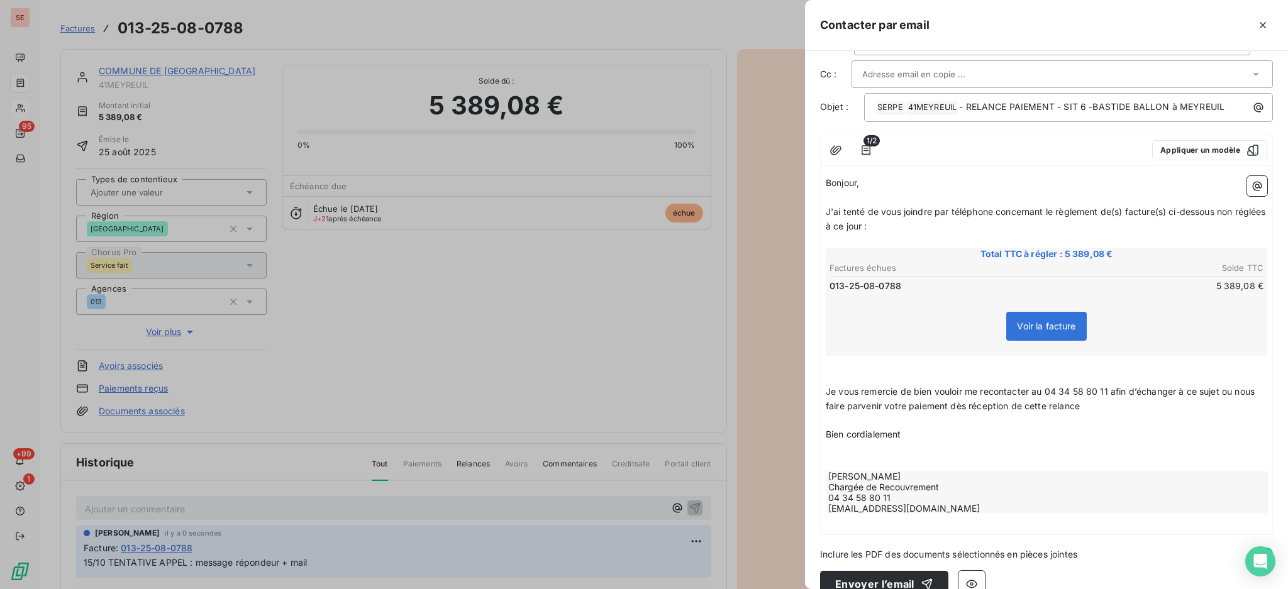
scroll to position [58, 0]
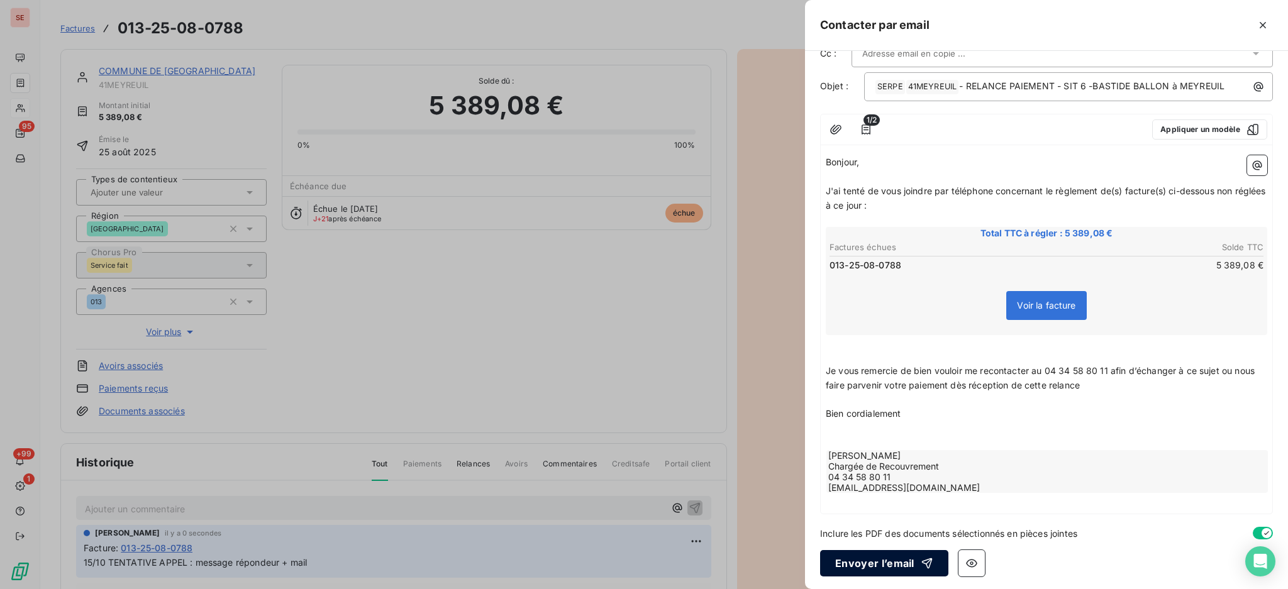
click at [872, 564] on button "Envoyer l’email" at bounding box center [884, 563] width 128 height 26
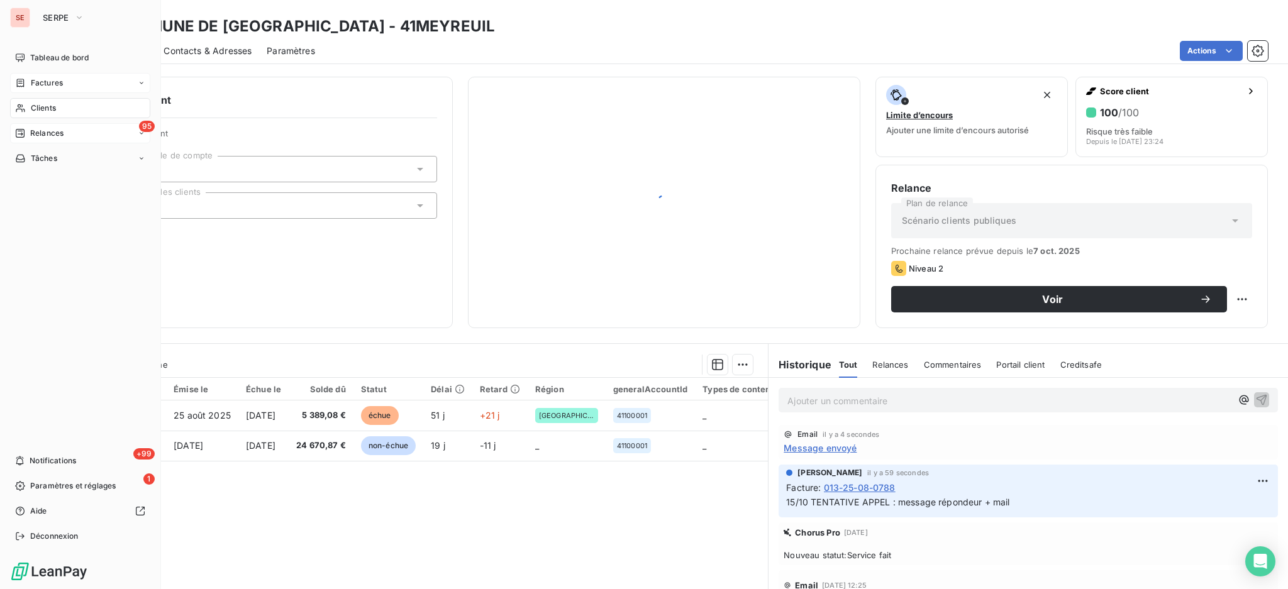
click at [39, 135] on span "Relances" at bounding box center [46, 133] width 33 height 11
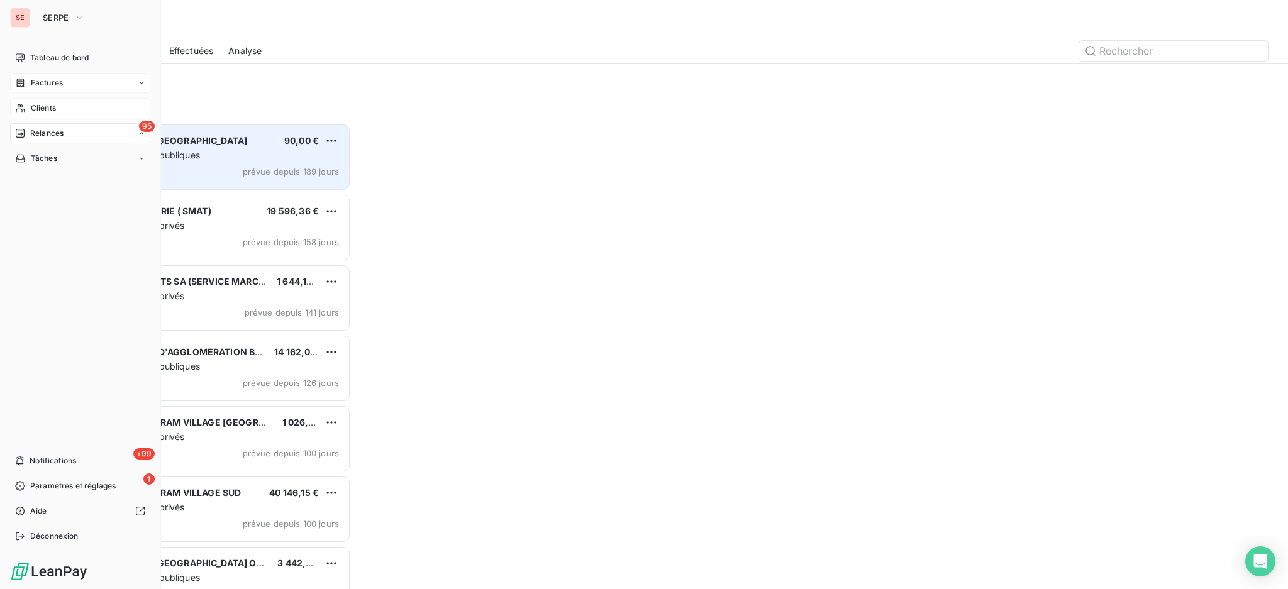
scroll to position [454, 277]
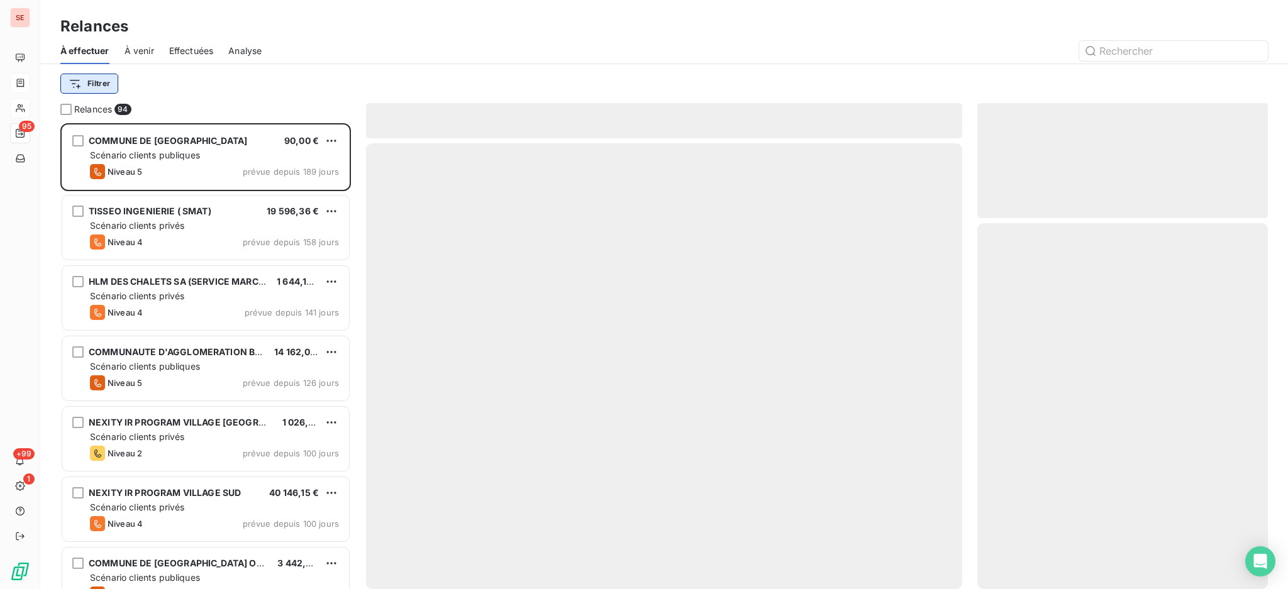
click at [104, 88] on html "SE 95 +99 1 Relances À effectuer À venir Effectuées Analyse Filtrer Relances 94…" at bounding box center [644, 294] width 1288 height 589
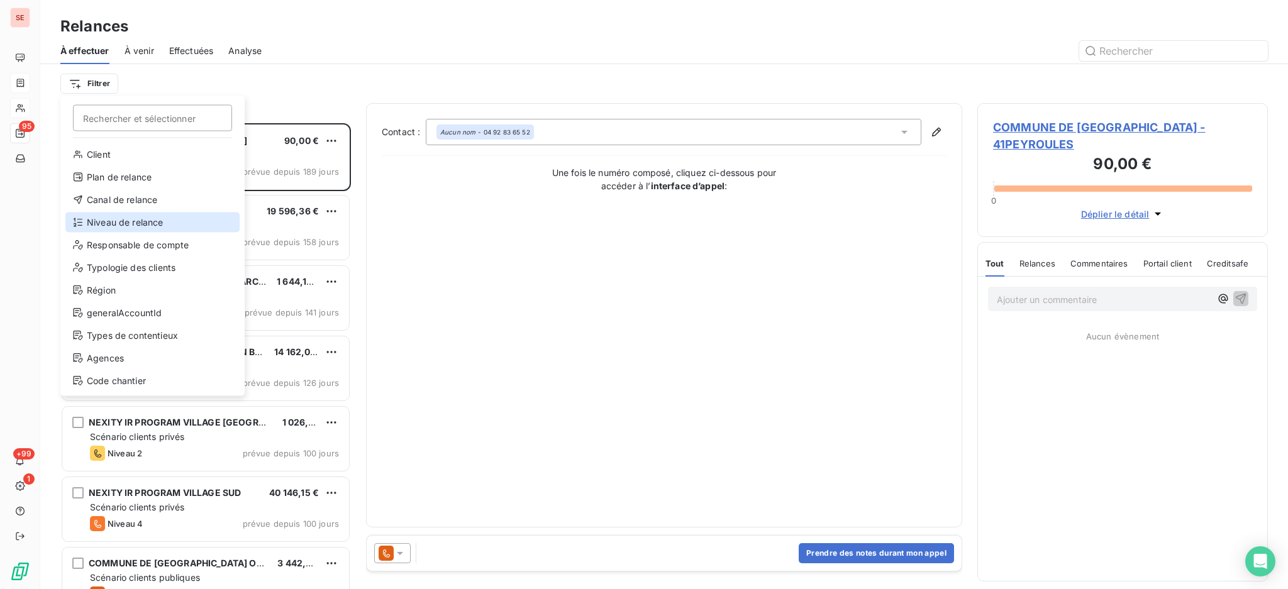
click at [165, 228] on div "Niveau de relance" at bounding box center [152, 223] width 174 height 20
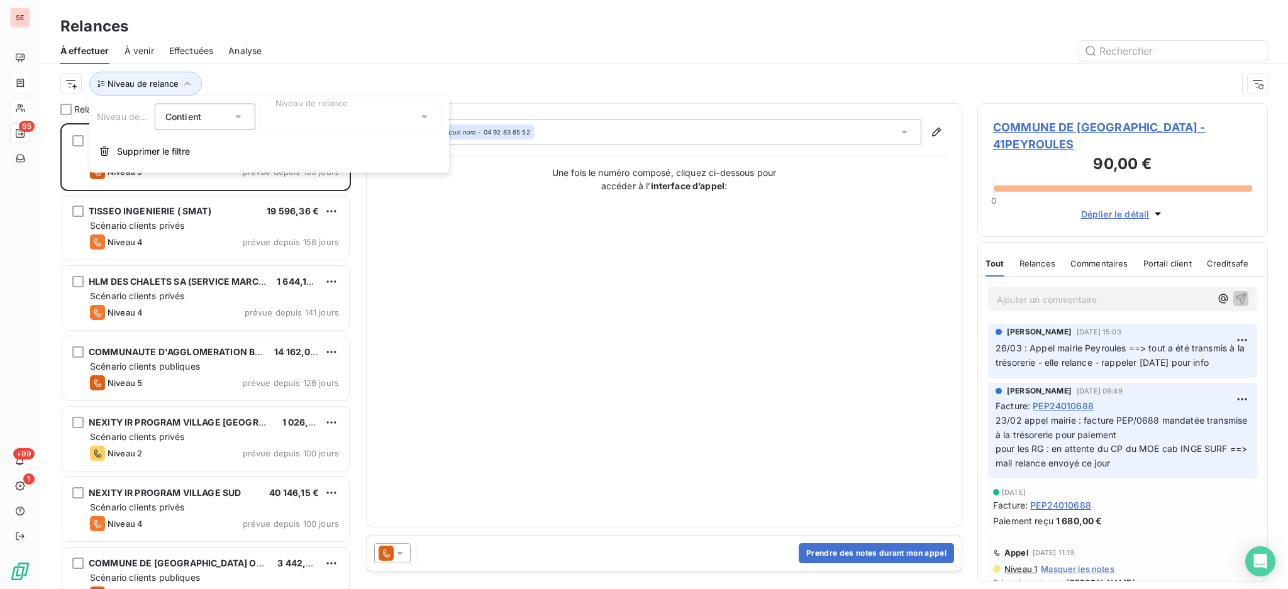
scroll to position [13, 13]
click at [419, 120] on icon at bounding box center [424, 117] width 13 height 13
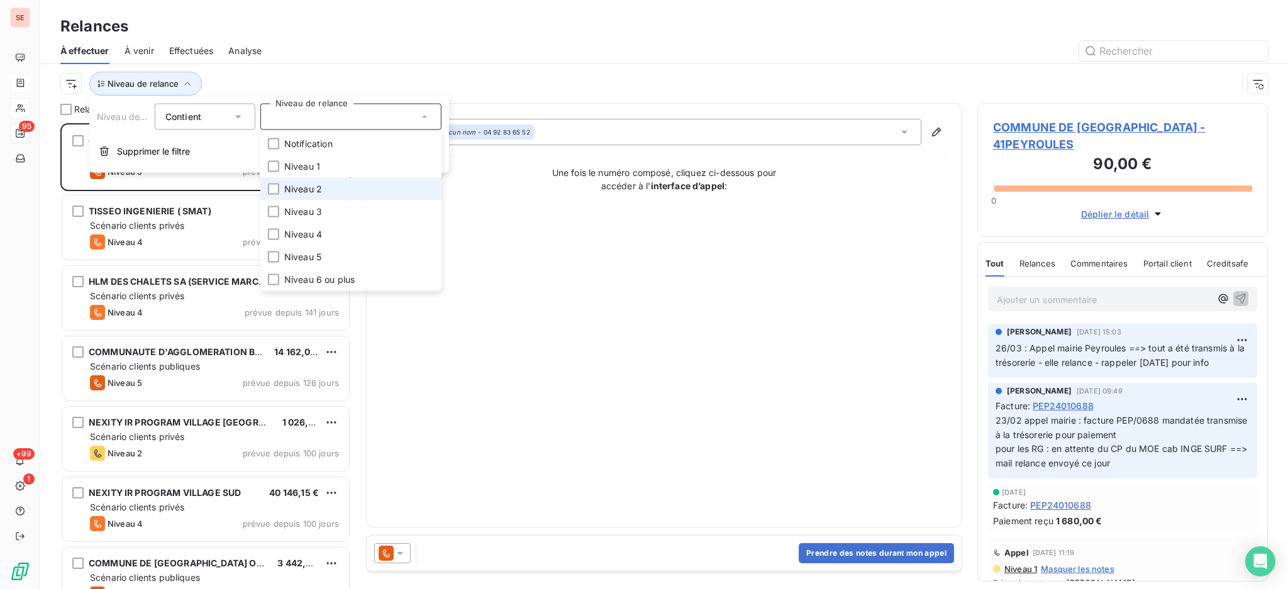
click at [335, 186] on li "Niveau 2" at bounding box center [350, 189] width 181 height 23
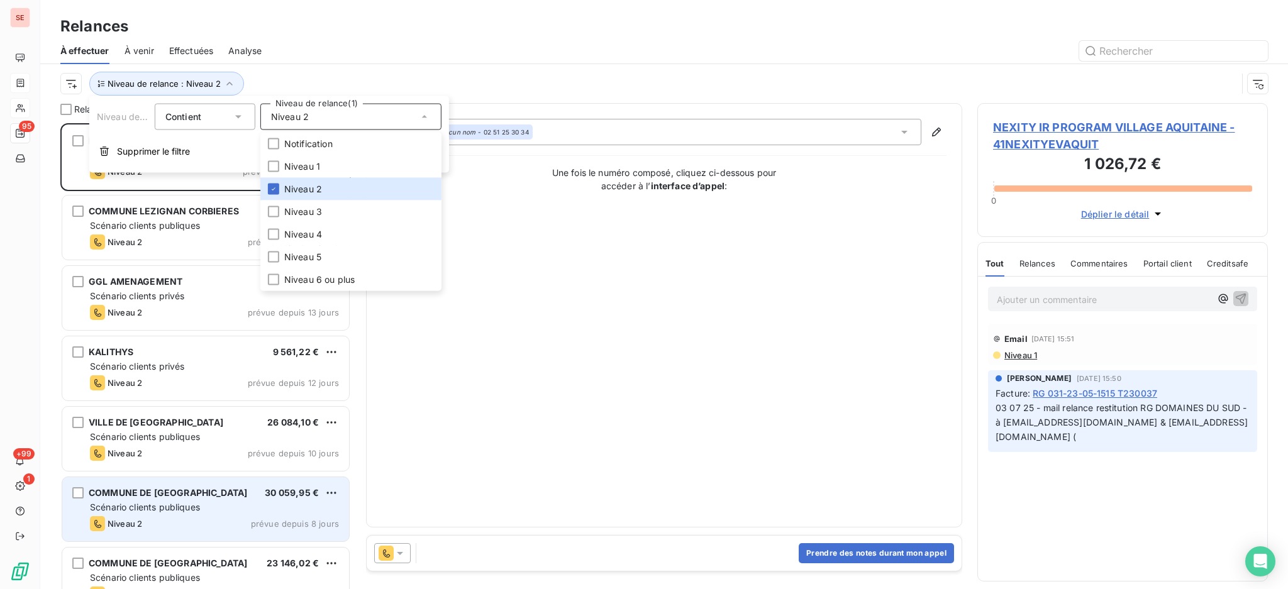
scroll to position [84, 0]
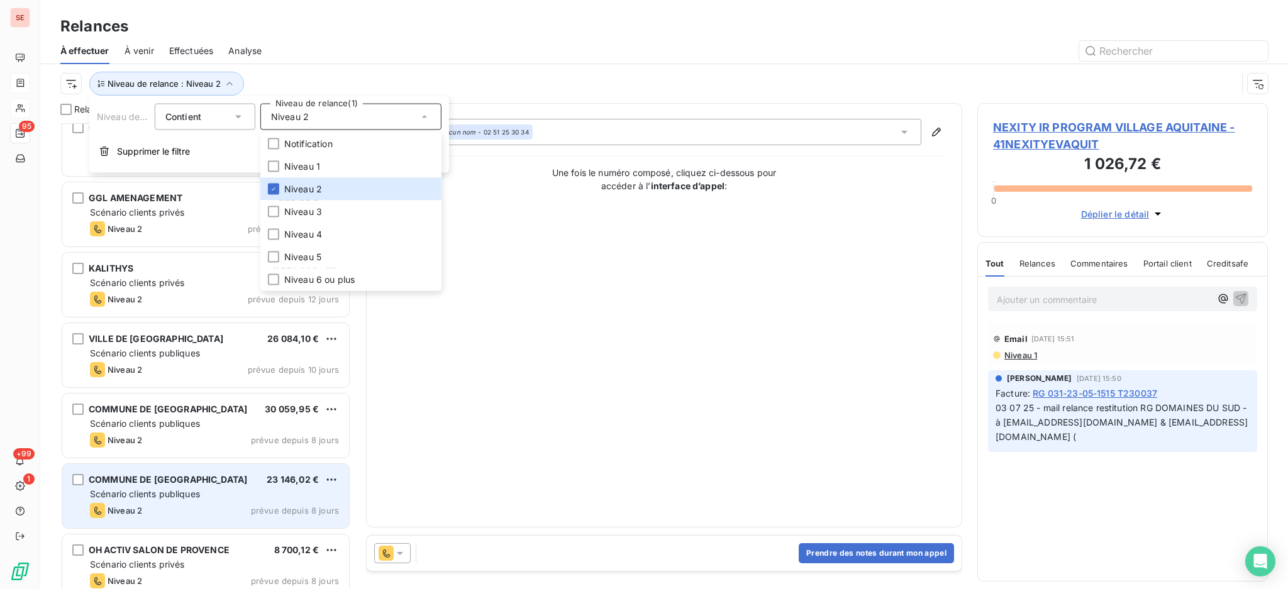
click at [209, 492] on div "Scénario clients publiques" at bounding box center [214, 494] width 249 height 13
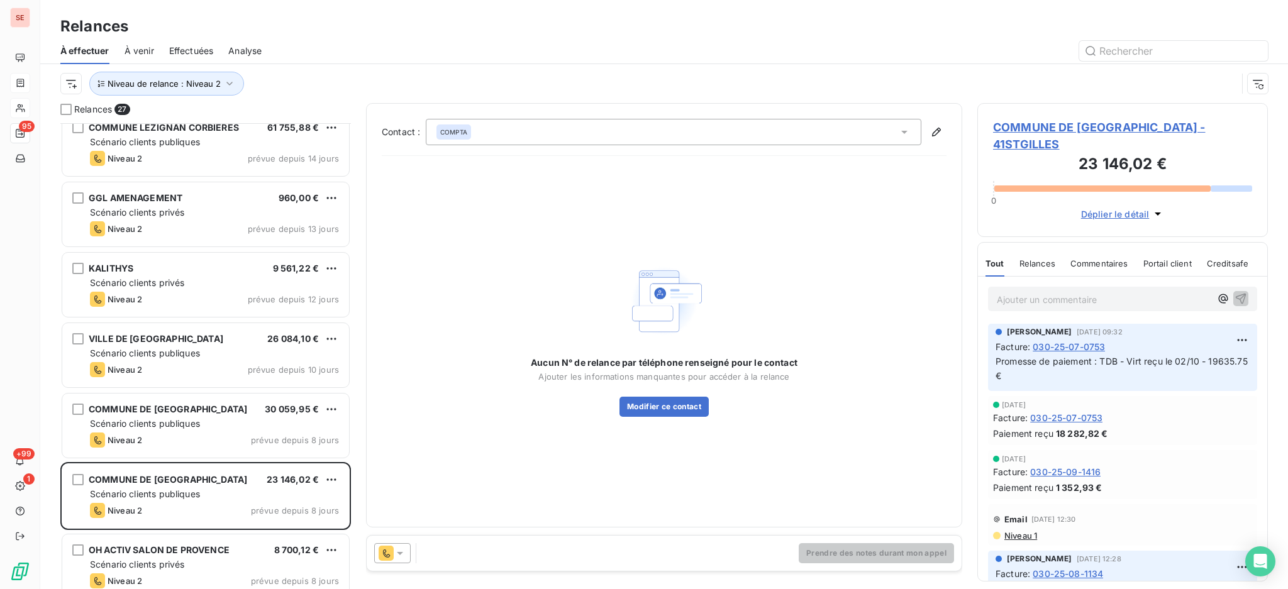
click at [380, 458] on div "Contact : COMPTA Aucun N° de relance par téléphone renseigné pour le contact Aj…" at bounding box center [664, 315] width 596 height 425
click at [1079, 130] on span "COMMUNE DE [GEOGRAPHIC_DATA] - 41STGILLES" at bounding box center [1122, 136] width 259 height 34
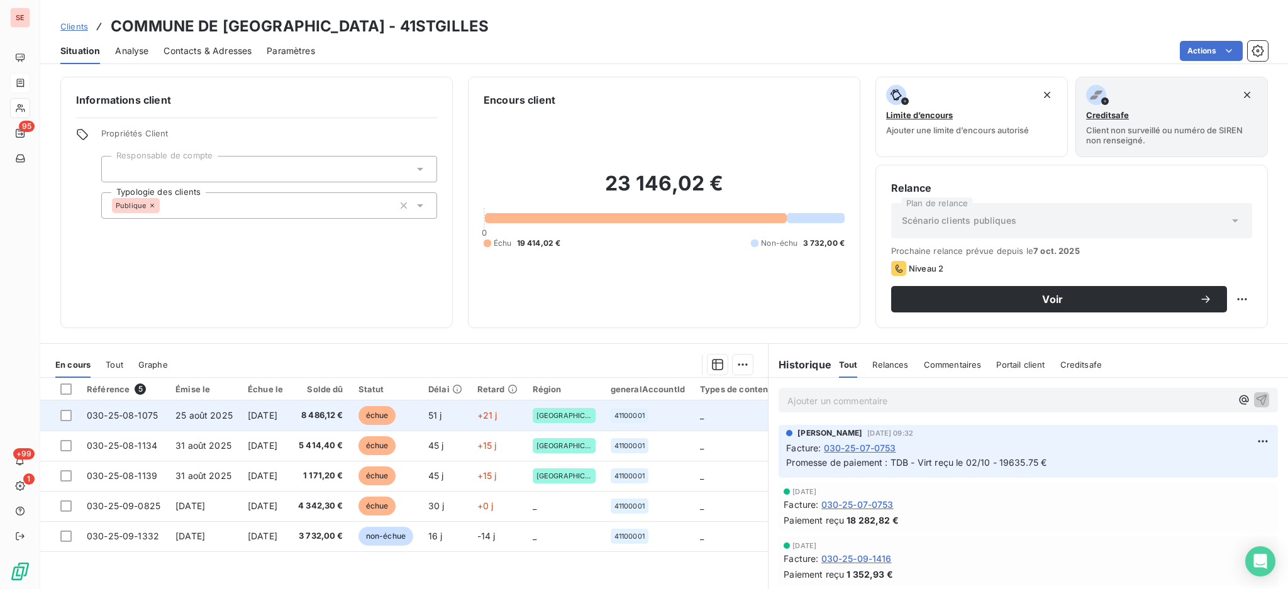
click at [330, 414] on span "8 486,12 €" at bounding box center [320, 415] width 45 height 13
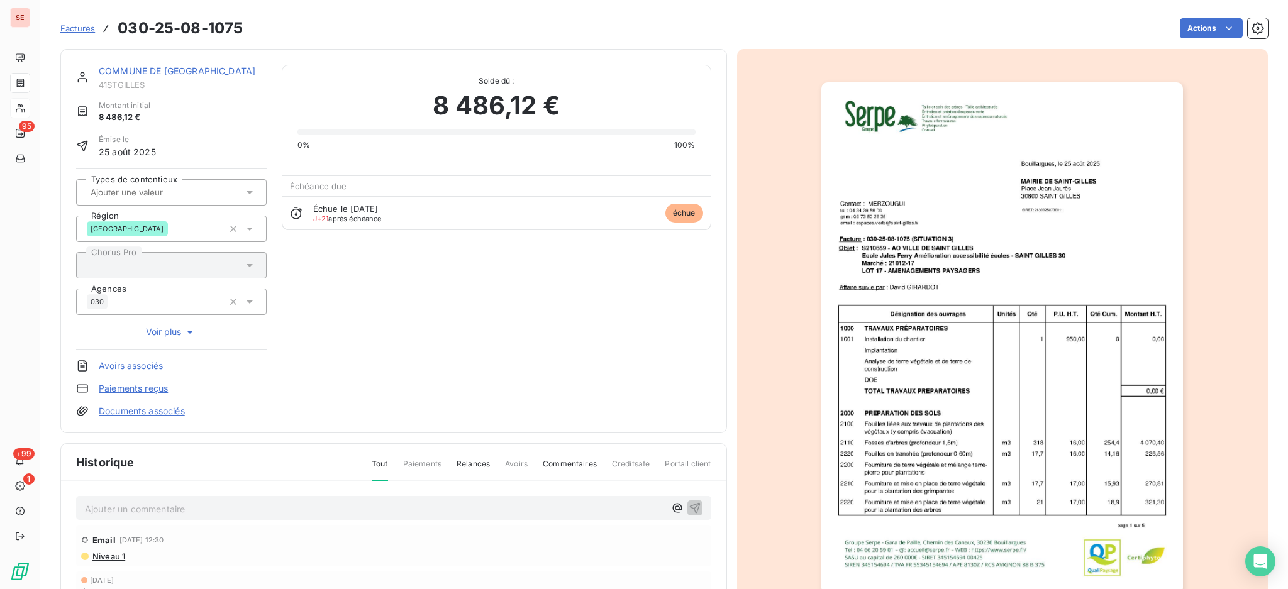
click at [165, 66] on link "COMMUNE DE [GEOGRAPHIC_DATA]" at bounding box center [177, 70] width 157 height 11
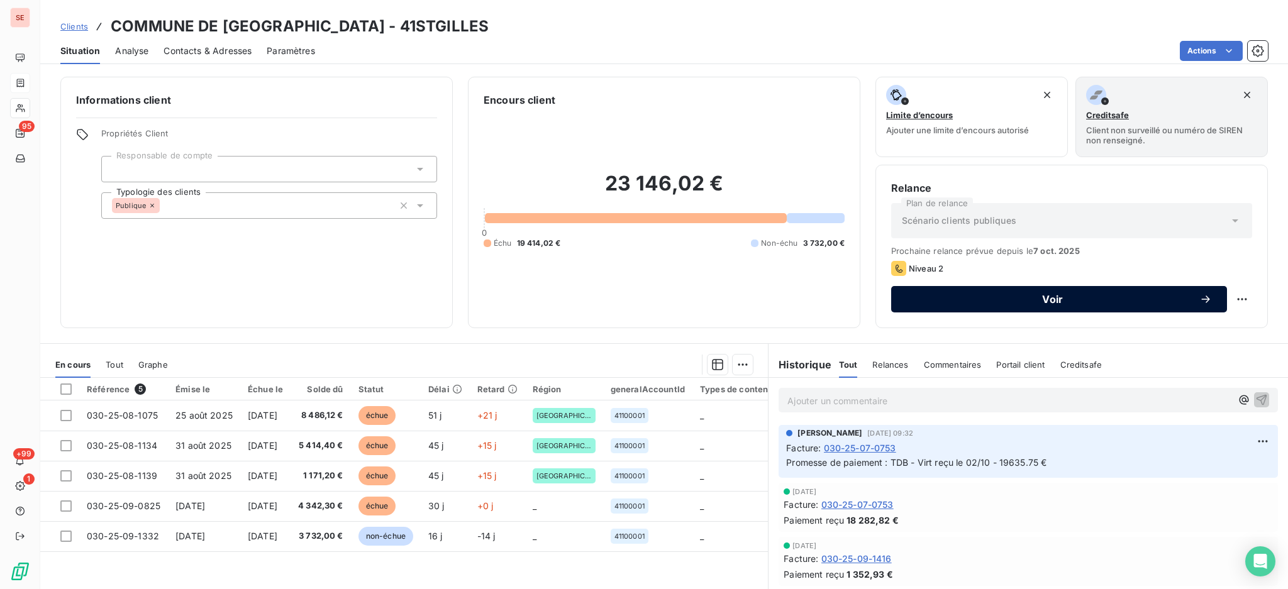
click at [1052, 299] on span "Voir" at bounding box center [1052, 299] width 293 height 10
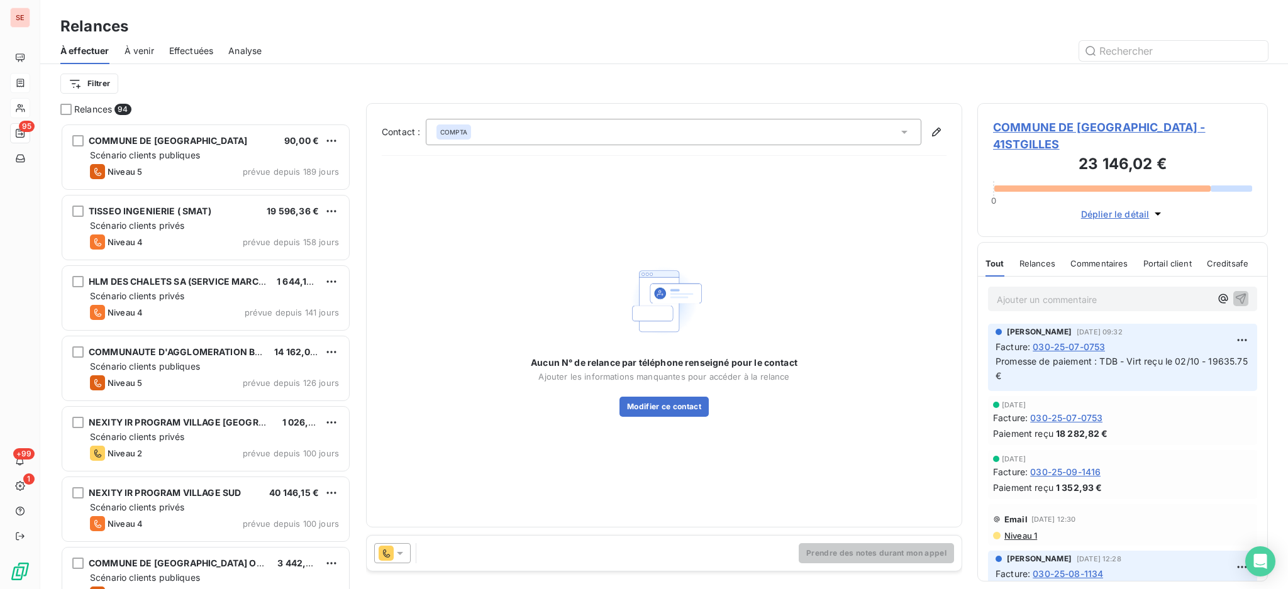
scroll to position [454, 277]
click at [903, 131] on icon at bounding box center [904, 132] width 6 height 3
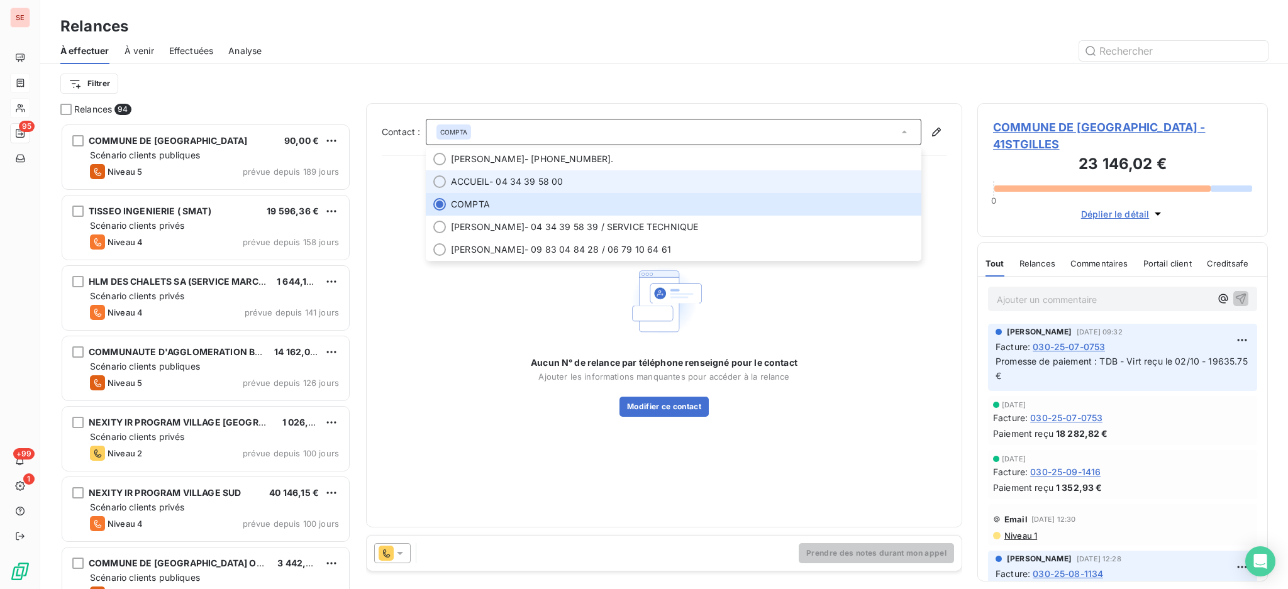
click at [555, 179] on span "ACCUEIL - 04 34 39 58 00" at bounding box center [682, 181] width 463 height 13
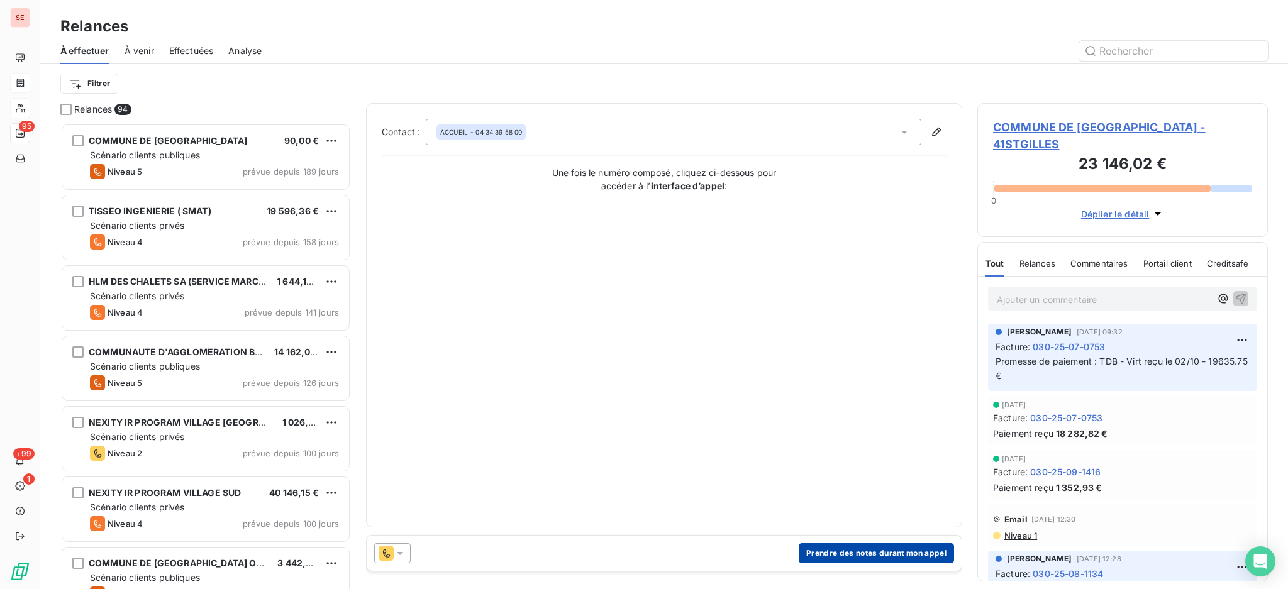
click at [904, 548] on button "Prendre des notes durant mon appel" at bounding box center [876, 553] width 155 height 20
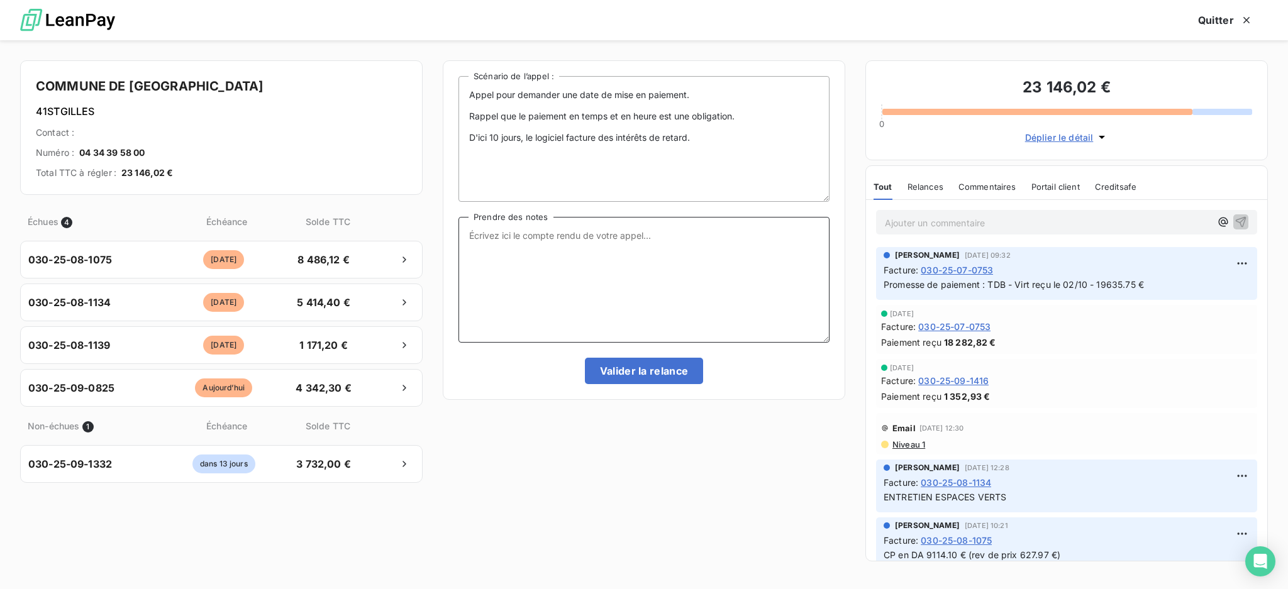
click at [539, 240] on textarea "Prendre des notes" at bounding box center [643, 280] width 371 height 126
drag, startPoint x: 552, startPoint y: 290, endPoint x: 469, endPoint y: 292, distance: 83.1
click at [469, 292] on textarea "ent tel compta : [PHONE_NUMBER] - [PHONE_NUMBER] [PHONE_NUMBER] [PHONE_NUMBER]" at bounding box center [643, 280] width 371 height 126
click at [477, 250] on textarea "ent tel compta : [PHONE_NUMBER] - [PHONE_NUMBER] [PHONE_NUMBER]" at bounding box center [643, 280] width 371 height 126
paste textarea "030-25-08-1075"
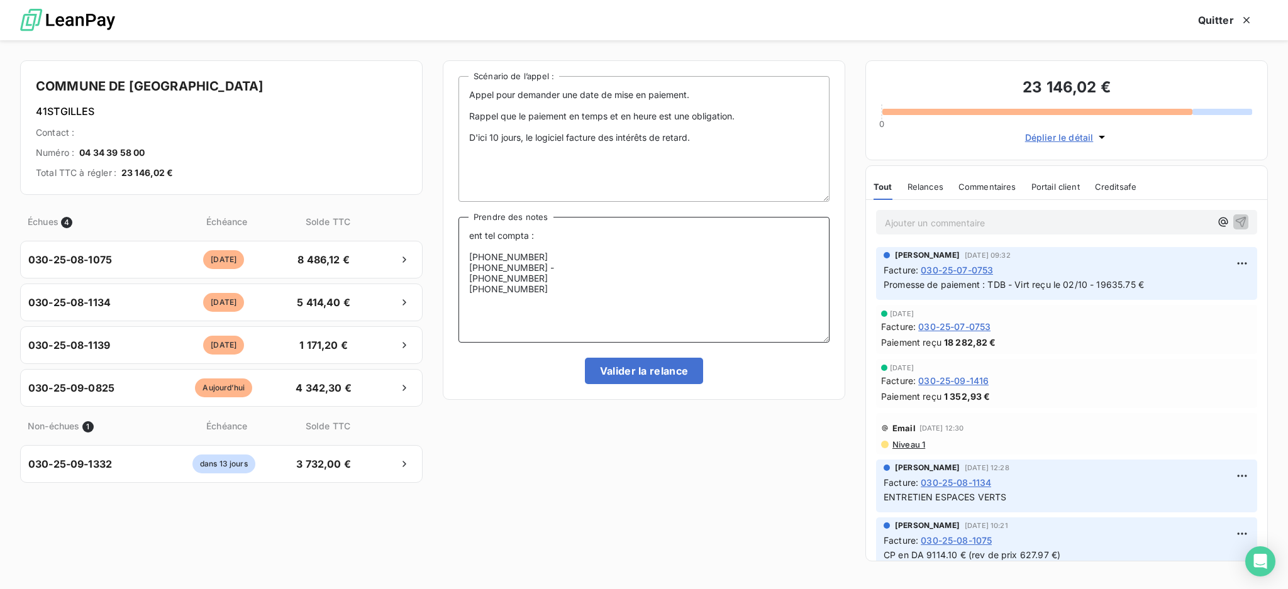
click at [554, 265] on textarea "ent tel compta : [PHONE_NUMBER] [PHONE_NUMBER] - [PHONE_NUMBER] [PHONE_NUMBER]" at bounding box center [643, 280] width 371 height 126
click at [547, 277] on textarea "ent tel compta : [PHONE_NUMBER] [PHONE_NUMBER] : Ok pour paiement - CP signé pa…" at bounding box center [643, 280] width 371 height 126
click at [550, 288] on textarea "ent tel compta : [PHONE_NUMBER] [PHONE_NUMBER] : Ok pour paiement - CP signé pa…" at bounding box center [643, 280] width 371 height 126
click at [545, 254] on textarea "ent tel compta : [PHONE_NUMBER] [PHONE_NUMBER] : Ok pour paiement - CP signé pa…" at bounding box center [643, 280] width 371 height 126
drag, startPoint x: 567, startPoint y: 256, endPoint x: 469, endPoint y: 256, distance: 98.1
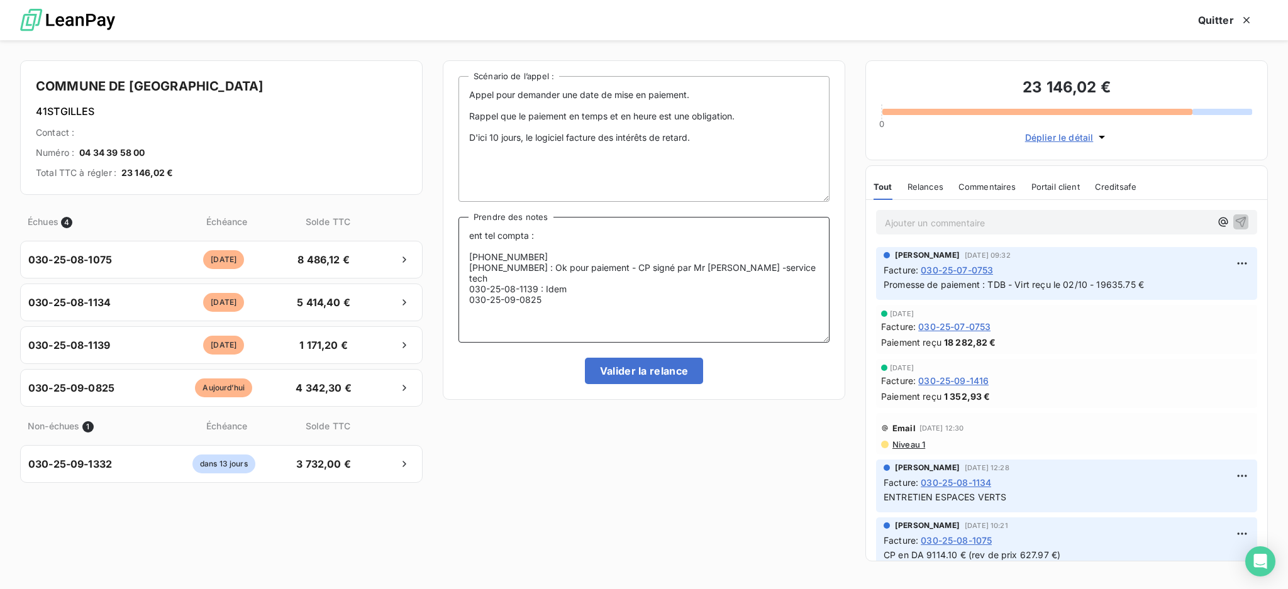
click at [469, 256] on textarea "ent tel compta : [PHONE_NUMBER] [PHONE_NUMBER] : Ok pour paiement - CP signé pa…" at bounding box center [643, 280] width 371 height 126
click at [534, 301] on textarea "ent tel compta : [PHONE_NUMBER] : Ok pour paiement - CP signé par Mr [PERSON_NA…" at bounding box center [643, 280] width 371 height 126
paste textarea "030-25-08-1075"
click at [752, 296] on textarea "ent tel compta : [PHONE_NUMBER] : Ok pour paiement - CP signé par Mr [PERSON_NA…" at bounding box center [643, 280] width 371 height 126
click at [570, 290] on textarea "ent tel compta : [PHONE_NUMBER] : Ok pour paiement - CP signé par Mr [PERSON_NA…" at bounding box center [643, 280] width 371 height 126
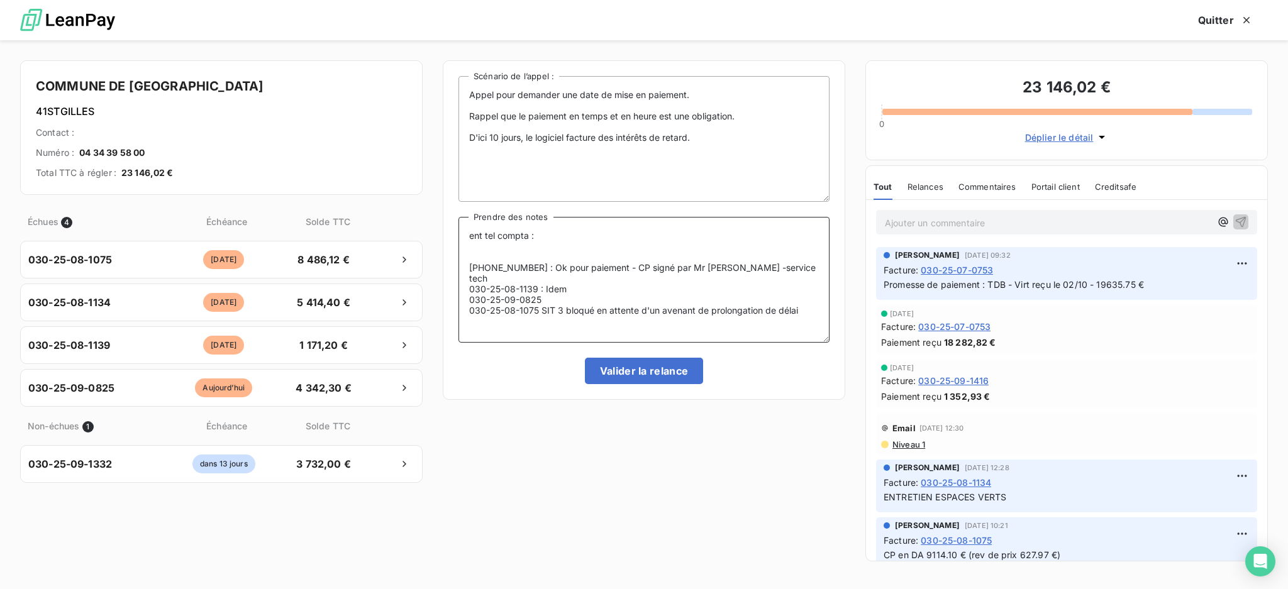
click at [591, 289] on textarea "ent tel compta : [PHONE_NUMBER] : Ok pour paiement - CP signé par Mr [PERSON_NA…" at bounding box center [643, 280] width 371 height 126
click at [543, 295] on textarea "ent tel compta : [PHONE_NUMBER] : Ok pour paiement - CP signé par Mr [PERSON_NA…" at bounding box center [643, 280] width 371 height 126
click at [542, 287] on textarea "ent tel compta : [PHONE_NUMBER] : Ok pour paiement - CP signé par Mr [PERSON_NA…" at bounding box center [643, 280] width 371 height 126
drag, startPoint x: 686, startPoint y: 286, endPoint x: 665, endPoint y: 282, distance: 20.6
click at [665, 282] on textarea "ent tel compta : [PHONE_NUMBER] : Ok pour paiement - CP signé par Mr [PERSON_NA…" at bounding box center [643, 280] width 371 height 126
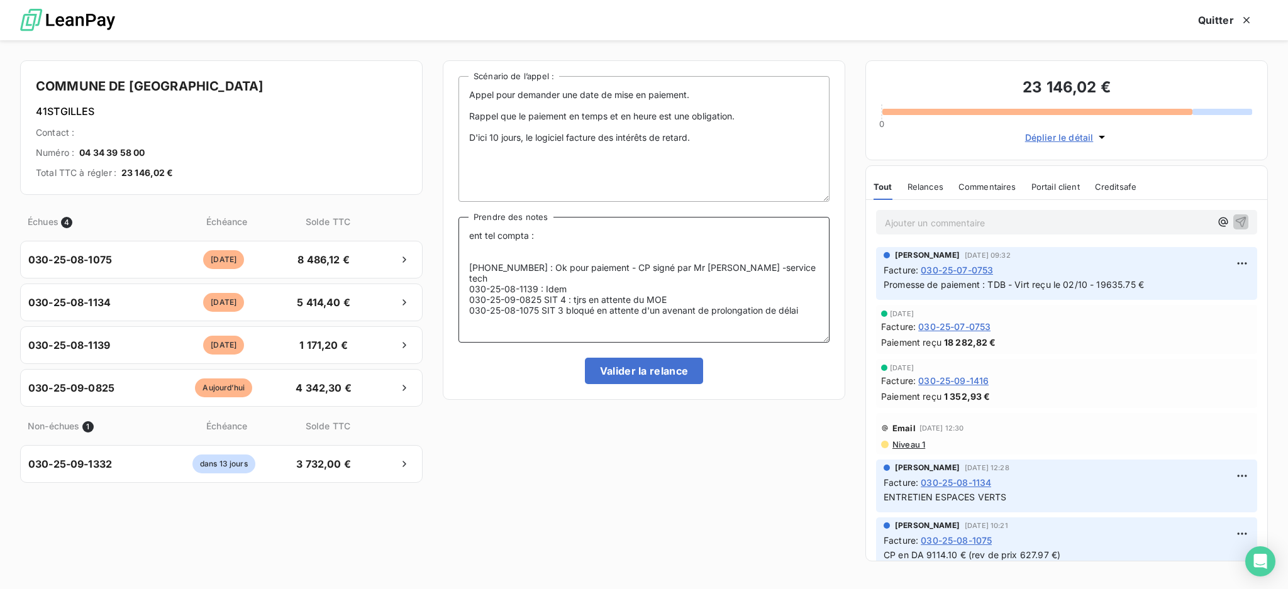
drag, startPoint x: 667, startPoint y: 292, endPoint x: 470, endPoint y: 286, distance: 197.6
click at [470, 286] on textarea "ent tel compta : [PHONE_NUMBER] : Ok pour paiement - CP signé par Mr [PERSON_NA…" at bounding box center [643, 280] width 371 height 126
click at [474, 308] on textarea "ent tel compta : [PHONE_NUMBER] : Ok pour paiement - CP signé par Mr [PERSON_NA…" at bounding box center [643, 280] width 371 height 126
click at [468, 315] on textarea "ent tel compta : [PHONE_NUMBER] : Ok pour paiement - CP signé par Mr [PERSON_NA…" at bounding box center [643, 280] width 371 height 126
click at [801, 301] on textarea "ent tel compta : [PHONE_NUMBER] : Ok pour paiement - CP signé par Mr [PERSON_NA…" at bounding box center [643, 280] width 371 height 126
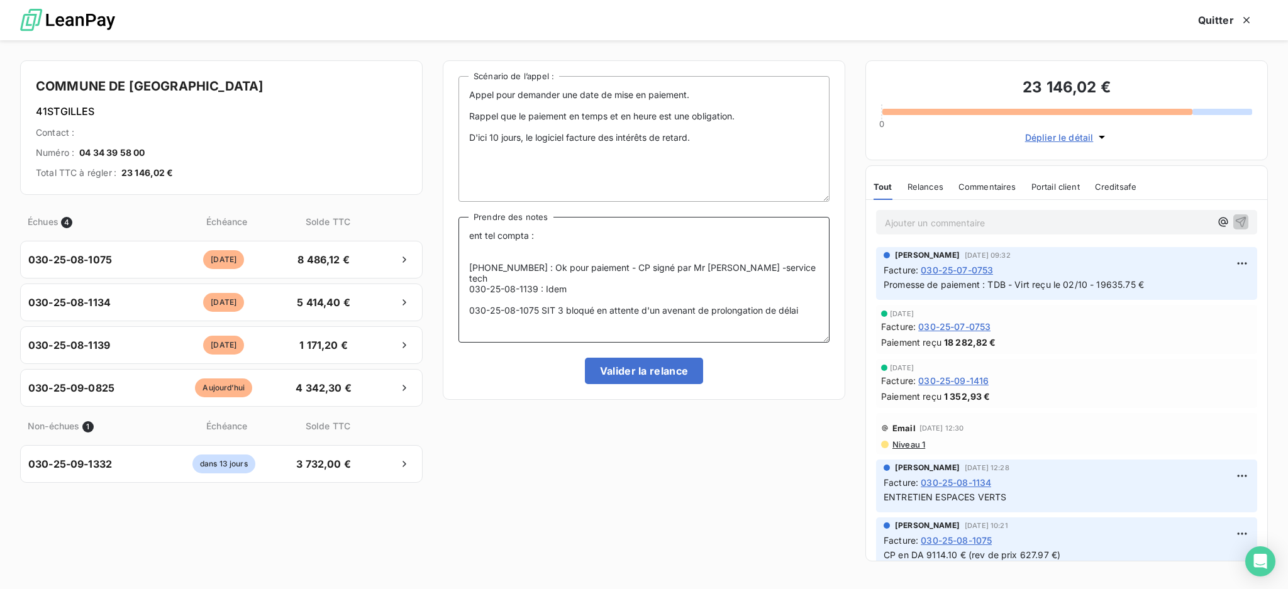
paste textarea "030-25-09-0825 SIT 4 : tjrs en attente du MOE"
drag, startPoint x: 799, startPoint y: 267, endPoint x: 546, endPoint y: 263, distance: 252.9
click at [546, 263] on textarea "ent tel compta : [PHONE_NUMBER] : Ok pour paiement - CP signé par Mr [PERSON_NA…" at bounding box center [643, 280] width 371 height 126
drag, startPoint x: 575, startPoint y: 281, endPoint x: 545, endPoint y: 274, distance: 30.4
click at [545, 274] on textarea "ent tel compta : [PHONE_NUMBER] : Ok pour paiement - CP signé par Mr [PERSON_NA…" at bounding box center [643, 280] width 371 height 126
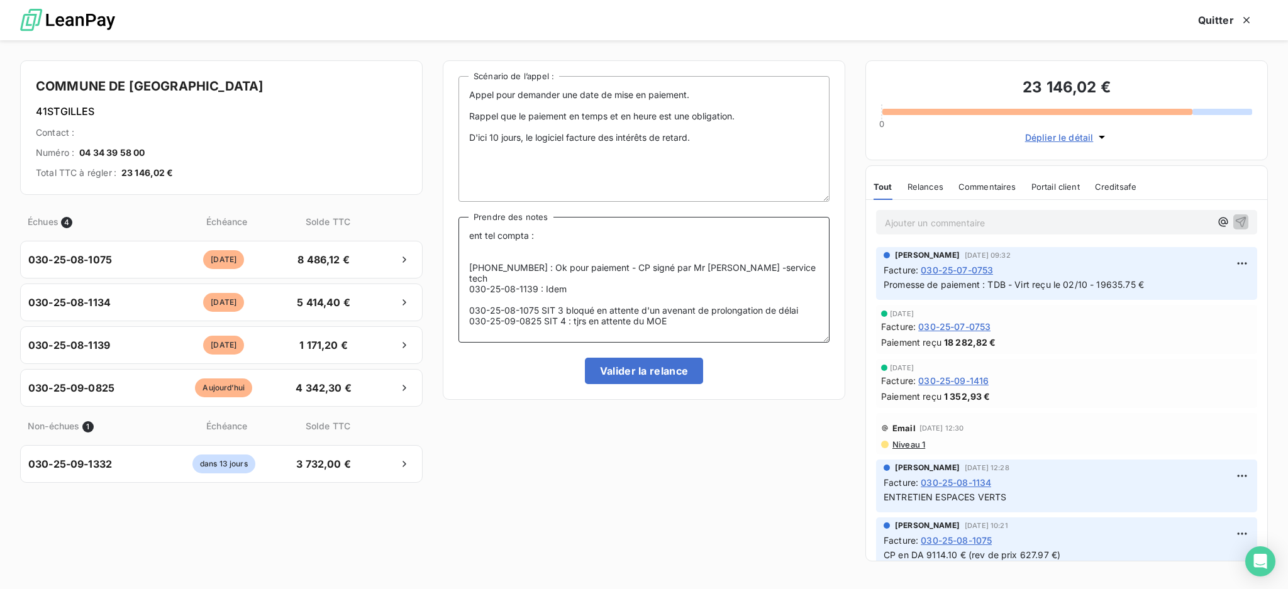
paste textarea "Ok pour paiement - CP signé par Mr [PERSON_NAME] -service tech"
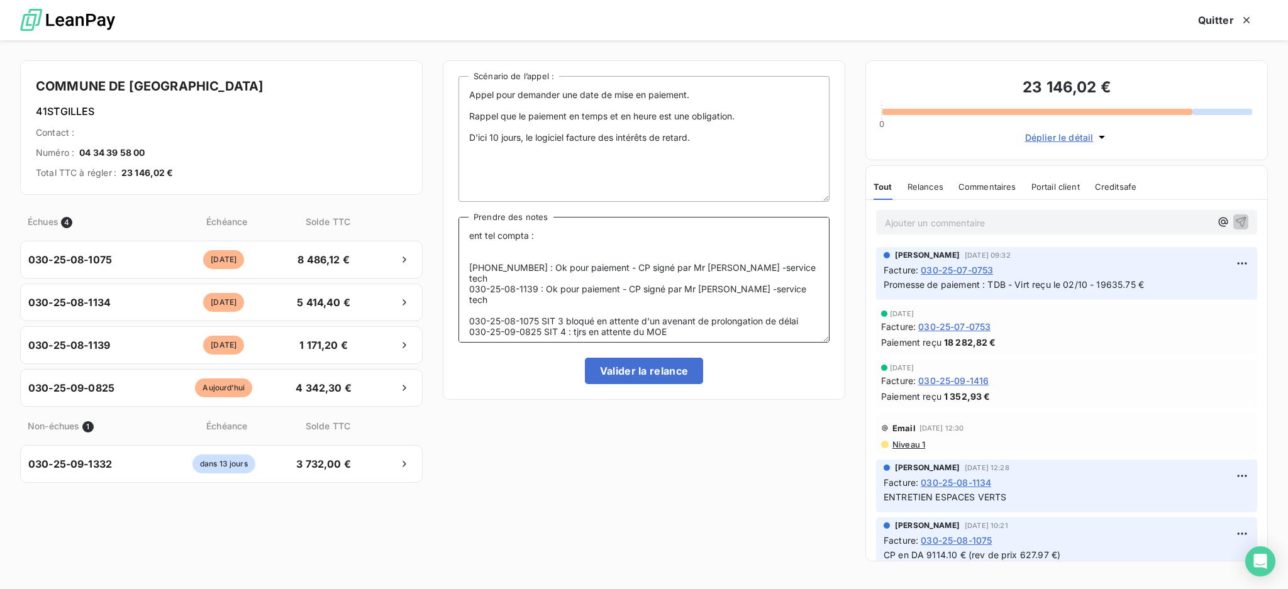
click at [801, 297] on textarea "ent tel compta : [PHONE_NUMBER] : Ok pour paiement - CP signé par Mr [PERSON_NA…" at bounding box center [643, 280] width 371 height 126
click at [569, 330] on textarea "ent tel compta : [PHONE_NUMBER] : Ok pour paiement - CP signé par Mr [PERSON_NA…" at bounding box center [643, 280] width 371 height 126
click at [469, 236] on textarea "ent tel compta : [PHONE_NUMBER] : Ok pour paiement - CP signé par Mr [PERSON_NA…" at bounding box center [643, 280] width 371 height 126
click at [543, 235] on textarea "Ent tel compta : [PHONE_NUMBER] : Ok pour paiement - CP signé par Mr [PERSON_NA…" at bounding box center [643, 280] width 371 height 126
click at [542, 248] on textarea "Ent tel compta : [PHONE_NUMBER] : Ok pour paiement - CP signé par Mr [PERSON_NA…" at bounding box center [643, 280] width 371 height 126
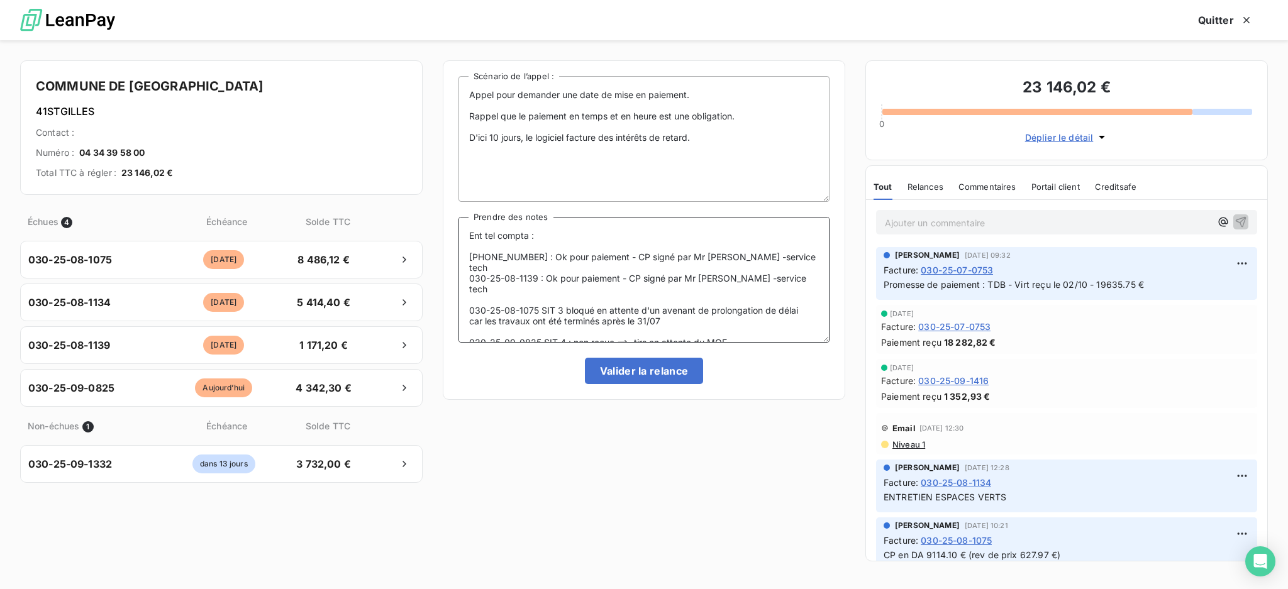
click at [731, 320] on textarea "Ent tel compta : [PHONE_NUMBER] : Ok pour paiement - CP signé par Mr [PERSON_NA…" at bounding box center [643, 280] width 371 height 126
click at [680, 303] on textarea "Ent tel compta : [PHONE_NUMBER] : Ok pour paiement - CP signé par Mr [PERSON_NA…" at bounding box center [643, 280] width 371 height 126
click at [672, 313] on textarea "Ent tel compta : [PHONE_NUMBER] : Ok pour paiement - CP signé par Mr [PERSON_NA…" at bounding box center [643, 280] width 371 height 126
click at [586, 281] on textarea "Ent tel compta : [PHONE_NUMBER] : Ok pour paiement - CP signé par Mr [PERSON_NA…" at bounding box center [643, 280] width 371 height 126
click at [752, 321] on textarea "Ent tel compta : [PHONE_NUMBER] : Ok pour paiement - CP signé par Mr [PERSON_NA…" at bounding box center [643, 280] width 371 height 126
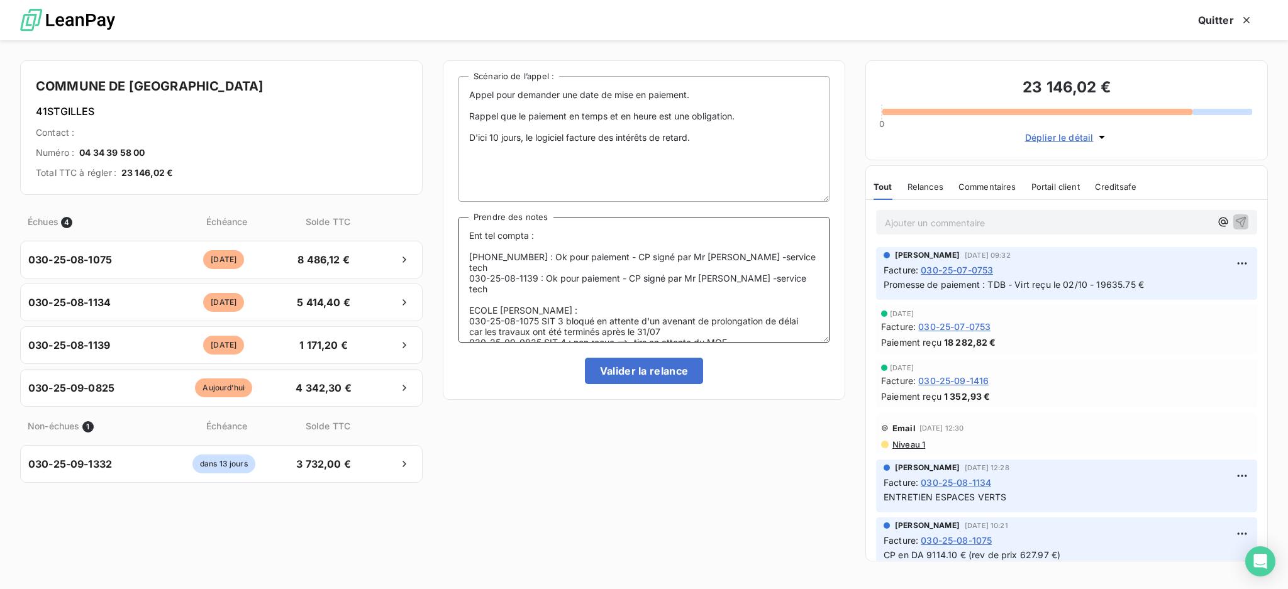
click at [591, 299] on textarea "Ent tel compta : [PHONE_NUMBER] : Ok pour paiement - CP signé par Mr [PERSON_NA…" at bounding box center [643, 280] width 371 height 126
click at [741, 314] on textarea "Ent tel compta : [PHONE_NUMBER] : Ok pour paiement - CP signé par Mr [PERSON_NA…" at bounding box center [643, 280] width 371 height 126
click at [745, 321] on textarea "Ent tel compta : [PHONE_NUMBER] : Ok pour paiement - CP signé par Mr [PERSON_NA…" at bounding box center [643, 280] width 371 height 126
drag, startPoint x: 496, startPoint y: 233, endPoint x: 467, endPoint y: 227, distance: 30.1
click at [467, 227] on textarea "Ent tel compta : [PHONE_NUMBER] : Ok pour paiement - CP signé par Mr [PERSON_NA…" at bounding box center [643, 280] width 371 height 126
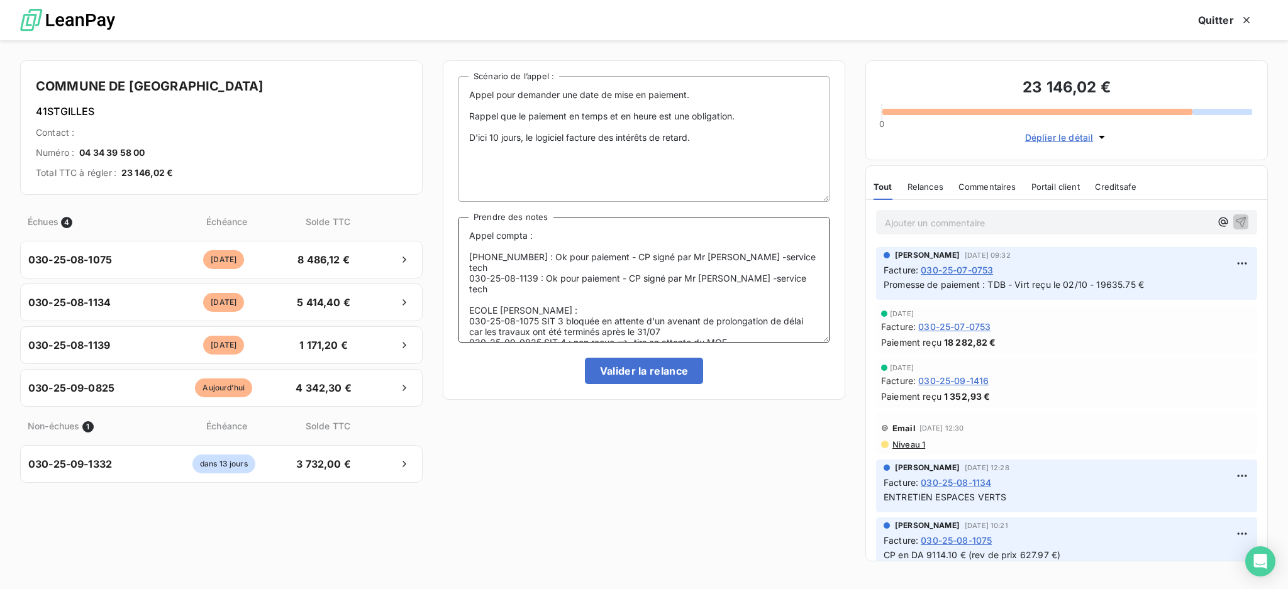
click at [538, 239] on textarea "Appel compta : [PHONE_NUMBER] : Ok pour paiement - CP signé par Mr [PERSON_NAME…" at bounding box center [643, 280] width 371 height 126
click at [570, 285] on textarea "Appel compta : [PHONE_NUMBER] : Ok pour paiement - CP signé par Mr [PERSON_NAME…" at bounding box center [643, 280] width 371 height 126
type textarea "Appel compta : [PHONE_NUMBER] : Ok pour paiement - CP signé par Mr [PERSON_NAME…"
click at [639, 372] on button "Valider la relance" at bounding box center [644, 371] width 119 height 26
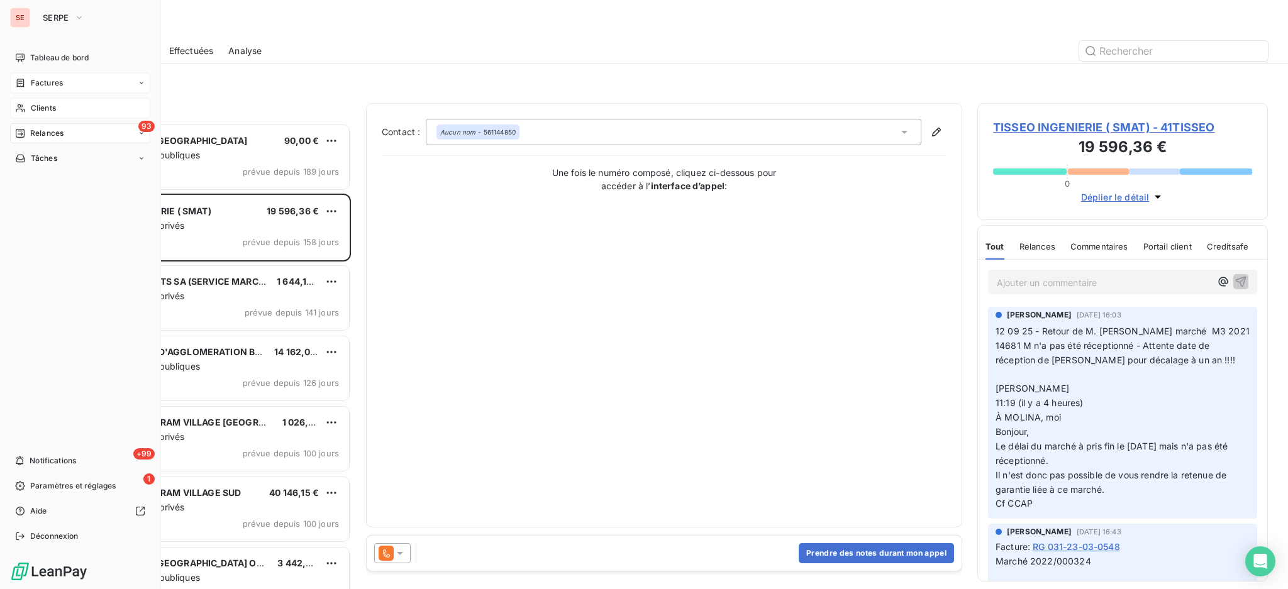
click at [55, 132] on span "Relances" at bounding box center [46, 133] width 33 height 11
click at [53, 142] on div "93 Relances" at bounding box center [80, 133] width 140 height 20
click at [114, 141] on div "93 Relances" at bounding box center [80, 133] width 140 height 20
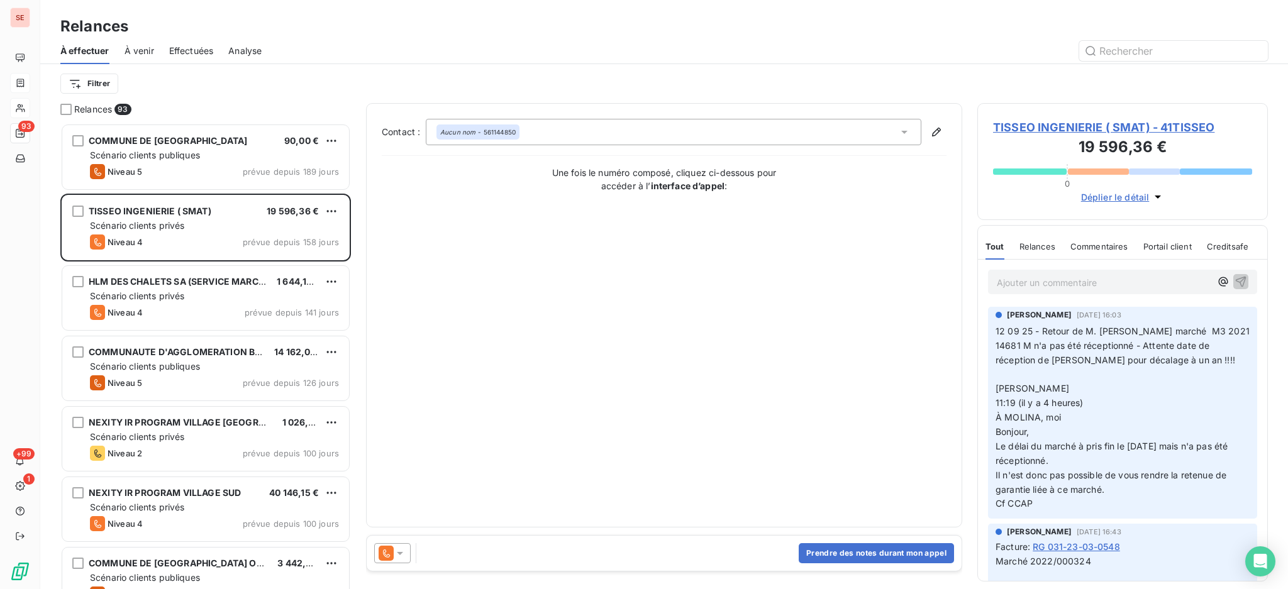
click at [235, 106] on div "Relances 93" at bounding box center [205, 109] width 291 height 13
click at [97, 84] on html "SE 93 +99 1 Relances À effectuer À venir Effectuées Analyse Filtrer Relances 93…" at bounding box center [644, 294] width 1288 height 589
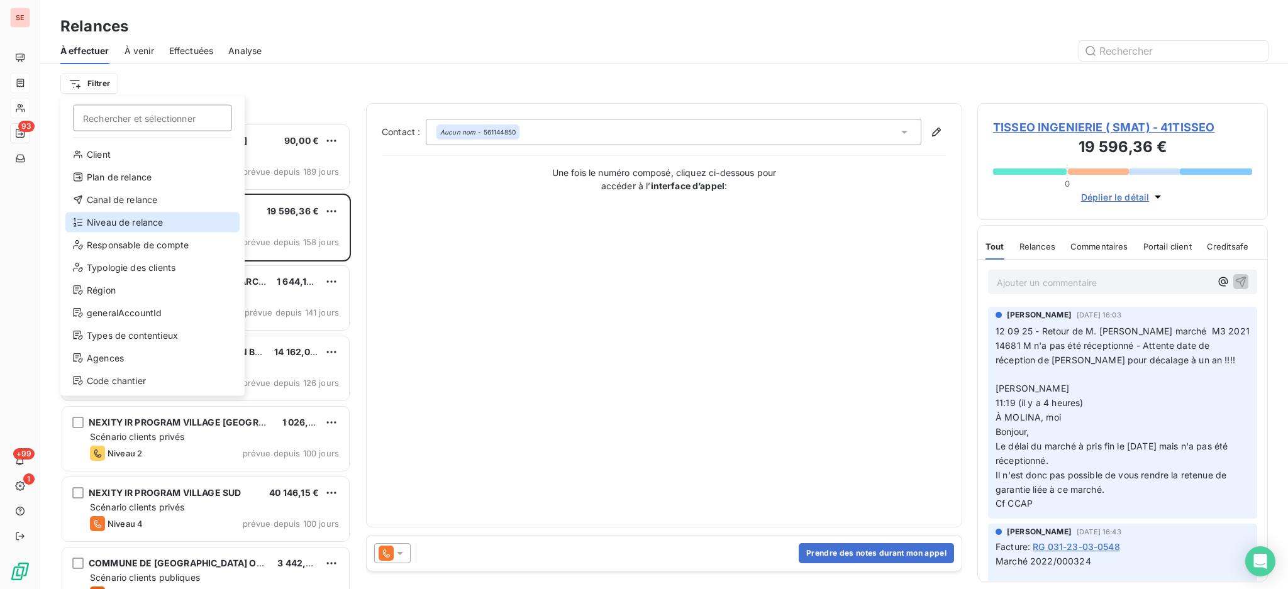
click at [143, 214] on div "Niveau de relance" at bounding box center [152, 223] width 174 height 20
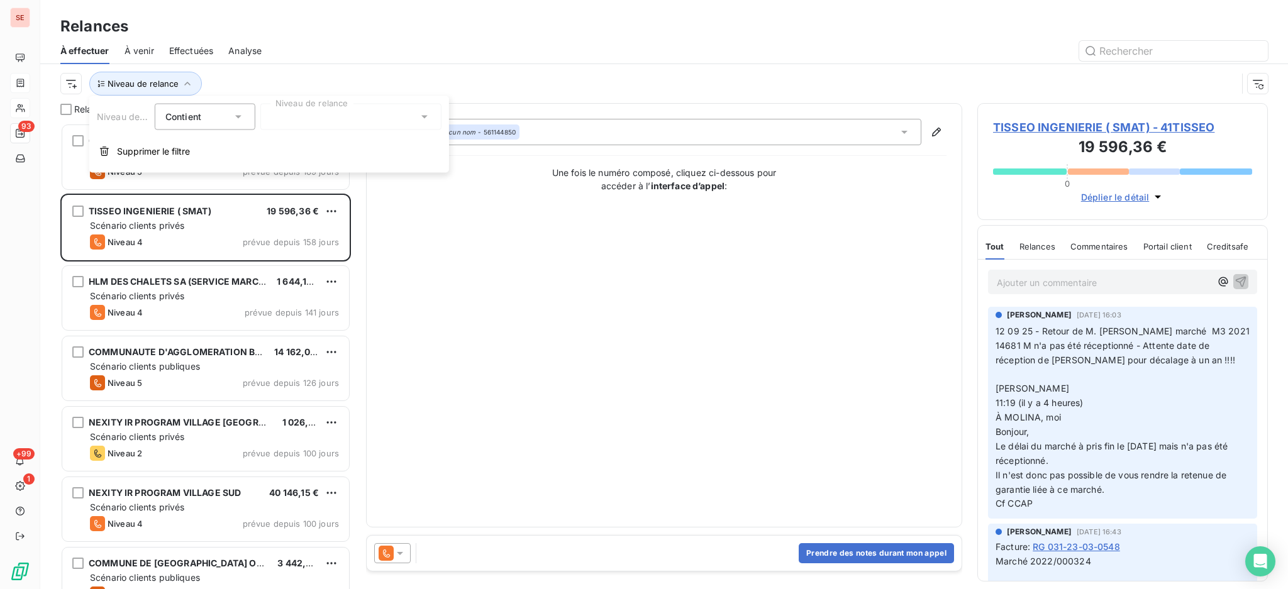
scroll to position [13, 13]
click at [426, 119] on icon at bounding box center [424, 117] width 13 height 13
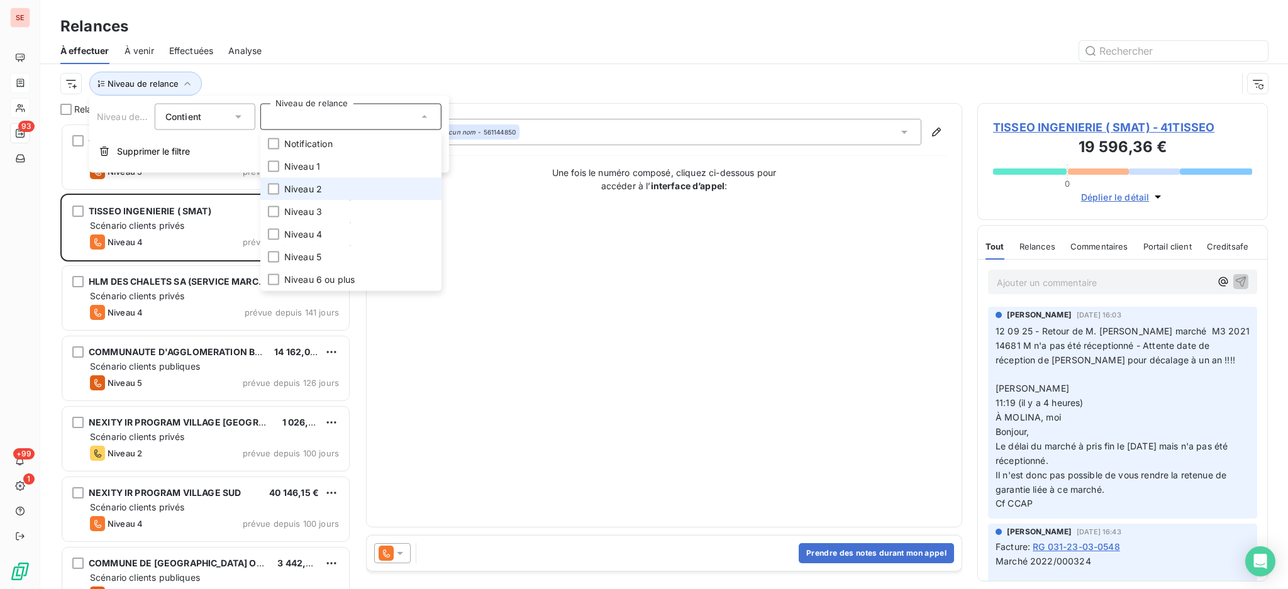
click at [304, 191] on span "Niveau 2" at bounding box center [303, 189] width 38 height 13
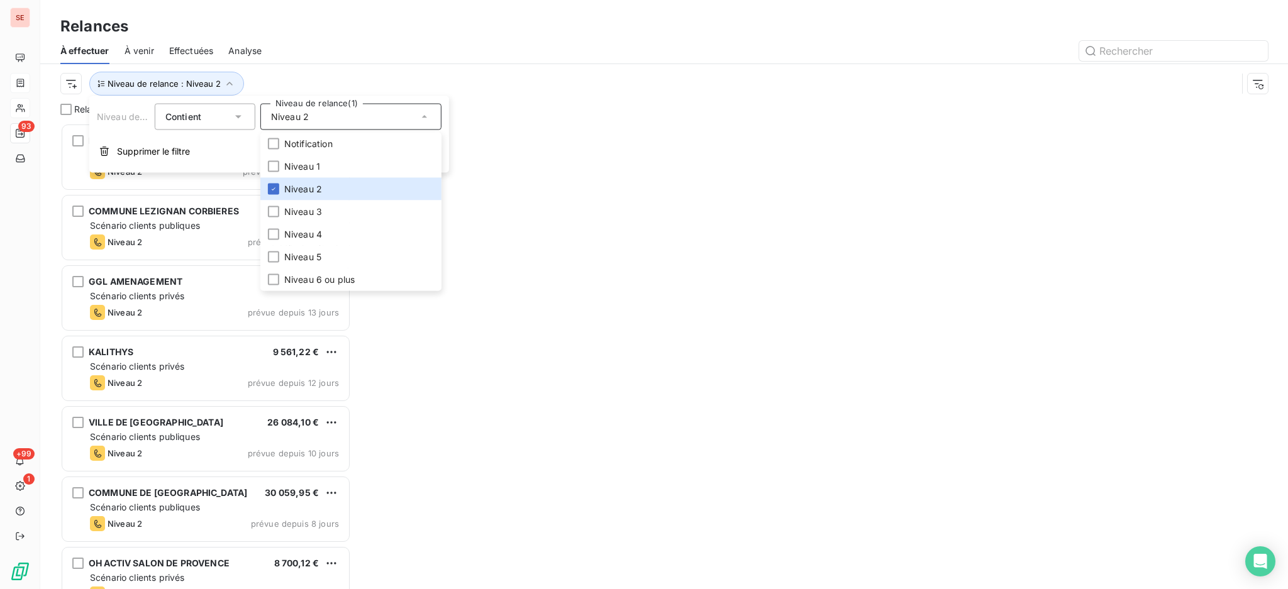
scroll to position [453, 277]
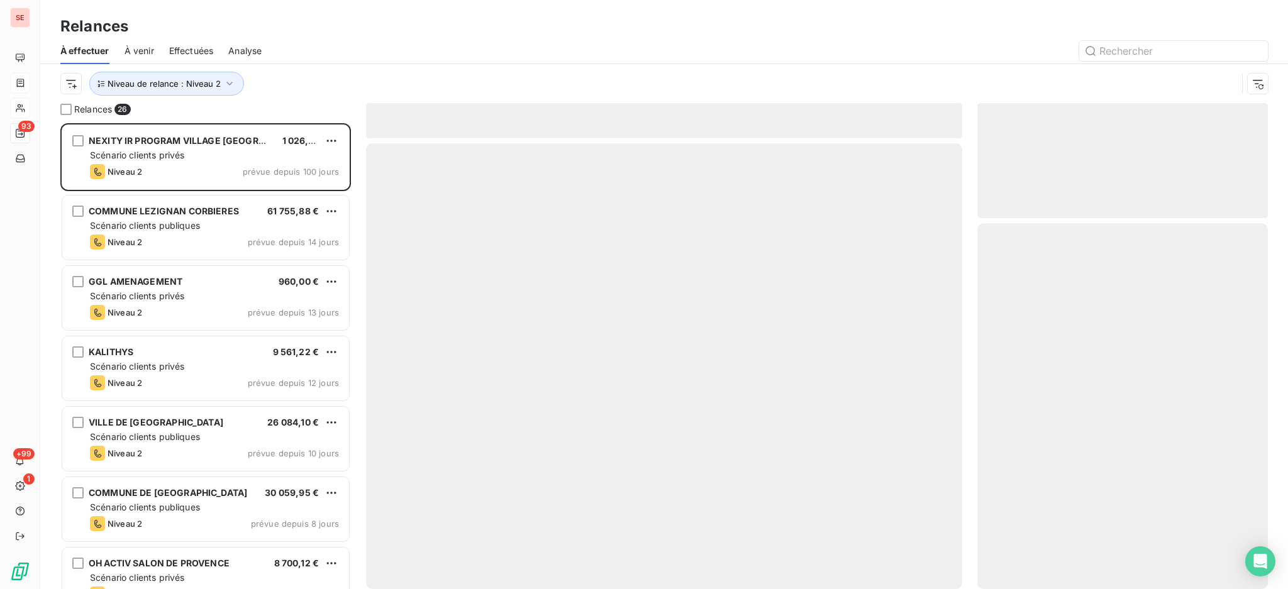
click at [306, 50] on div at bounding box center [772, 51] width 991 height 20
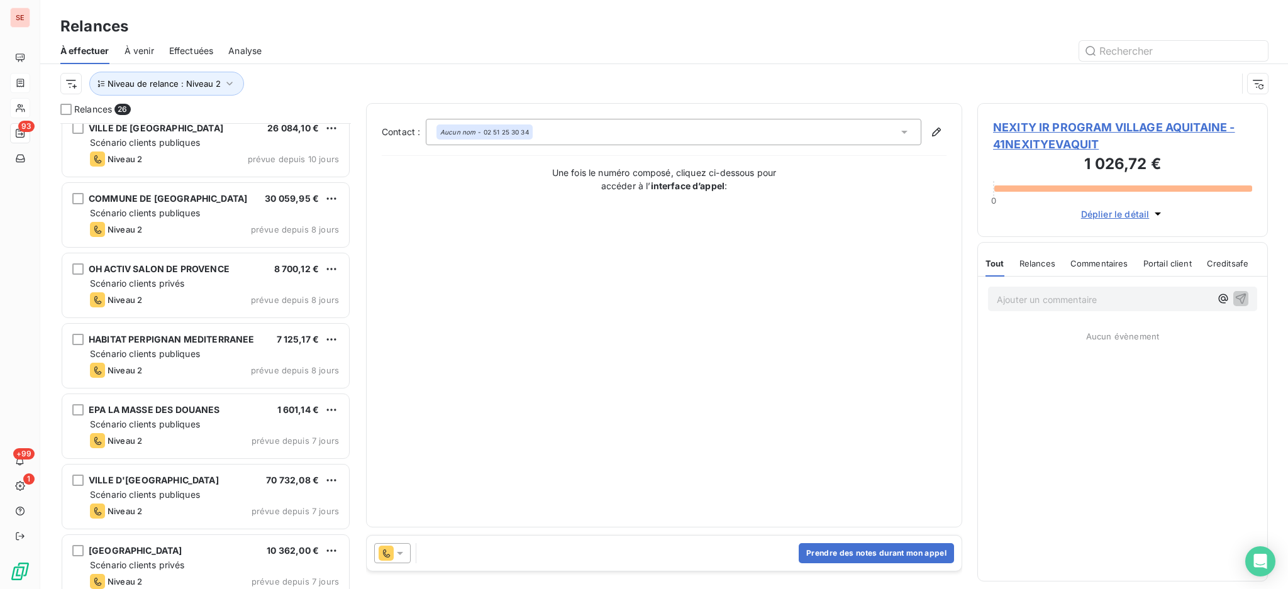
scroll to position [336, 0]
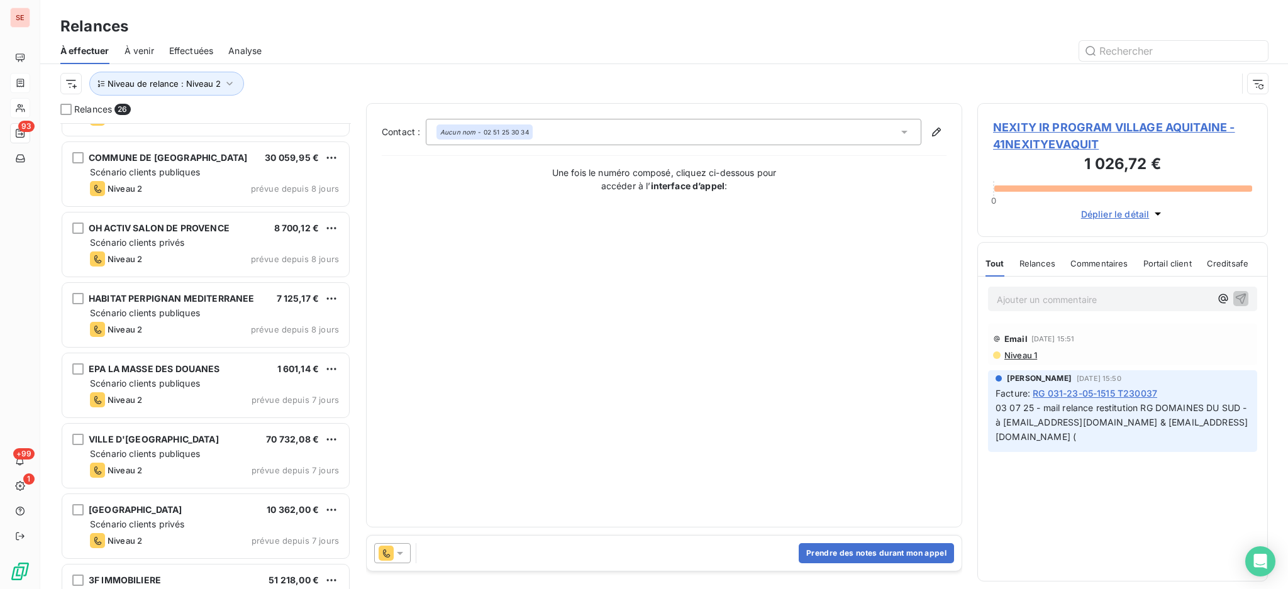
click at [557, 308] on div "Contact : Aucun nom - 02 51 25 30 34 Une fois le numéro composé, cliquez ci-des…" at bounding box center [664, 315] width 565 height 393
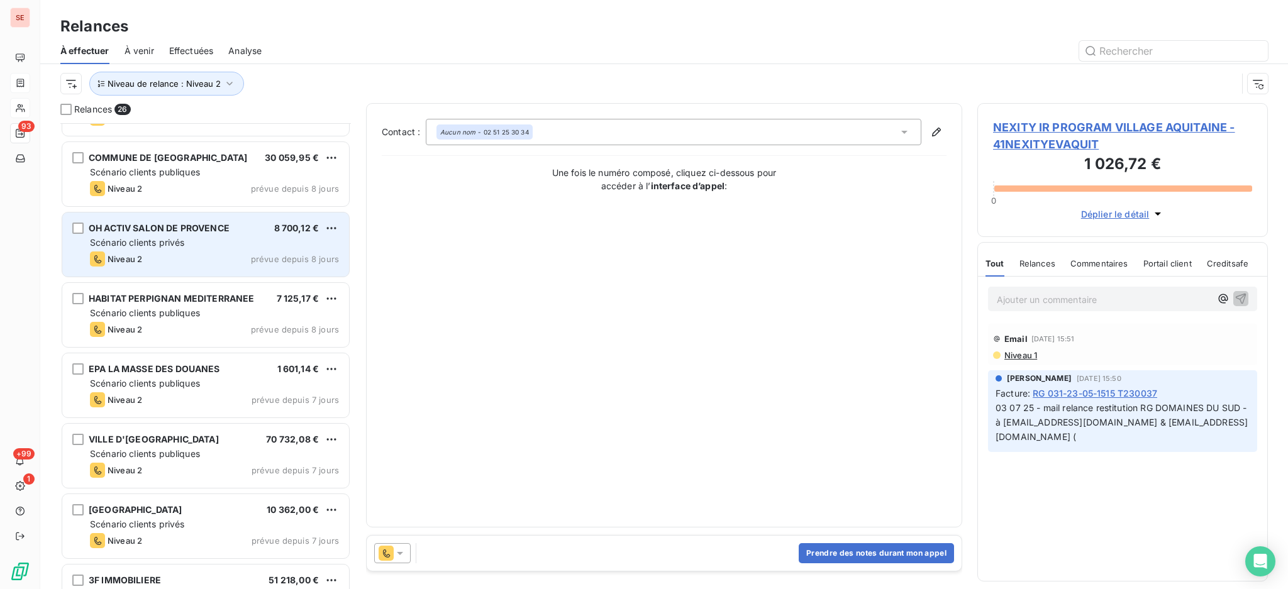
click at [201, 229] on span "OH ACTIV SALON DE PROVENCE" at bounding box center [159, 228] width 141 height 11
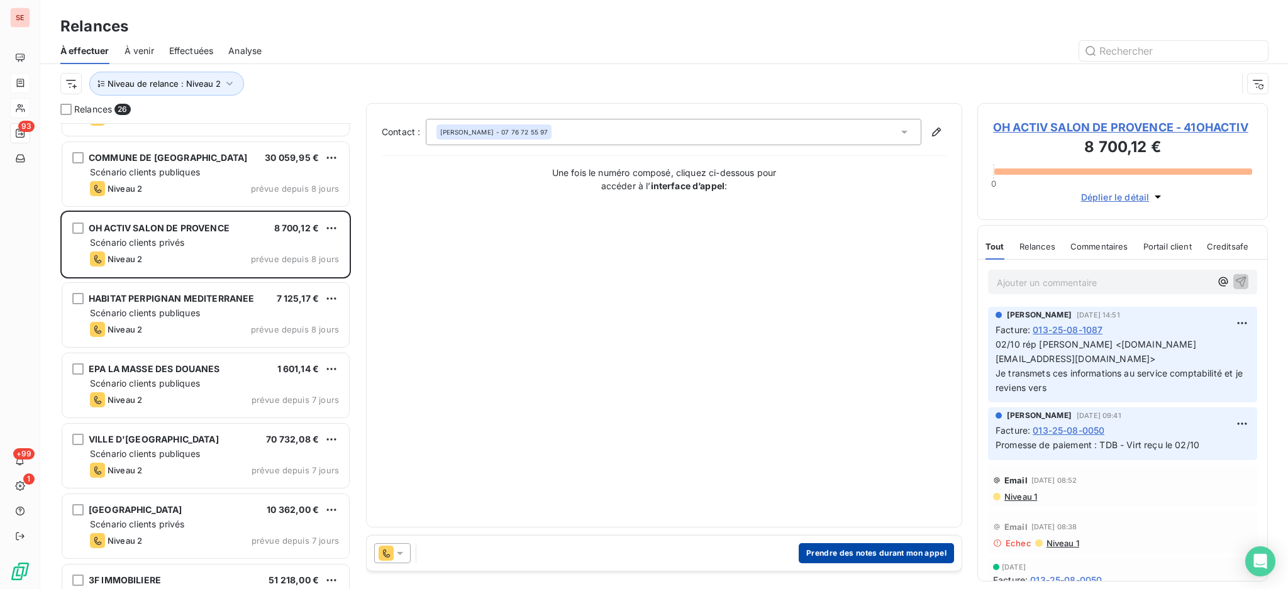
click at [860, 553] on button "Prendre des notes durant mon appel" at bounding box center [876, 553] width 155 height 20
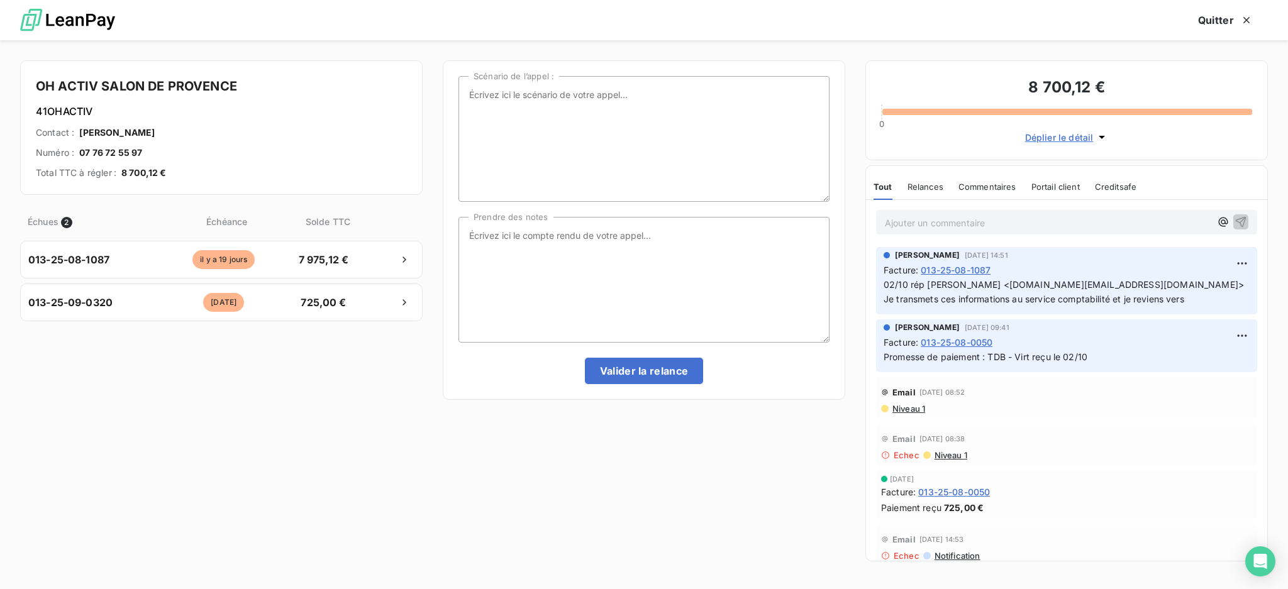
click at [595, 540] on div "Scénario de l’appel : Prendre des notes Valider la relance" at bounding box center [644, 314] width 403 height 509
click at [1228, 14] on button "Quitter" at bounding box center [1225, 20] width 85 height 26
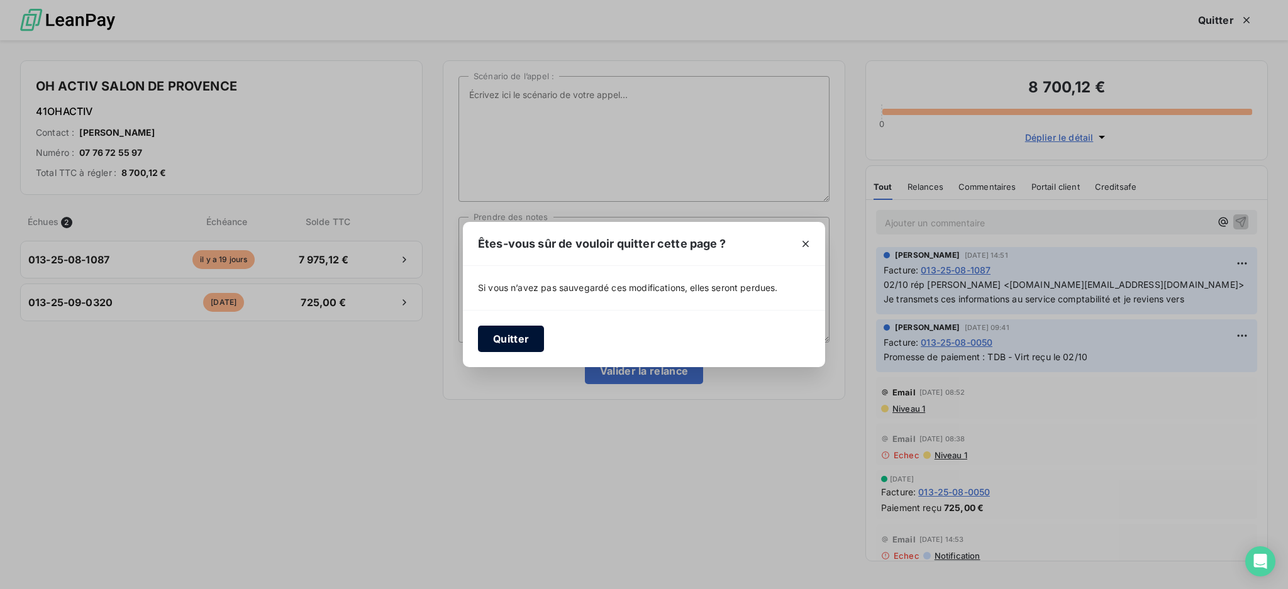
click at [516, 341] on button "Quitter" at bounding box center [511, 339] width 66 height 26
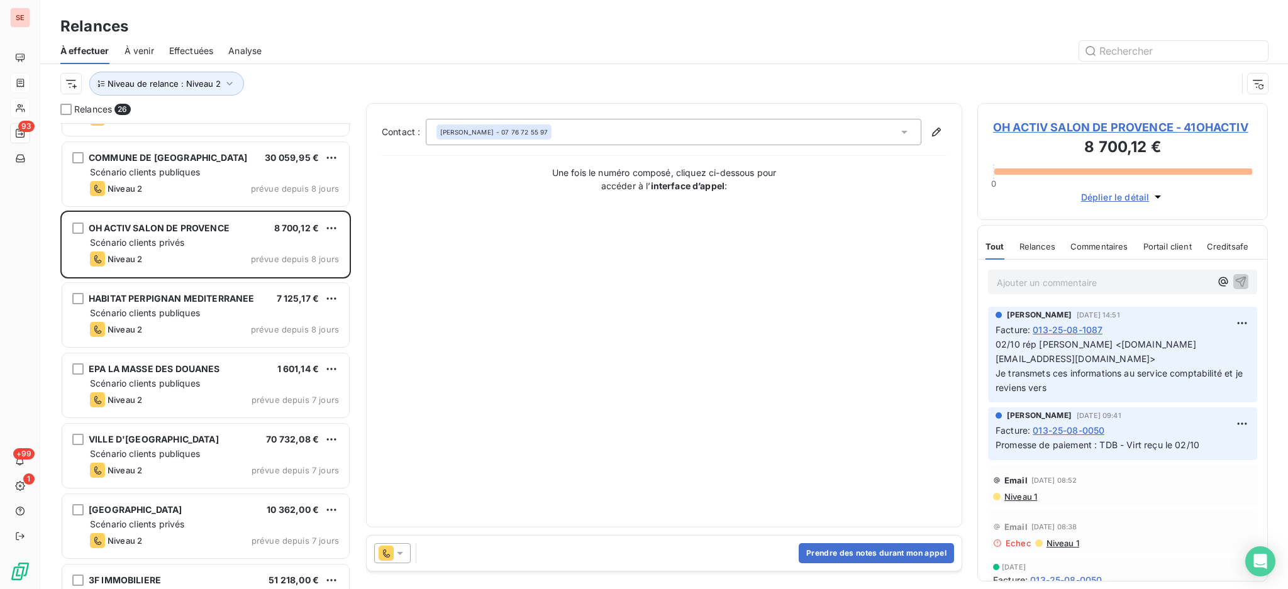
click at [1058, 128] on span "OH ACTIV SALON DE PROVENCE - 41OHACTIV" at bounding box center [1122, 127] width 259 height 17
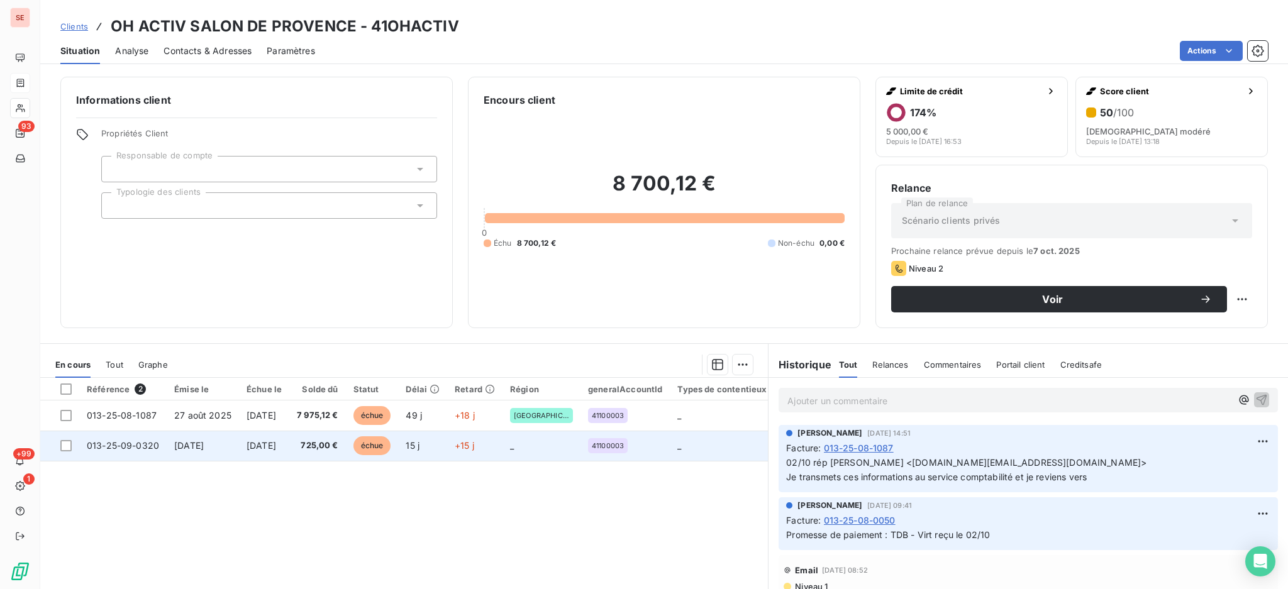
click at [247, 444] on span "[DATE]" at bounding box center [262, 445] width 30 height 11
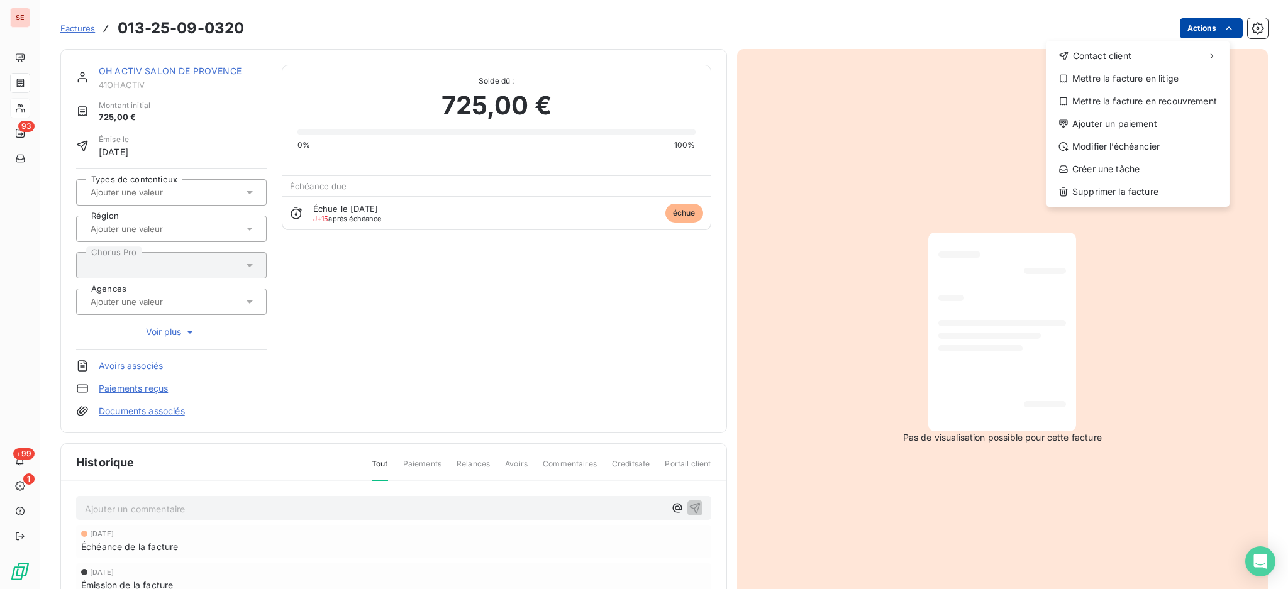
click at [1181, 21] on html "SE 93 +99 1 Factures [PHONE_NUMBER] Actions Contact client Mettre la facture en…" at bounding box center [644, 294] width 1288 height 589
click at [1123, 142] on div "Modifier l’échéancier" at bounding box center [1138, 146] width 174 height 20
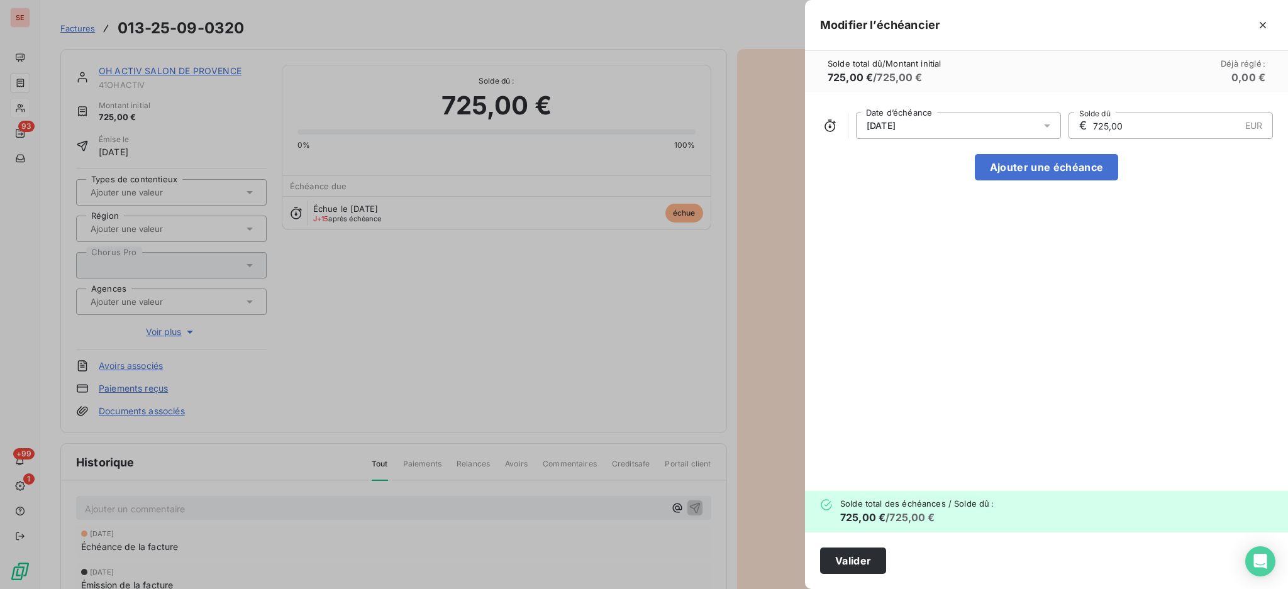
click at [1049, 122] on icon at bounding box center [1047, 125] width 13 height 13
click at [1029, 179] on icon "Go to next month" at bounding box center [1034, 175] width 10 height 10
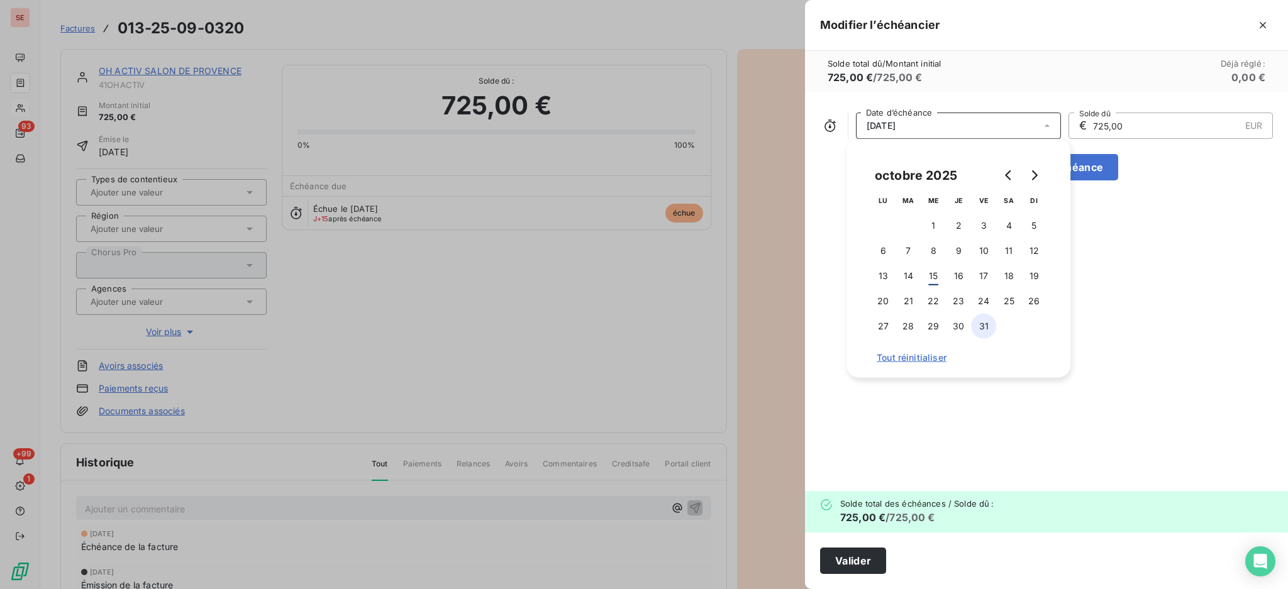
click at [984, 323] on button "31" at bounding box center [983, 326] width 25 height 25
click at [858, 569] on button "Valider" at bounding box center [853, 561] width 66 height 26
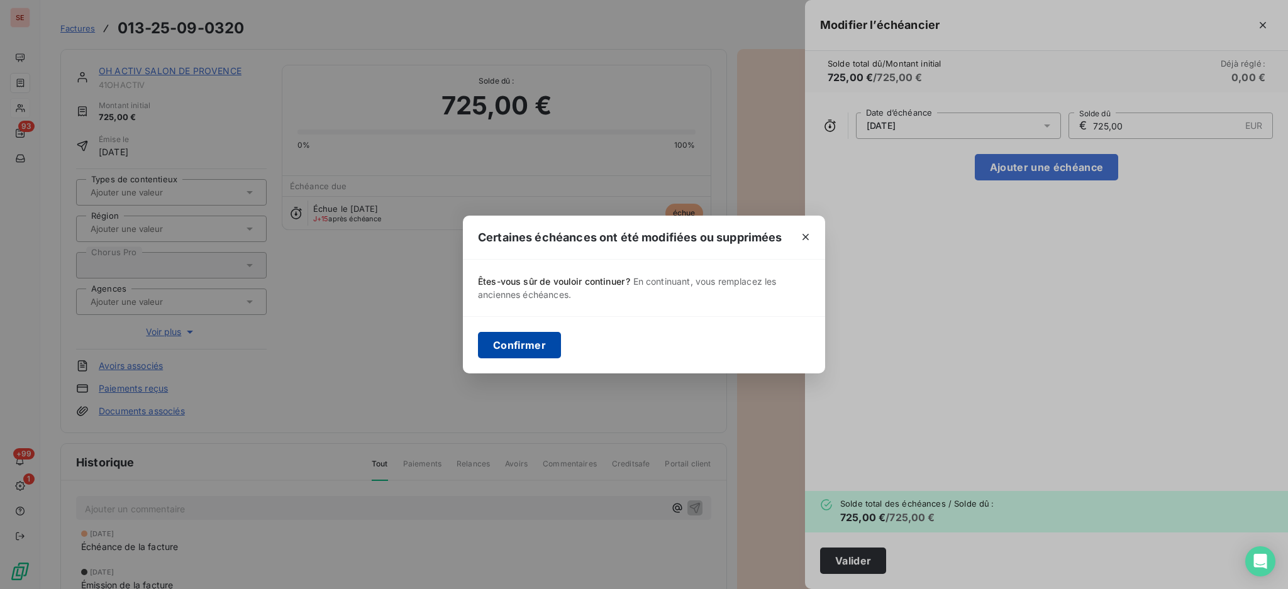
click at [528, 340] on button "Confirmer" at bounding box center [519, 345] width 83 height 26
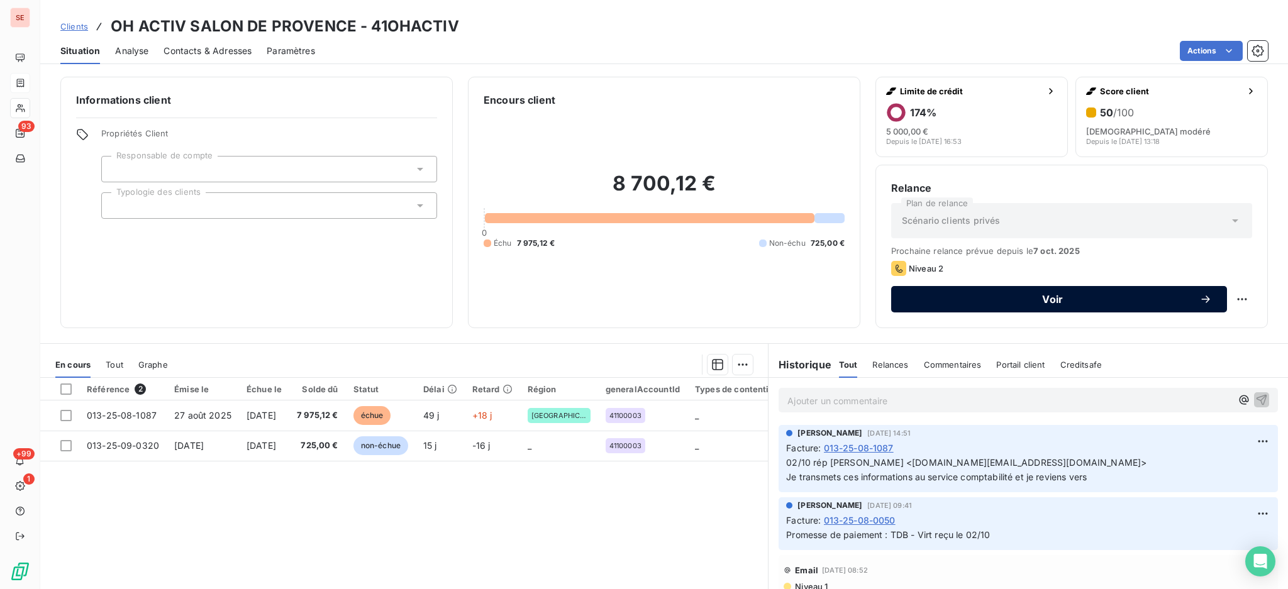
click at [982, 303] on span "Voir" at bounding box center [1052, 299] width 293 height 10
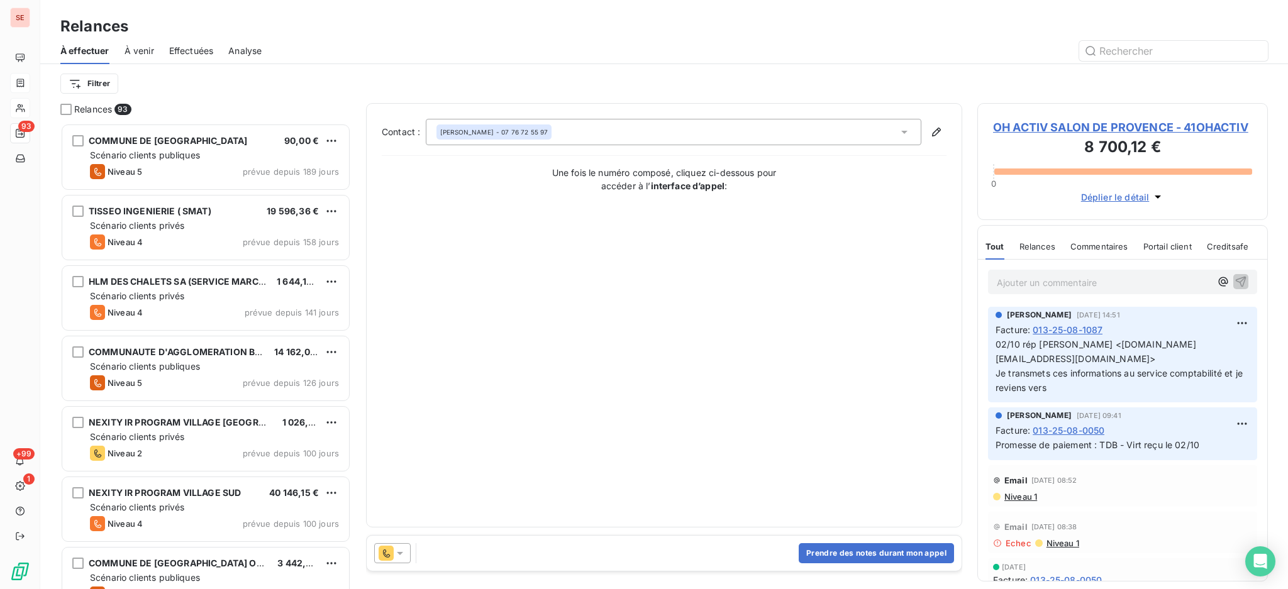
scroll to position [454, 277]
click at [1037, 125] on span "OH ACTIV SALON DE PROVENCE - 41OHACTIV" at bounding box center [1122, 127] width 259 height 17
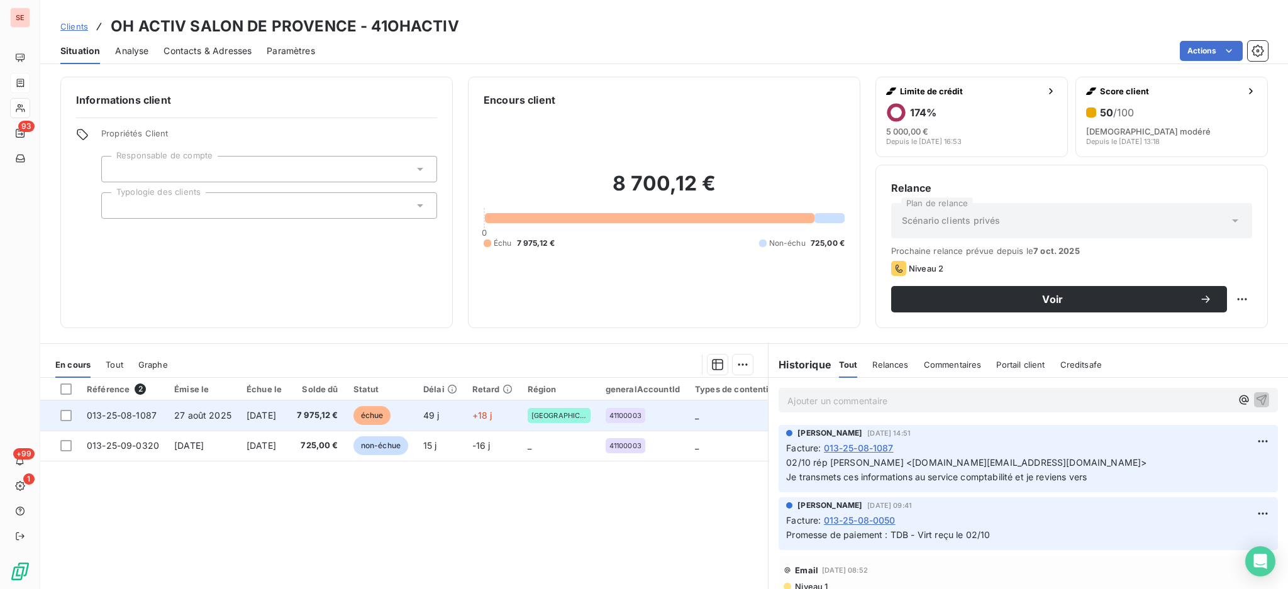
click at [346, 413] on td "7 975,12 €" at bounding box center [317, 416] width 57 height 30
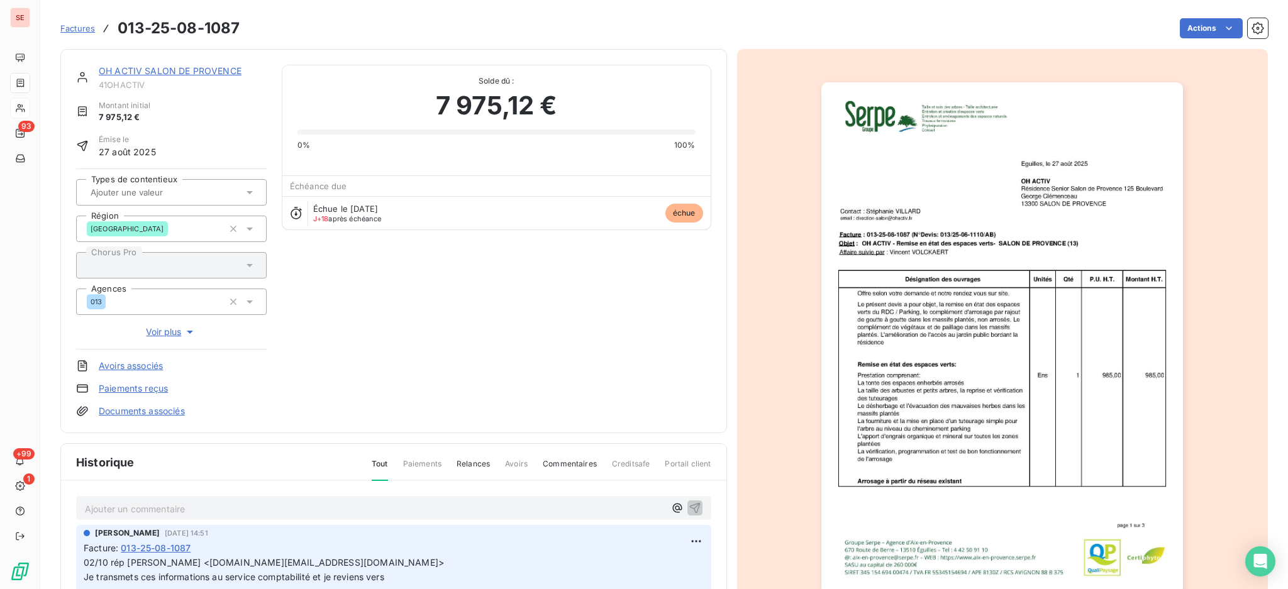
click at [386, 497] on div "Ajouter un commentaire ﻿" at bounding box center [393, 508] width 635 height 25
click at [365, 511] on p "Ajouter un commentaire ﻿" at bounding box center [375, 509] width 580 height 16
click at [461, 357] on div "OH ACTIV SALON DE PROVENCE 41OHACTIV Montant initial 7 975,12 € Émise le [DATE]…" at bounding box center [393, 241] width 635 height 353
click at [157, 75] on link "OH ACTIV SALON DE PROVENCE" at bounding box center [170, 70] width 143 height 11
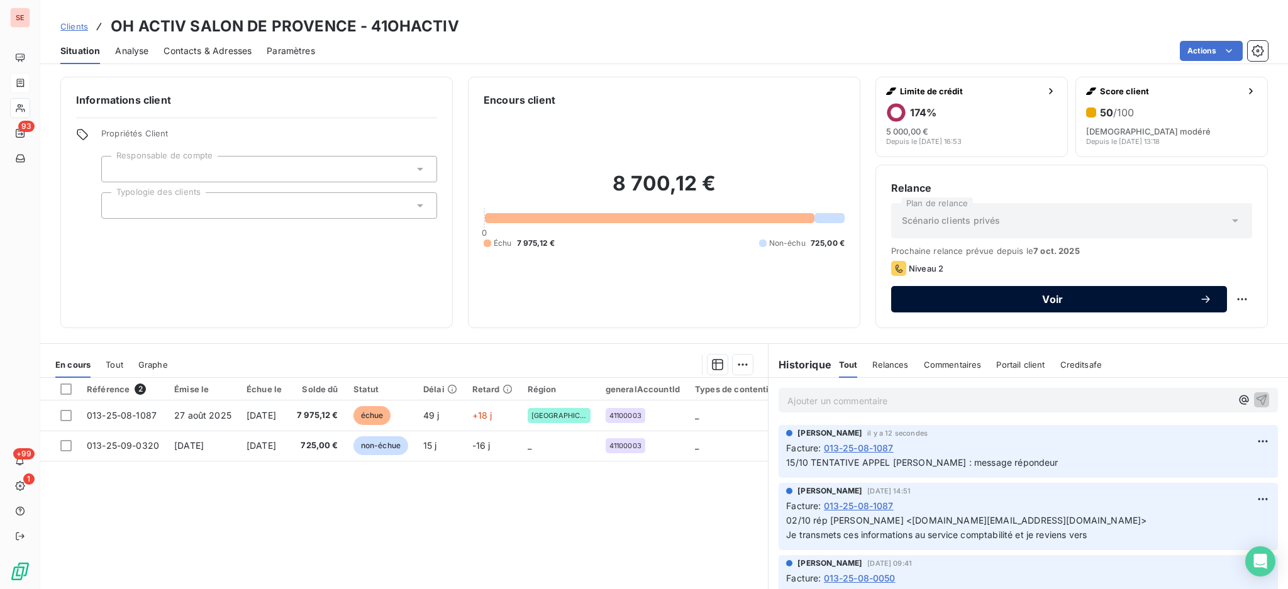
click at [933, 305] on div "Voir" at bounding box center [1059, 299] width 306 height 13
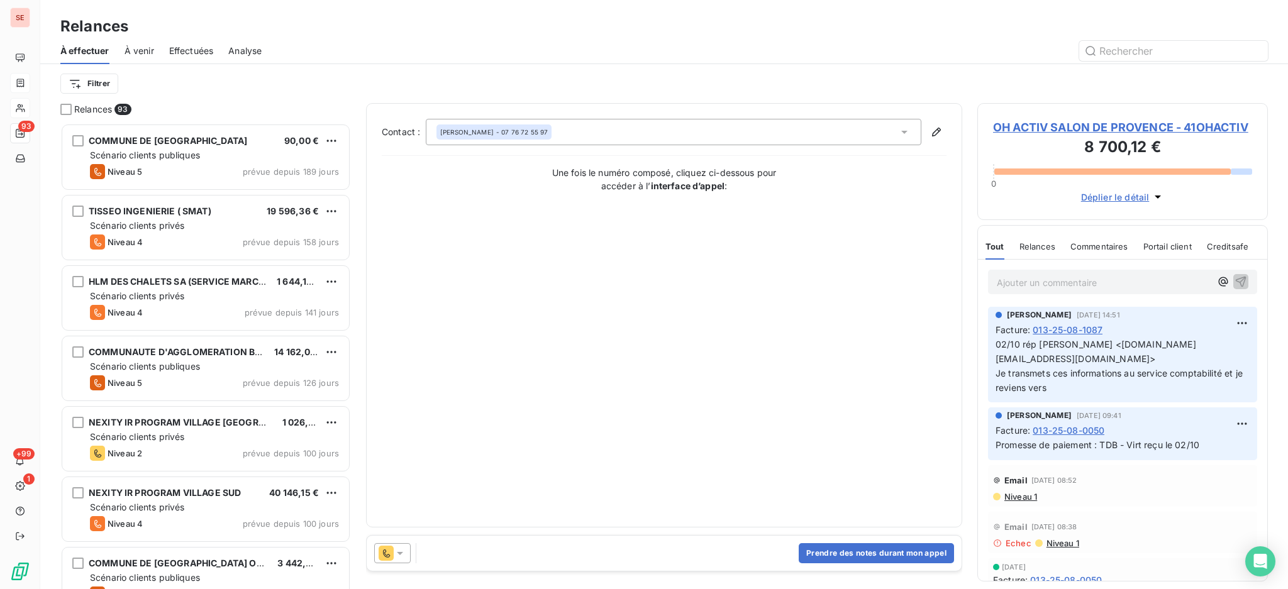
scroll to position [454, 277]
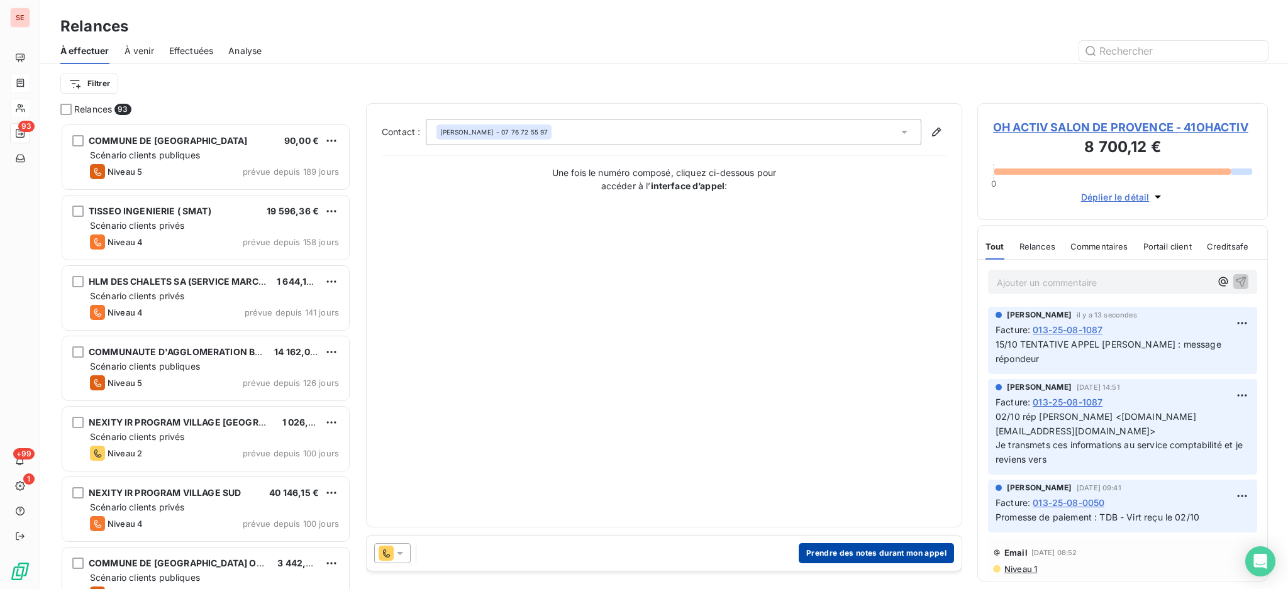
click at [935, 550] on button "Prendre des notes durant mon appel" at bounding box center [876, 553] width 155 height 20
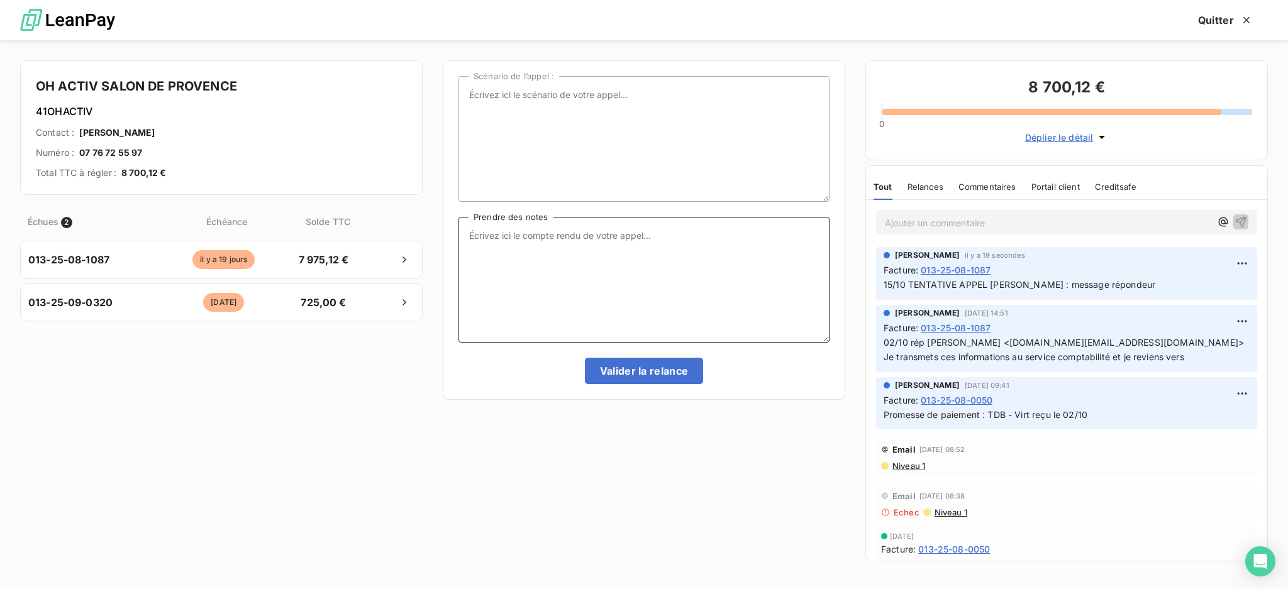
click at [555, 235] on textarea "Prendre des notes" at bounding box center [643, 280] width 371 height 126
drag, startPoint x: 679, startPoint y: 262, endPoint x: 684, endPoint y: 274, distance: 13.5
click at [681, 276] on div "Scénario de l’appel : Ent tel [PERSON_NAME] [PHONE_NUMBER] : elle a été validée…" at bounding box center [643, 230] width 371 height 308
drag, startPoint x: 684, startPoint y: 274, endPoint x: 700, endPoint y: 258, distance: 22.7
click at [700, 258] on textarea "Ent tel Mme Villard [PHONE_NUMBER] : elle a été validée" at bounding box center [643, 280] width 371 height 126
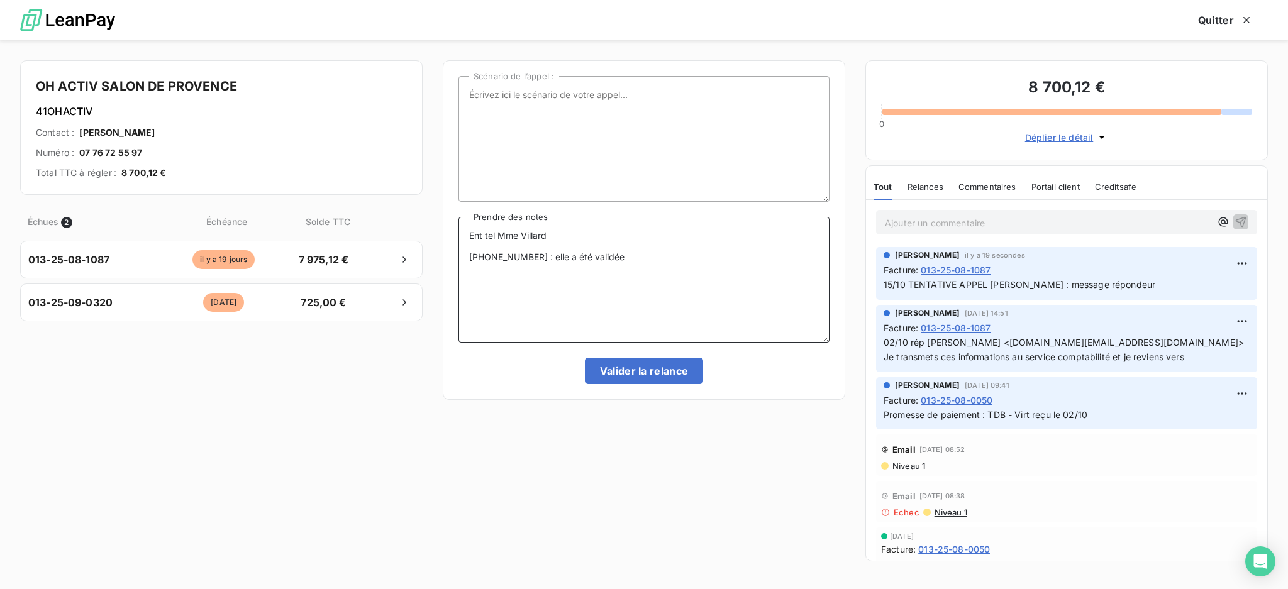
drag, startPoint x: 671, startPoint y: 276, endPoint x: 619, endPoint y: 235, distance: 66.3
click at [619, 234] on textarea "Ent tel Mme Villard [PHONE_NUMBER] : elle a été validée" at bounding box center [643, 280] width 371 height 126
click at [686, 248] on textarea "Ent tel Mme Villard [PHONE_NUMBER] : elle a été validée" at bounding box center [643, 280] width 371 height 126
click at [656, 265] on textarea "Ent tel Mme Villard [PHONE_NUMBER] : elle a été validée" at bounding box center [643, 280] width 371 height 126
click at [648, 264] on textarea "Ent tel Mme Villard [PHONE_NUMBER] : elle a été validée" at bounding box center [643, 280] width 371 height 126
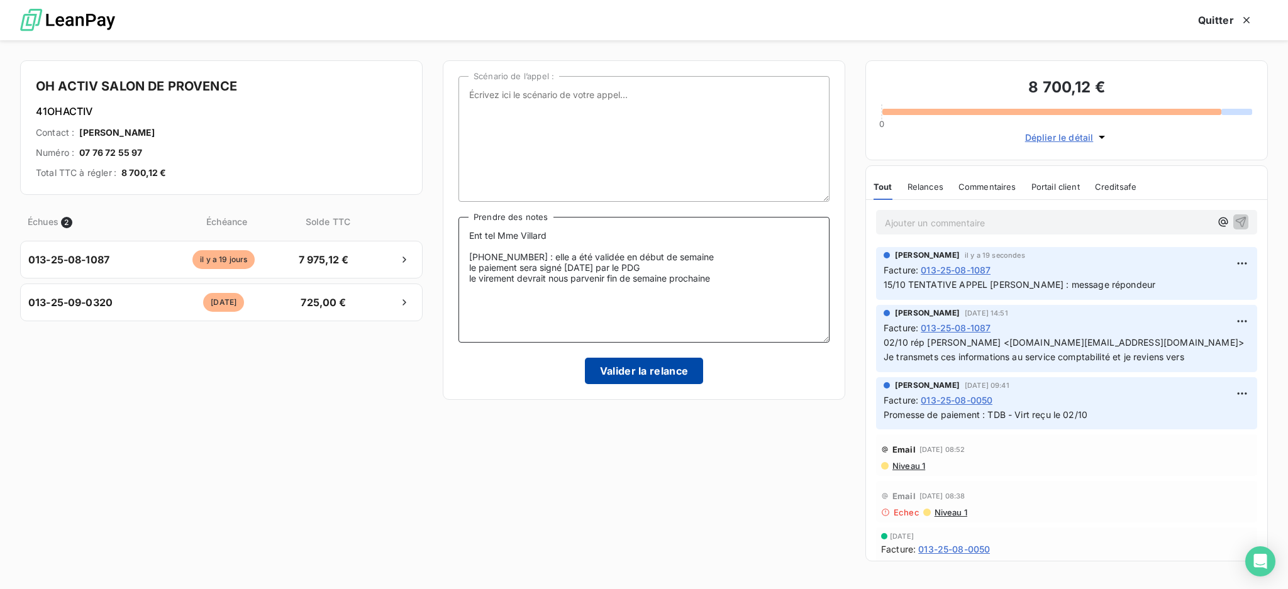
type textarea "Ent tel Mme Villard [PHONE_NUMBER] : elle a été validée en début de semaine le …"
click at [686, 372] on button "Valider la relance" at bounding box center [644, 371] width 119 height 26
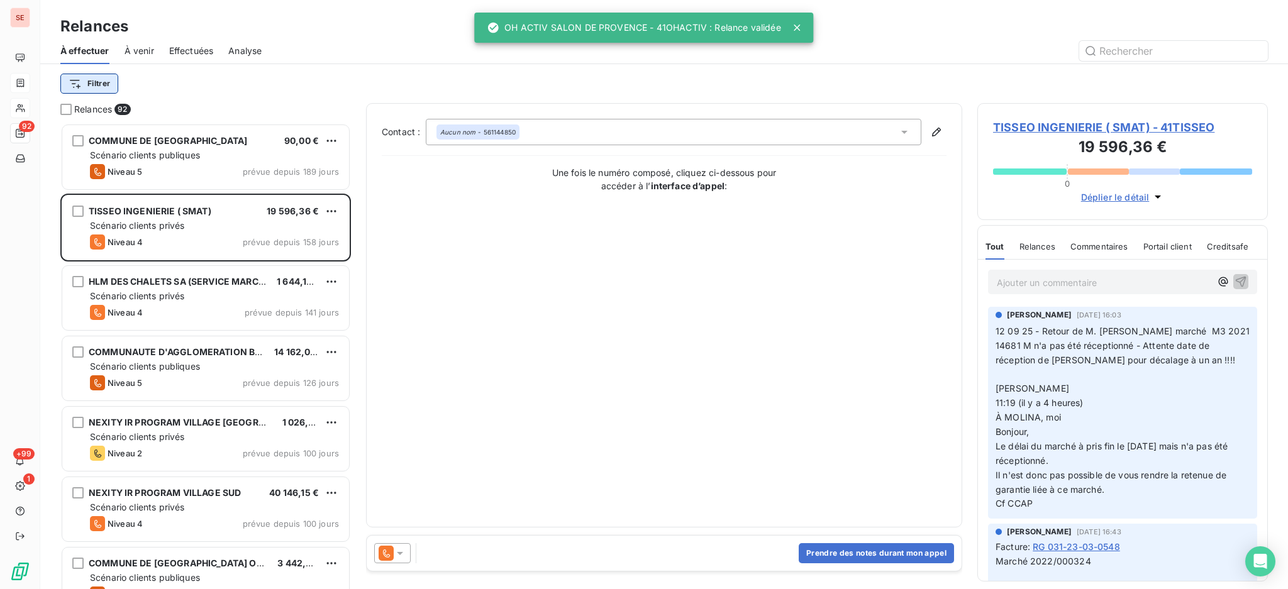
click at [89, 77] on html "SE 92 +99 1 Relances À effectuer À venir Effectuées Analyse Filtrer Relances 92…" at bounding box center [644, 294] width 1288 height 589
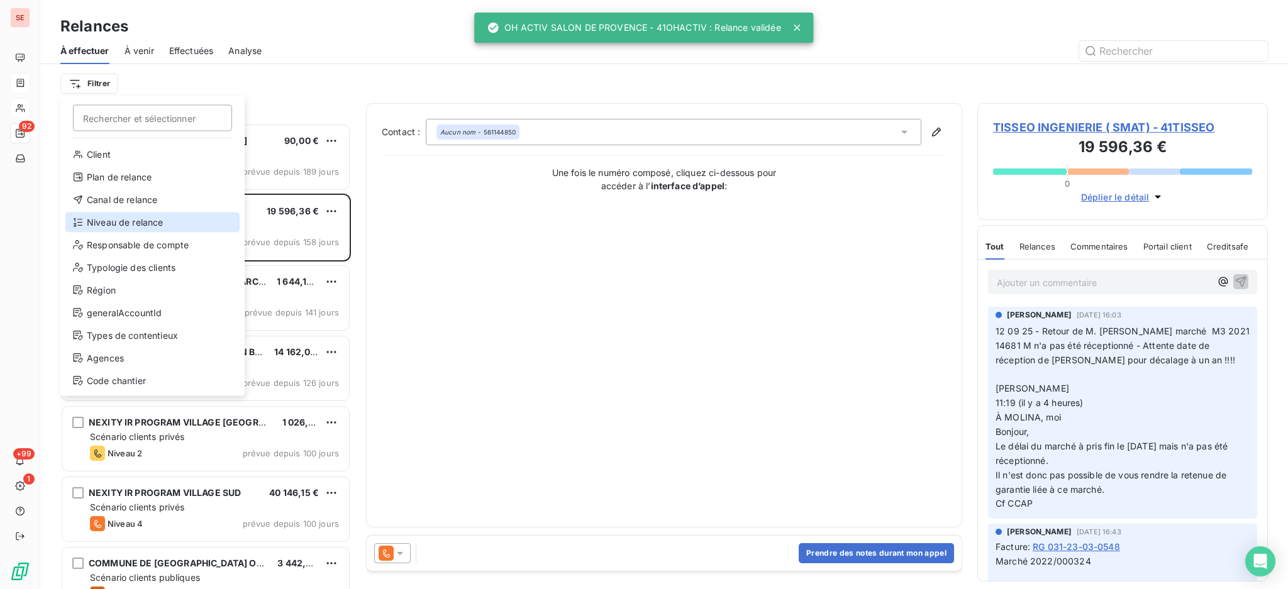
click at [122, 220] on div "Niveau de relance" at bounding box center [152, 223] width 174 height 20
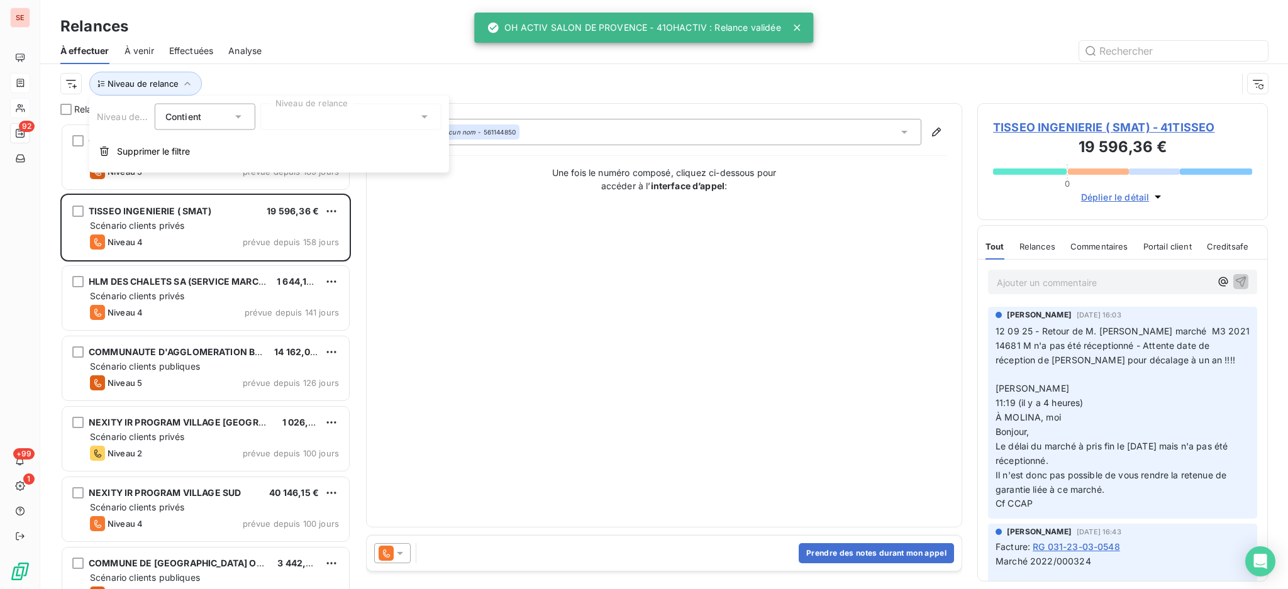
scroll to position [13, 13]
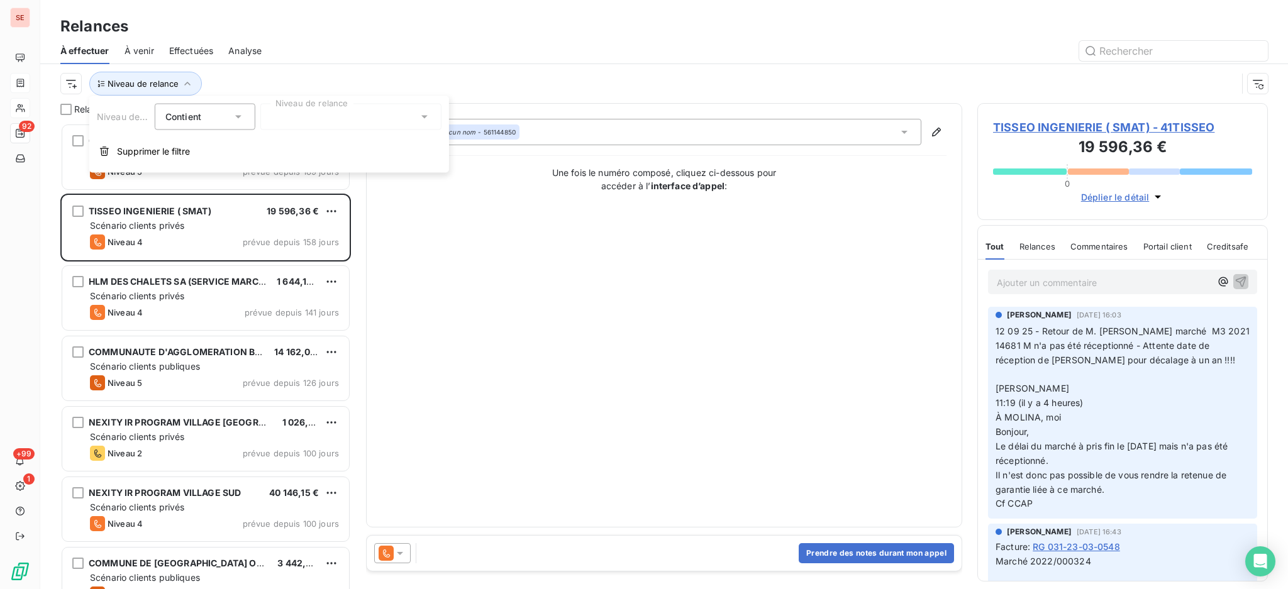
click at [421, 114] on icon at bounding box center [424, 117] width 13 height 13
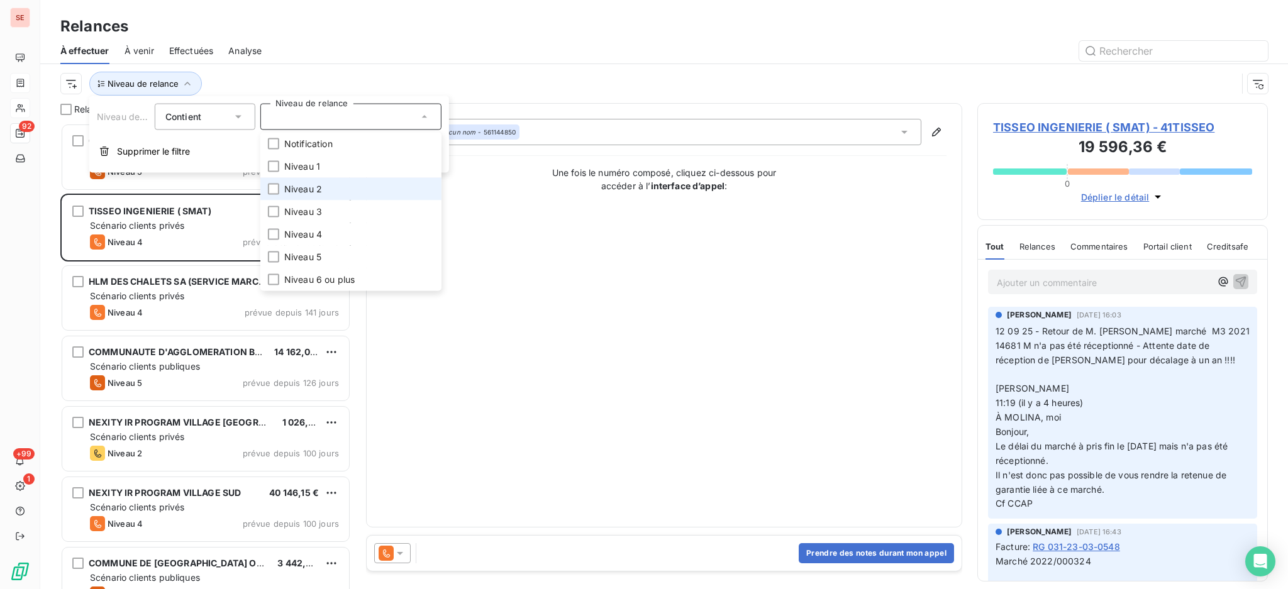
click at [335, 185] on li "Niveau 2" at bounding box center [350, 189] width 181 height 23
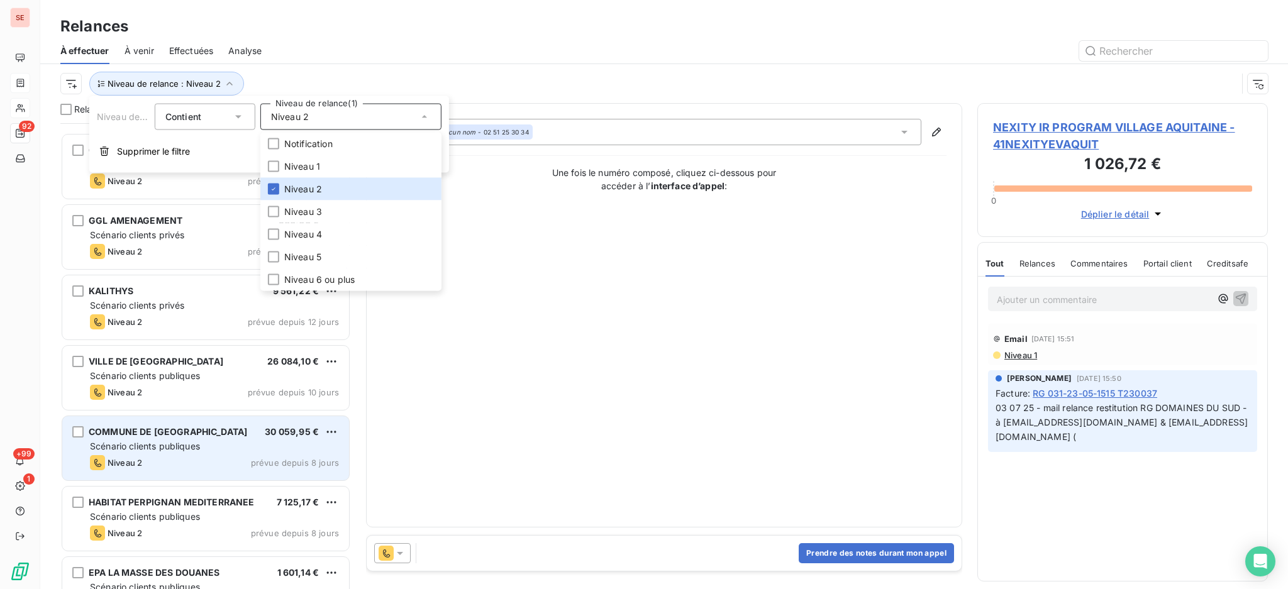
scroll to position [168, 0]
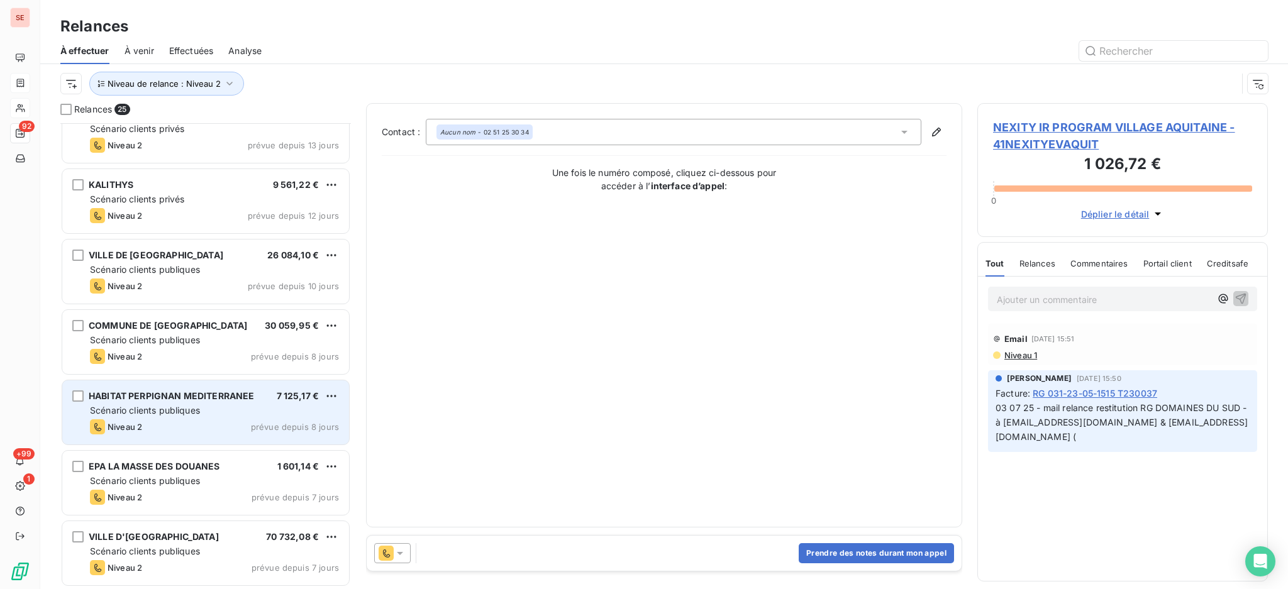
click at [158, 408] on span "Scénario clients publiques" at bounding box center [145, 410] width 110 height 11
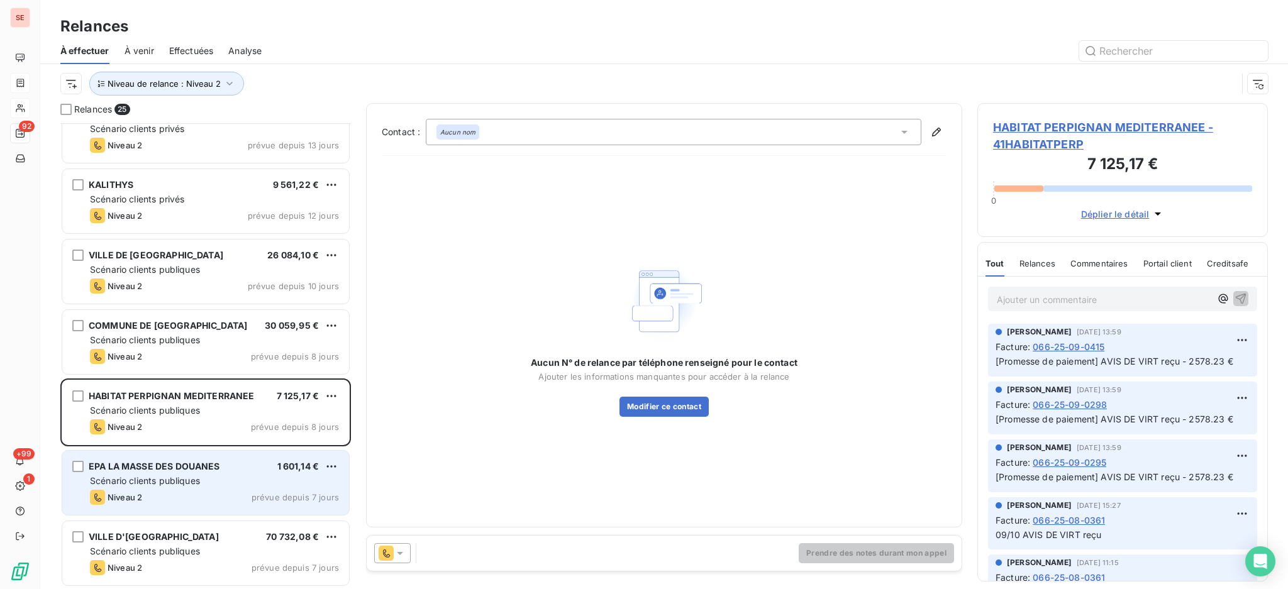
click at [175, 490] on div "Niveau 2 prévue depuis 7 jours" at bounding box center [214, 497] width 249 height 15
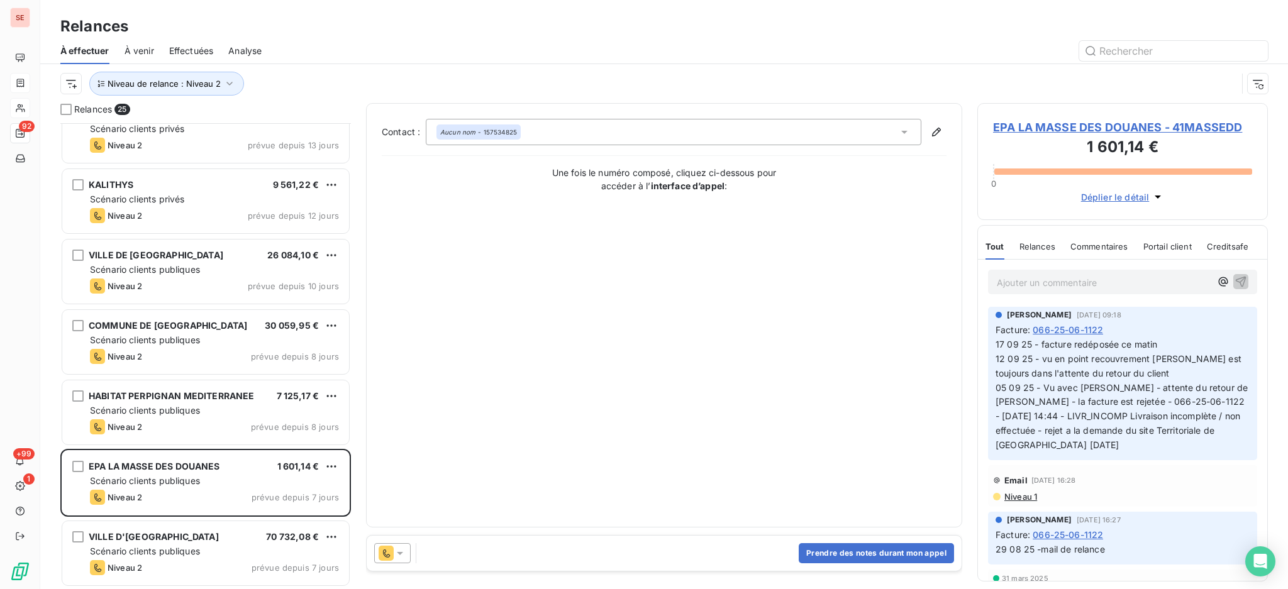
click at [1118, 122] on span "EPA LA MASSE DES DOUANES - 41MASSEDD" at bounding box center [1122, 127] width 259 height 17
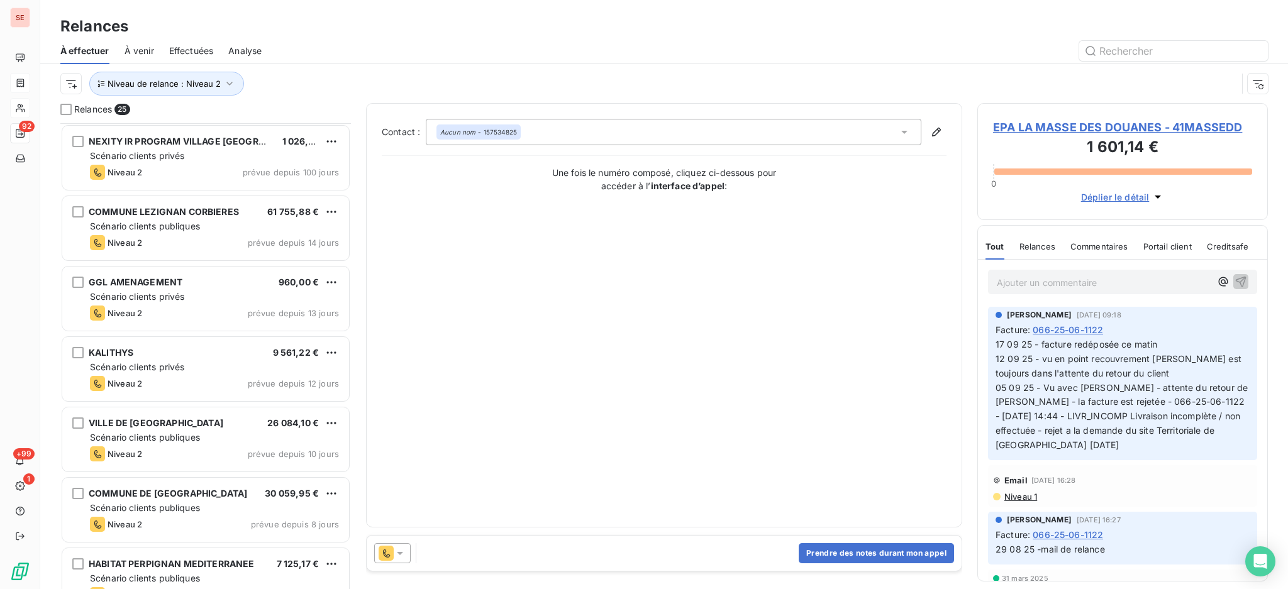
scroll to position [336, 0]
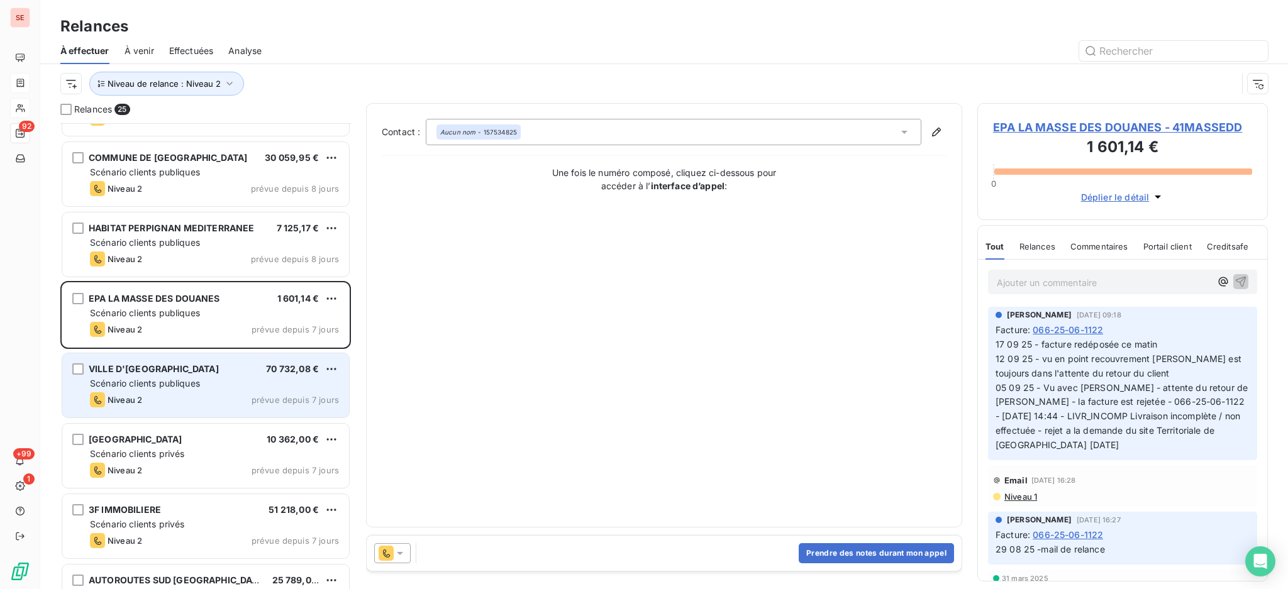
click at [135, 387] on span "Scénario clients publiques" at bounding box center [145, 383] width 110 height 11
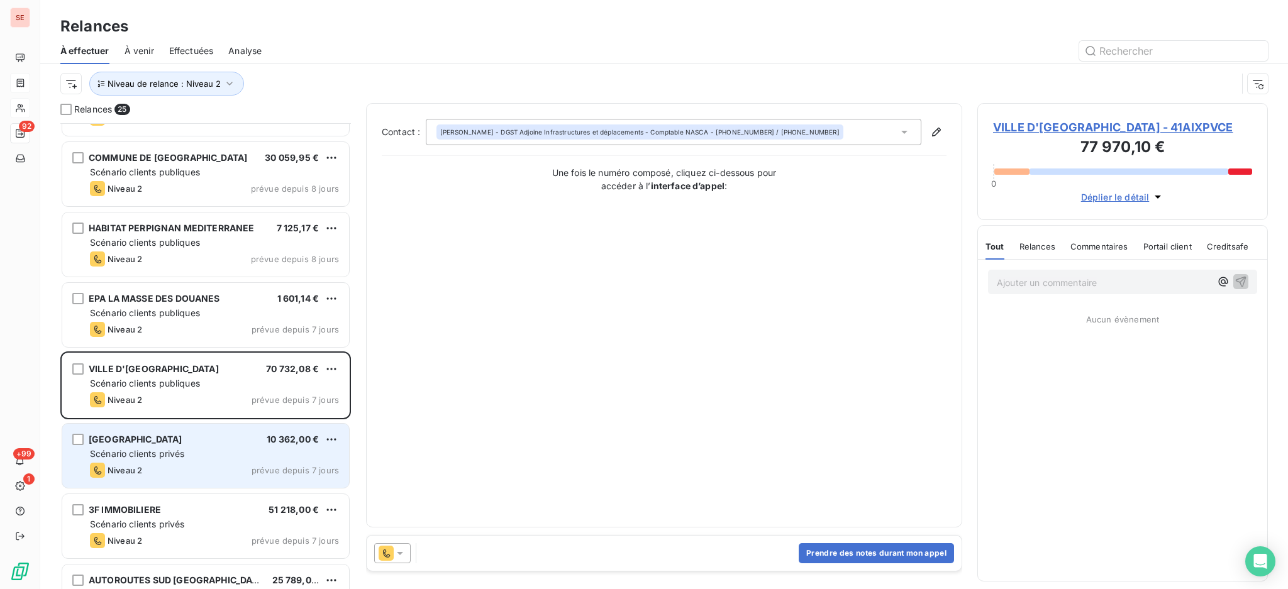
click at [257, 449] on div "Scénario clients privés" at bounding box center [214, 454] width 249 height 13
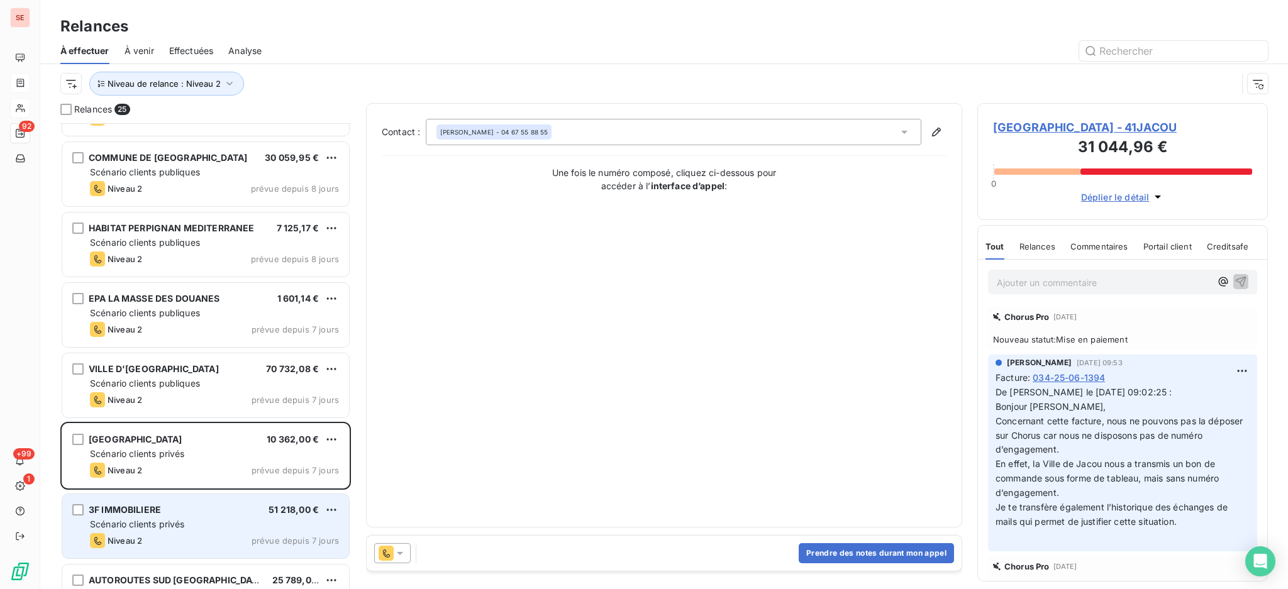
click at [193, 523] on div "Scénario clients privés" at bounding box center [214, 524] width 249 height 13
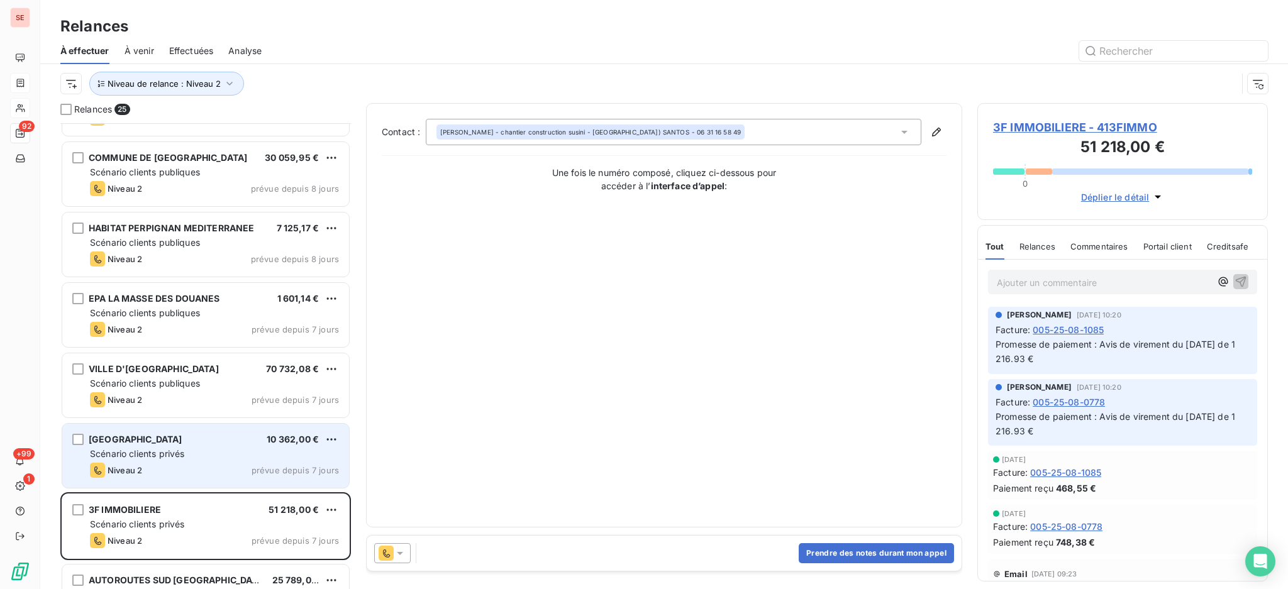
click at [170, 457] on span "Scénario clients privés" at bounding box center [137, 453] width 94 height 11
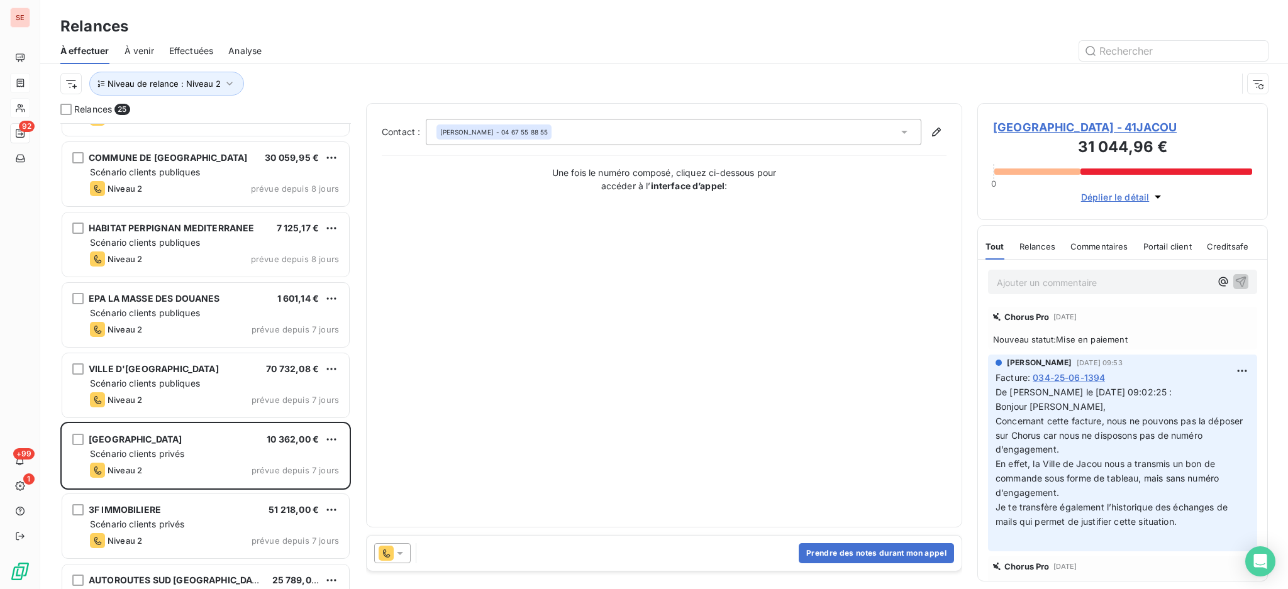
click at [1047, 119] on span "[GEOGRAPHIC_DATA] - 41JACOU" at bounding box center [1122, 127] width 259 height 17
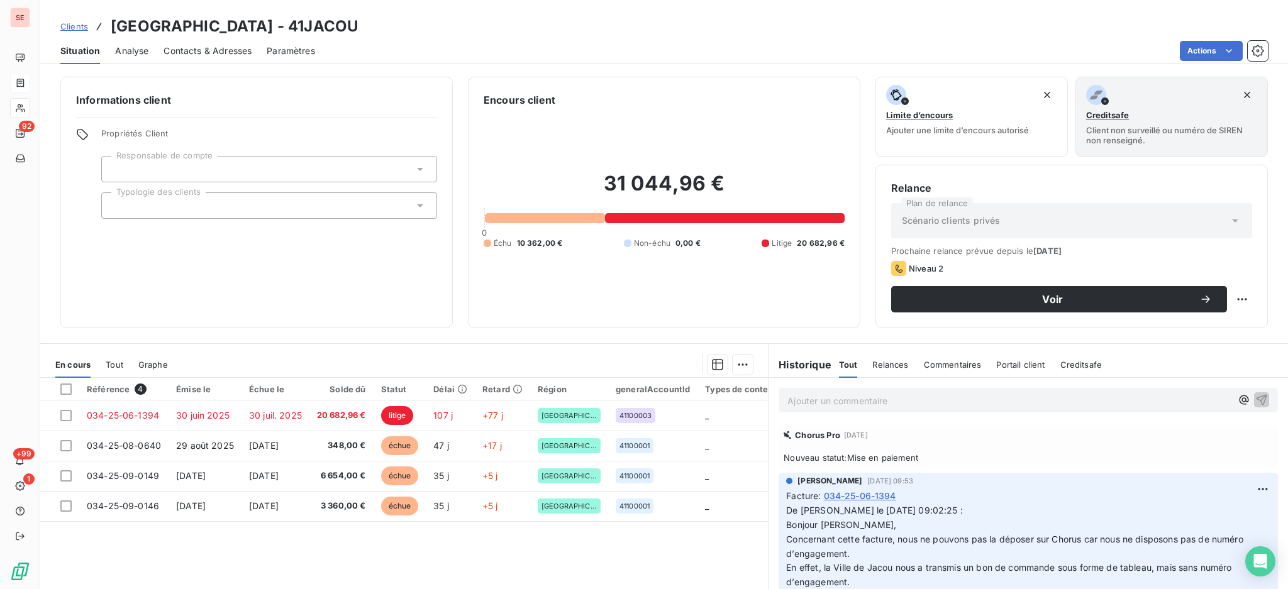
click at [230, 46] on span "Contacts & Adresses" at bounding box center [208, 51] width 88 height 13
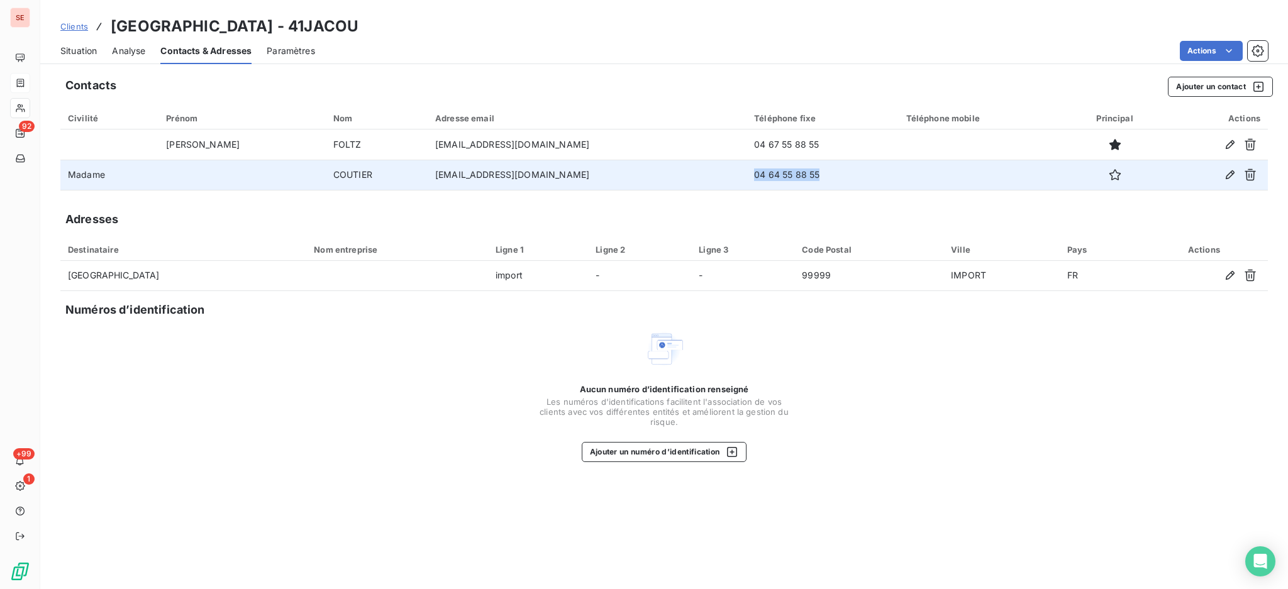
drag, startPoint x: 742, startPoint y: 174, endPoint x: 666, endPoint y: 182, distance: 76.6
click at [747, 182] on td "04 64 55 88 55" at bounding box center [823, 175] width 152 height 30
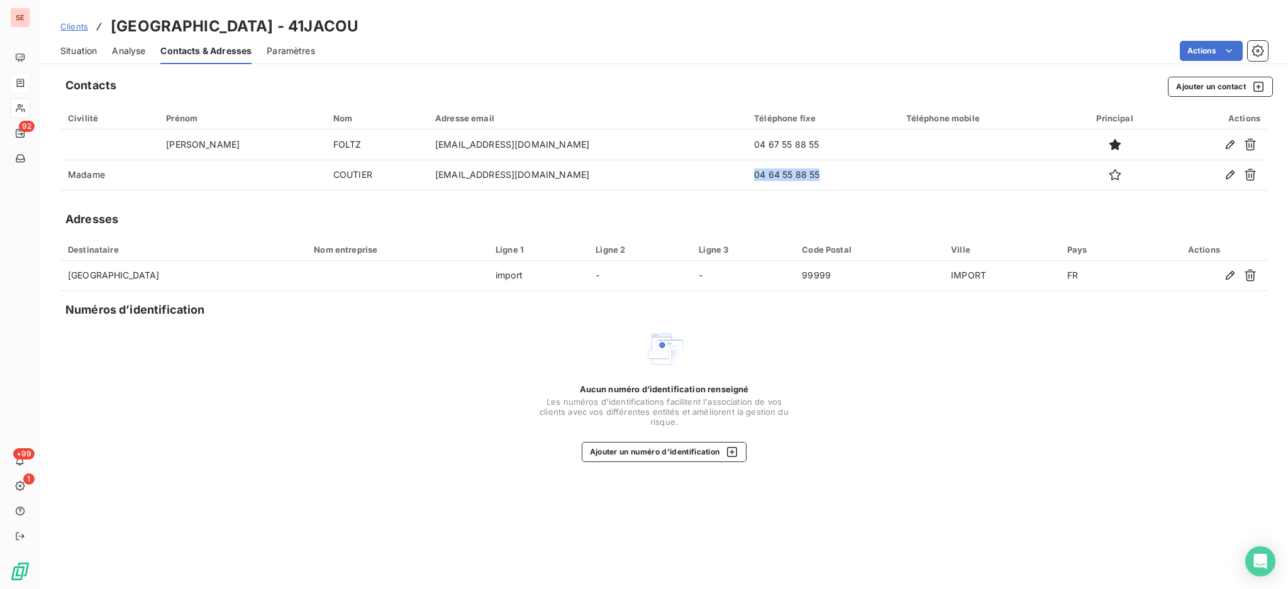
click at [71, 55] on span "Situation" at bounding box center [78, 51] width 36 height 13
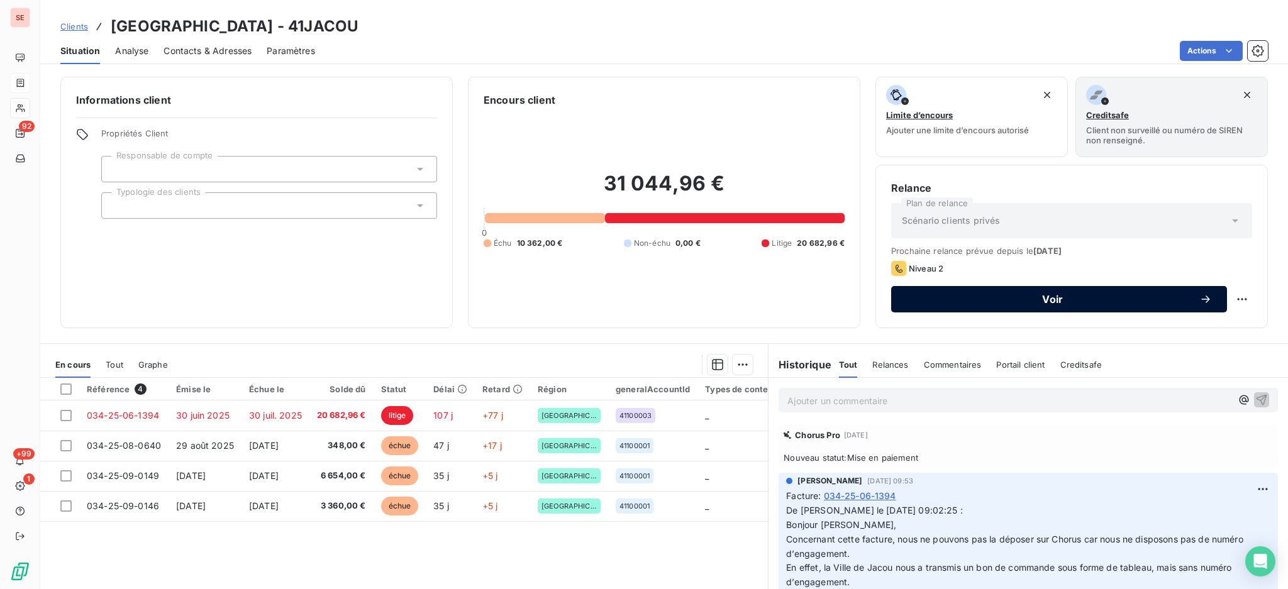
click at [1001, 301] on span "Voir" at bounding box center [1052, 299] width 293 height 10
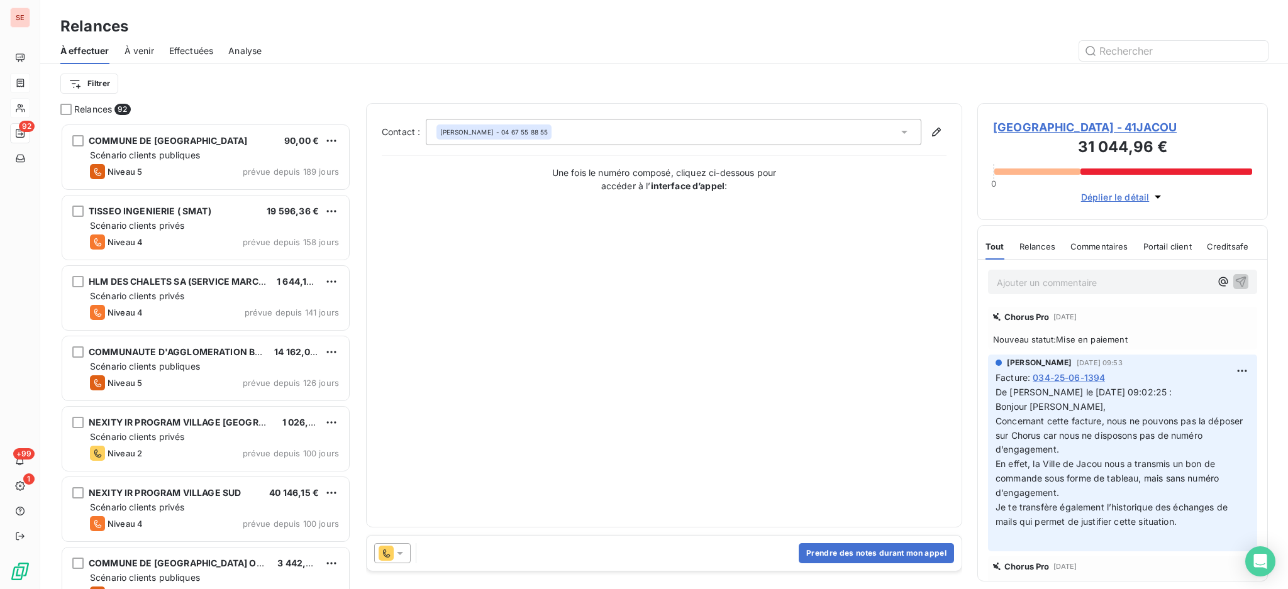
scroll to position [454, 277]
click at [906, 130] on icon at bounding box center [904, 132] width 13 height 13
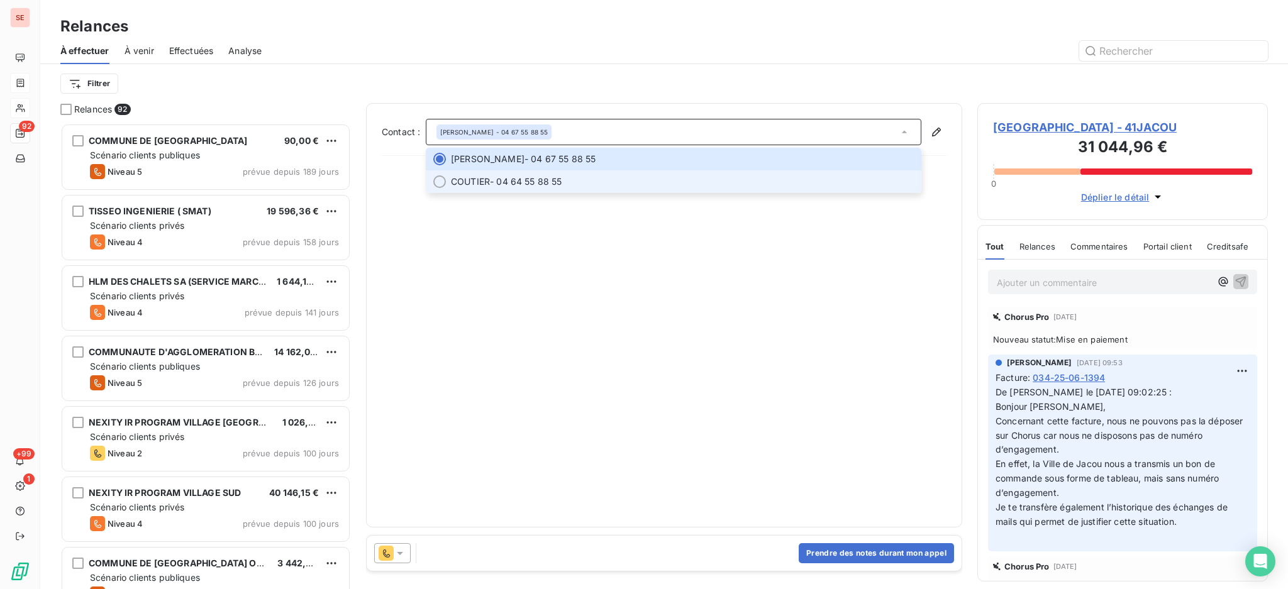
click at [692, 184] on span "COUTIER - 04 64 55 88 55" at bounding box center [682, 181] width 463 height 13
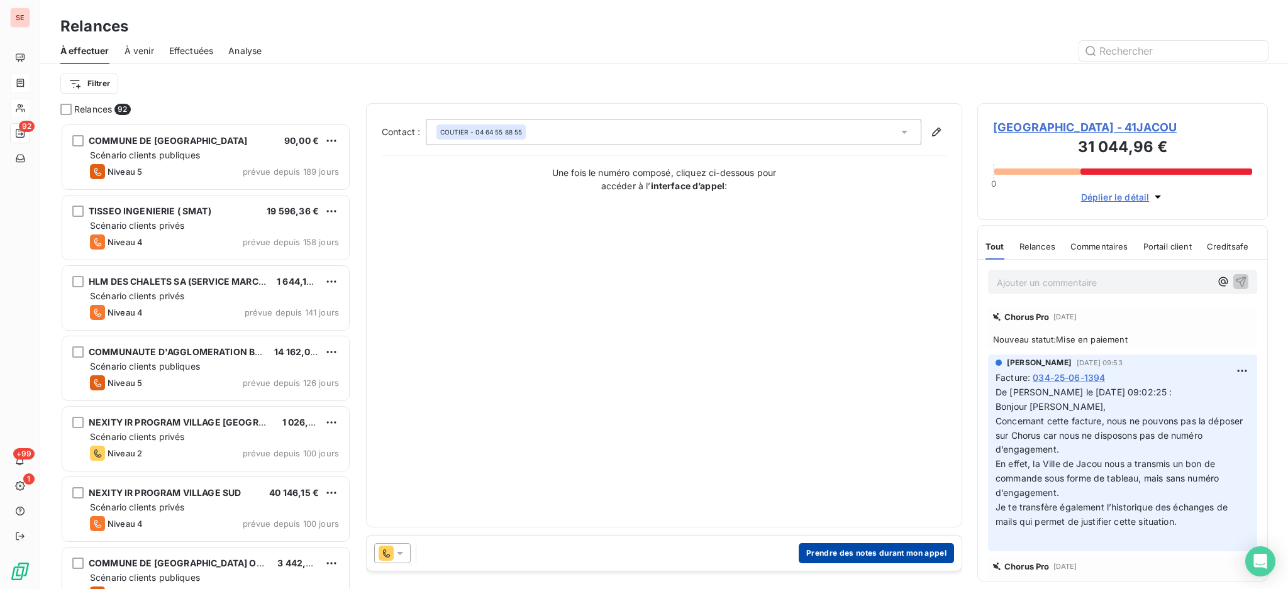
click at [883, 548] on button "Prendre des notes durant mon appel" at bounding box center [876, 553] width 155 height 20
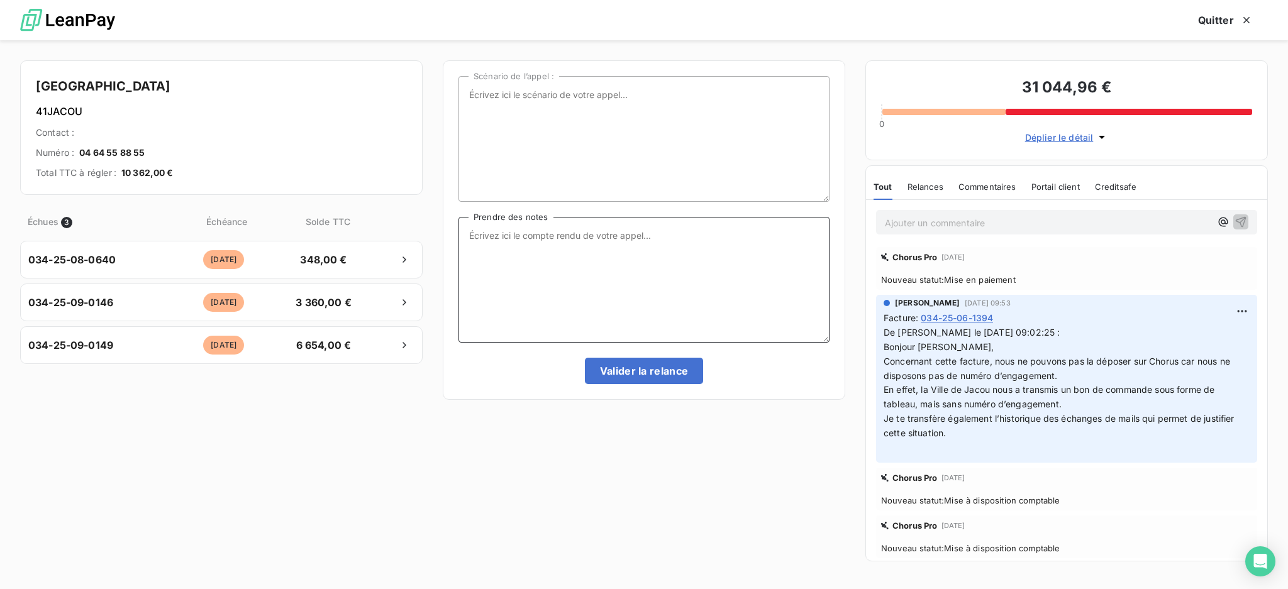
click at [594, 239] on textarea "Prendre des notes" at bounding box center [643, 280] width 371 height 126
click at [540, 246] on textarea "Appel compta : [PHONE_NUMBER] [PHONE_NUMBER] [PHONE_NUMBER]" at bounding box center [643, 280] width 371 height 126
paste textarea "034-25-06-1394"
drag, startPoint x: 552, startPoint y: 285, endPoint x: 468, endPoint y: 238, distance: 96.0
click at [468, 238] on textarea "Appel compta : [PHONE_NUMBER] [PHONE_NUMBER] [PHONE_NUMBER] [PHONE_NUMBER]" at bounding box center [643, 280] width 371 height 126
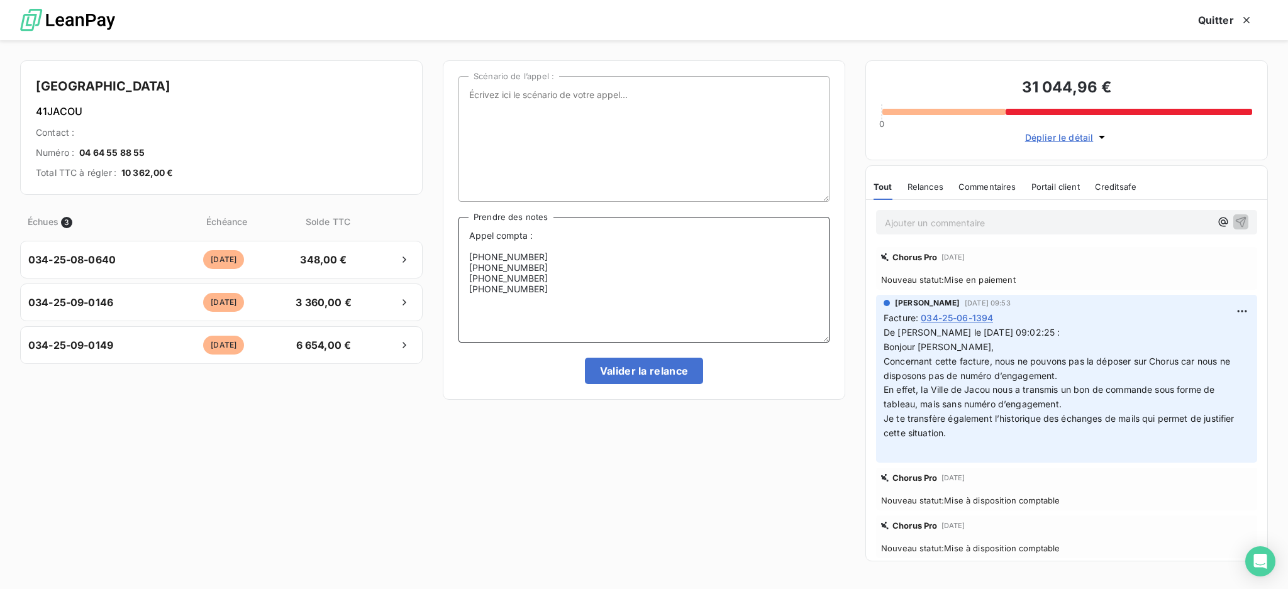
drag, startPoint x: 545, startPoint y: 291, endPoint x: 450, endPoint y: 233, distance: 111.2
click at [450, 233] on div "Scénario de l’appel : Appel compta : [PHONE_NUMBER] [PHONE_NUMBER] [PHONE_NUMBE…" at bounding box center [644, 230] width 403 height 340
type textarea "Appel compta : [PHONE_NUMBER] [PHONE_NUMBER] [PHONE_NUMBER] [PHONE_NUMBER]"
click at [556, 282] on textarea "Appel compta : [PHONE_NUMBER] [PHONE_NUMBER] [PHONE_NUMBER] [PHONE_NUMBER]" at bounding box center [643, 280] width 371 height 126
click at [550, 286] on textarea "Appel compta : [PHONE_NUMBER] [PHONE_NUMBER] [PHONE_NUMBER] [PHONE_NUMBER]" at bounding box center [643, 280] width 371 height 126
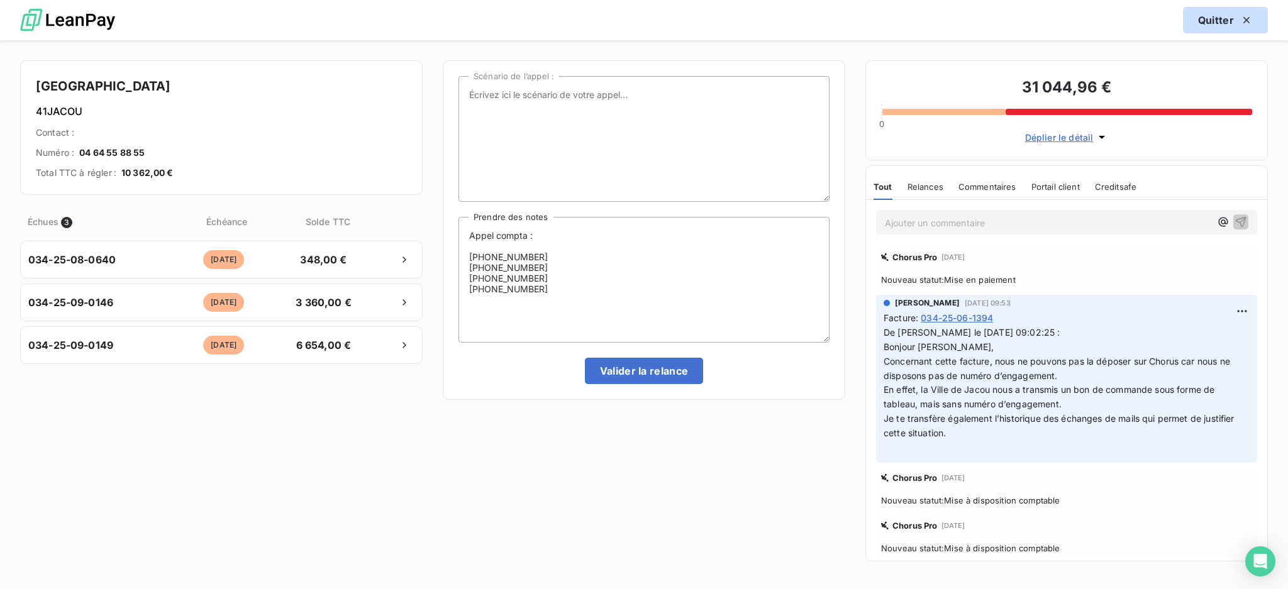
click at [1226, 19] on button "Quitter" at bounding box center [1225, 20] width 85 height 26
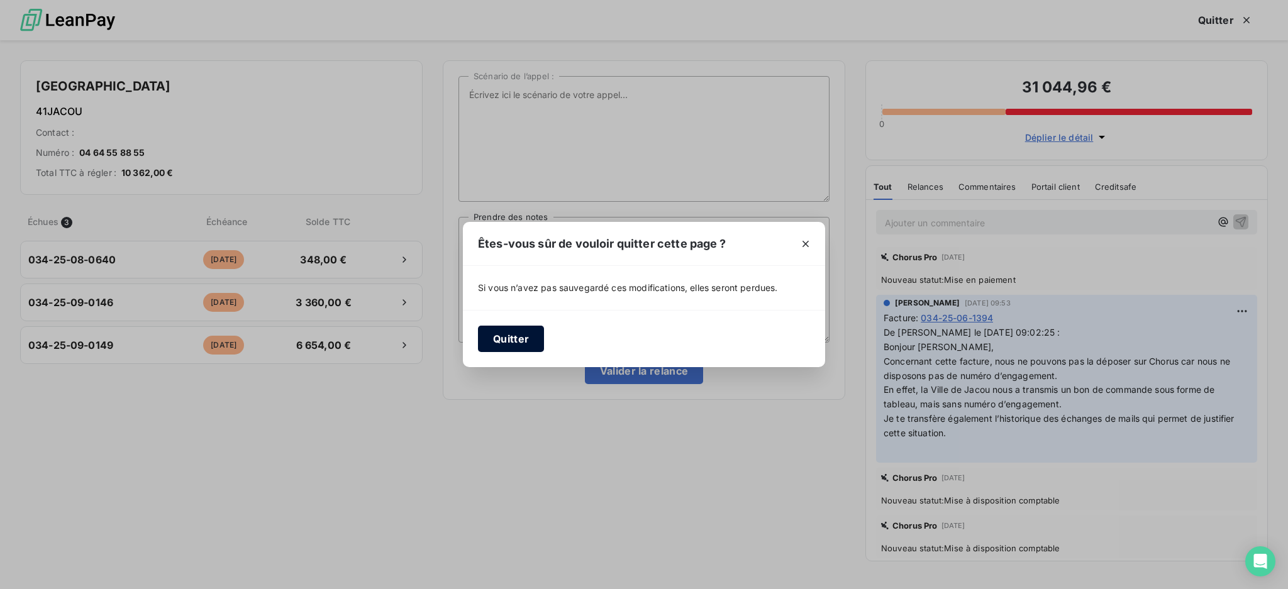
click at [503, 340] on button "Quitter" at bounding box center [511, 339] width 66 height 26
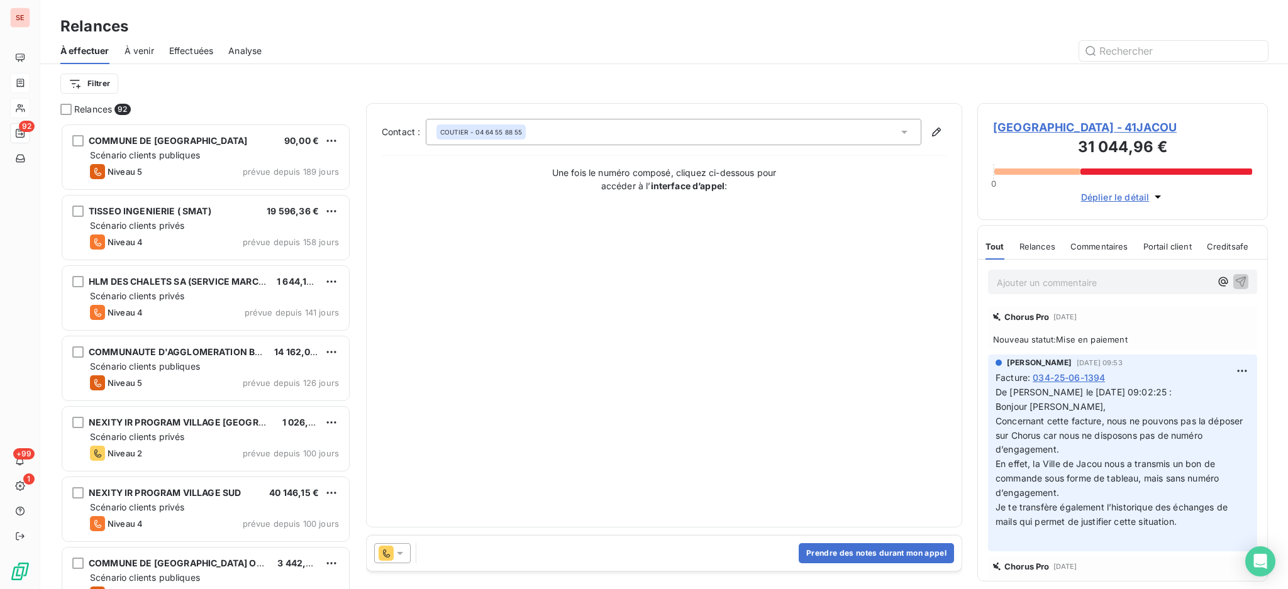
click at [1094, 134] on span "[GEOGRAPHIC_DATA] - 41JACOU" at bounding box center [1122, 127] width 259 height 17
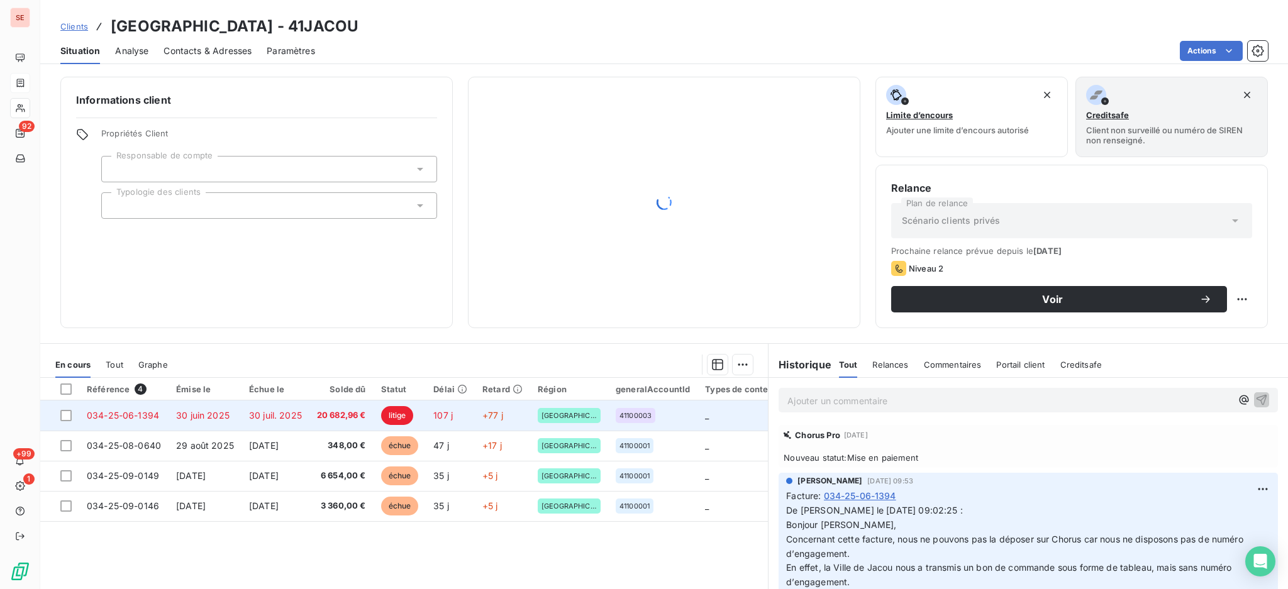
click at [235, 416] on td "30 juin 2025" at bounding box center [205, 416] width 73 height 30
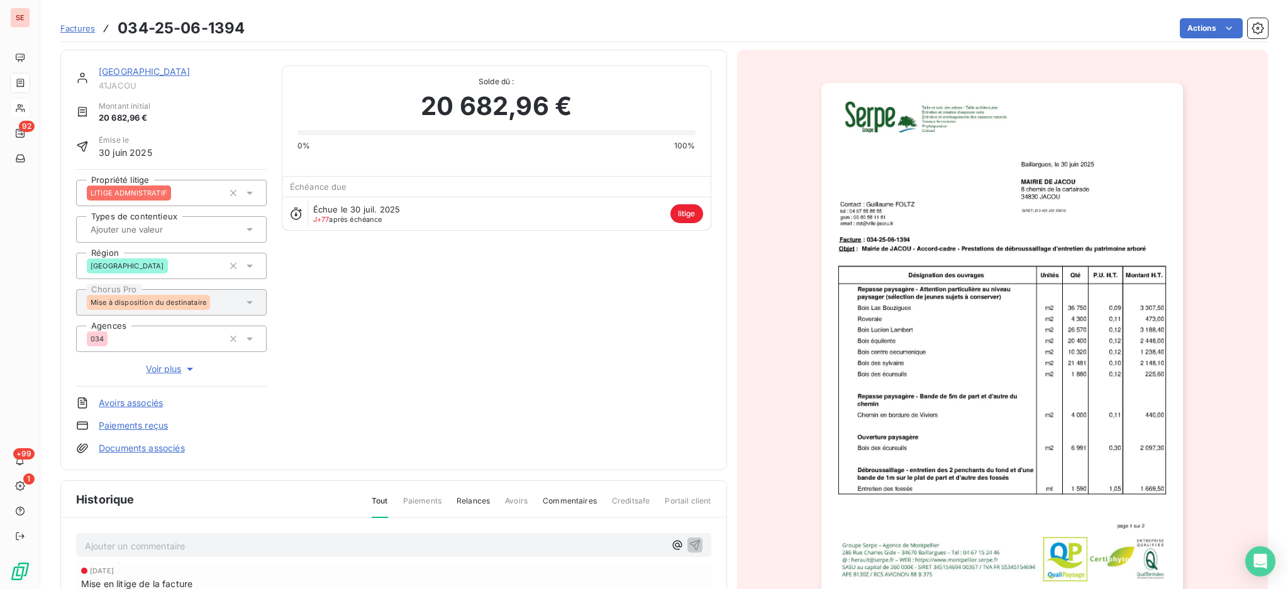
scroll to position [168, 0]
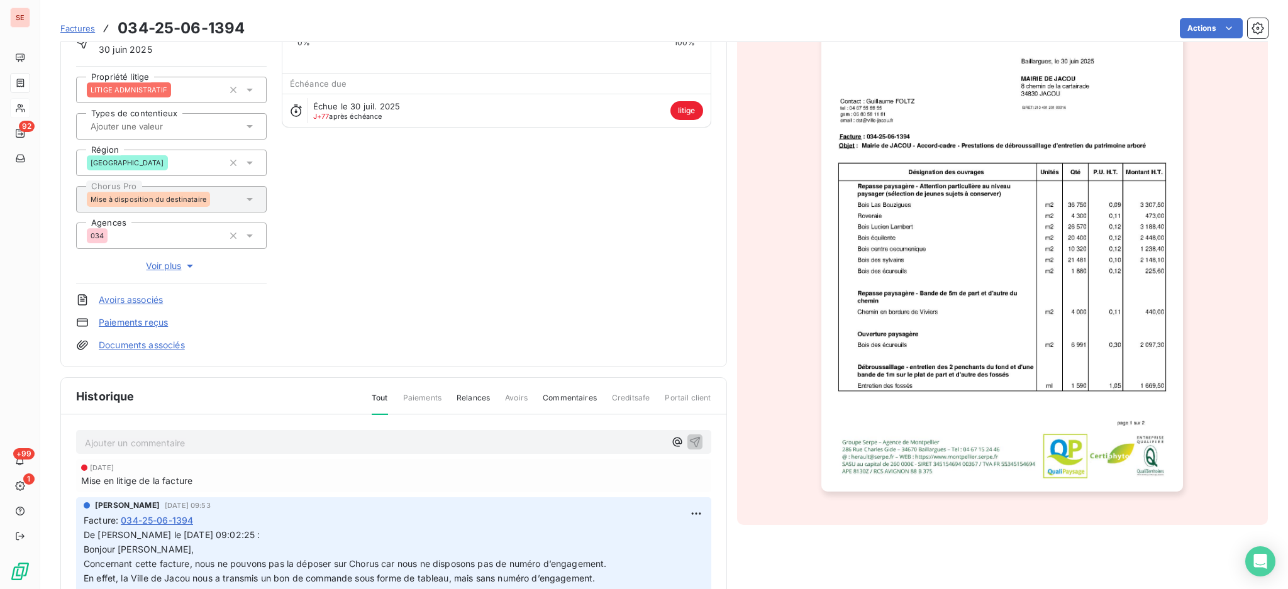
click at [365, 476] on div "Mise en litige de la facture" at bounding box center [393, 480] width 625 height 13
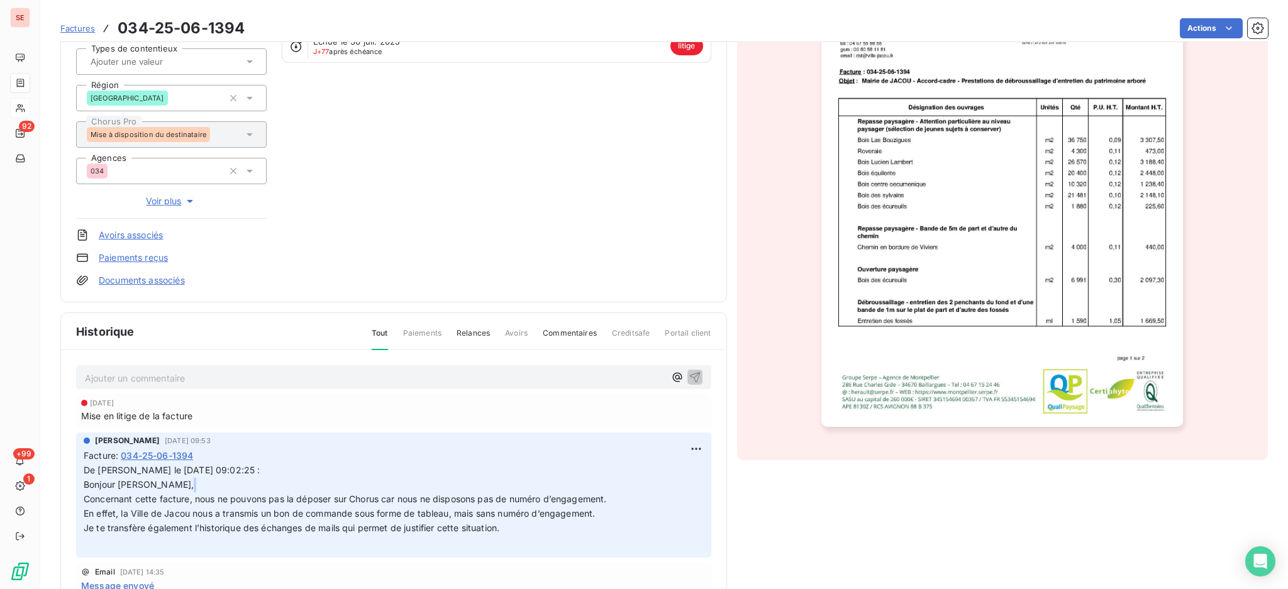
drag, startPoint x: 364, startPoint y: 477, endPoint x: 220, endPoint y: 431, distance: 151.4
click at [277, 458] on span "Facture : 034-25-06-1394 De [PERSON_NAME] le [DATE] 09:02:25 : Bonjour [PERSON_…" at bounding box center [394, 499] width 620 height 101
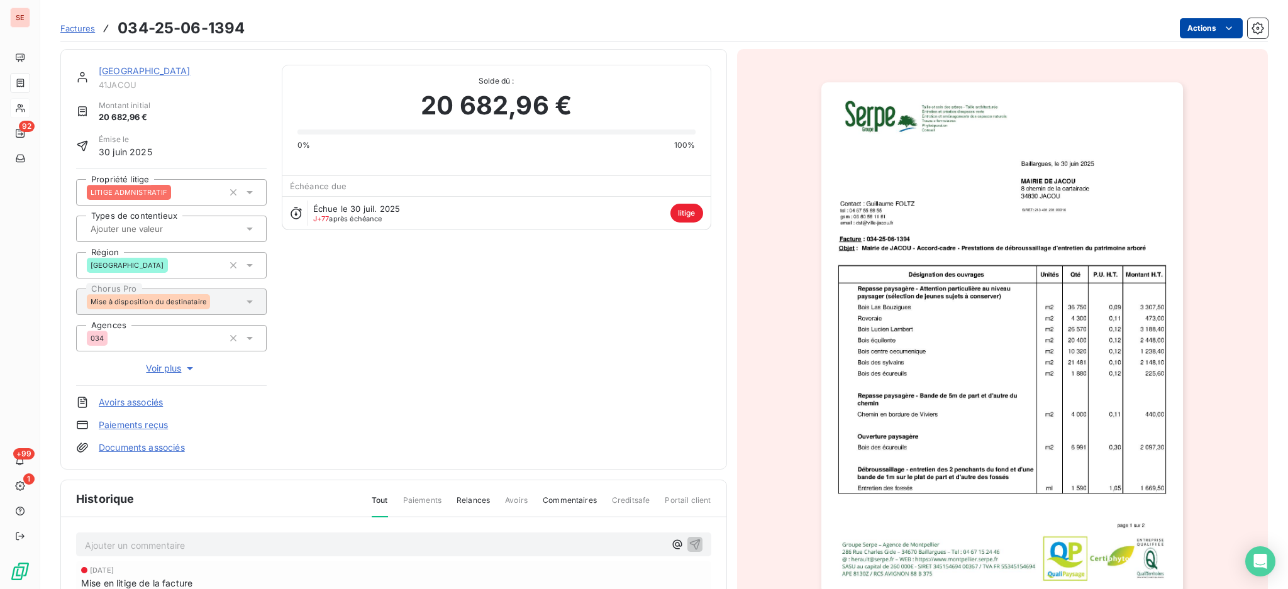
click at [1182, 23] on html "SE 92 +99 1 Factures 034-25-06-1394 Actions MAIRIE DE JACOU 41JACOU Montant ini…" at bounding box center [644, 294] width 1288 height 589
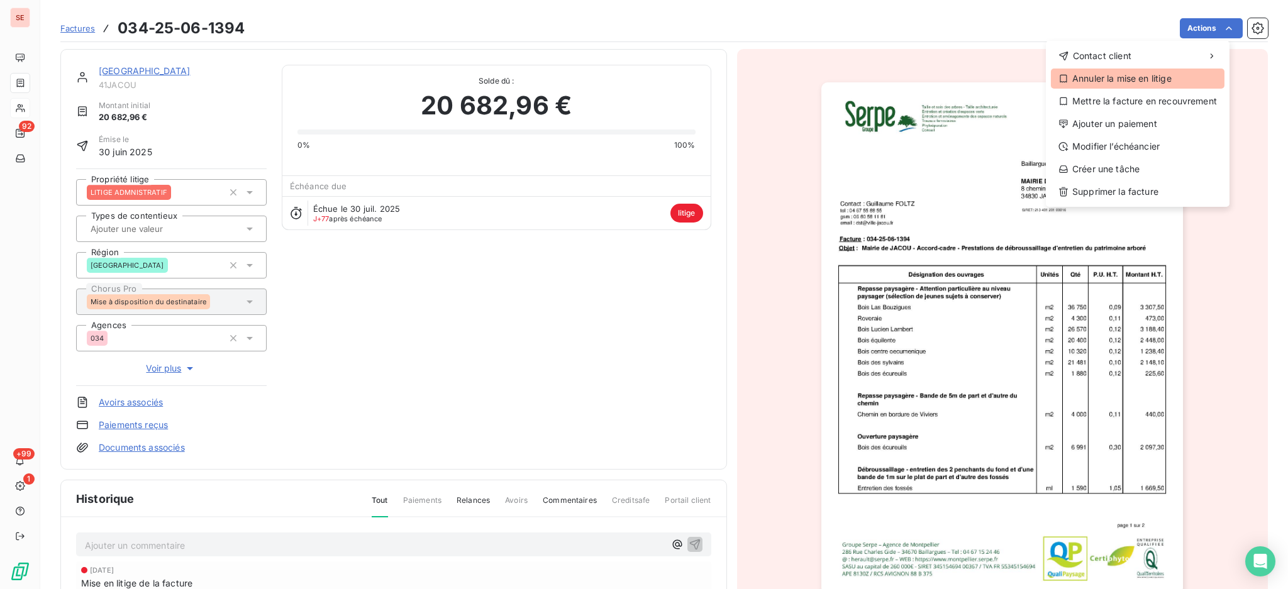
click at [1158, 83] on div "Annuler la mise en litige" at bounding box center [1138, 79] width 174 height 20
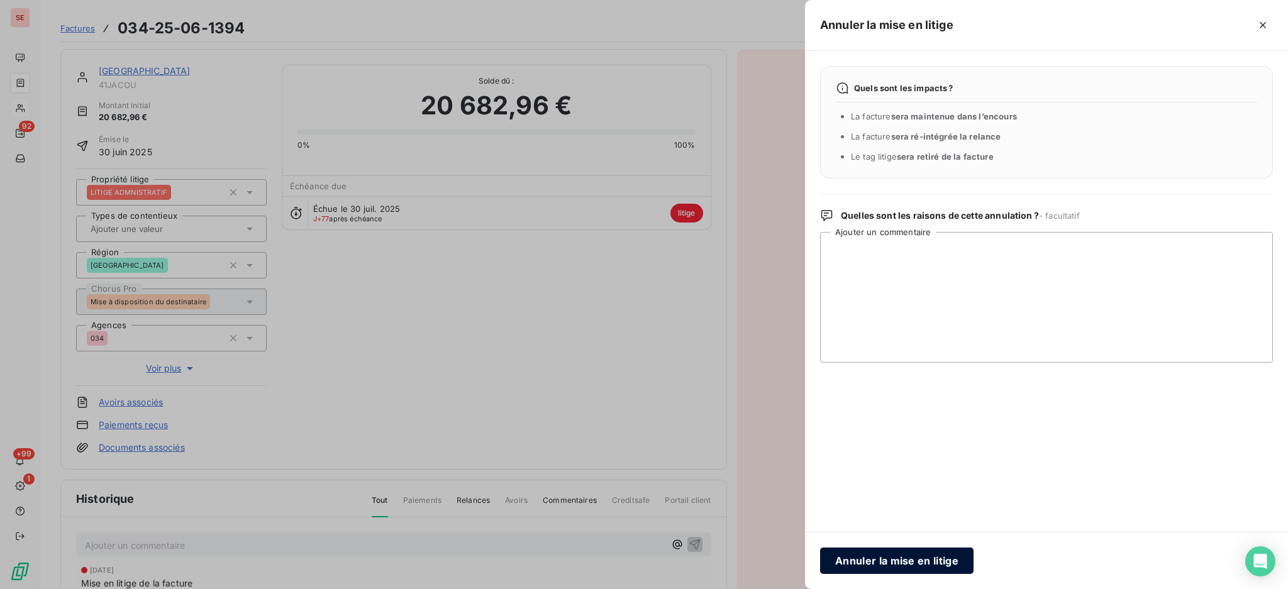
click at [883, 557] on button "Annuler la mise en litige" at bounding box center [896, 561] width 153 height 26
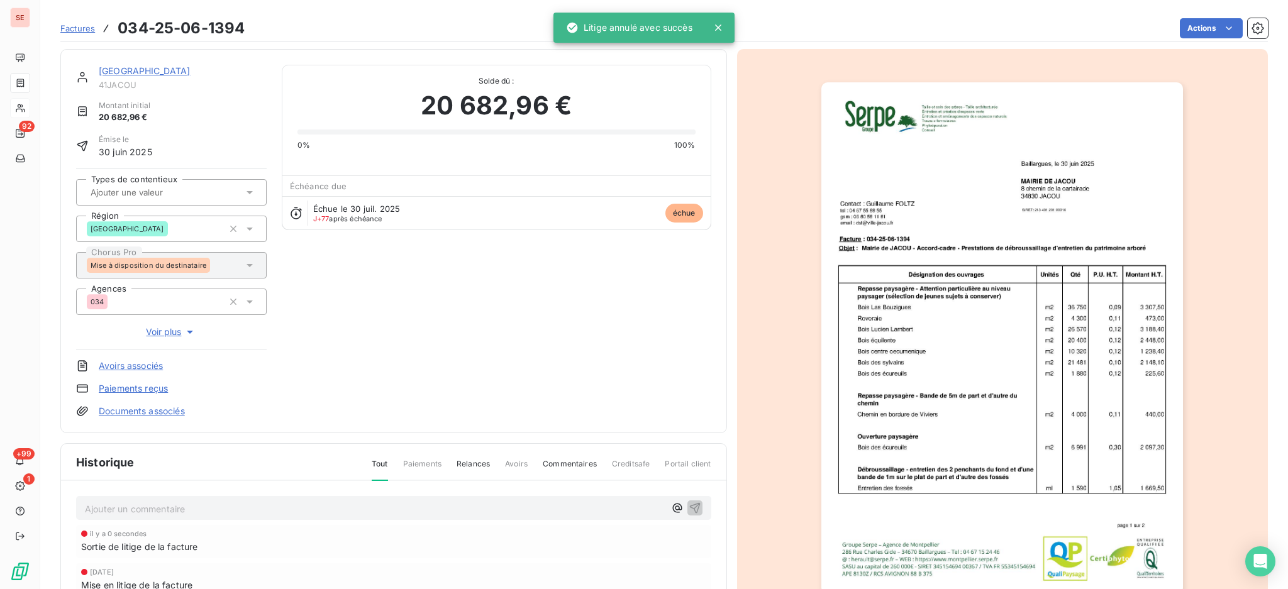
click at [130, 68] on link "[GEOGRAPHIC_DATA]" at bounding box center [145, 70] width 92 height 11
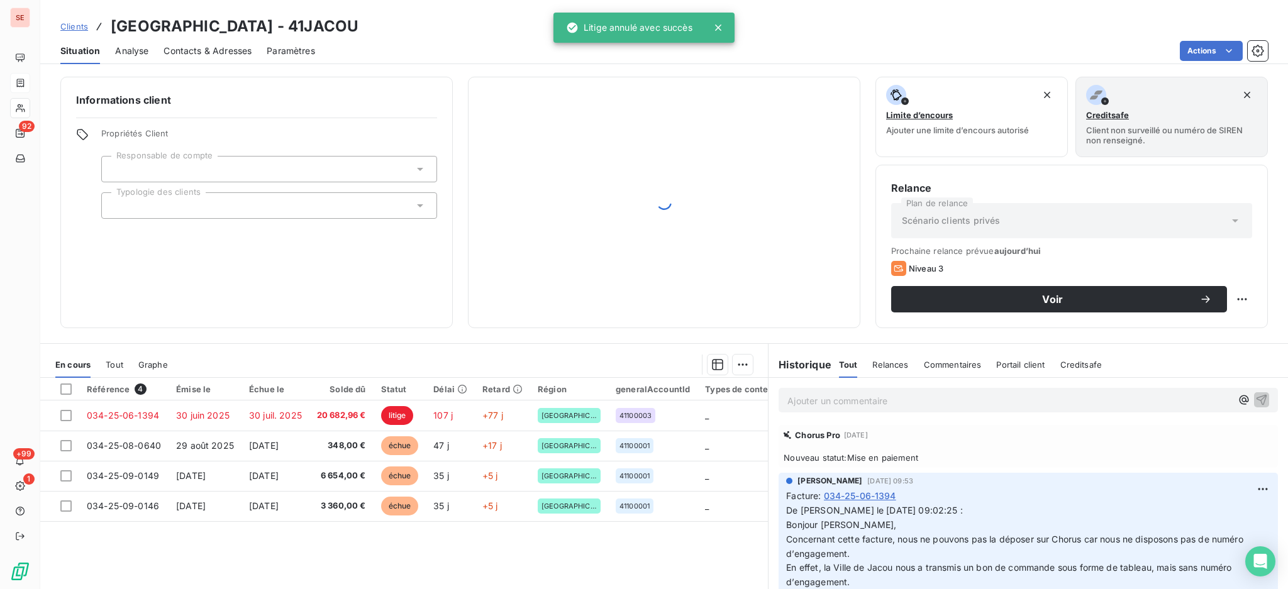
click at [196, 46] on span "Contacts & Adresses" at bounding box center [208, 51] width 88 height 13
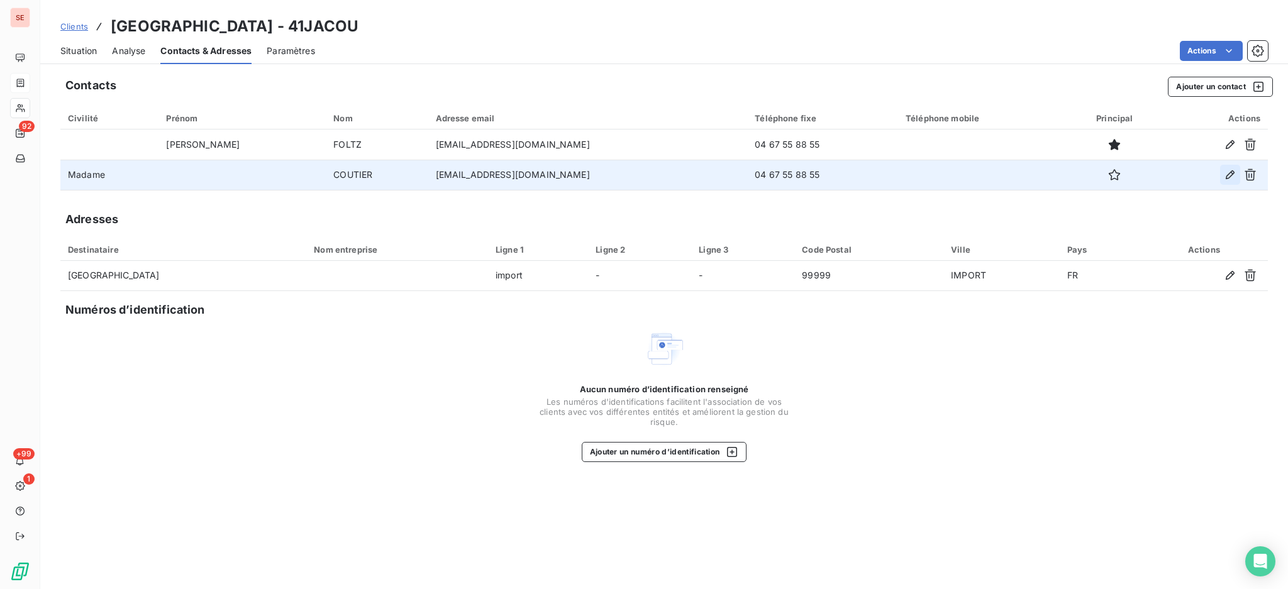
click at [1221, 174] on button "button" at bounding box center [1230, 175] width 20 height 20
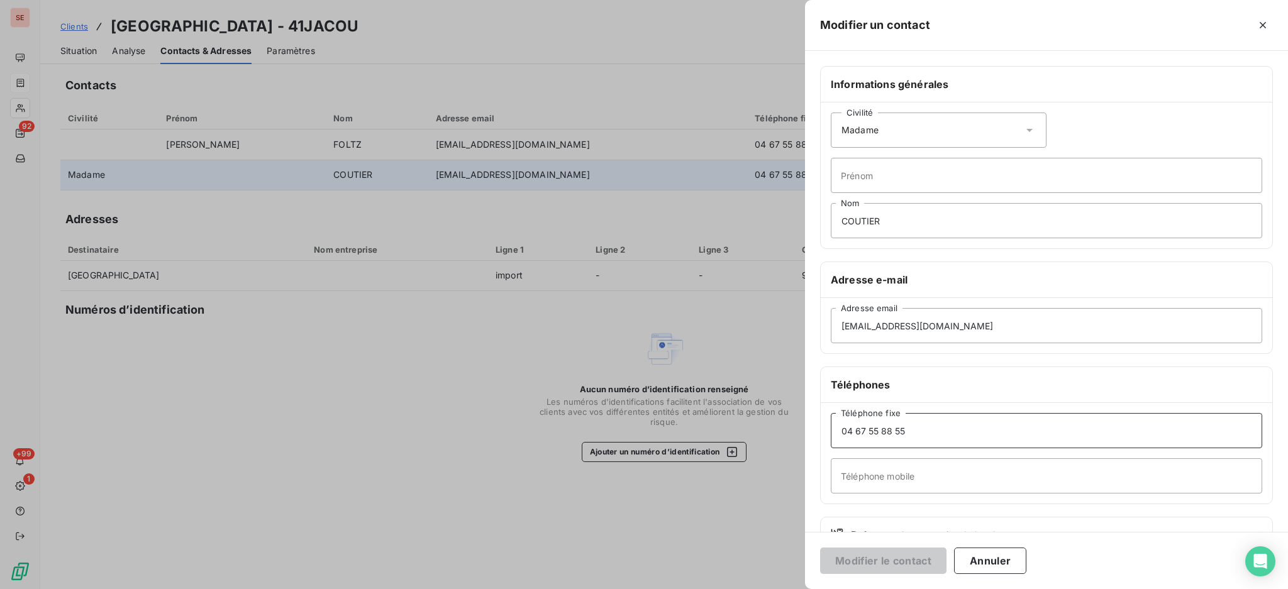
drag, startPoint x: 909, startPoint y: 429, endPoint x: 884, endPoint y: 430, distance: 25.2
click at [884, 430] on input "04 67 55 88 55" at bounding box center [1046, 430] width 431 height 35
type input "04 67 55 89 69"
click at [892, 552] on button "Modifier le contact" at bounding box center [883, 561] width 126 height 26
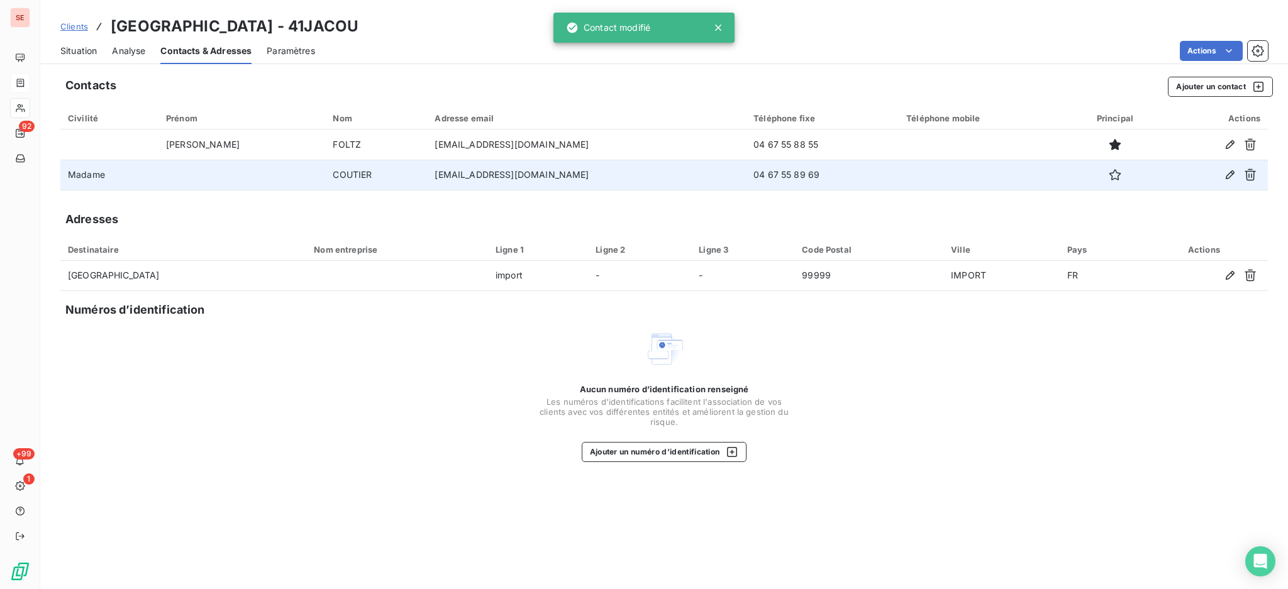
click at [75, 49] on span "Situation" at bounding box center [78, 51] width 36 height 13
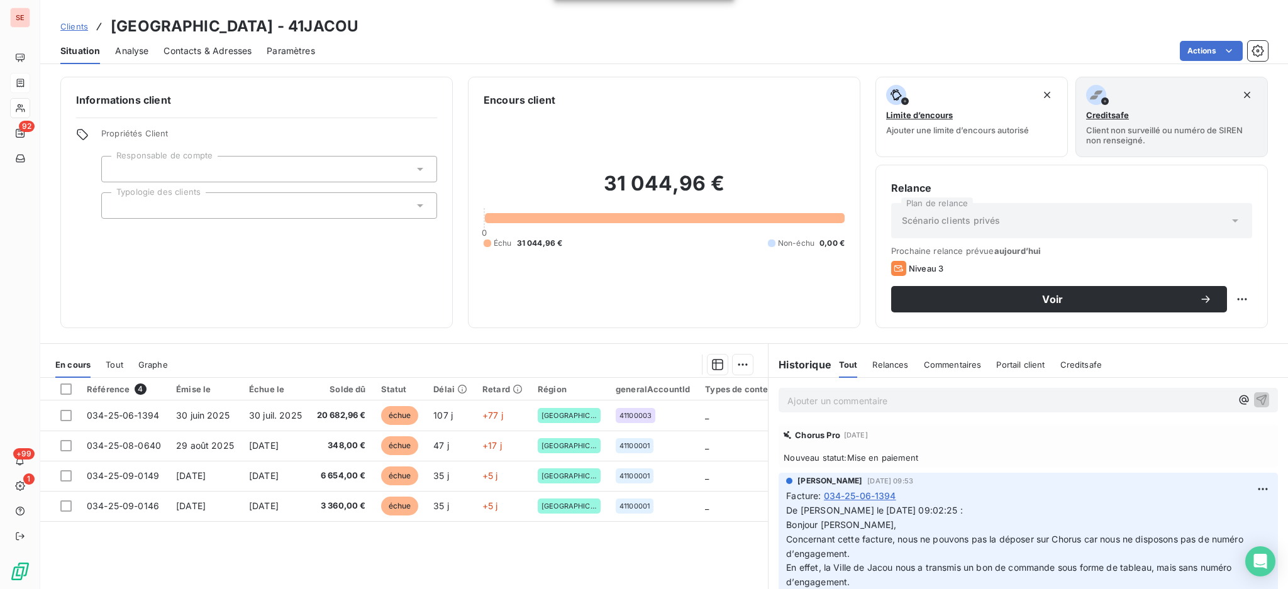
click at [816, 397] on p "Ajouter un commentaire ﻿" at bounding box center [1009, 401] width 444 height 16
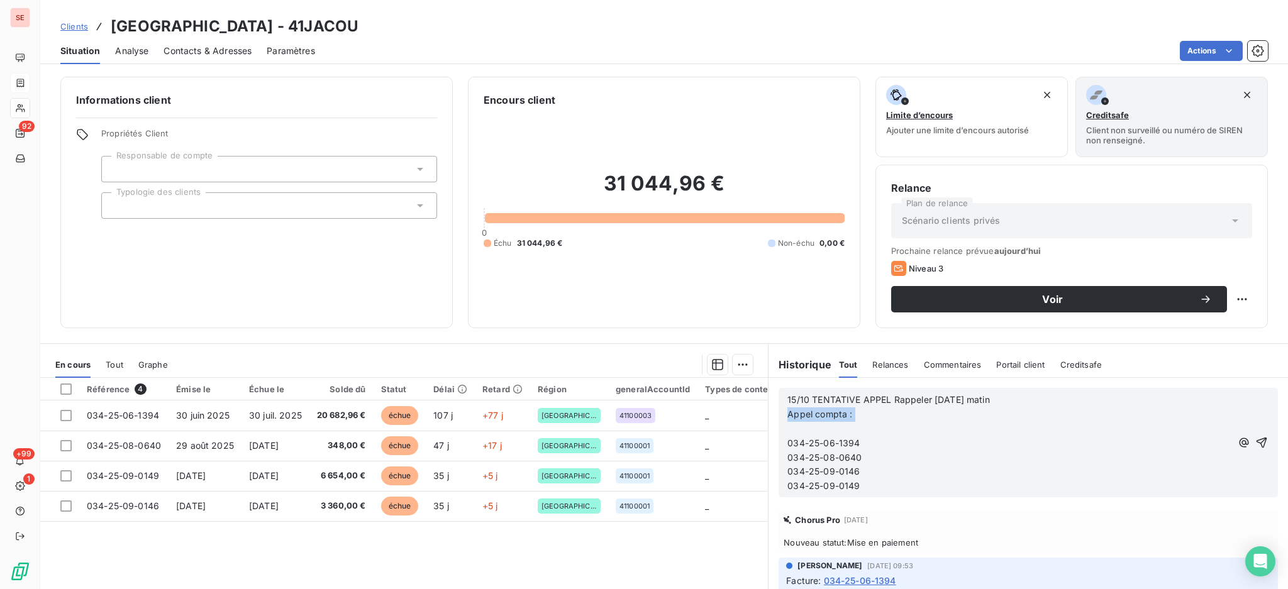
drag, startPoint x: 830, startPoint y: 433, endPoint x: 778, endPoint y: 419, distance: 53.6
click at [779, 419] on div "15/10 TENTATIVE APPEL Rappeler [DATE] matin Appel compta : ﻿ [PHONE_NUMBER] [PH…" at bounding box center [1028, 442] width 499 height 109
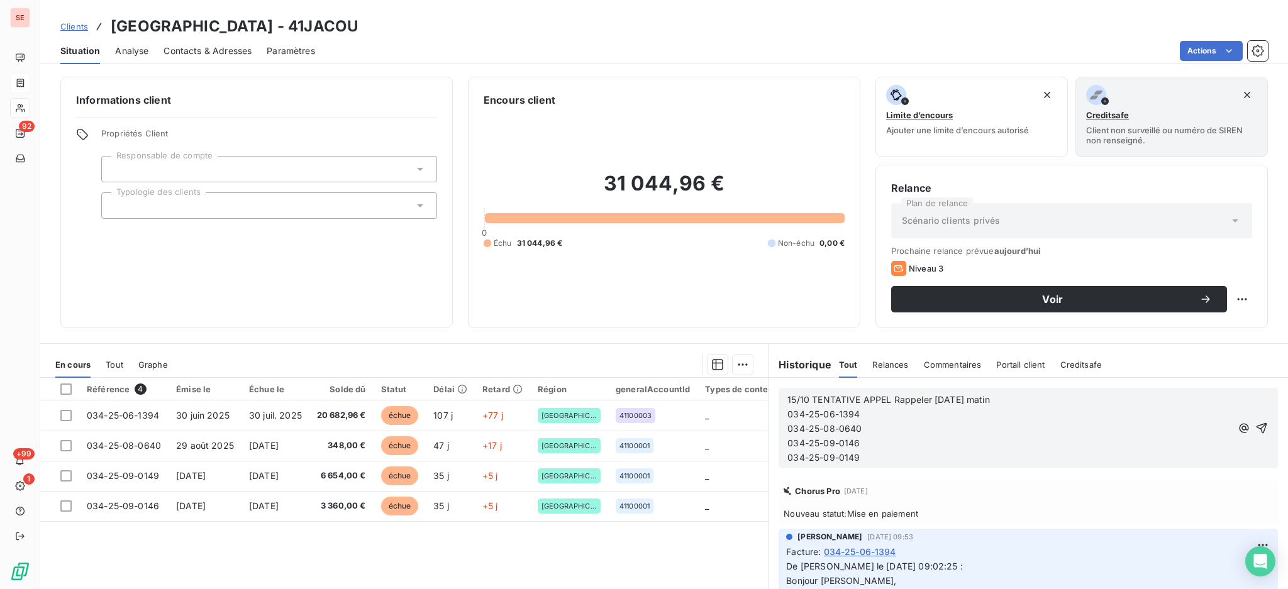
click at [1255, 423] on icon "button" at bounding box center [1261, 428] width 13 height 13
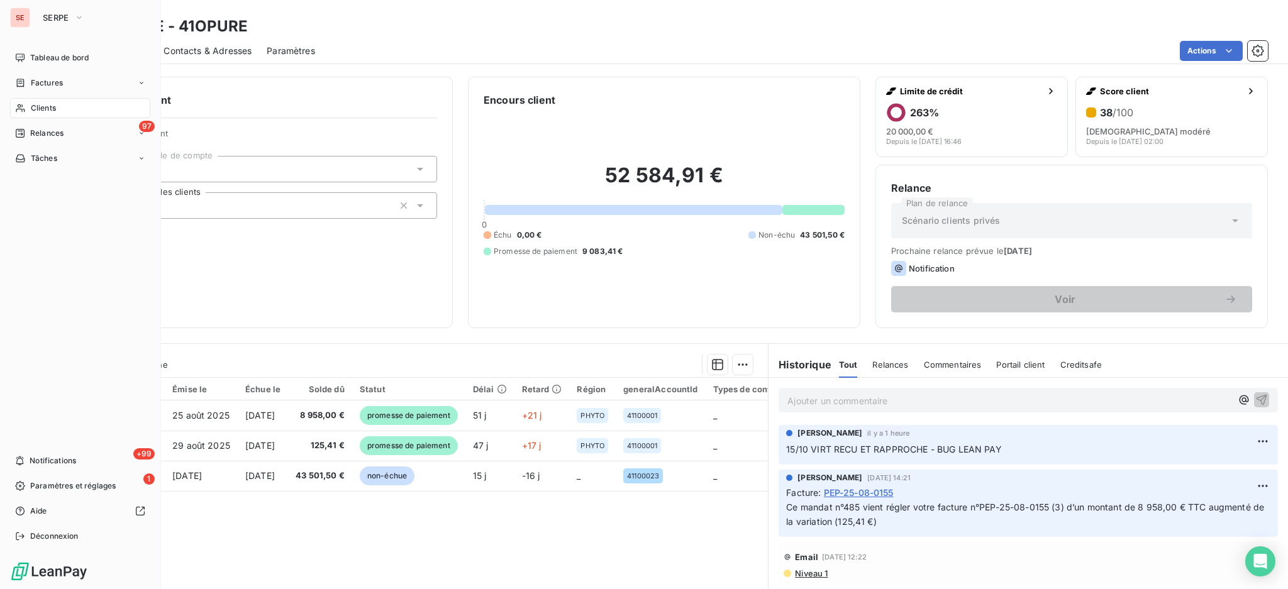
click at [39, 104] on span "Clients" at bounding box center [43, 108] width 25 height 11
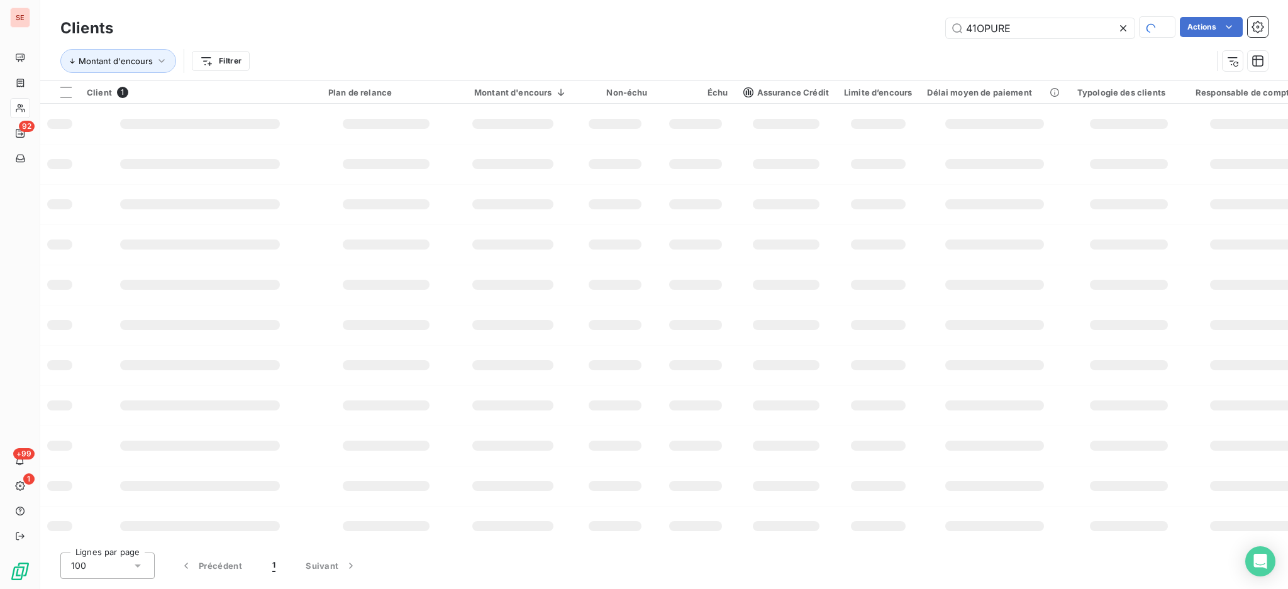
drag, startPoint x: 1036, startPoint y: 26, endPoint x: 818, endPoint y: 5, distance: 219.3
click at [818, 5] on div "Clients 41OPURE Actions Montant d'encours Filtrer" at bounding box center [664, 40] width 1248 height 81
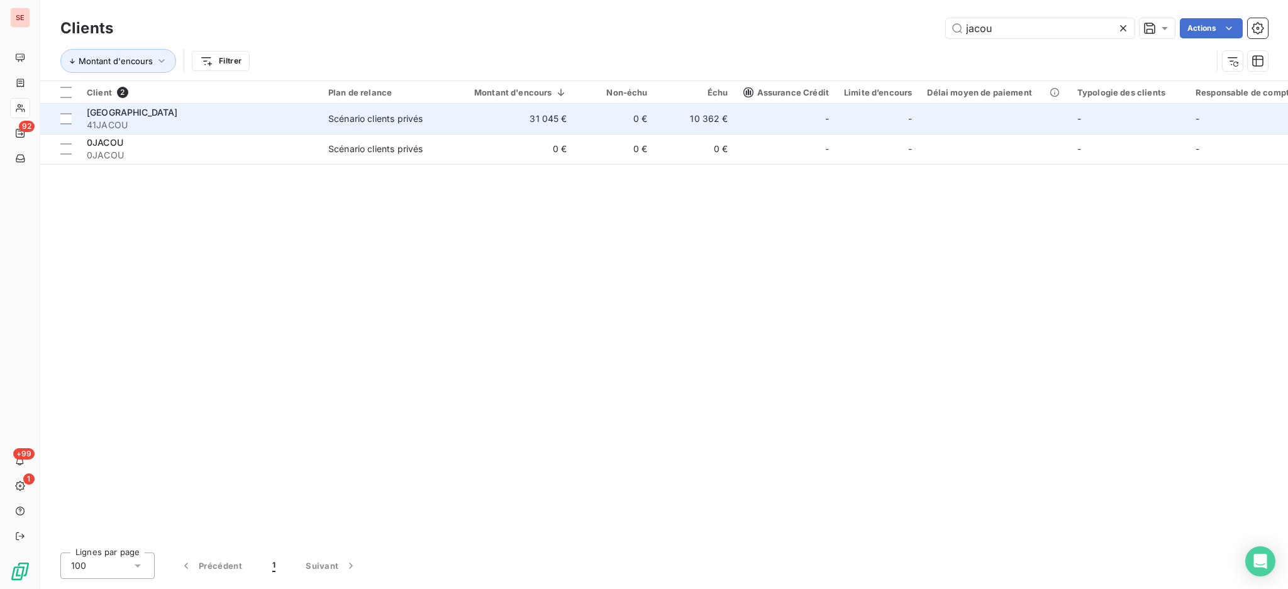
type input "jacou"
click at [374, 115] on div "Scénario clients privés" at bounding box center [375, 119] width 94 height 13
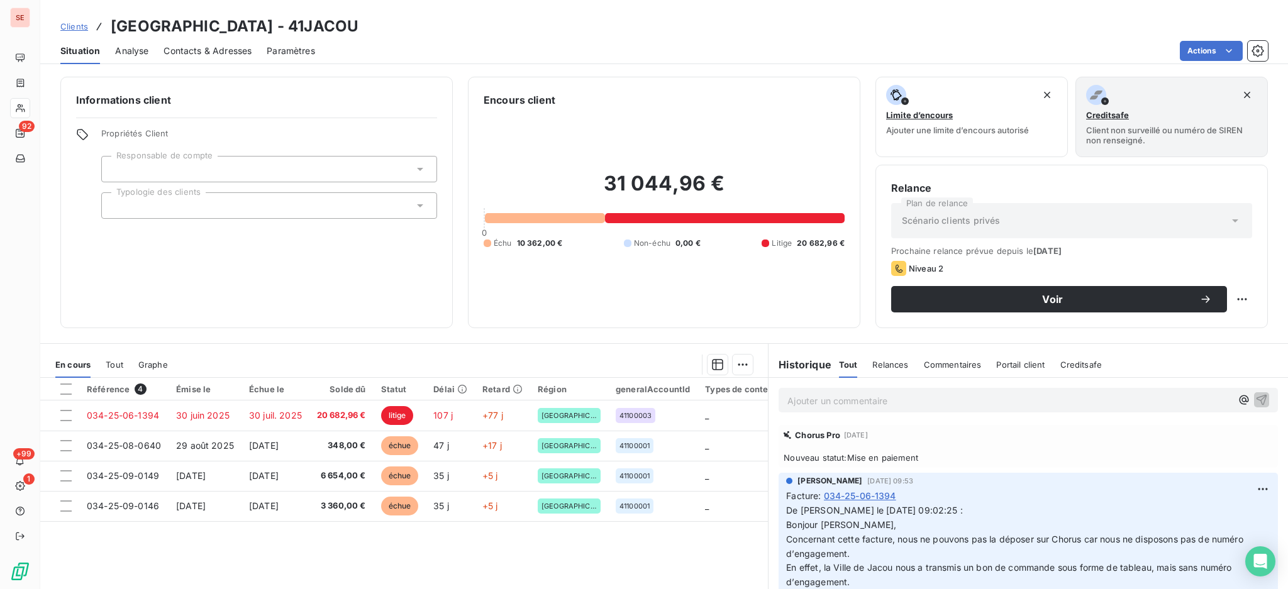
click at [197, 50] on span "Contacts & Adresses" at bounding box center [208, 51] width 88 height 13
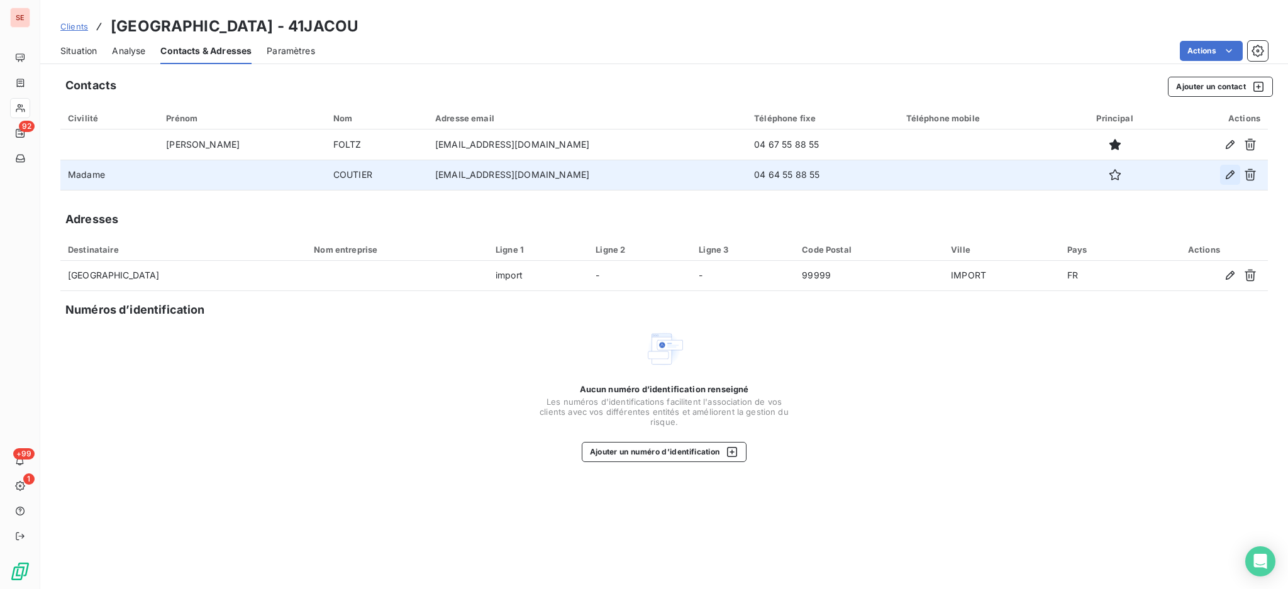
click at [1229, 172] on icon "button" at bounding box center [1230, 175] width 13 height 13
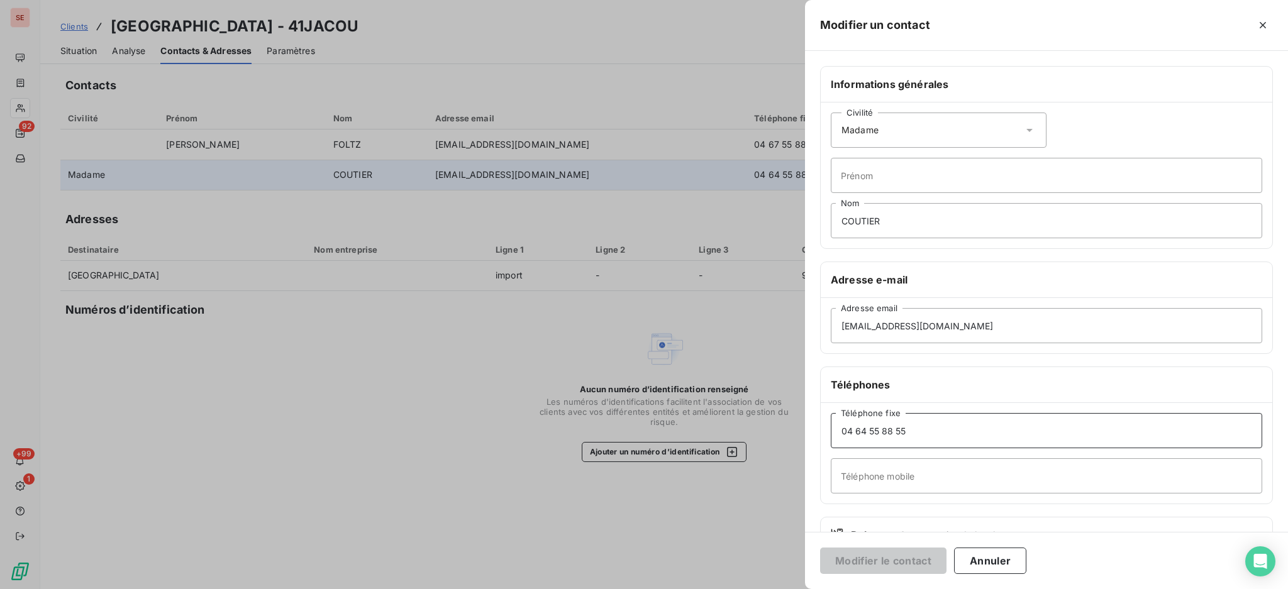
click at [864, 430] on input "04 64 55 88 55" at bounding box center [1046, 430] width 431 height 35
type input "04 67 55 88 55"
click at [820, 548] on button "Modifier le contact" at bounding box center [883, 561] width 126 height 26
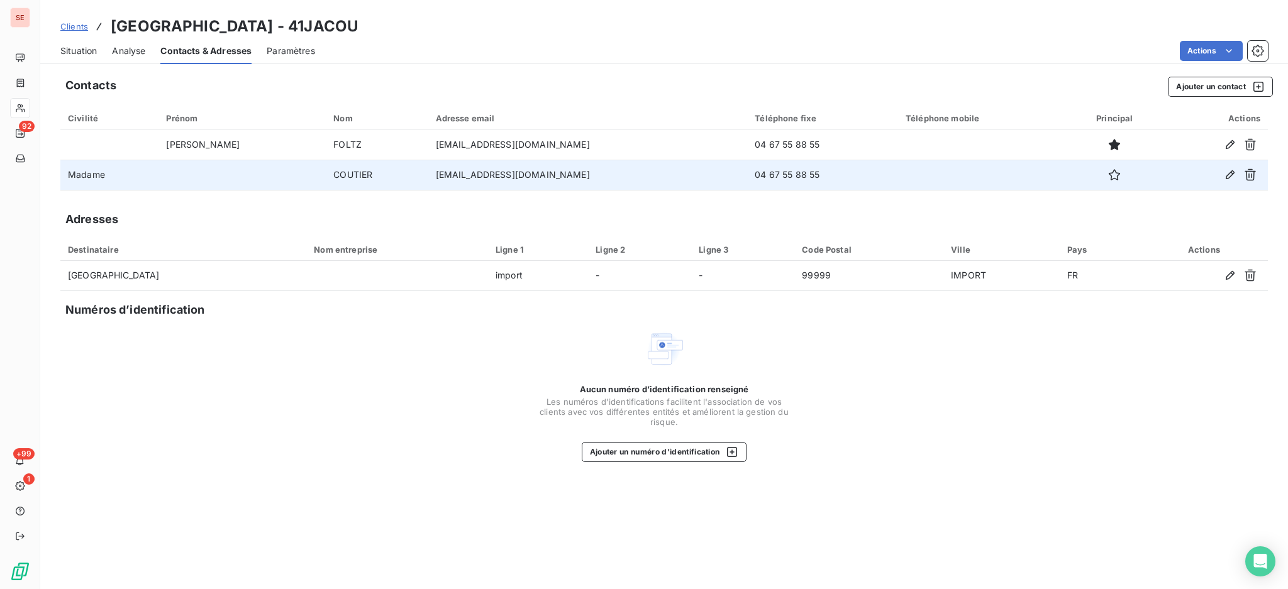
click at [89, 50] on span "Situation" at bounding box center [78, 51] width 36 height 13
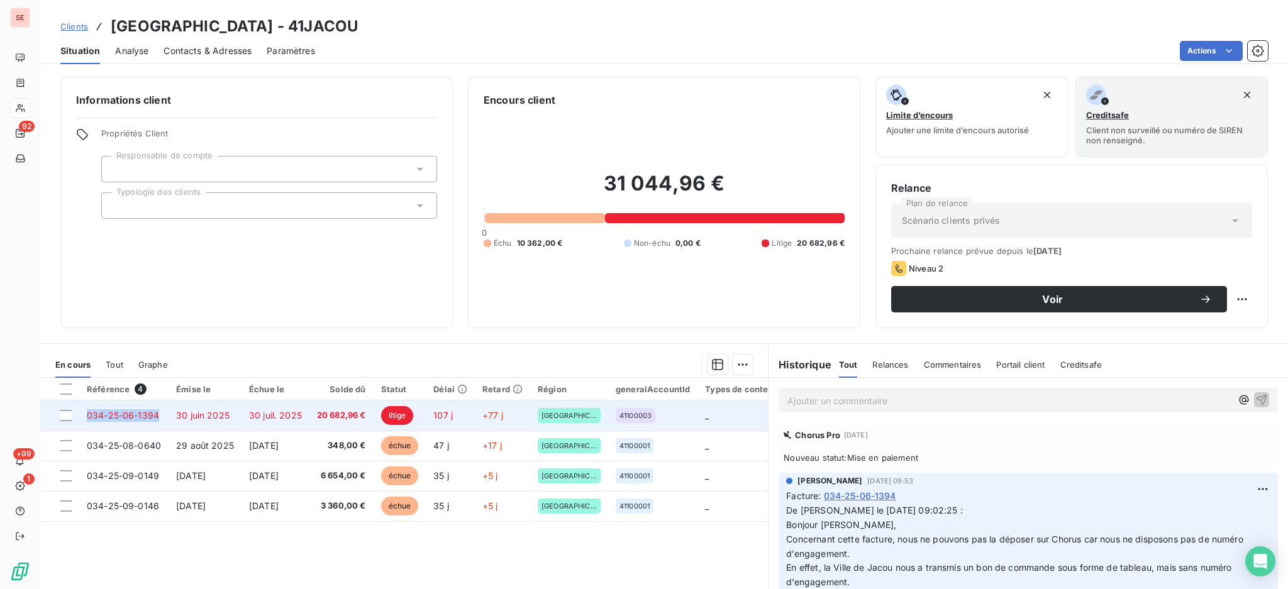
drag, startPoint x: 161, startPoint y: 416, endPoint x: 65, endPoint y: 405, distance: 96.3
click at [65, 405] on tr "034-25-06-1394 30 juin 2025 30 juil. 2025 20 682,96 € litige 107 j +77 j OCCITA…" at bounding box center [522, 416] width 965 height 30
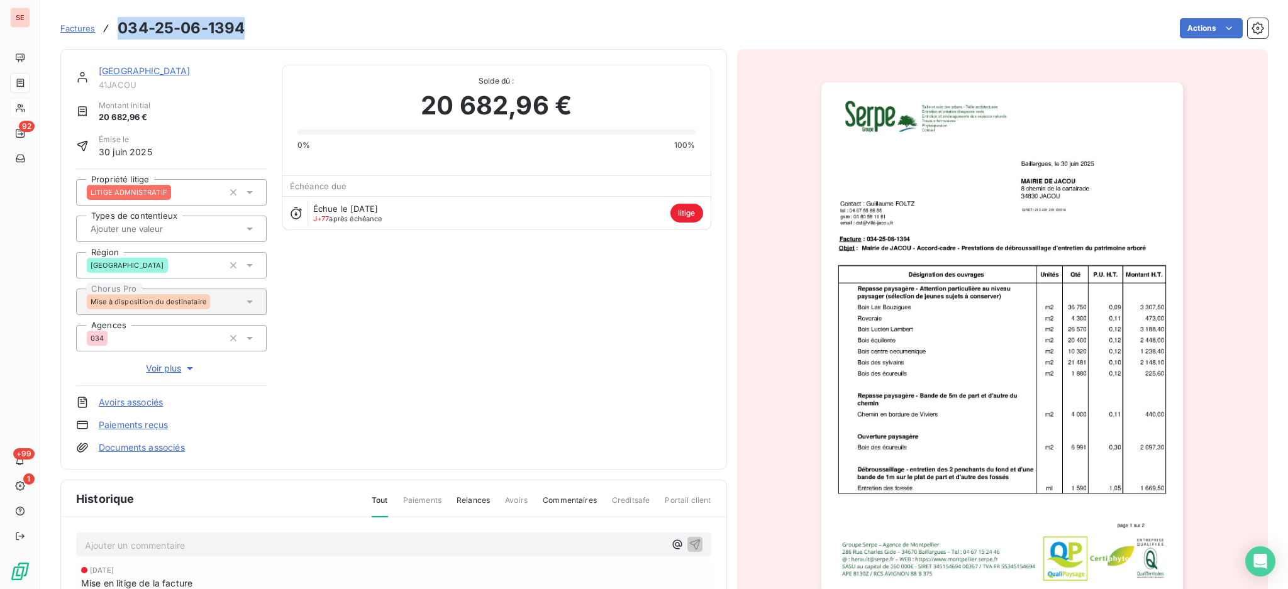
drag, startPoint x: 246, startPoint y: 25, endPoint x: 115, endPoint y: 16, distance: 131.2
click at [115, 16] on div "Factures 034-25-06-1394 Actions" at bounding box center [664, 28] width 1208 height 26
copy h3 "034-25-06-1394"
